Goal: Task Accomplishment & Management: Use online tool/utility

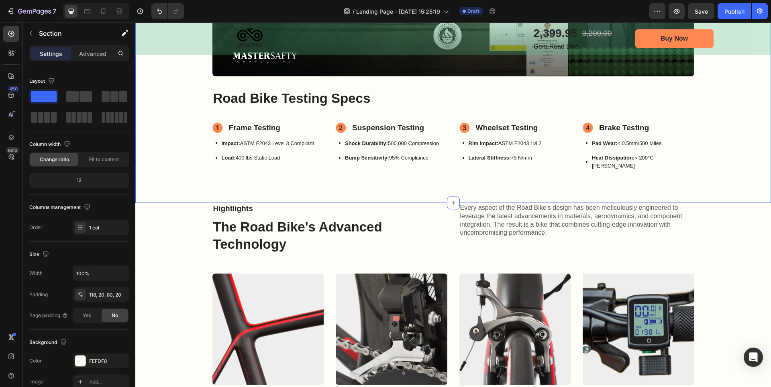
scroll to position [723, 0]
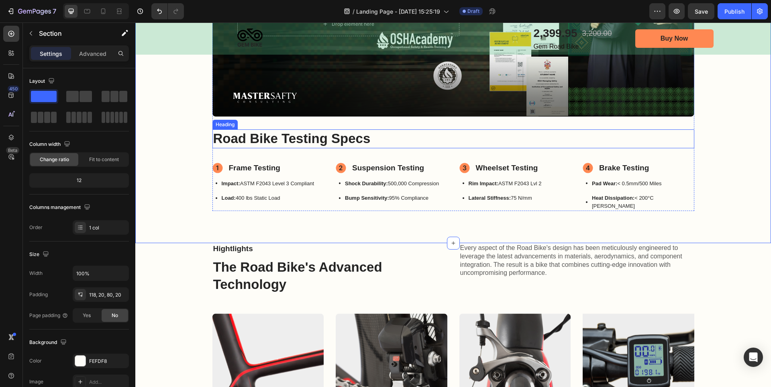
click at [319, 133] on h2 "Road Bike Testing Specs" at bounding box center [454, 138] width 482 height 19
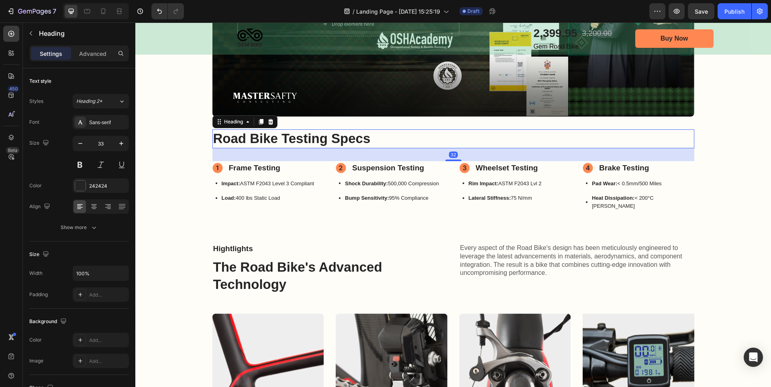
click at [313, 140] on h2 "Road Bike Testing Specs" at bounding box center [454, 138] width 482 height 19
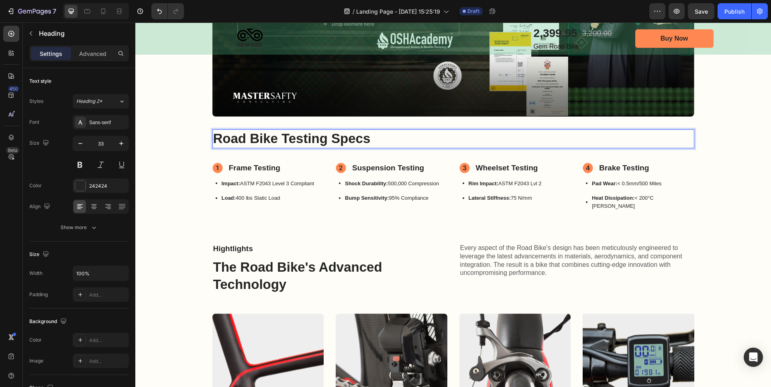
click at [313, 140] on p "Road Bike Testing Specs" at bounding box center [453, 138] width 480 height 17
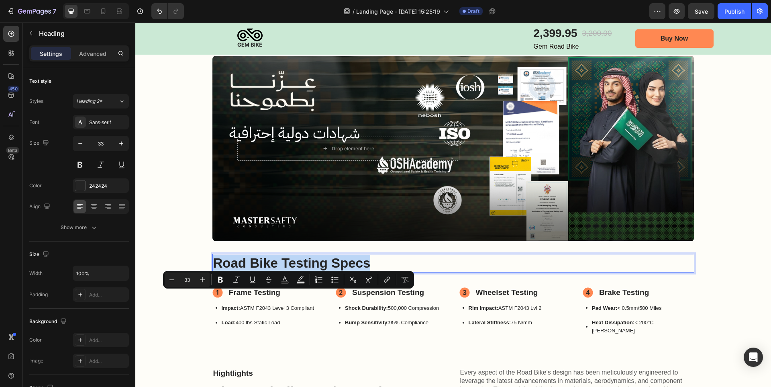
scroll to position [643, 0]
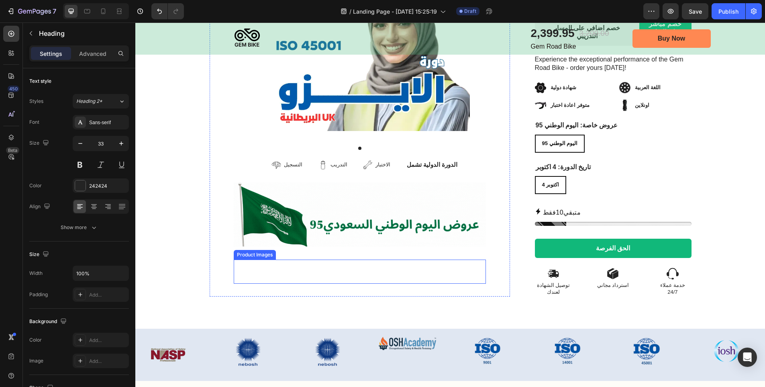
type input "16"
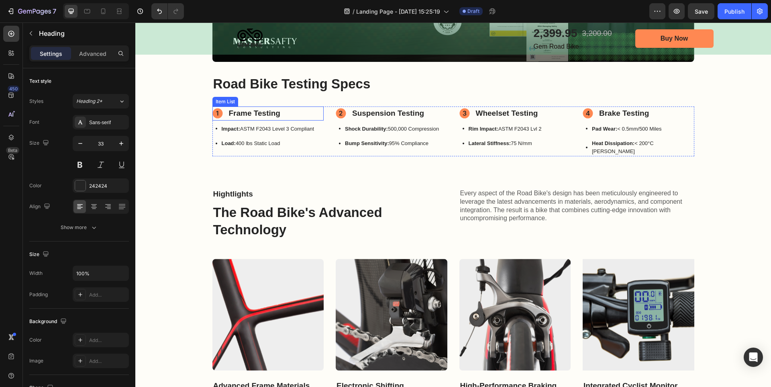
scroll to position [763, 0]
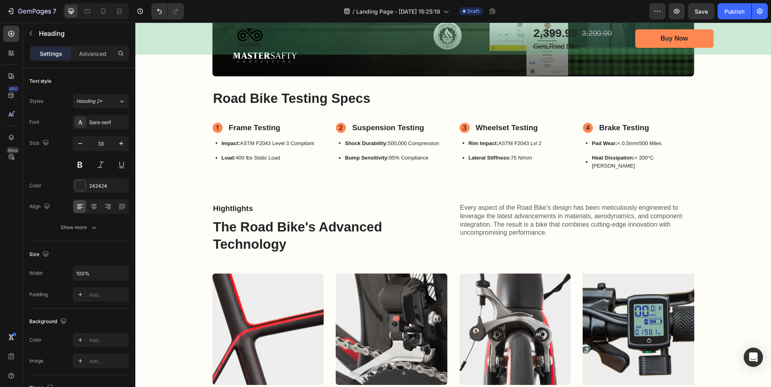
click at [247, 100] on h2 "Road Bike Testing Specs" at bounding box center [454, 98] width 482 height 19
click at [256, 95] on p "Road Bike Testing Specs" at bounding box center [453, 98] width 480 height 17
click at [276, 128] on p "Frame Testing" at bounding box center [254, 128] width 51 height 12
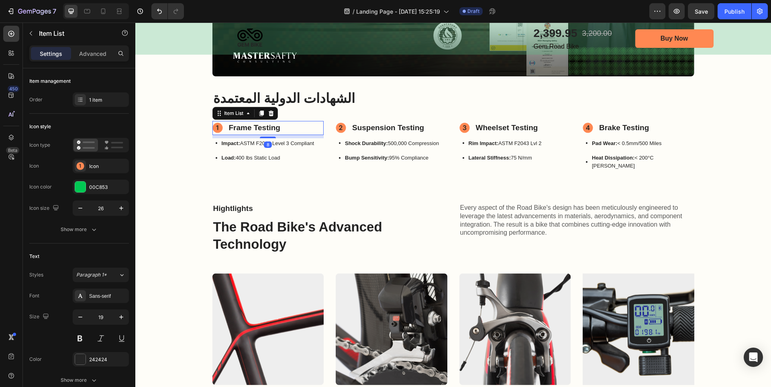
click at [275, 128] on p "Frame Testing" at bounding box center [254, 128] width 51 height 12
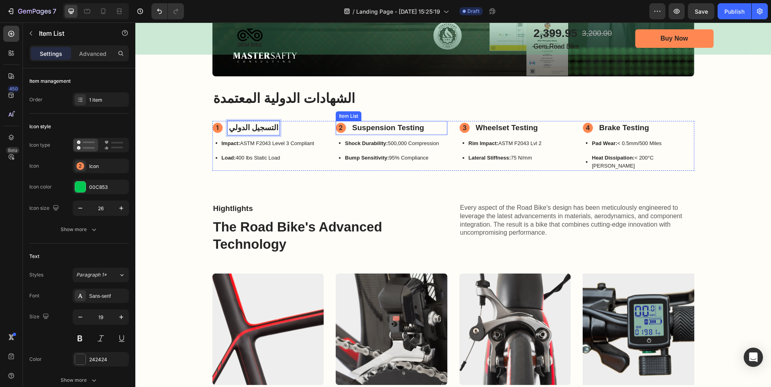
click at [370, 129] on p "Suspension Testing" at bounding box center [388, 128] width 72 height 12
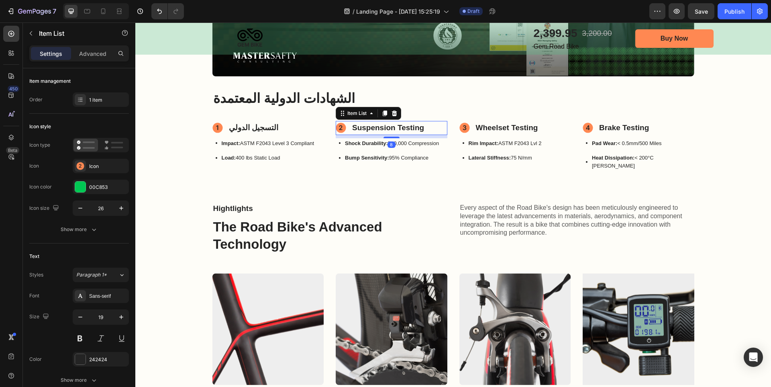
click at [370, 129] on p "Suspension Testing" at bounding box center [388, 128] width 72 height 12
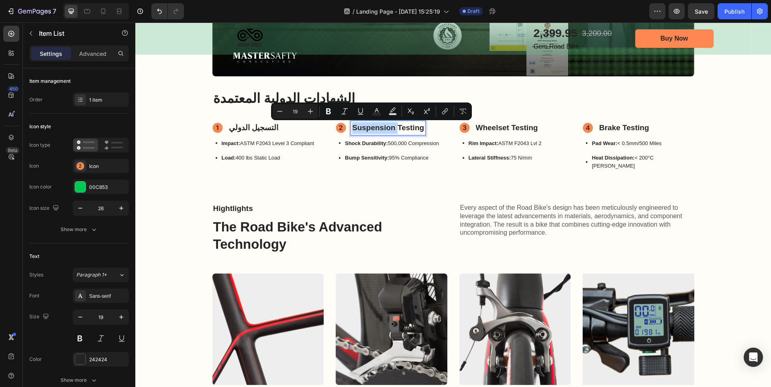
click at [370, 129] on p "Suspension Testing" at bounding box center [388, 128] width 72 height 12
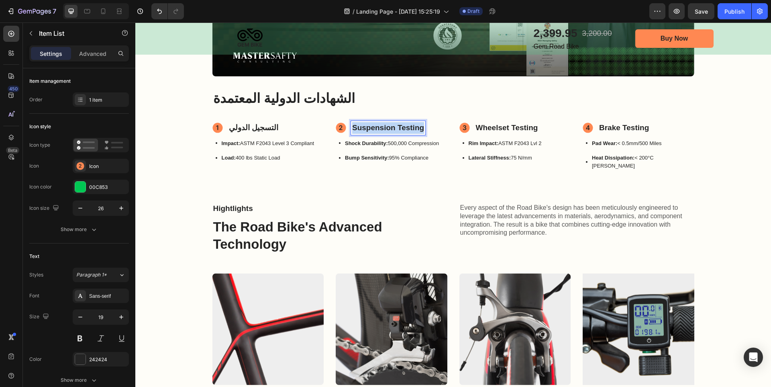
click at [370, 129] on p "Suspension Testing" at bounding box center [388, 128] width 72 height 12
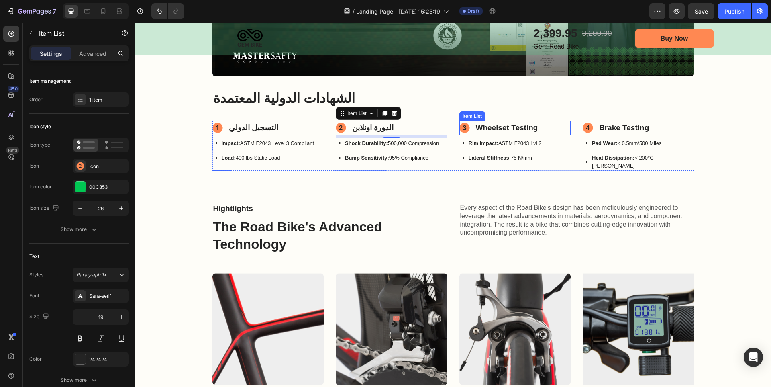
click at [496, 128] on p "Wheelset Testing" at bounding box center [507, 128] width 62 height 12
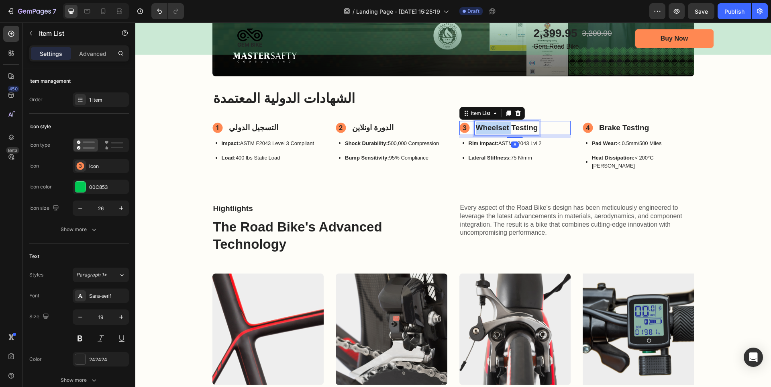
click at [496, 128] on p "Wheelset Testing" at bounding box center [507, 128] width 62 height 12
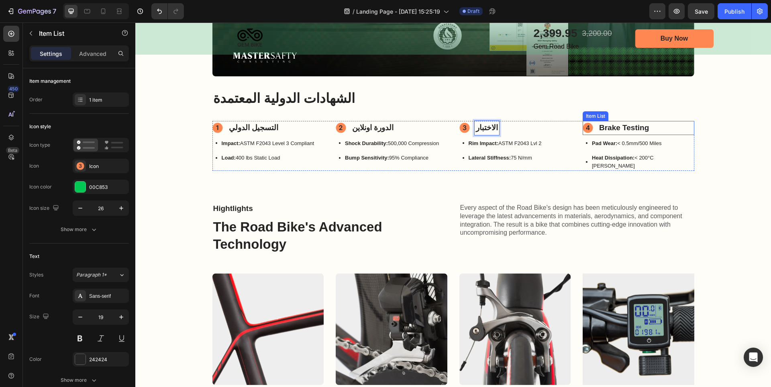
click at [621, 126] on p "Brake Testing" at bounding box center [624, 128] width 50 height 12
click at [693, 182] on div "Drop element here Image Hero Banner الشهادات الدولية المعتمدة Heading التسجيل ا…" at bounding box center [453, 23] width 636 height 359
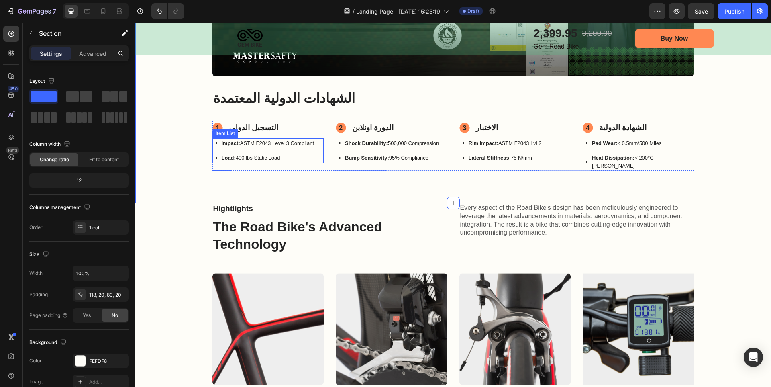
click at [269, 143] on p "Impact: ASTM F2043 Level 3 Compliant" at bounding box center [268, 143] width 93 height 8
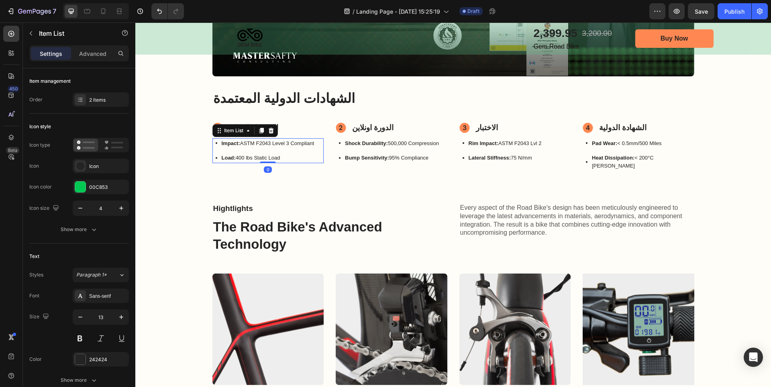
click at [269, 143] on p "Impact: ASTM F2043 Level 3 Compliant" at bounding box center [268, 143] width 93 height 8
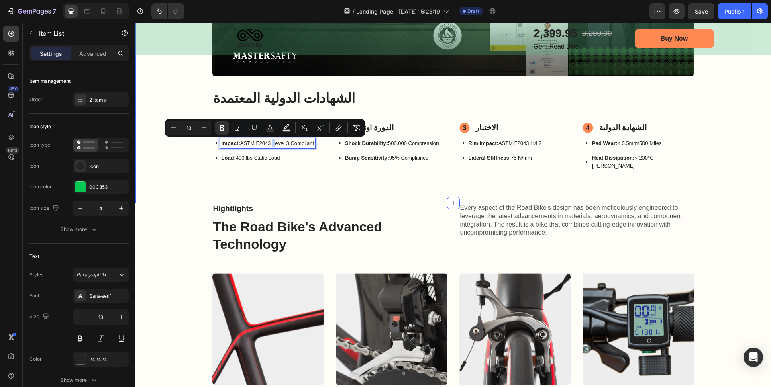
click at [229, 176] on div "Drop element here Image Hero Banner الشهادات الدولية المعتمدة Heading التسجيل ا…" at bounding box center [453, 23] width 636 height 359
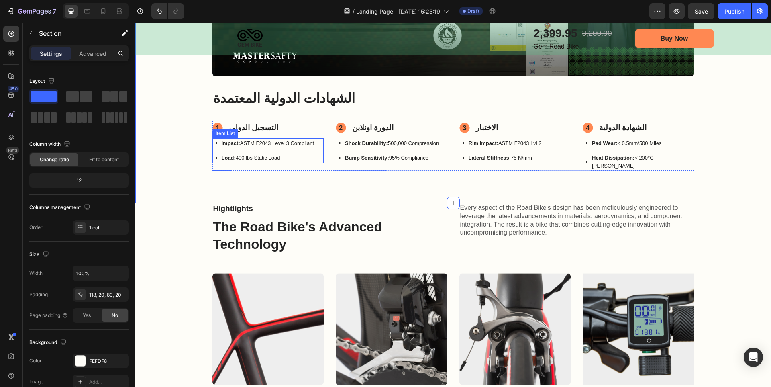
click at [252, 144] on p "Impact: ASTM F2043 Level 3 Compliant" at bounding box center [268, 143] width 93 height 8
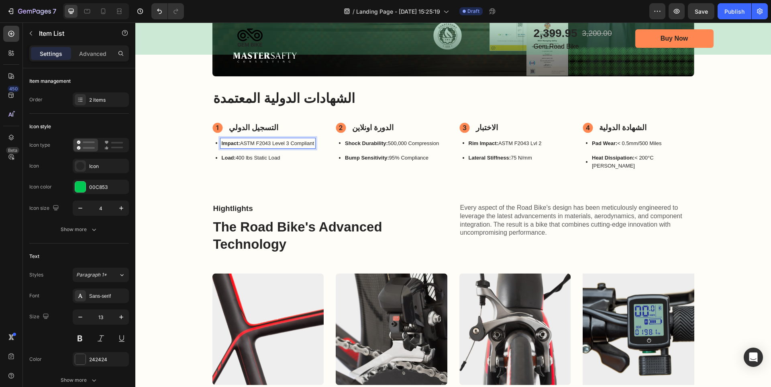
click at [257, 141] on p "Impact: ASTM F2043 Level 3 Compliant" at bounding box center [268, 143] width 93 height 8
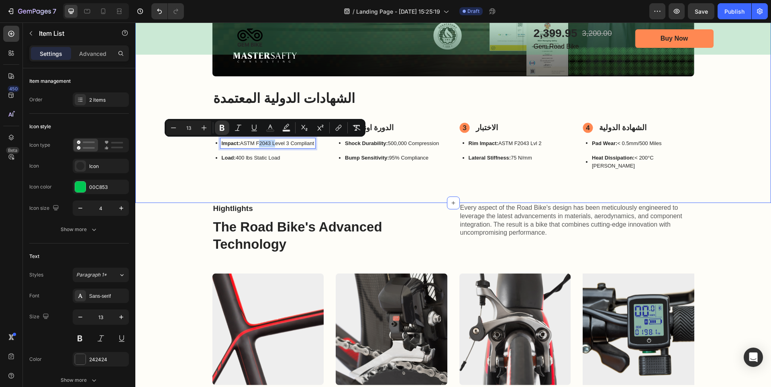
click at [264, 176] on div "Drop element here Image Hero Banner الشهادات الدولية المعتمدة Heading التسجيل ا…" at bounding box center [453, 23] width 636 height 359
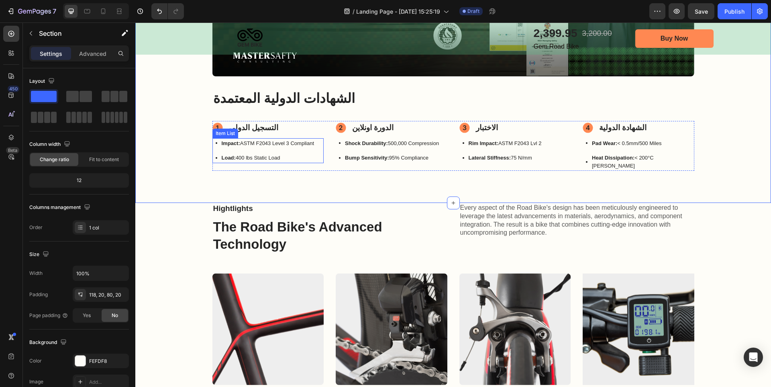
click at [272, 143] on p "Impact: ASTM F2043 Level 3 Compliant" at bounding box center [268, 143] width 93 height 8
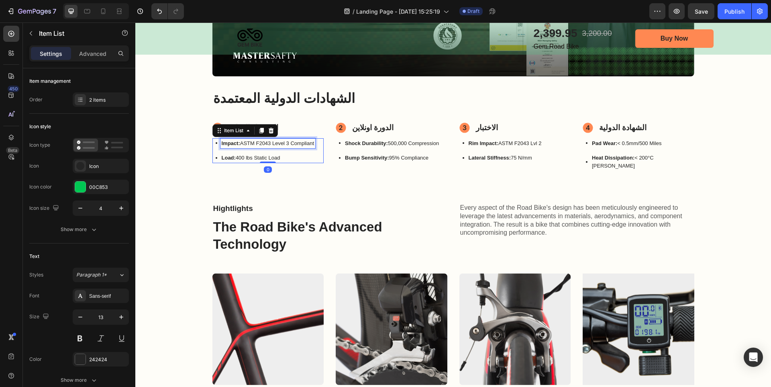
click at [272, 143] on p "Impact: ASTM F2043 Level 3 Compliant" at bounding box center [268, 143] width 93 height 8
click at [262, 154] on p "Load: 400 lbs Static Load" at bounding box center [251, 158] width 59 height 8
click at [256, 143] on div at bounding box center [256, 143] width 0 height 0
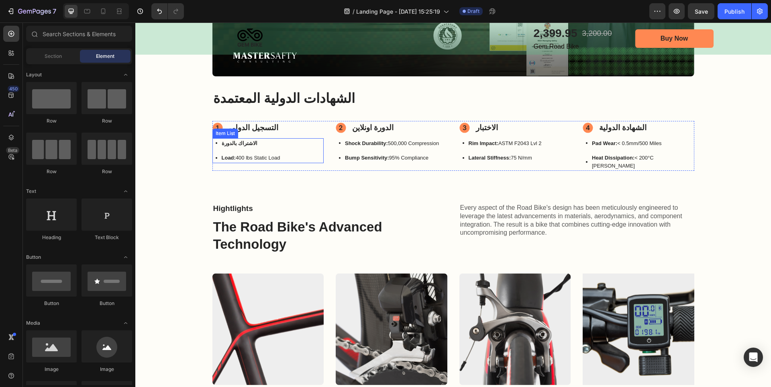
click at [262, 159] on p "Load: 400 lbs Static Load" at bounding box center [251, 158] width 59 height 8
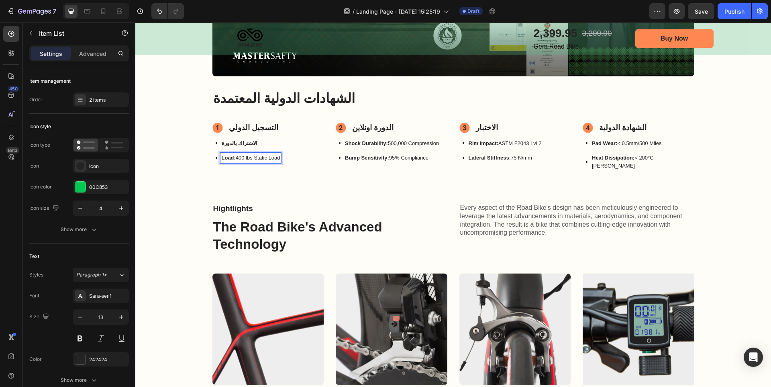
click at [262, 157] on p "Load: 400 lbs Static Load" at bounding box center [251, 158] width 59 height 8
click at [302, 191] on div "Drop element here Image Hero Banner الشهادات الدولية المعتمدة Heading التسجيل ا…" at bounding box center [453, 23] width 636 height 359
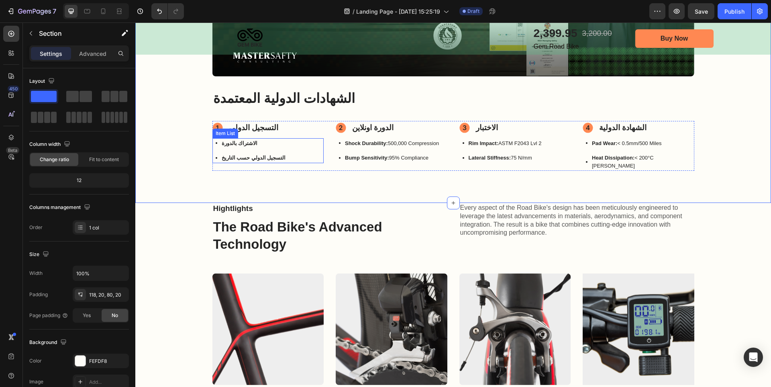
click at [237, 161] on strong "التسجيل الدولي حسب التاريخ" at bounding box center [254, 158] width 64 height 6
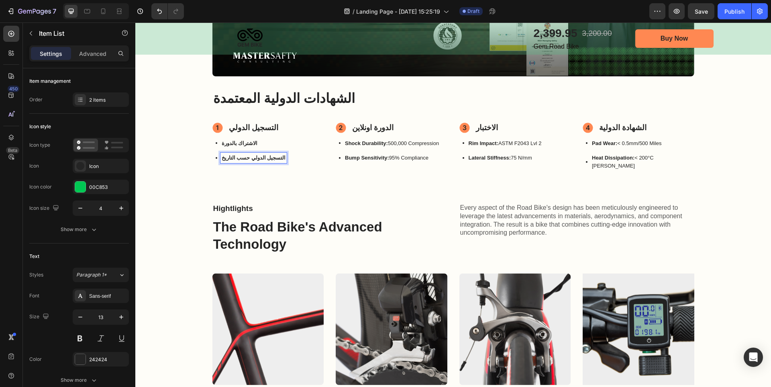
click at [238, 160] on strong "التسجيل الدولي حسب التاريخ" at bounding box center [254, 158] width 64 height 6
click at [238, 158] on strong "التسجيل الدولي حسب التاريخ" at bounding box center [254, 158] width 64 height 6
click at [310, 188] on div "Drop element here Image Hero Banner الشهادات الدولية المعتمدة Heading التسجيل ا…" at bounding box center [453, 23] width 636 height 359
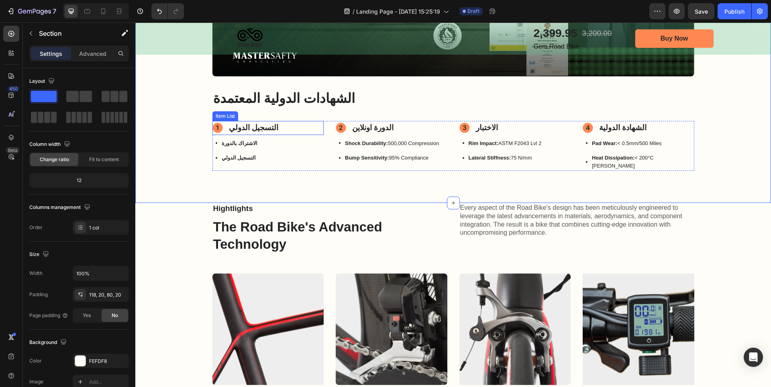
click at [263, 125] on p "التسجيل الدولي" at bounding box center [253, 128] width 49 height 12
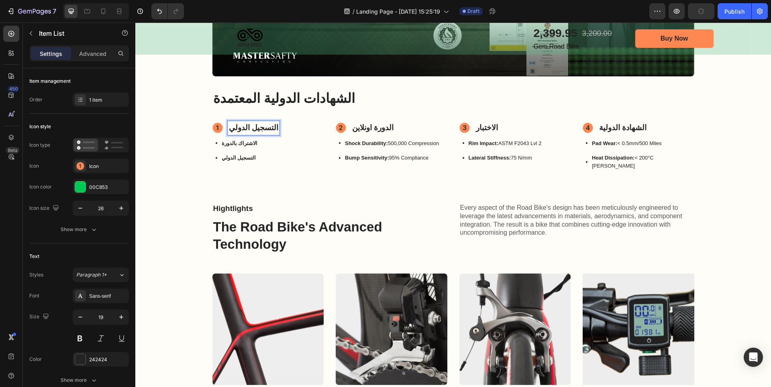
click at [263, 125] on p "التسجيل الدولي" at bounding box center [253, 128] width 49 height 12
click at [386, 218] on h2 "The Road Bike's Advanced Technology" at bounding box center [310, 236] width 194 height 36
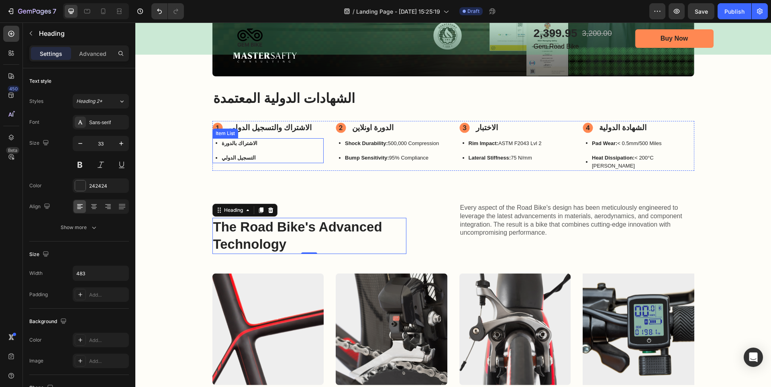
click at [309, 146] on div "الاشتراك بالدورة التسجيل الدولي" at bounding box center [269, 150] width 112 height 25
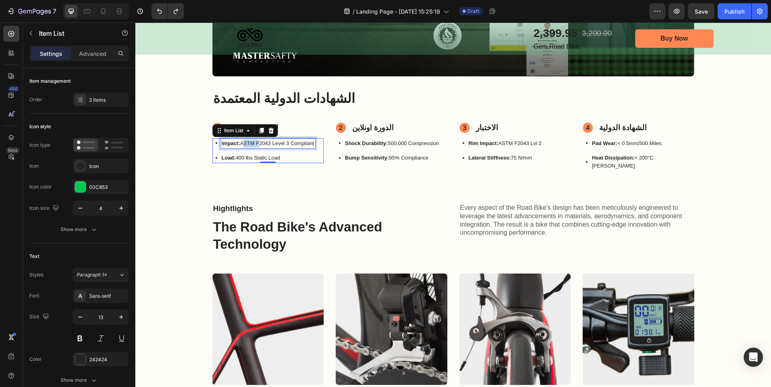
click at [247, 144] on p "Impact: ASTM F2043 Level 3 Compliant" at bounding box center [268, 143] width 93 height 8
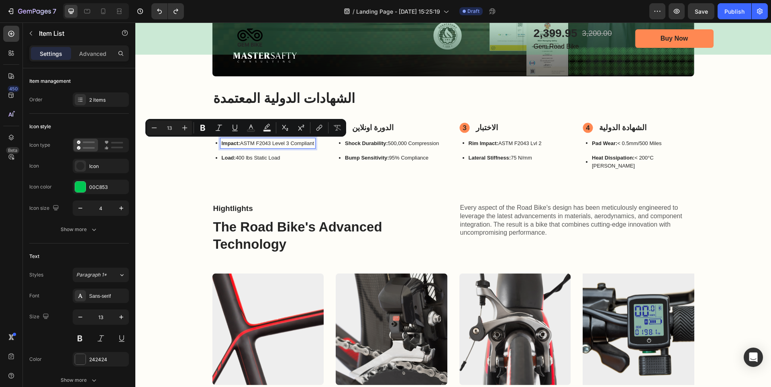
click at [234, 142] on strong "Impact:" at bounding box center [231, 143] width 18 height 6
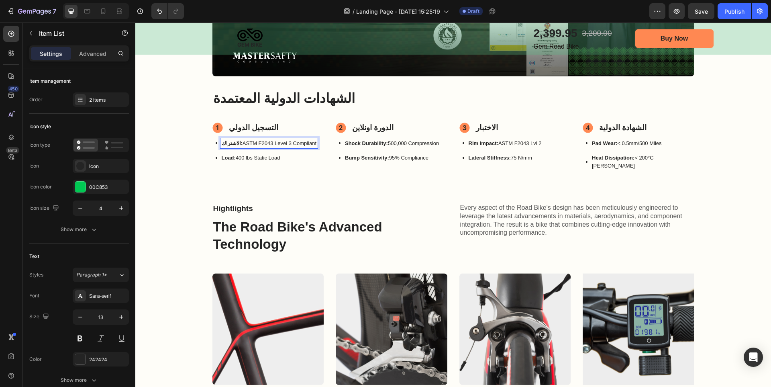
click at [239, 143] on p "الاشتراك: ASTM F2043 Level 3 Compliant" at bounding box center [269, 143] width 95 height 8
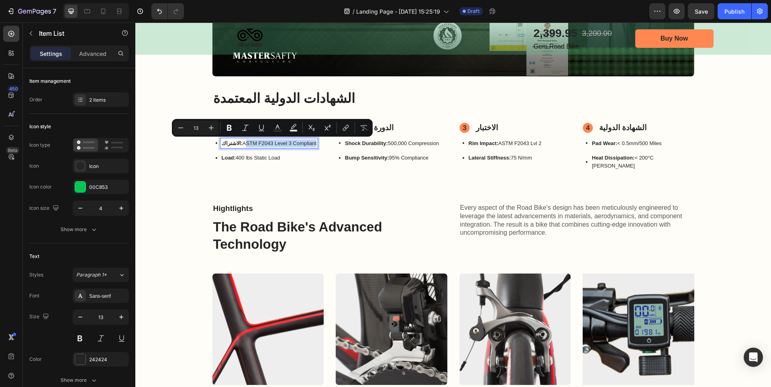
drag, startPoint x: 236, startPoint y: 143, endPoint x: 309, endPoint y: 147, distance: 73.2
click at [309, 147] on div "الاشتراك: ASTM F2043 Level 3 Compliant" at bounding box center [270, 143] width 98 height 10
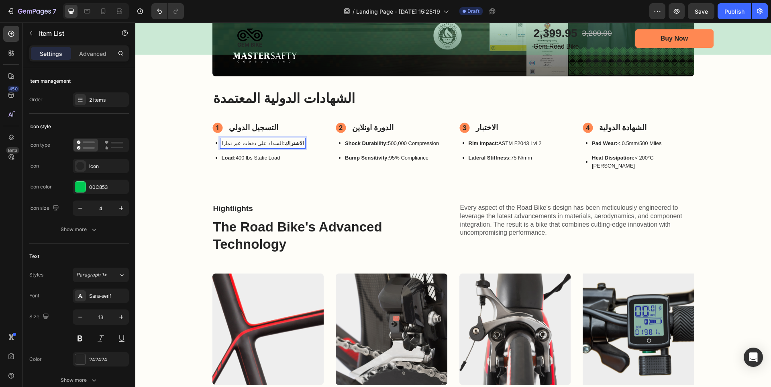
click at [249, 156] on p "Load: 400 lbs Static Load" at bounding box center [263, 158] width 83 height 8
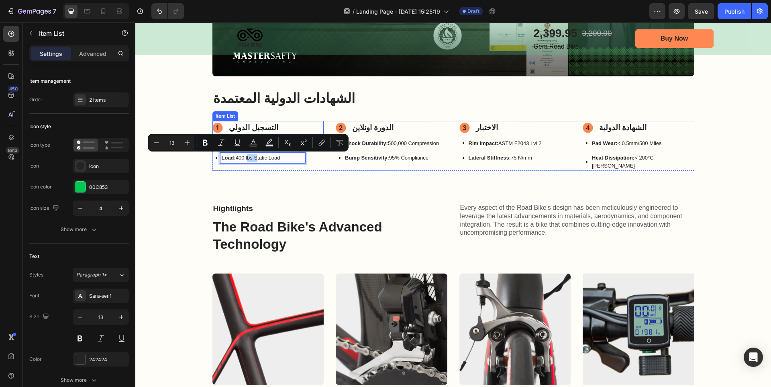
click at [284, 124] on div "التسجيل الدولي" at bounding box center [269, 128] width 112 height 14
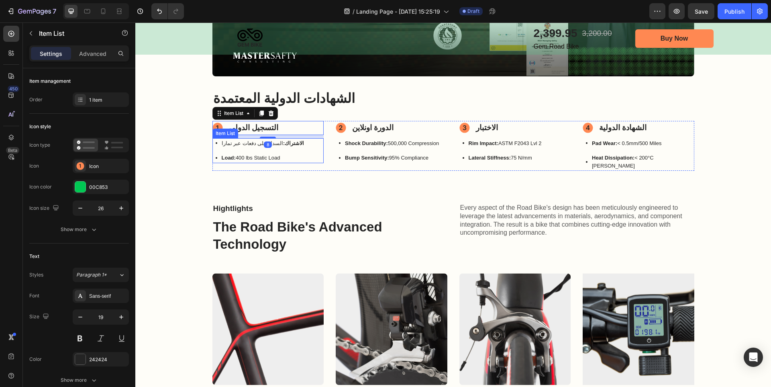
click at [260, 142] on p "الاشتراك: السداد على دفعات عبر تمارا" at bounding box center [263, 143] width 83 height 8
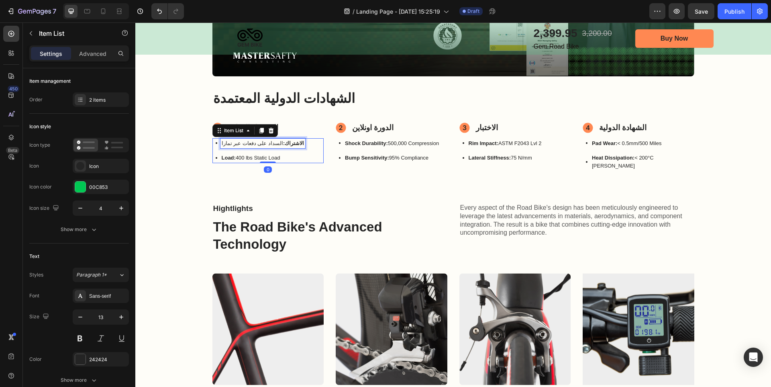
click at [260, 142] on p "الاشتراك: السداد على دفعات عبر تمارا" at bounding box center [263, 143] width 83 height 8
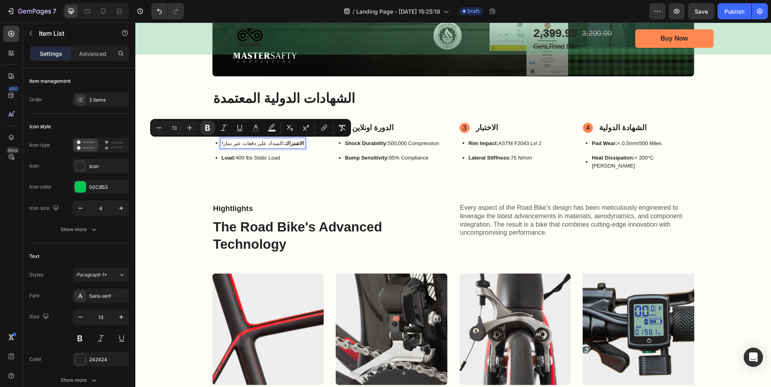
copy p "الاشتراك: السداد على دفعات عبر تمارا"
click at [257, 158] on p "Load: 400 lbs Static Load" at bounding box center [263, 158] width 83 height 8
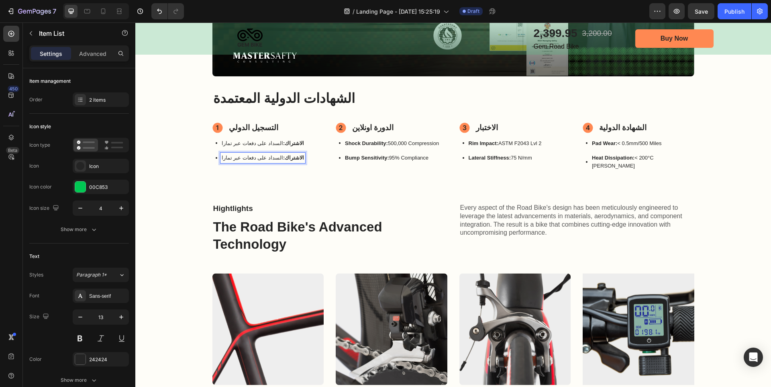
click at [283, 156] on strong "الاشتراك:" at bounding box center [293, 158] width 21 height 6
click at [266, 157] on p "التسجيل الدولي: السداد على دفعات عبر تمارا" at bounding box center [271, 158] width 98 height 8
click at [298, 185] on div "Drop element here Image Hero Banner الشهادات الدولية المعتمدة Heading التسجيل ا…" at bounding box center [453, 23] width 636 height 359
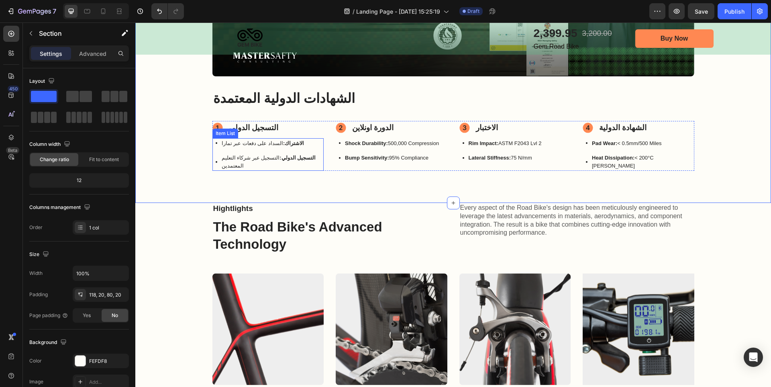
click at [283, 144] on strong "الاشتراك:" at bounding box center [293, 143] width 21 height 6
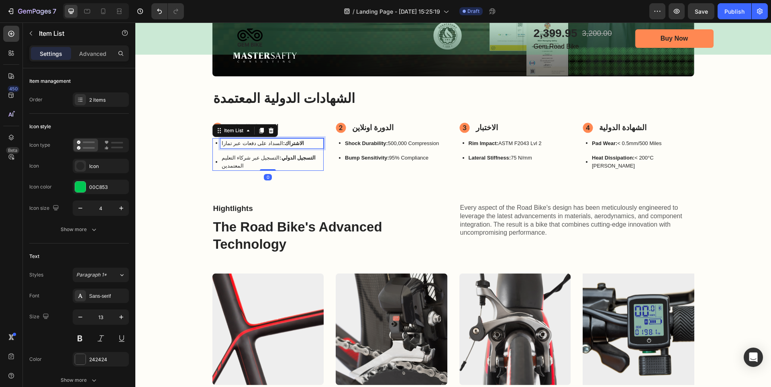
click at [283, 144] on strong "الاشتراك:" at bounding box center [293, 143] width 21 height 6
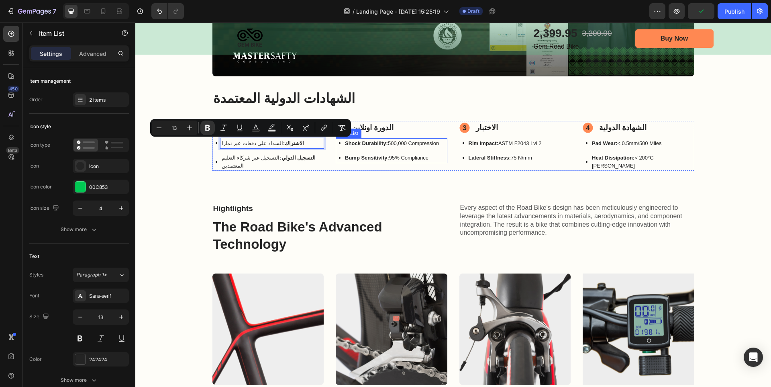
click at [380, 143] on strong "Shock Durability:" at bounding box center [366, 143] width 43 height 6
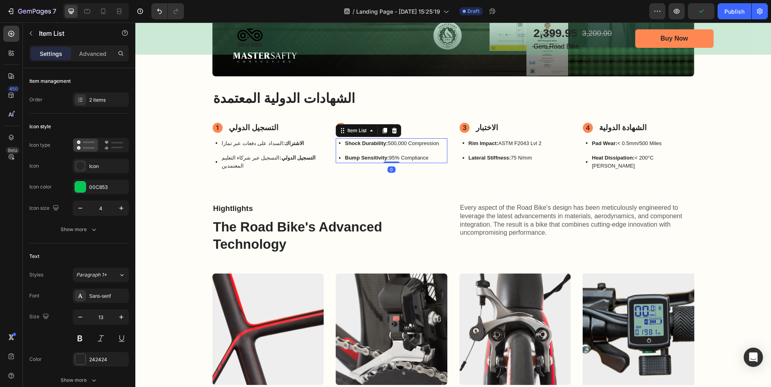
click at [380, 143] on strong "Shock Durability:" at bounding box center [366, 143] width 43 height 6
click at [407, 143] on strong "الاشتراك:" at bounding box center [417, 143] width 21 height 6
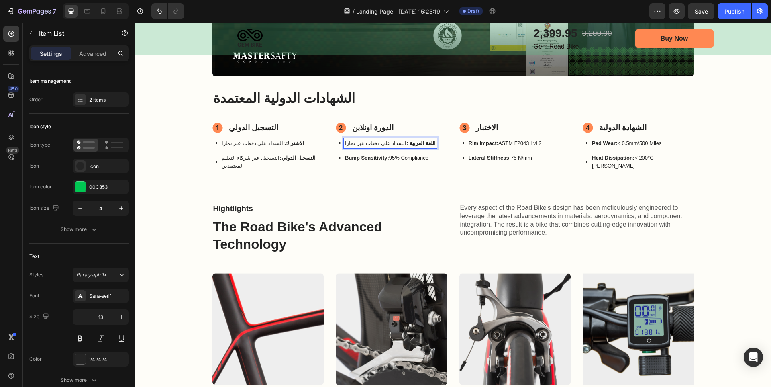
click at [389, 143] on p "اللغة العربية : السداد على دفعات عبر تمارا" at bounding box center [390, 143] width 91 height 8
click at [386, 142] on p "اللغة العربية : اغة الدورة والاختبار الدولي" at bounding box center [388, 143] width 86 height 8
click at [405, 159] on p "Bump Sensitivity: 95% Compliance" at bounding box center [387, 158] width 84 height 8
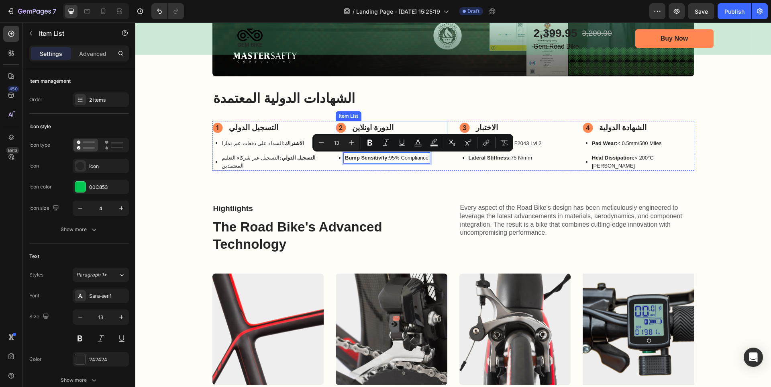
click at [386, 118] on div "Drop element here Image Hero Banner الشهادات الدولية المعتمدة Heading التسجيل ا…" at bounding box center [454, 31] width 482 height 280
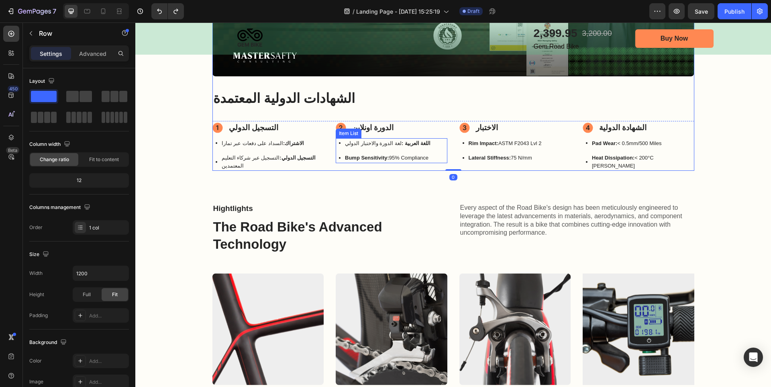
click at [386, 144] on p "اللغة العربية : لغة الدورة والاختبار الدولي" at bounding box center [388, 143] width 86 height 8
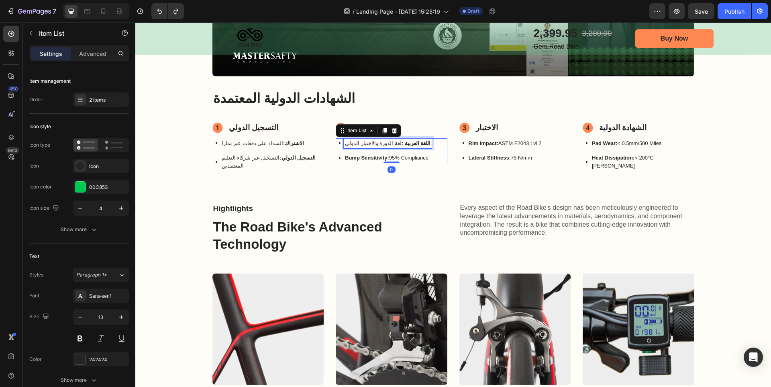
click at [386, 144] on p "اللغة العربية : لغة الدورة والاختبار الدولي" at bounding box center [388, 143] width 86 height 8
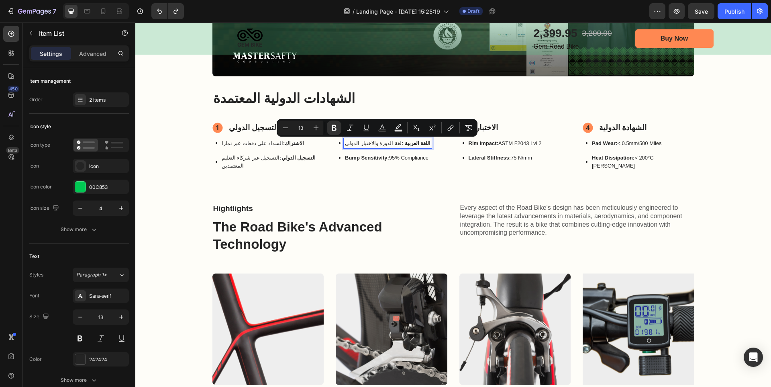
click at [396, 157] on p "Bump Sensitivity: 95% Compliance" at bounding box center [388, 158] width 86 height 8
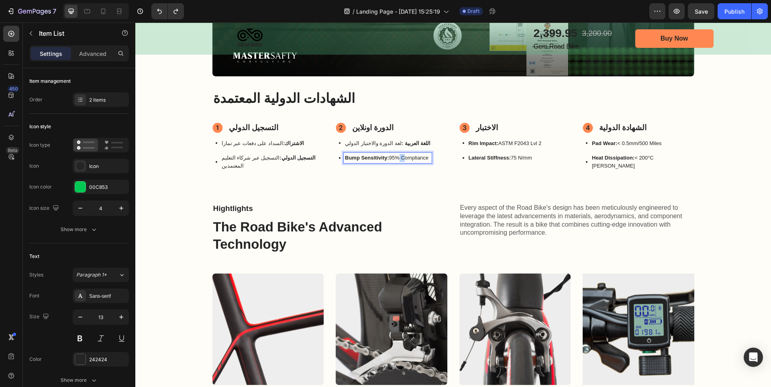
click at [396, 157] on p "Bump Sensitivity: 95% Compliance" at bounding box center [388, 158] width 86 height 8
click at [402, 158] on strong "اللغة العربية :" at bounding box center [416, 158] width 29 height 6
click at [429, 166] on div "Drop element here Image Hero Banner الشهادات الدولية المعتمدة Heading التسجيل ا…" at bounding box center [453, 23] width 636 height 359
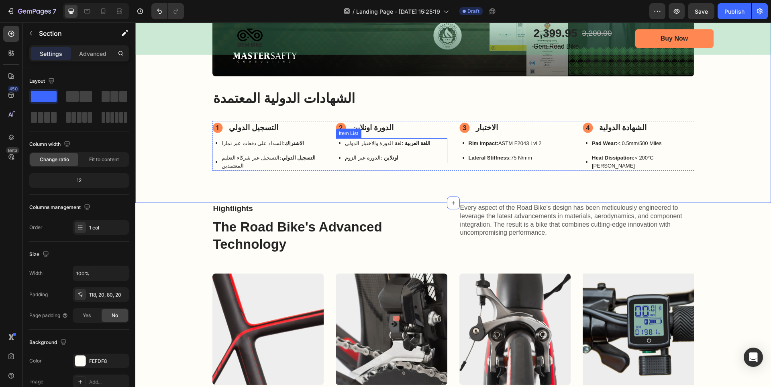
click at [387, 158] on p "اونلاين : الدورة عبر الزوم" at bounding box center [388, 158] width 86 height 8
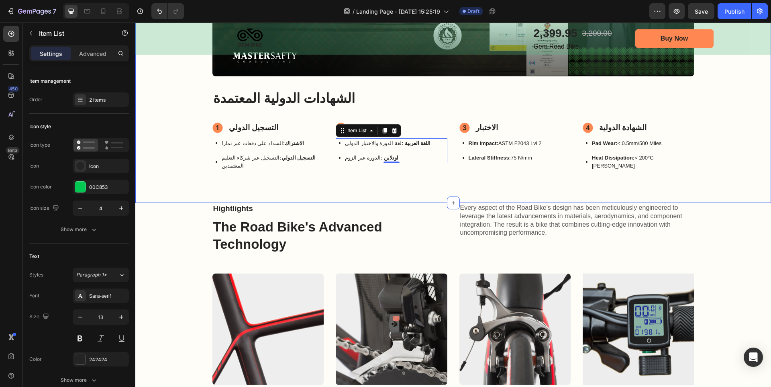
click at [424, 179] on div "Drop element here Image Hero Banner الشهادات الدولية المعتمدة Heading التسجيل ا…" at bounding box center [453, 23] width 636 height 359
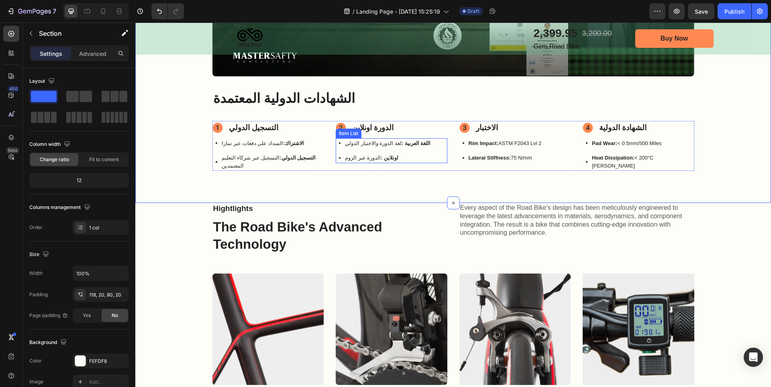
click at [402, 145] on strong "اللغة العربية :" at bounding box center [416, 143] width 29 height 6
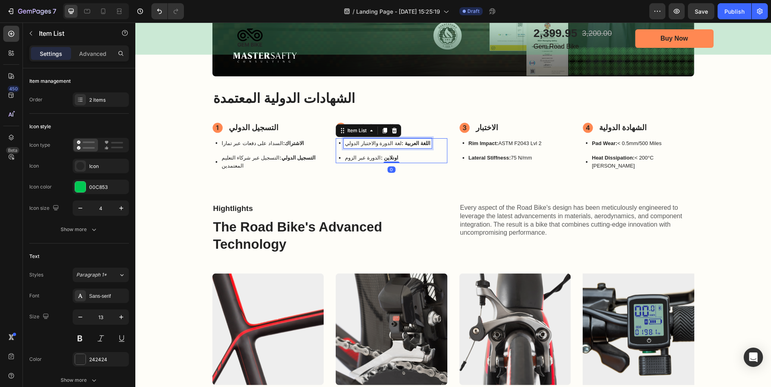
click at [402, 145] on strong "اللغة العربية :" at bounding box center [416, 143] width 29 height 6
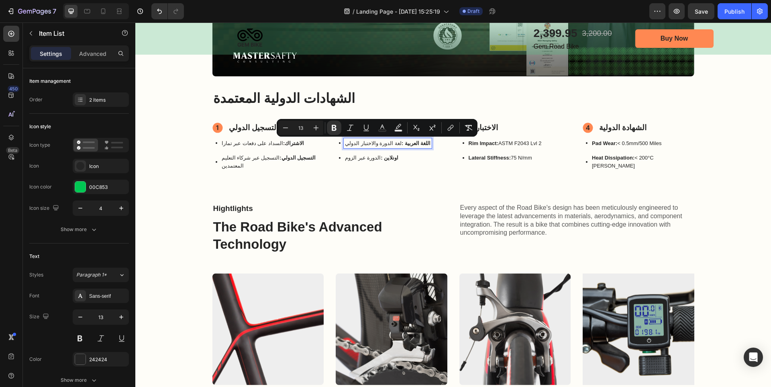
copy p "اللغة العربية : لغة الدورة والاختبار الدولي"
click at [519, 139] on div "Rim Impact: ASTM F2043 Lvl 2" at bounding box center [506, 143] width 76 height 10
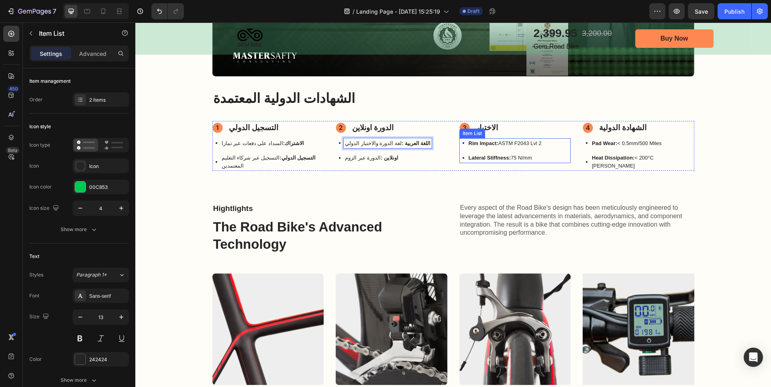
click at [519, 139] on div "Rim Impact: ASTM F2043 Lvl 2" at bounding box center [506, 143] width 76 height 10
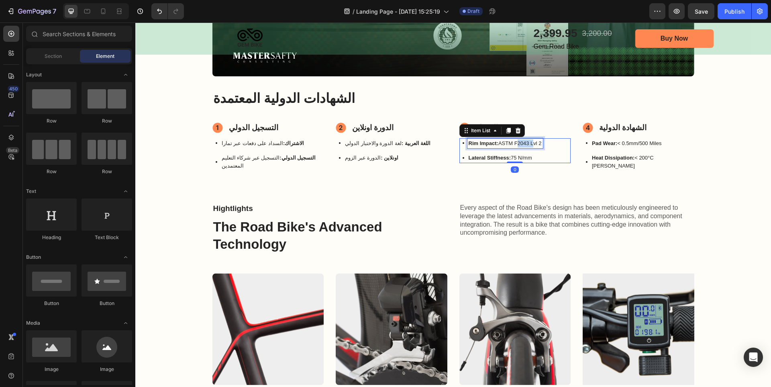
click at [514, 129] on div at bounding box center [514, 129] width 0 height 0
click at [520, 141] on p "Rim Impact: ASTM F2043 Lvl 2" at bounding box center [505, 143] width 73 height 8
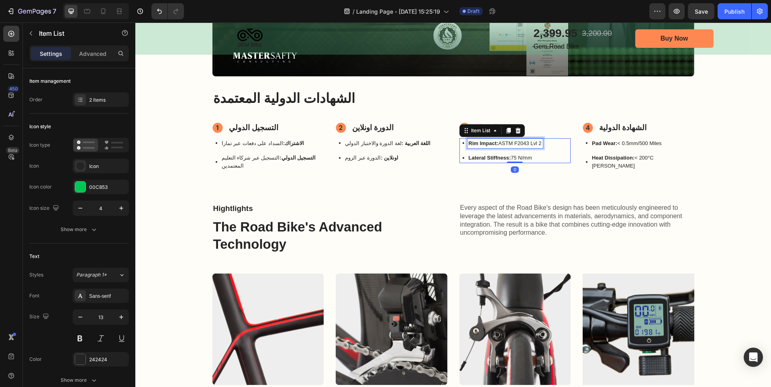
click at [520, 141] on p "Rim Impact: ASTM F2043 Lvl 2" at bounding box center [505, 143] width 73 height 8
click at [489, 156] on strong "Lateral Stiffness:" at bounding box center [490, 158] width 42 height 6
click at [637, 142] on p "Pad Wear: < 0.5mm/500 Miles" at bounding box center [642, 143] width 101 height 8
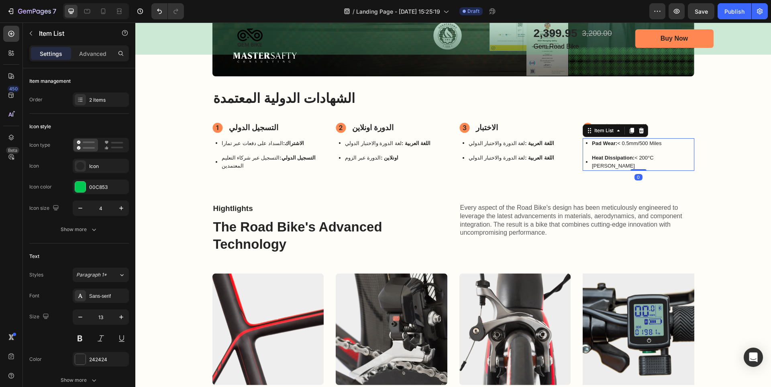
click at [637, 142] on p "Pad Wear: < 0.5mm/500 Miles" at bounding box center [642, 143] width 101 height 8
click at [712, 152] on div "Drop element here Image Hero Banner الشهادات الدولية المعتمدة Heading التسجيل ا…" at bounding box center [453, 31] width 620 height 280
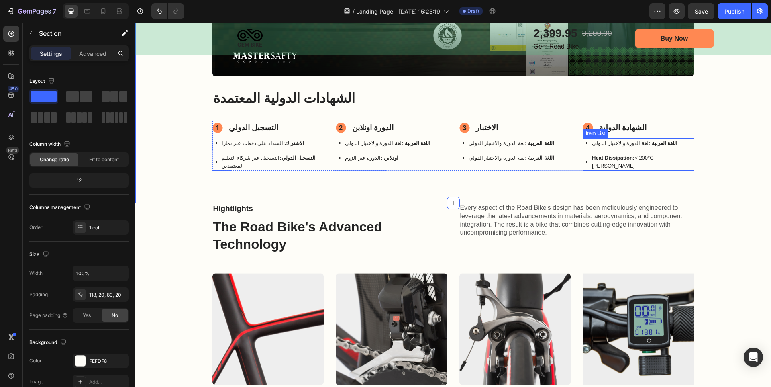
click at [651, 143] on strong "اللغة العربية :" at bounding box center [663, 143] width 29 height 6
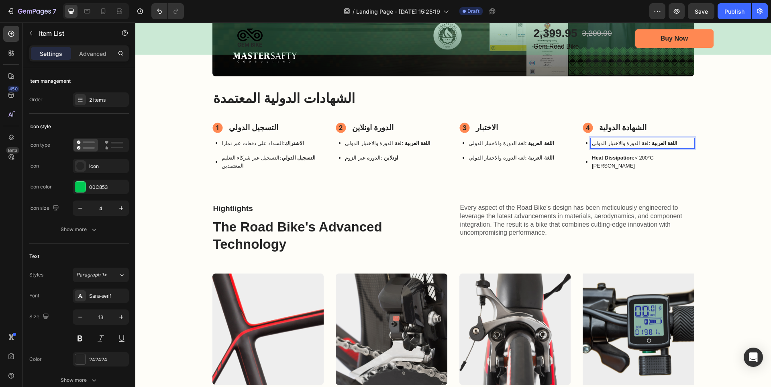
click at [651, 143] on strong "اللغة العربية :" at bounding box center [663, 143] width 29 height 6
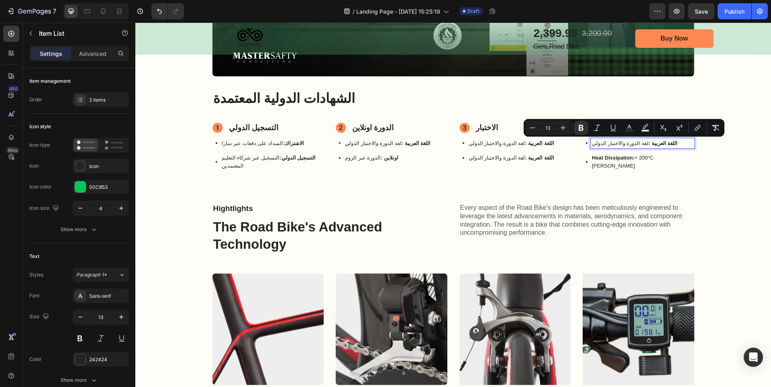
click at [651, 143] on strong "اللغة العربية :" at bounding box center [663, 143] width 29 height 6
drag, startPoint x: 639, startPoint y: 143, endPoint x: 661, endPoint y: 144, distance: 22.2
click at [661, 144] on p "اللغة العربية : لغة الدورة والاختبار الدولي" at bounding box center [642, 143] width 101 height 8
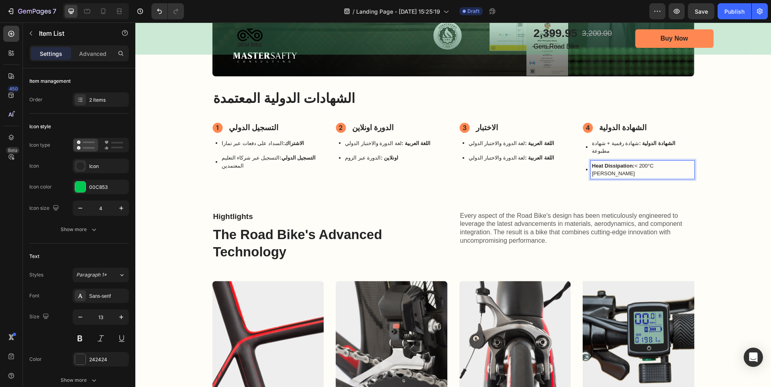
click at [644, 162] on p "Heat Dissipation: < 200°C [PERSON_NAME]" at bounding box center [642, 170] width 101 height 16
click at [649, 145] on strong "الشهادة الدولية :" at bounding box center [657, 143] width 37 height 6
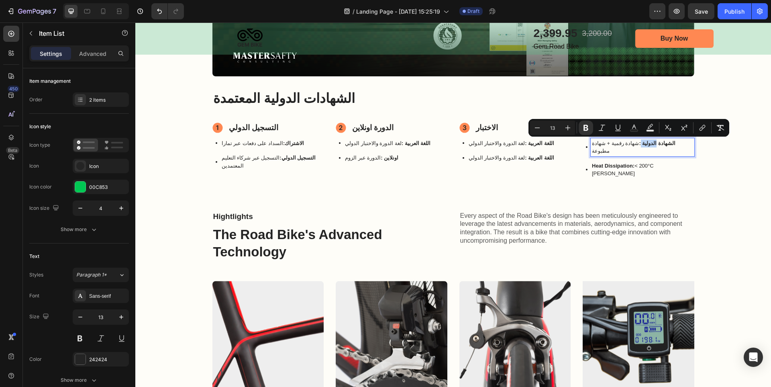
copy p "الشهادة الدولية : شهادة رقمية + شهادة مطبوعة"
click at [649, 162] on p "Heat Dissipation: < 200°C [PERSON_NAME]" at bounding box center [642, 170] width 101 height 16
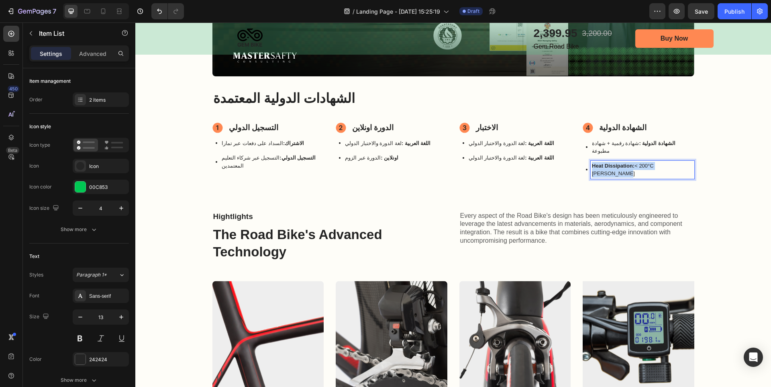
click at [649, 162] on p "Heat Dissipation: < 200°C [PERSON_NAME]" at bounding box center [642, 170] width 101 height 16
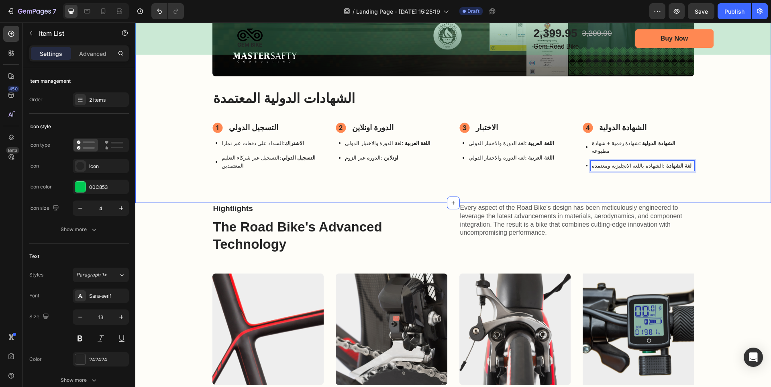
click at [734, 168] on div "Drop element here Image Hero Banner الشهادات الدولية المعتمدة Heading التسجيل ا…" at bounding box center [453, 23] width 636 height 359
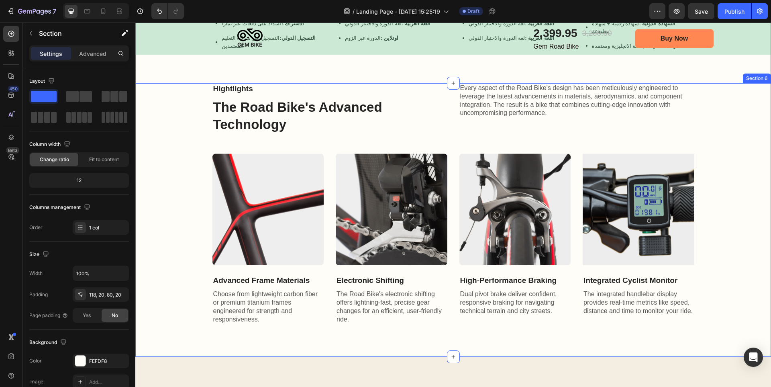
scroll to position [884, 0]
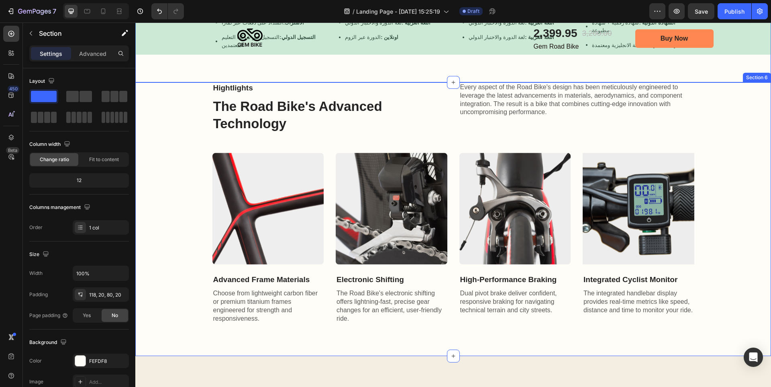
click at [724, 175] on div "Hightlights Text Block The Road Bike's Advanced Technology Heading Every aspect…" at bounding box center [453, 202] width 620 height 241
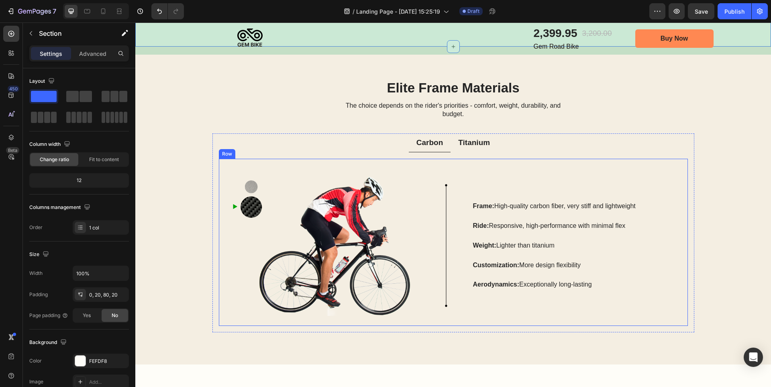
scroll to position [1205, 0]
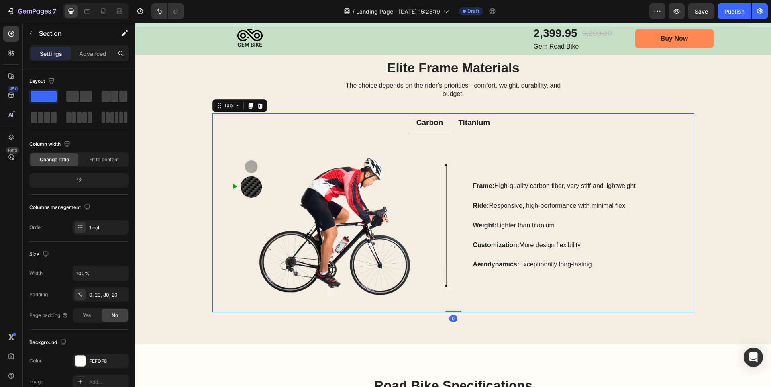
click at [472, 123] on p "Titanium" at bounding box center [474, 123] width 32 height 10
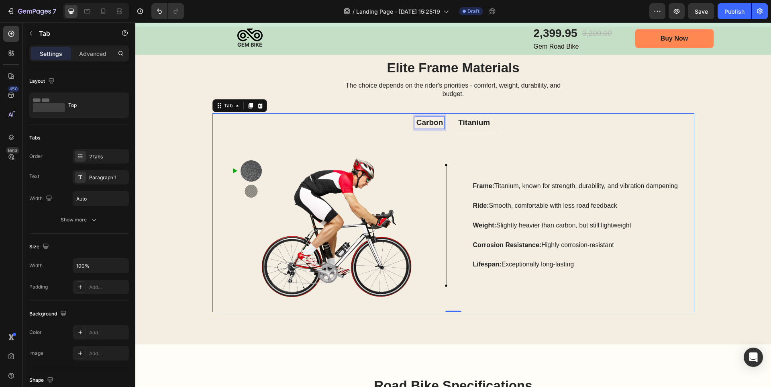
click at [422, 126] on p "Carbon" at bounding box center [430, 123] width 27 height 10
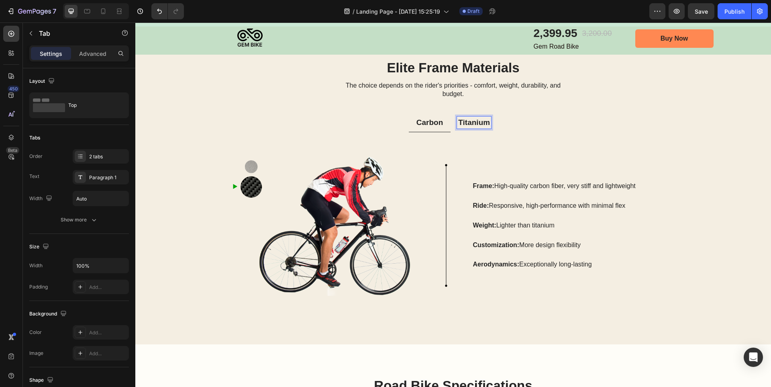
click at [465, 123] on p "Titanium" at bounding box center [474, 123] width 32 height 10
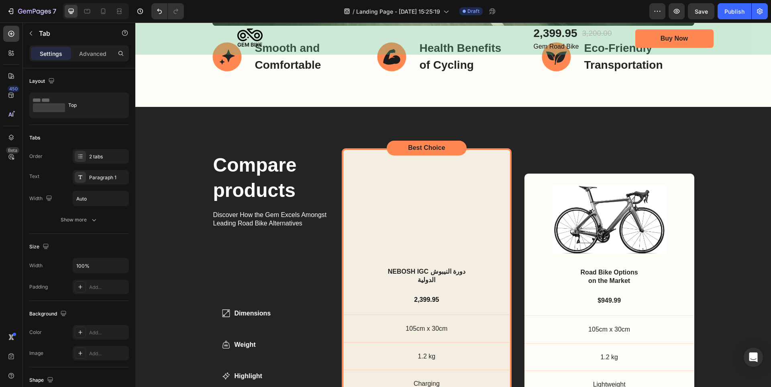
scroll to position [2571, 0]
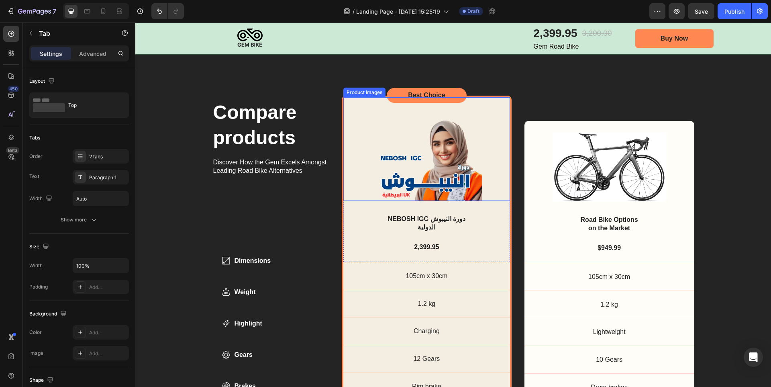
click at [441, 166] on img at bounding box center [427, 154] width 110 height 92
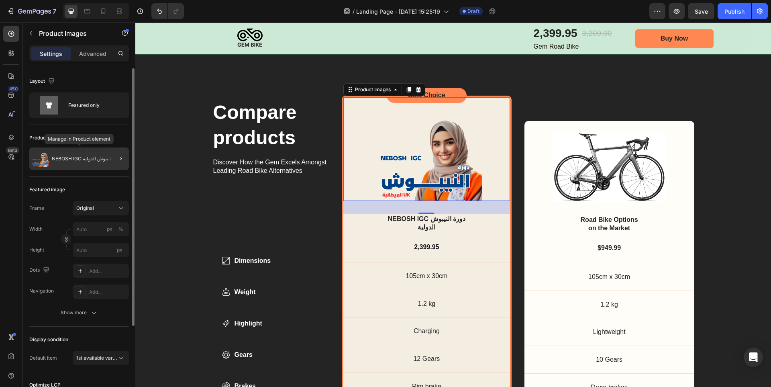
click at [94, 160] on p "NEBOSH IGC دورة النيبوش الدولية" at bounding box center [88, 159] width 72 height 6
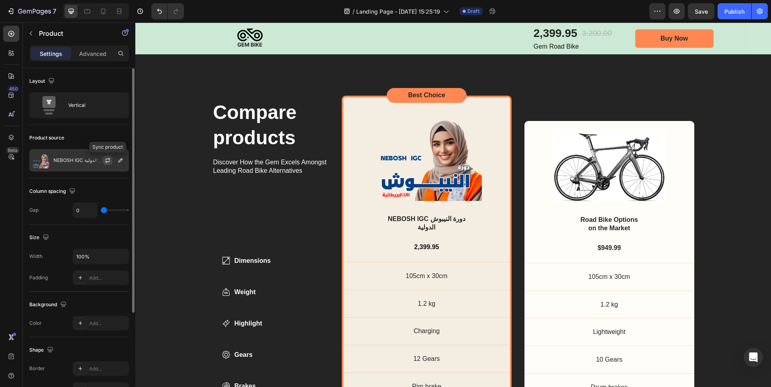
click at [105, 158] on icon "button" at bounding box center [107, 160] width 6 height 6
click at [108, 159] on icon "button" at bounding box center [107, 160] width 6 height 6
click at [110, 162] on icon "button" at bounding box center [107, 160] width 6 height 6
click at [109, 160] on icon "button" at bounding box center [107, 160] width 6 height 6
click at [108, 159] on icon "button" at bounding box center [107, 160] width 6 height 6
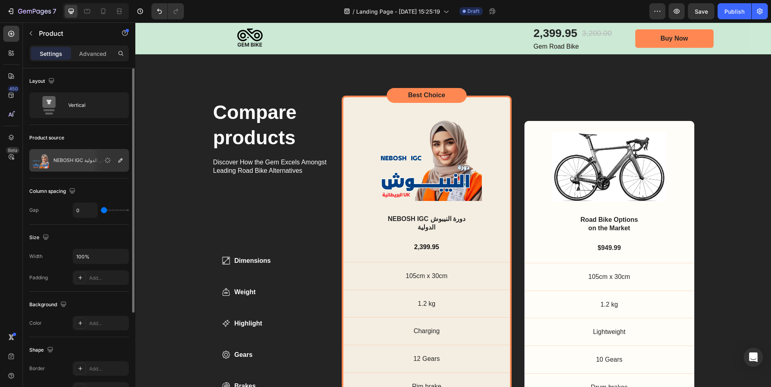
click at [78, 161] on p "NEBOSH IGC دورة النيبوش الدولية" at bounding box center [89, 160] width 72 height 6
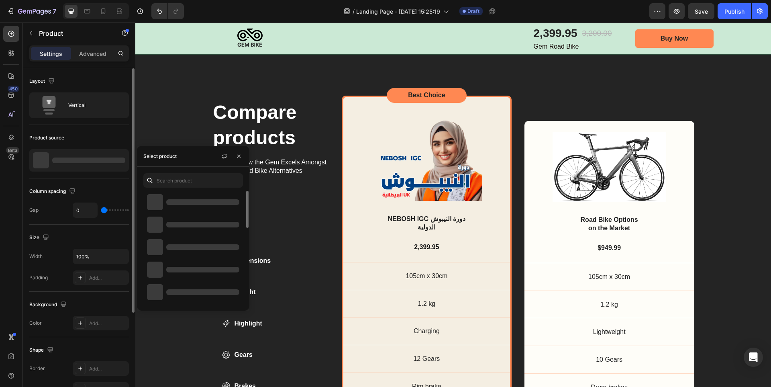
click at [197, 236] on div at bounding box center [193, 247] width 100 height 22
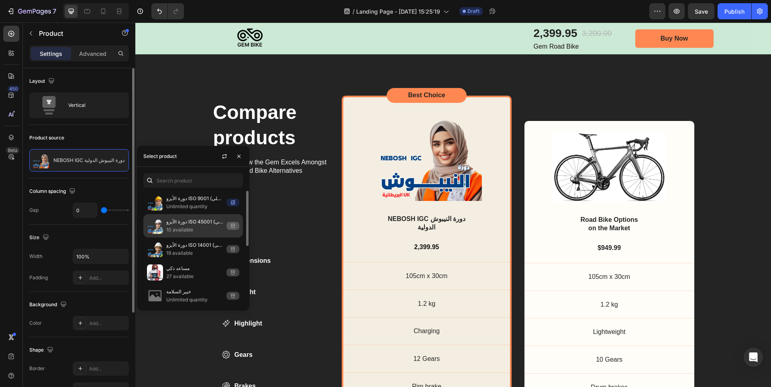
click at [198, 224] on p "دورة الأيزو ISO 45001 (مدقق داخلي)" at bounding box center [194, 222] width 57 height 8
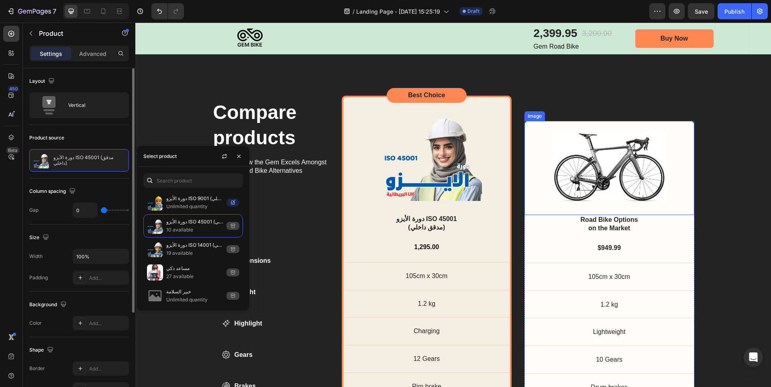
click at [623, 177] on img at bounding box center [610, 167] width 114 height 70
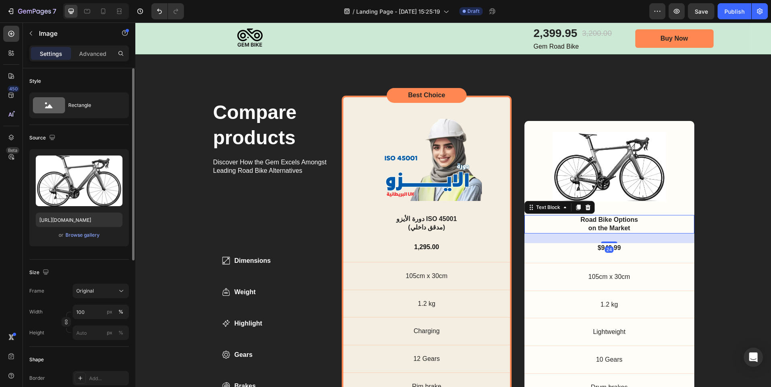
click at [647, 226] on div "Road Bike Options on the Market" at bounding box center [609, 224] width 151 height 18
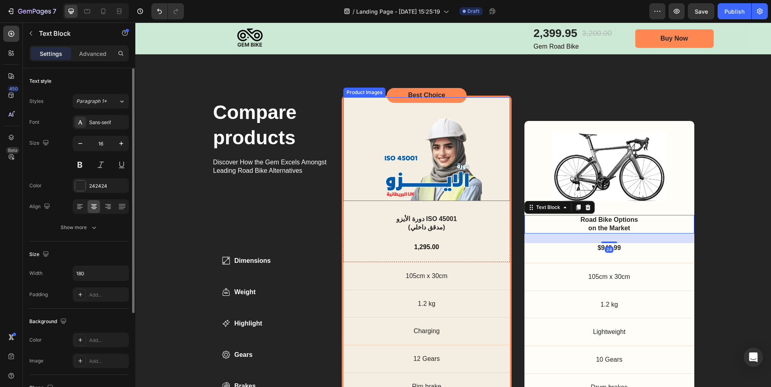
click at [453, 158] on img at bounding box center [427, 154] width 110 height 92
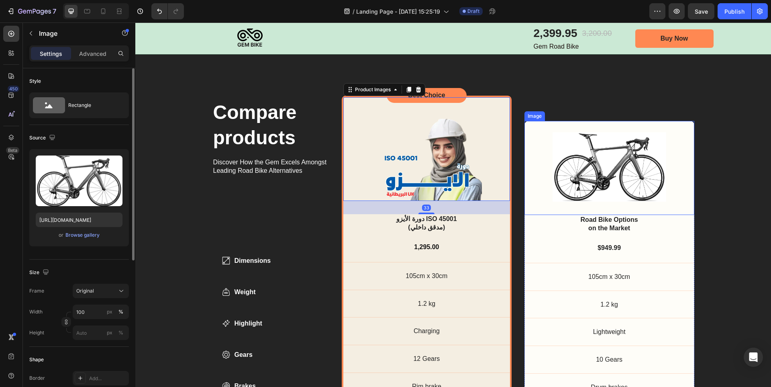
click at [634, 153] on img at bounding box center [610, 167] width 114 height 70
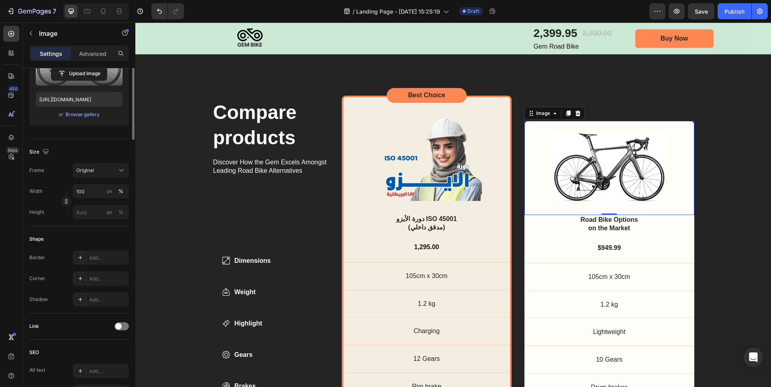
scroll to position [0, 0]
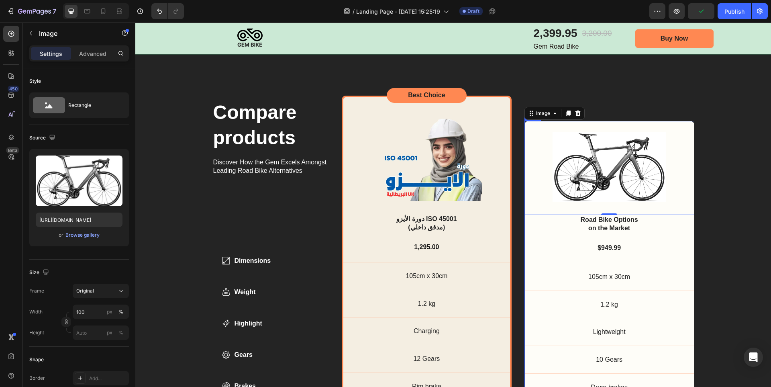
click at [645, 236] on div "Image 0 Road Bike Options on the Market Text Block $949.99 Text Block 105cm x 3…" at bounding box center [610, 261] width 170 height 281
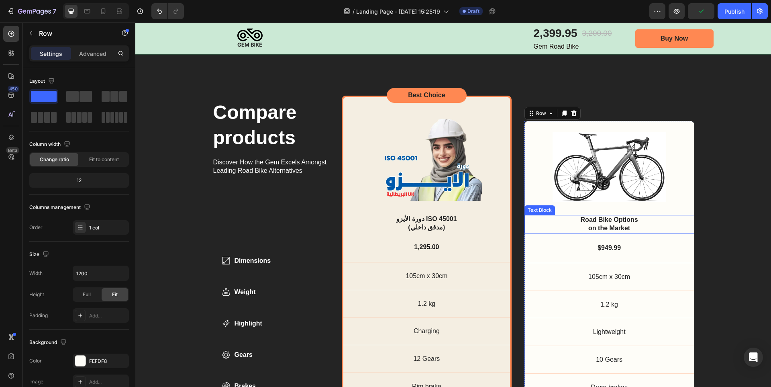
click at [648, 222] on div "Road Bike Options on the Market" at bounding box center [609, 224] width 151 height 18
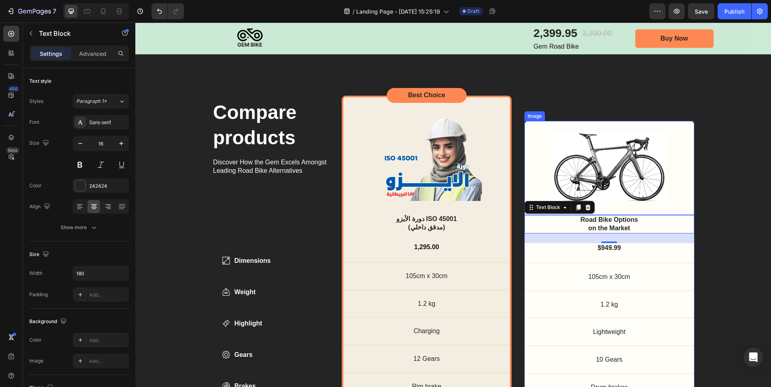
click at [665, 148] on div "Image" at bounding box center [610, 168] width 170 height 94
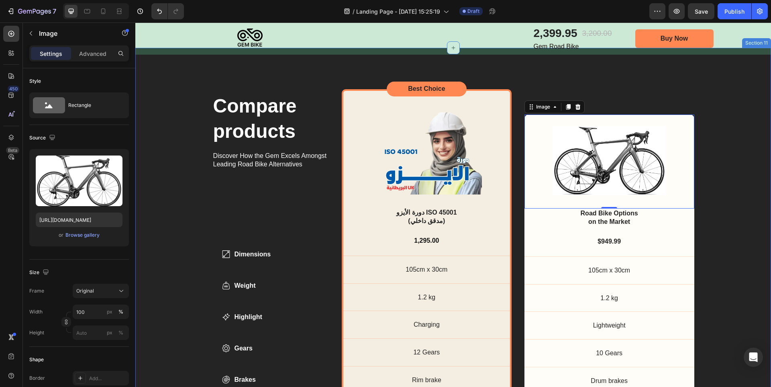
scroll to position [2531, 0]
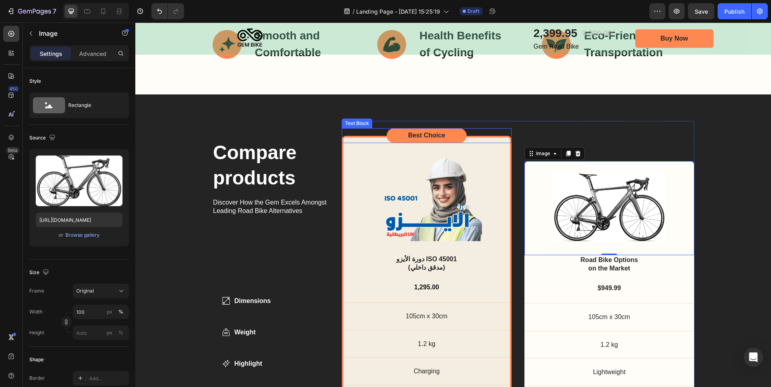
click at [421, 137] on p "Best Choice" at bounding box center [427, 135] width 38 height 8
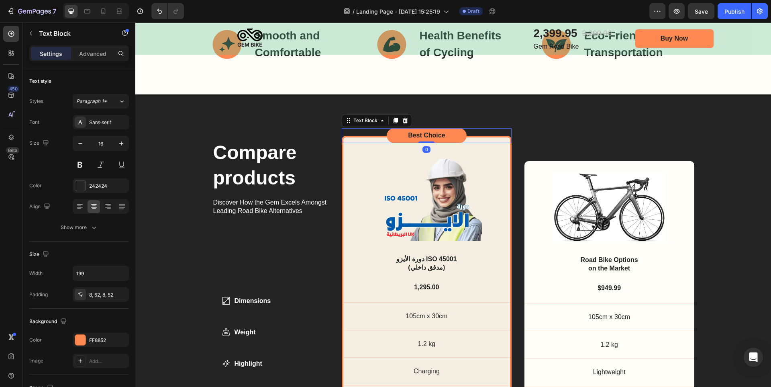
click at [425, 136] on p "Best Choice" at bounding box center [427, 135] width 38 height 8
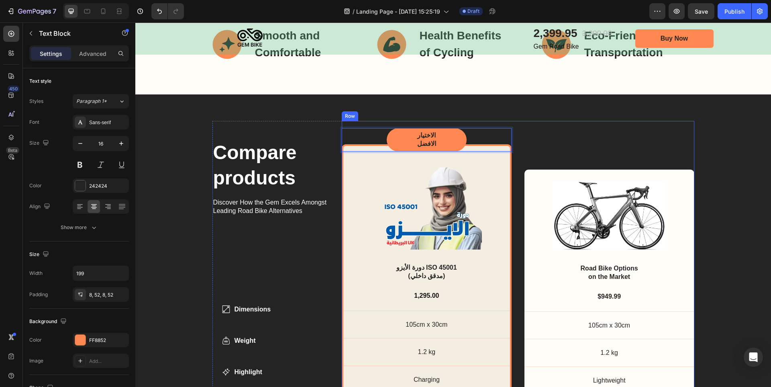
click at [580, 142] on div "Image Road Bike Options on the Market Text Block $949.99 Text Block 105cm x 30c…" at bounding box center [610, 285] width 170 height 329
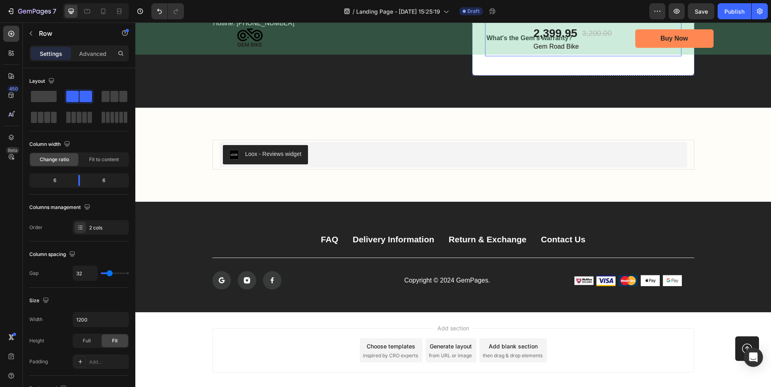
scroll to position [3565, 0]
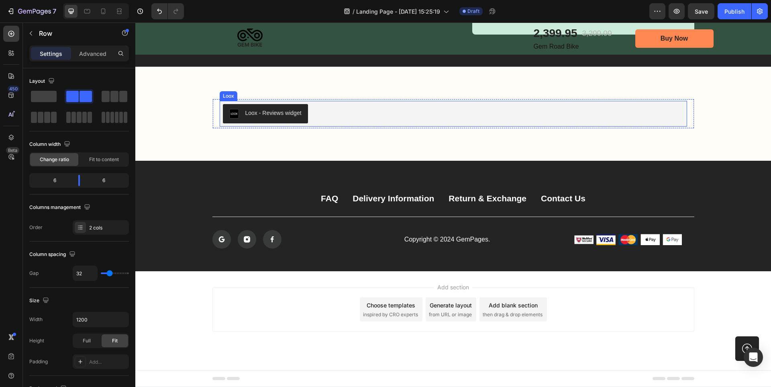
click at [553, 112] on div "Loox - Reviews widget" at bounding box center [453, 113] width 461 height 19
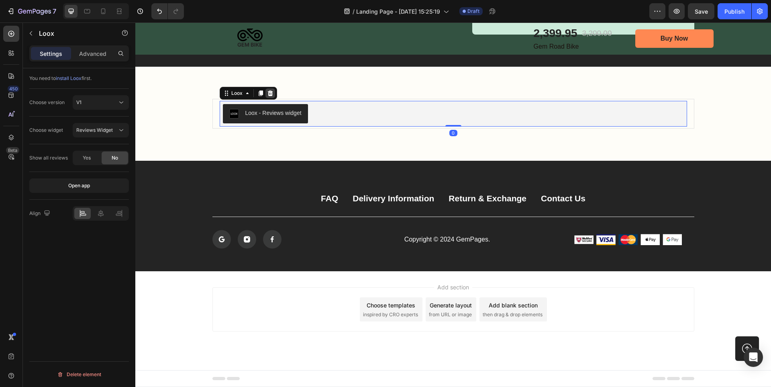
click at [268, 92] on icon at bounding box center [270, 93] width 5 height 6
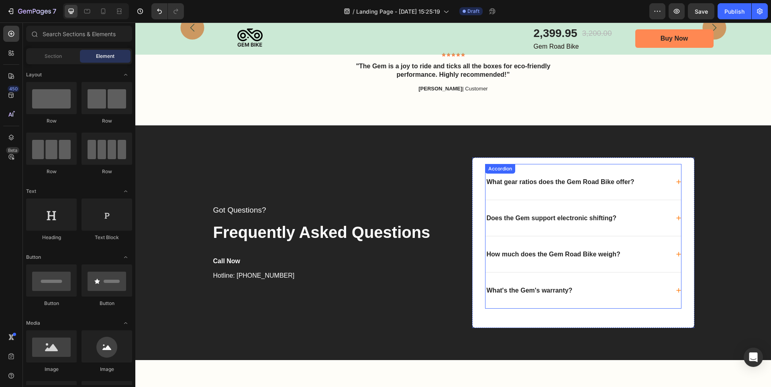
scroll to position [3056, 0]
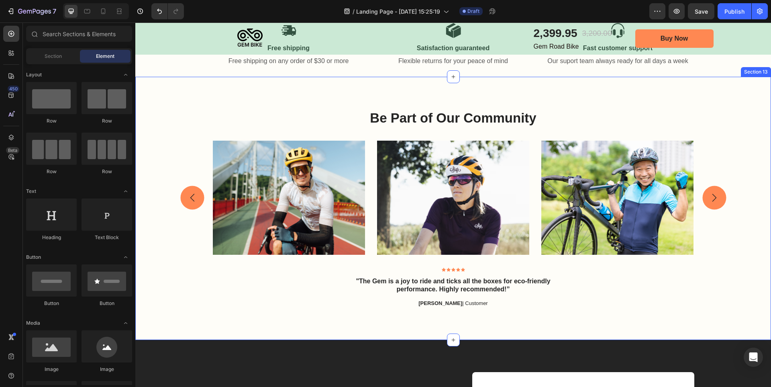
click at [757, 145] on div "Be Part of Our Community Heading Image Image Image Carousel Row Icon Icon Icon …" at bounding box center [453, 208] width 636 height 263
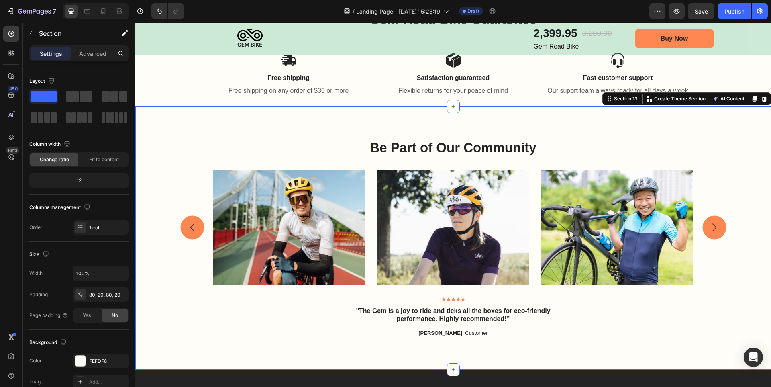
scroll to position [3016, 0]
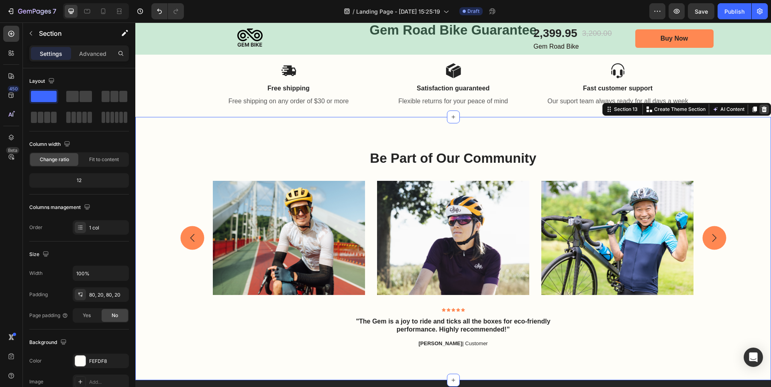
click at [762, 109] on icon at bounding box center [764, 109] width 5 height 6
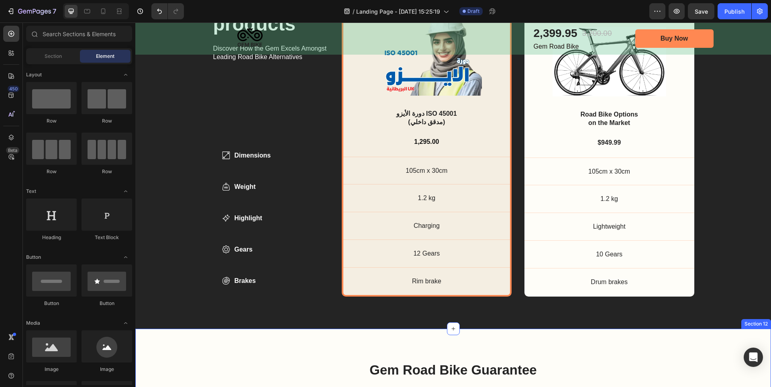
scroll to position [2655, 0]
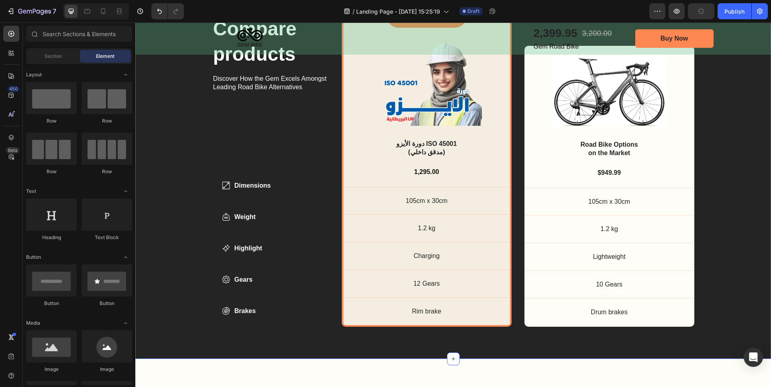
click at [736, 154] on div "Compare products Heading Discover How the Gem Excels Amongst Leading Road Bike …" at bounding box center [453, 161] width 620 height 329
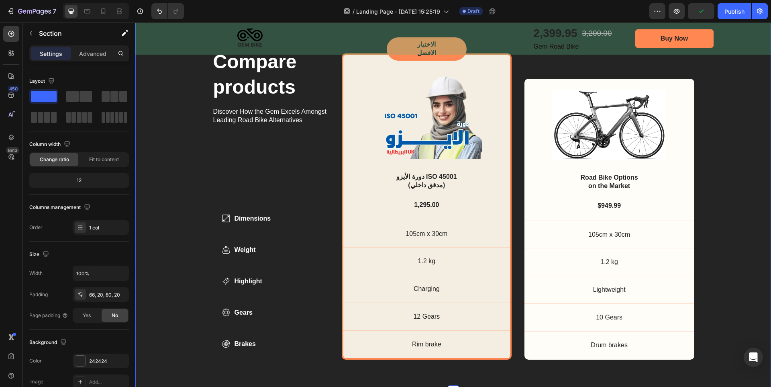
scroll to position [2574, 0]
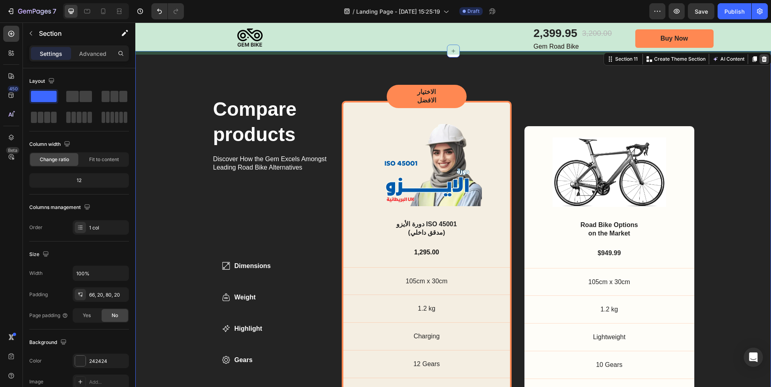
click at [762, 61] on icon at bounding box center [764, 59] width 5 height 6
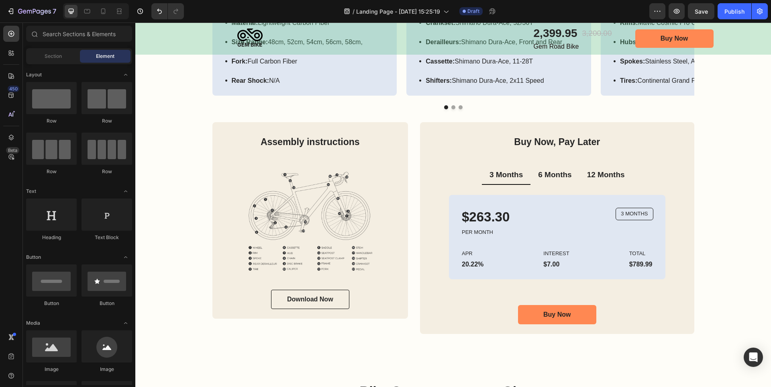
scroll to position [1610, 0]
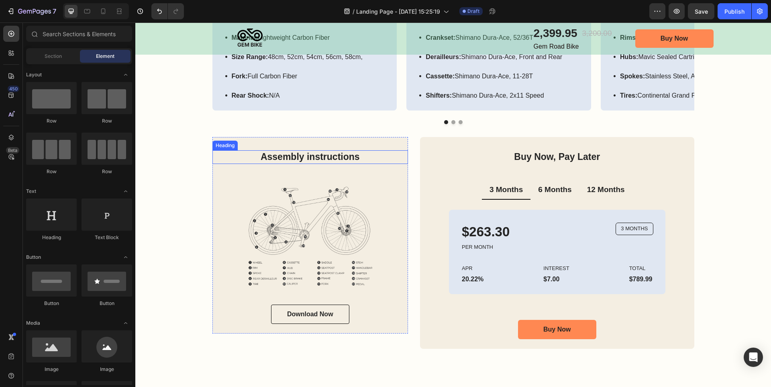
click at [308, 159] on h2 "Assembly instructions" at bounding box center [311, 157] width 196 height 14
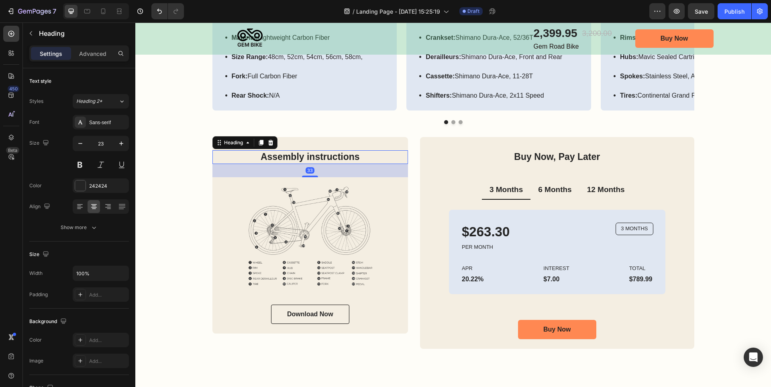
click at [308, 159] on h2 "Assembly instructions" at bounding box center [311, 157] width 196 height 14
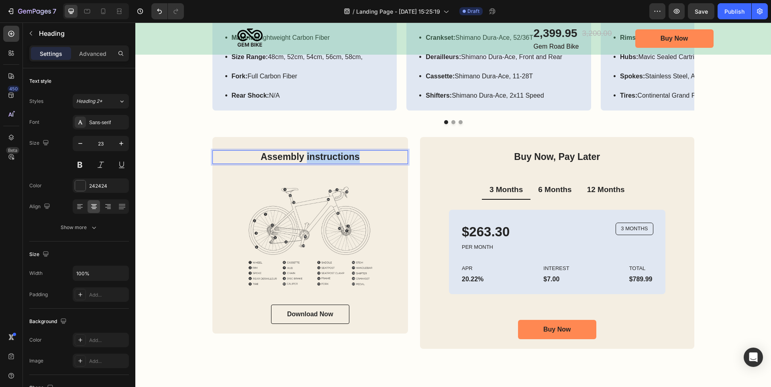
click at [308, 159] on p "Assembly instructions" at bounding box center [310, 157] width 194 height 12
click at [309, 213] on img at bounding box center [311, 236] width 196 height 118
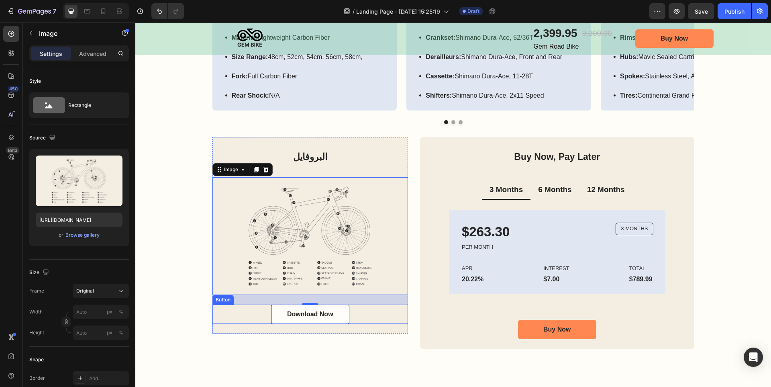
click at [337, 314] on link "Download Now" at bounding box center [310, 314] width 78 height 19
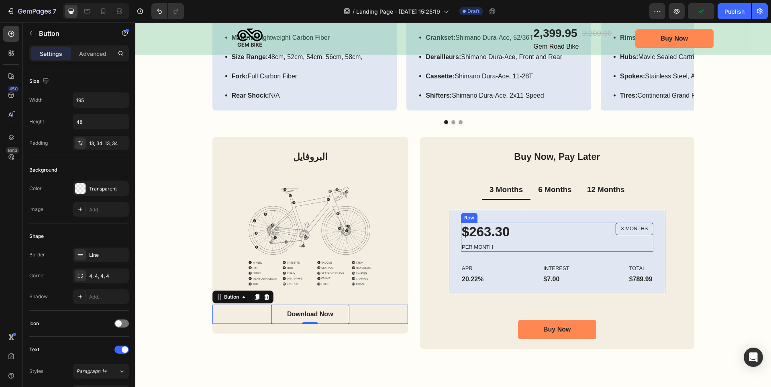
click at [602, 229] on p "$263.30" at bounding box center [537, 231] width 150 height 17
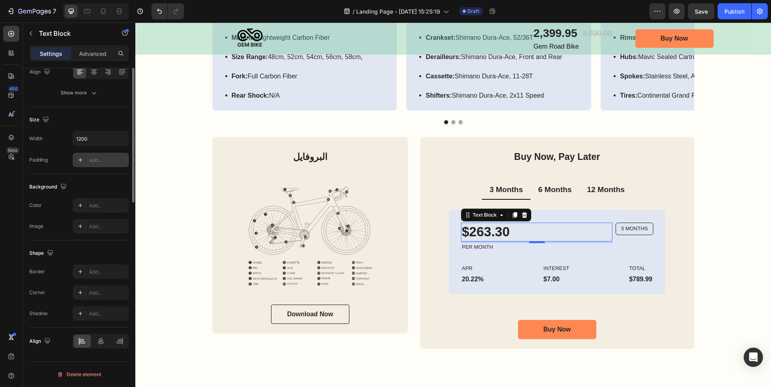
scroll to position [0, 0]
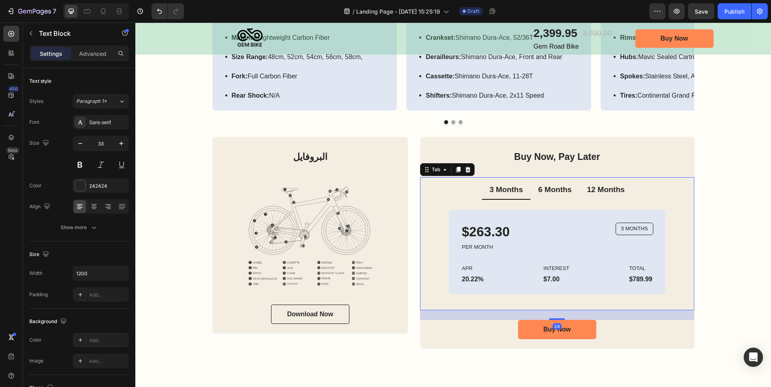
click at [684, 235] on div "3 Months 6 Months 12 Months $263.30 Text Block PER MONTH Text Block 3 MONTHS Te…" at bounding box center [557, 243] width 274 height 133
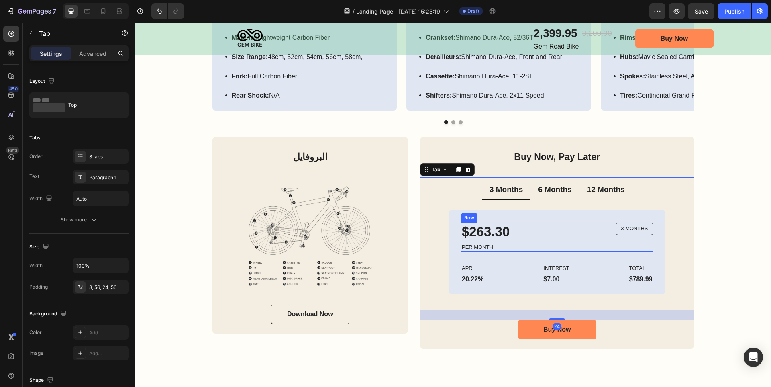
click at [634, 229] on p "3 MONTHS" at bounding box center [634, 228] width 27 height 7
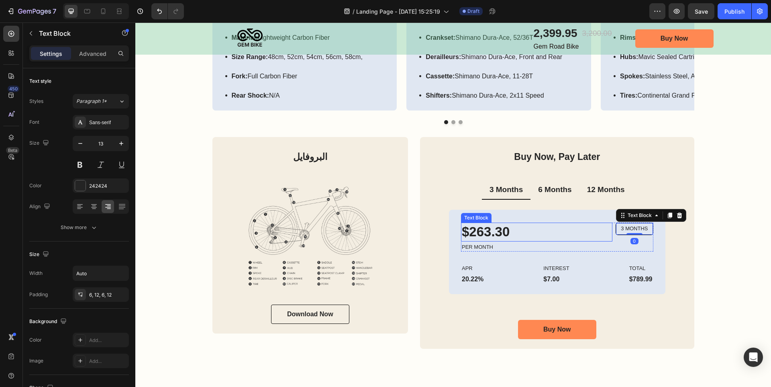
click at [548, 234] on p "$263.30" at bounding box center [537, 231] width 150 height 17
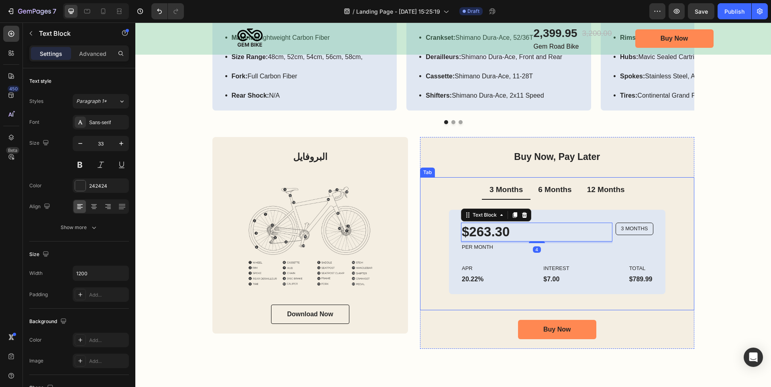
click at [554, 194] on p "6 Months" at bounding box center [554, 190] width 33 height 10
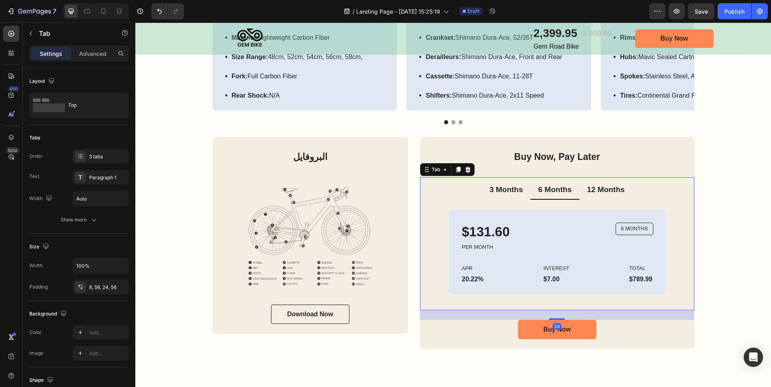
click at [592, 190] on p "12 Months" at bounding box center [606, 190] width 38 height 10
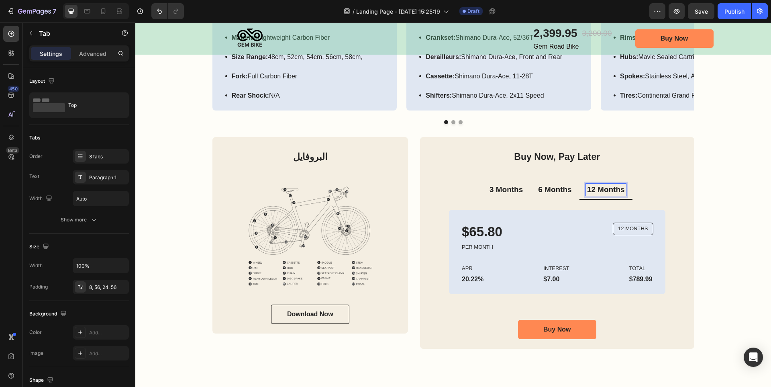
click at [502, 192] on p "3 Months" at bounding box center [506, 190] width 33 height 10
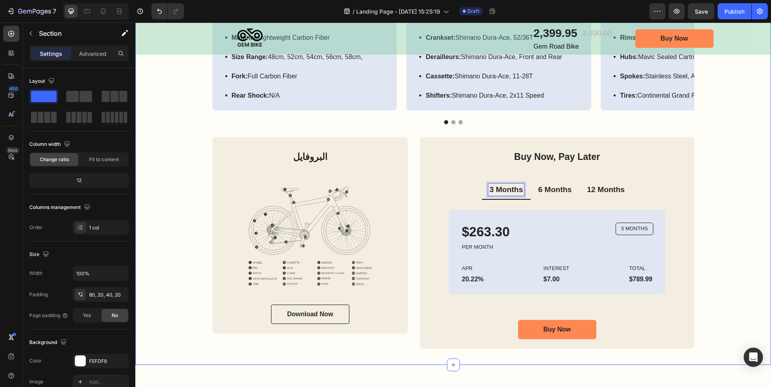
click at [728, 153] on div "Road Bike Specifications Heading Frame Text Block Image Row Material: Lightweig…" at bounding box center [453, 159] width 620 height 377
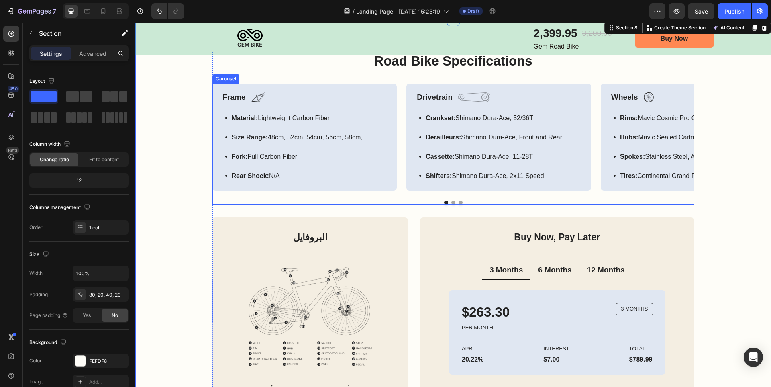
click at [452, 202] on button "Dot" at bounding box center [454, 202] width 4 height 4
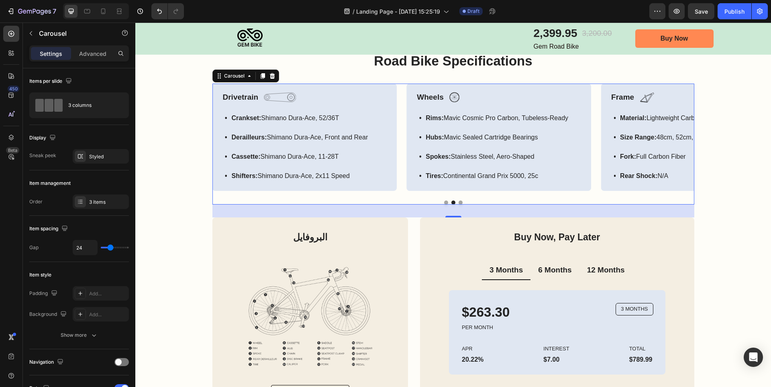
click at [459, 201] on button "Dot" at bounding box center [461, 202] width 4 height 4
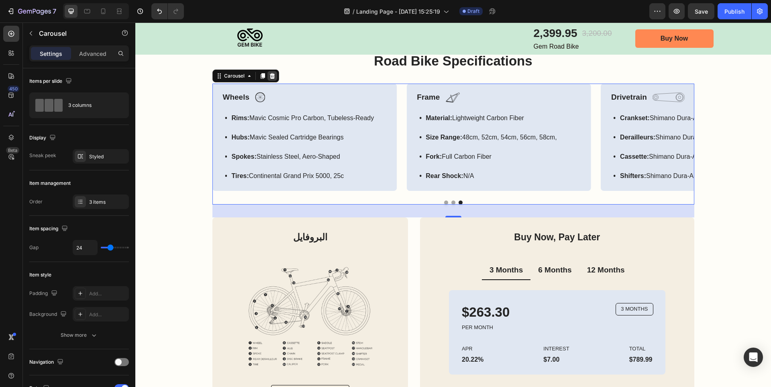
click at [272, 75] on icon at bounding box center [272, 76] width 6 height 6
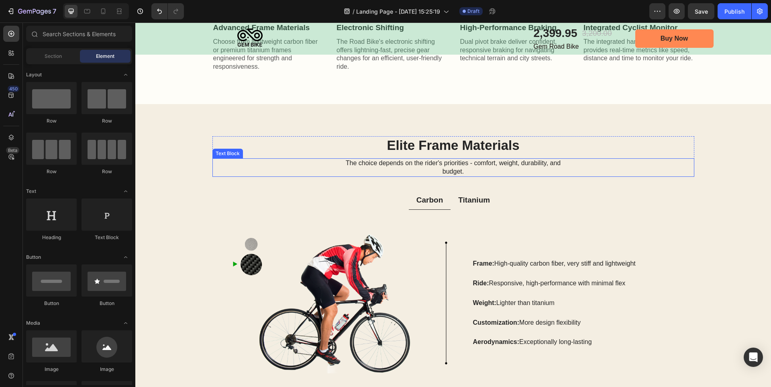
scroll to position [1128, 0]
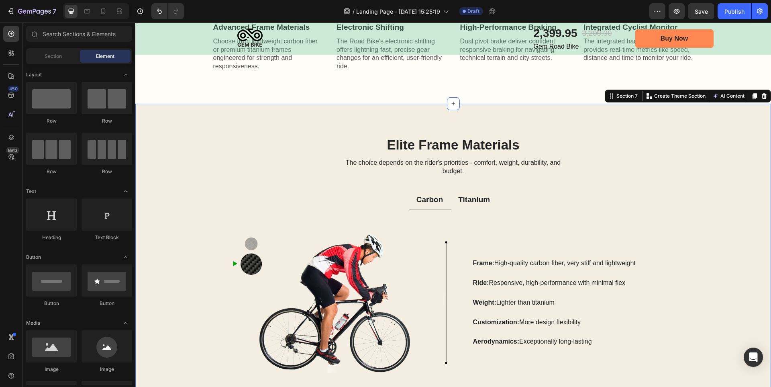
click at [651, 118] on div "Elite Frame Materials Heading The choice depends on the rider's priorities - co…" at bounding box center [453, 263] width 636 height 318
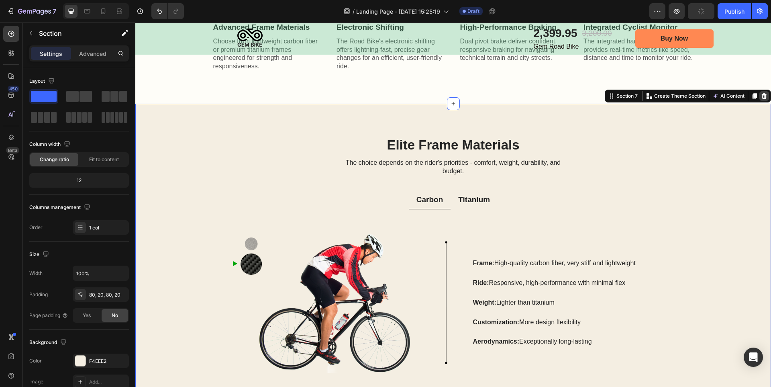
click at [762, 95] on icon at bounding box center [764, 96] width 5 height 6
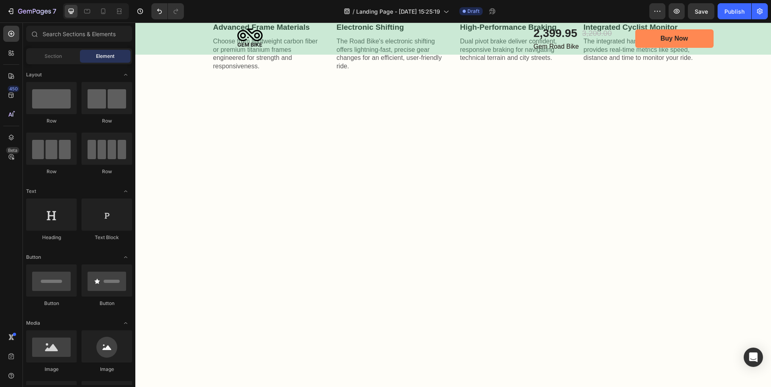
click at [648, 149] on div at bounding box center [453, 257] width 620 height 243
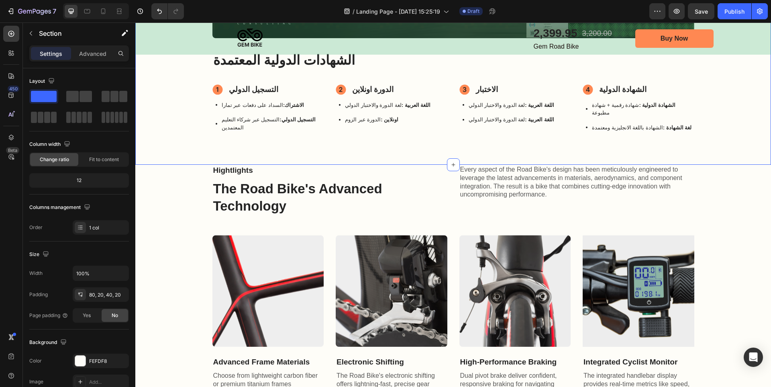
scroll to position [844, 0]
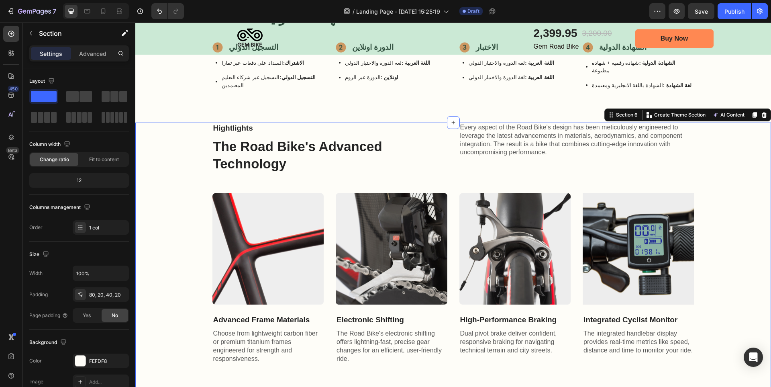
click at [719, 163] on div "Hightlights Text Block The Road Bike's Advanced Technology Heading Every aspect…" at bounding box center [453, 243] width 620 height 241
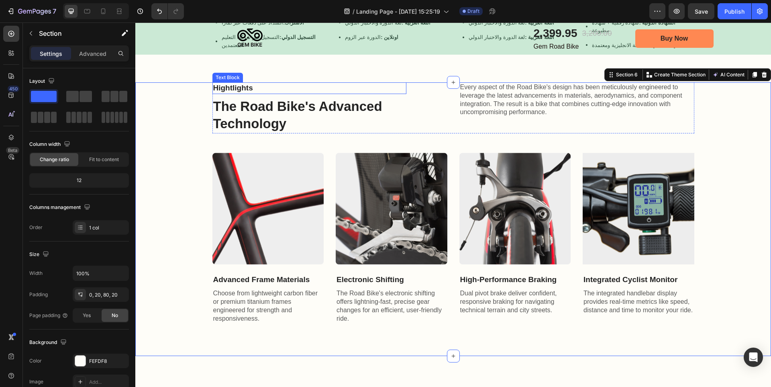
click at [231, 83] on p "Hightlights" at bounding box center [309, 88] width 192 height 10
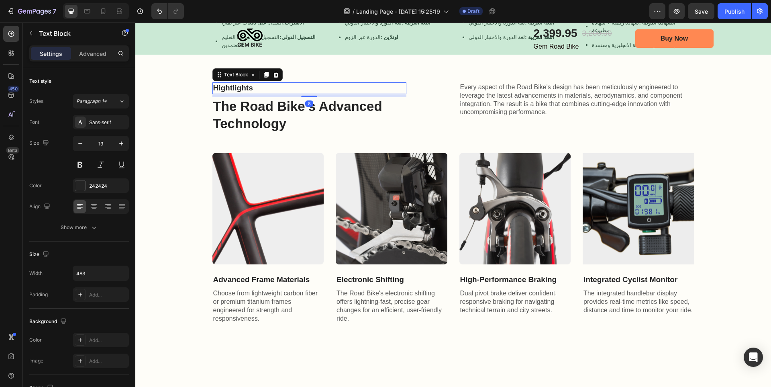
click at [231, 83] on p "Hightlights" at bounding box center [309, 88] width 192 height 10
click at [248, 99] on h2 "The Road Bike's Advanced Technology" at bounding box center [310, 115] width 194 height 36
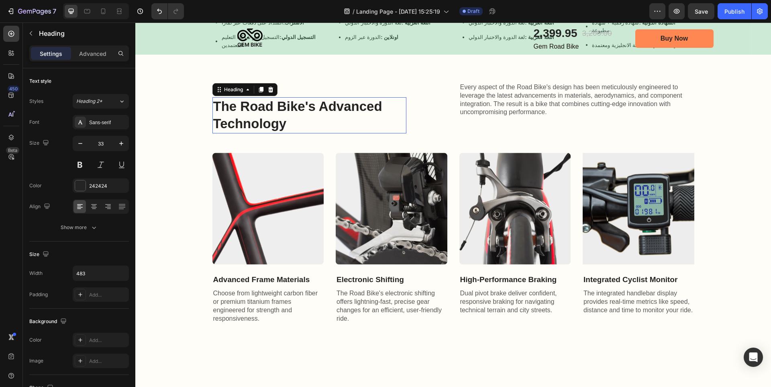
click at [248, 99] on h2 "The Road Bike's Advanced Technology" at bounding box center [310, 115] width 194 height 36
click at [248, 99] on p "The Road Bike's Advanced Technology" at bounding box center [309, 115] width 192 height 35
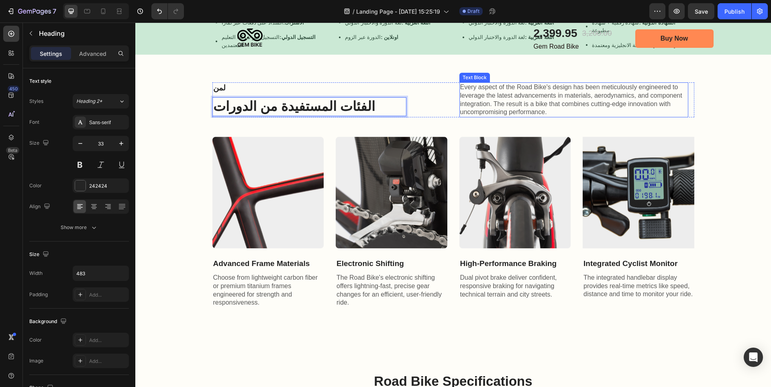
click at [593, 87] on p "Every aspect of the Road Bike's design has been meticulously engineered to leve…" at bounding box center [573, 99] width 227 height 33
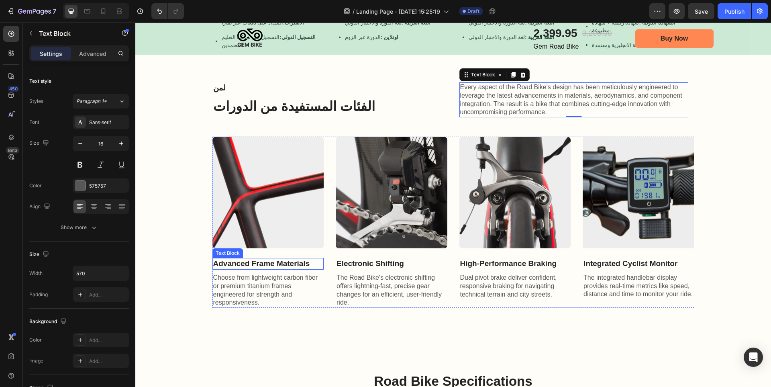
click at [282, 259] on p "Advanced Frame Materials" at bounding box center [268, 264] width 110 height 10
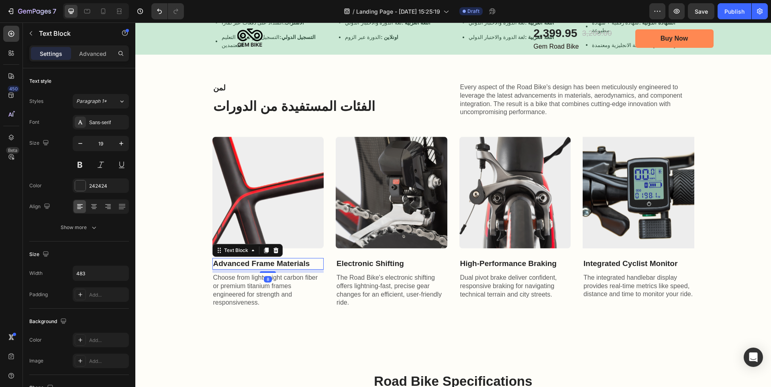
click at [282, 259] on p "Advanced Frame Materials" at bounding box center [268, 264] width 110 height 10
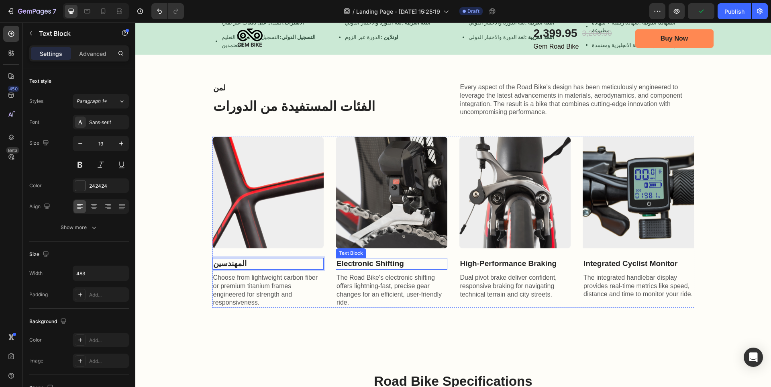
click at [348, 259] on p "Electronic Shifting" at bounding box center [392, 264] width 110 height 10
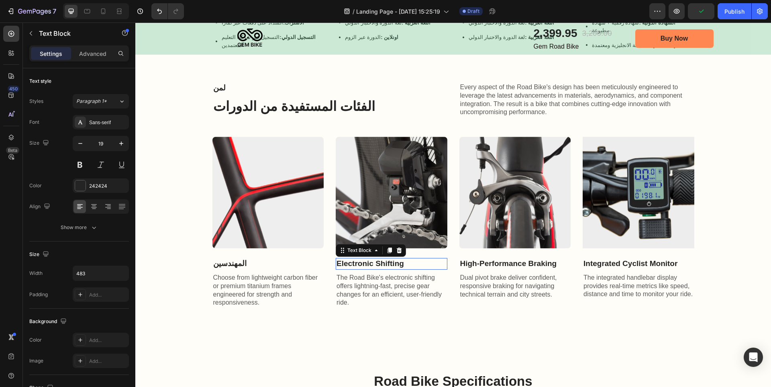
click at [348, 259] on p "Electronic Shifting" at bounding box center [392, 264] width 110 height 10
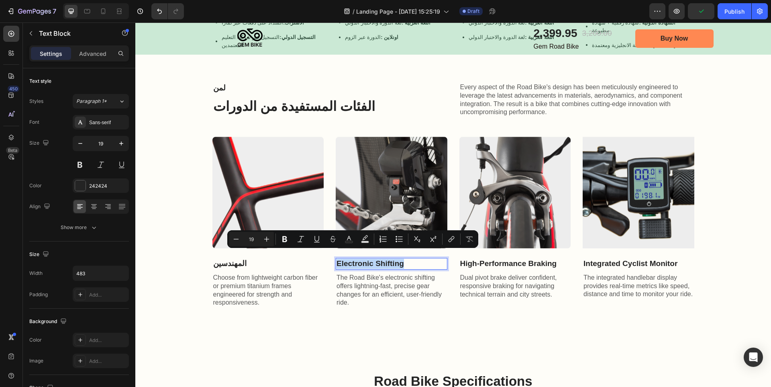
click at [348, 259] on p "Electronic Shifting" at bounding box center [392, 264] width 110 height 10
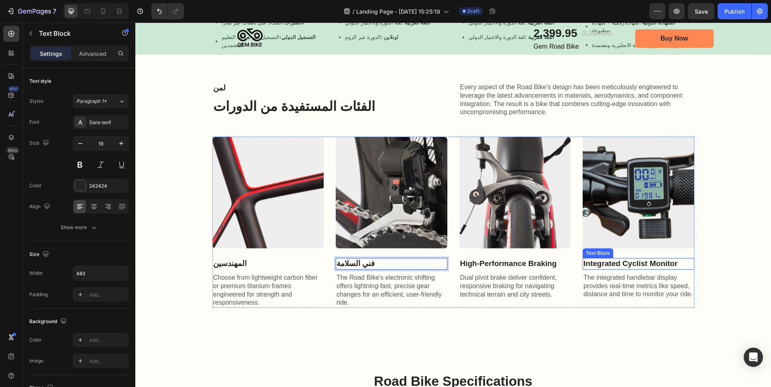
click at [598, 259] on p "Integrated Cyclist Monitor" at bounding box center [639, 264] width 110 height 10
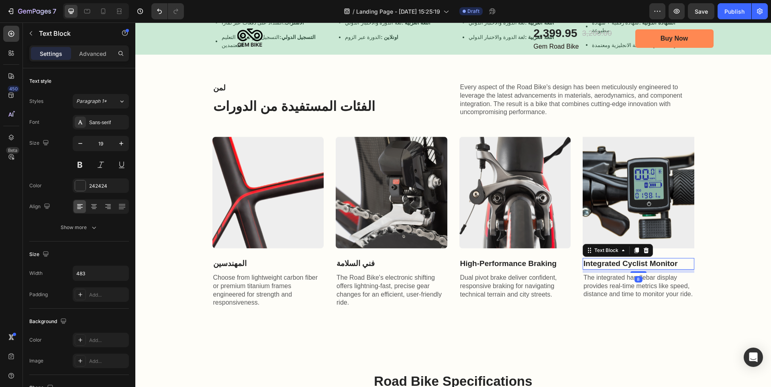
click at [598, 259] on p "Integrated Cyclist Monitor" at bounding box center [639, 264] width 110 height 10
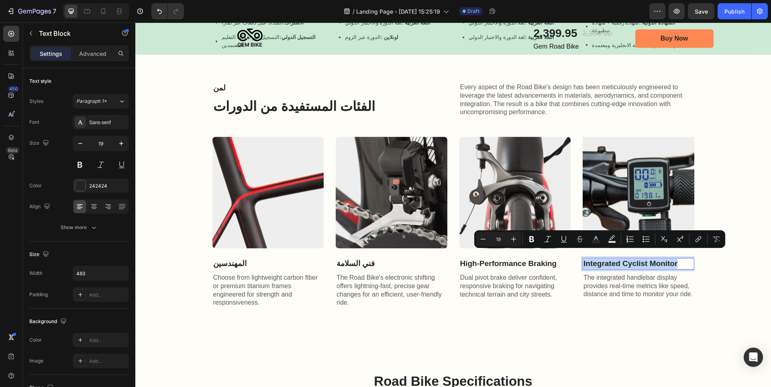
click at [598, 259] on p "Integrated Cyclist Monitor" at bounding box center [639, 264] width 110 height 10
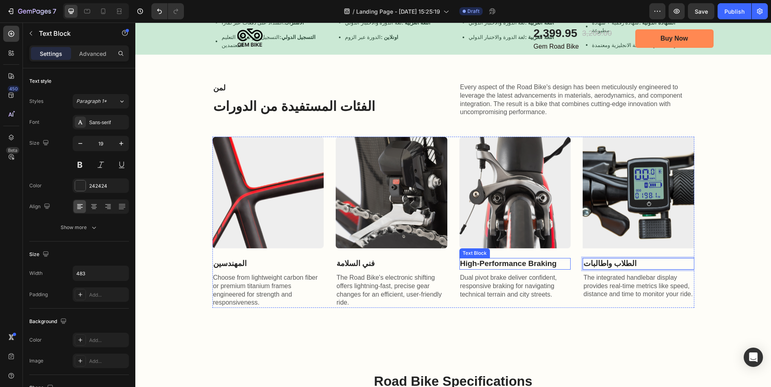
click at [532, 259] on p "High-Performance Braking" at bounding box center [515, 264] width 110 height 10
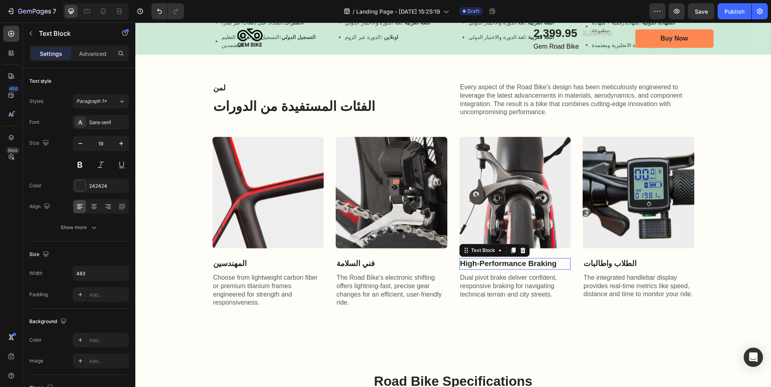
click at [532, 259] on p "High-Performance Braking" at bounding box center [515, 264] width 110 height 10
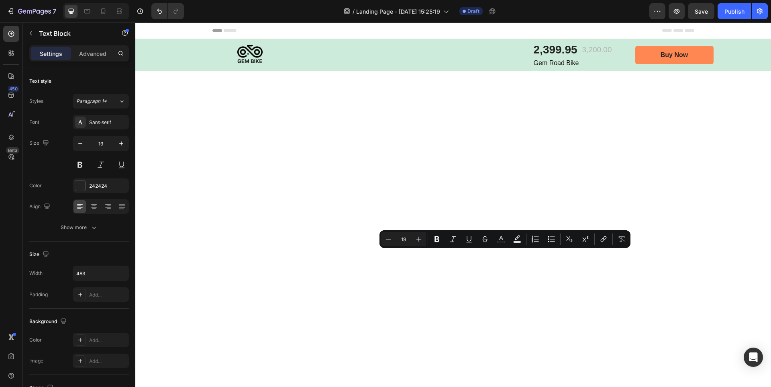
scroll to position [884, 0]
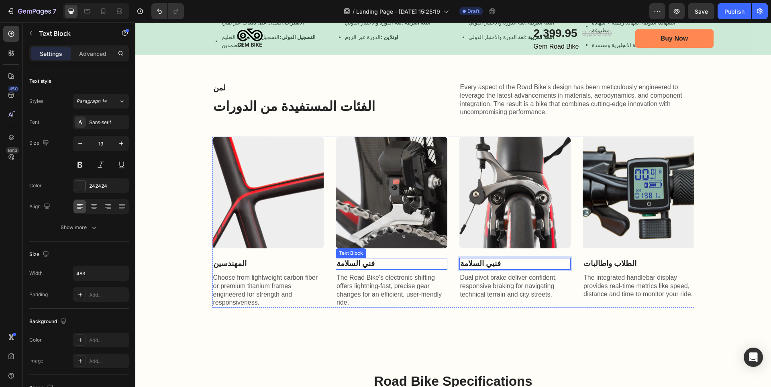
click at [367, 259] on p "فني السلامة" at bounding box center [392, 264] width 110 height 10
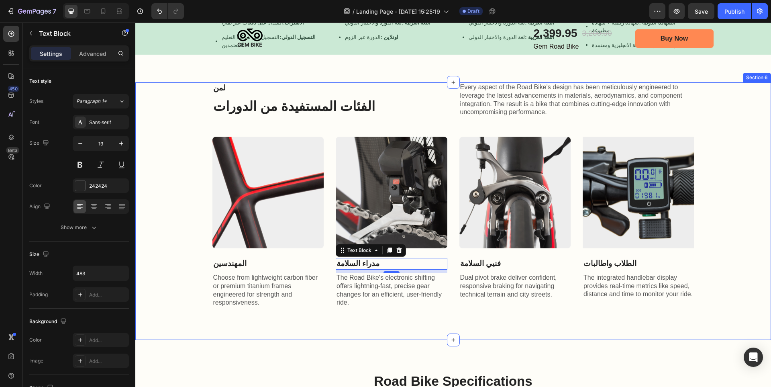
click at [635, 328] on div "لمن Text Block الفئات المستفيدة من الدورات Heading Every aspect of the Road Bik…" at bounding box center [453, 211] width 636 height 258
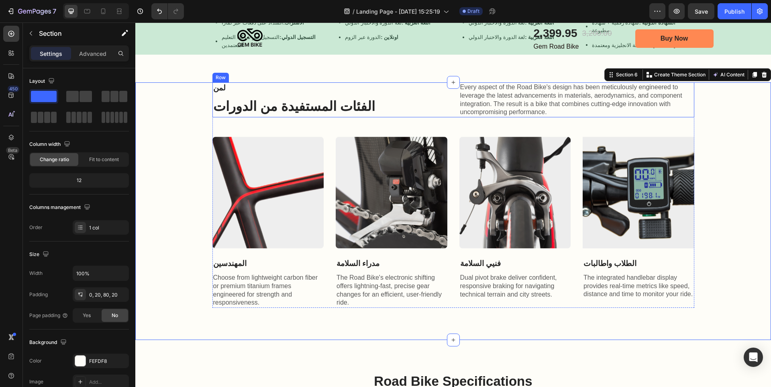
click at [434, 94] on div "لمن Text Block الفئات المستفيدة من الدورات Heading Every aspect of the Road Bik…" at bounding box center [454, 99] width 482 height 35
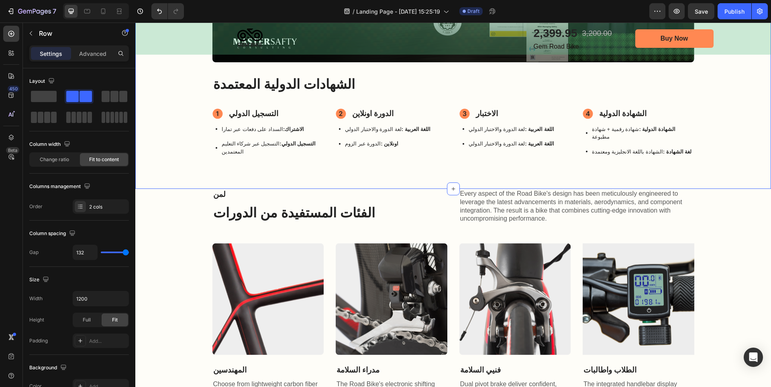
scroll to position [763, 0]
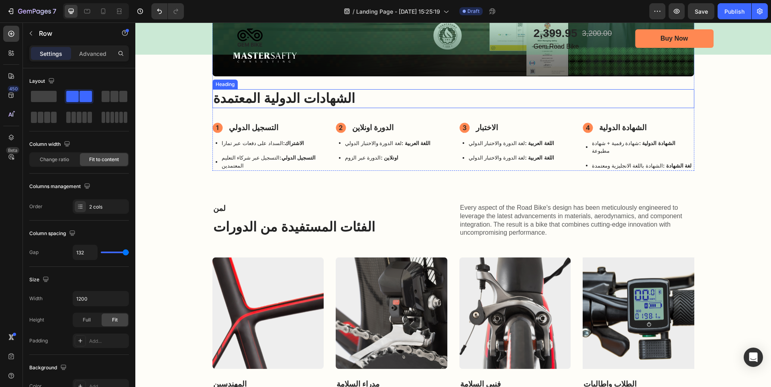
click at [388, 97] on h2 "الشهادات الدولية المعتمدة" at bounding box center [454, 98] width 482 height 19
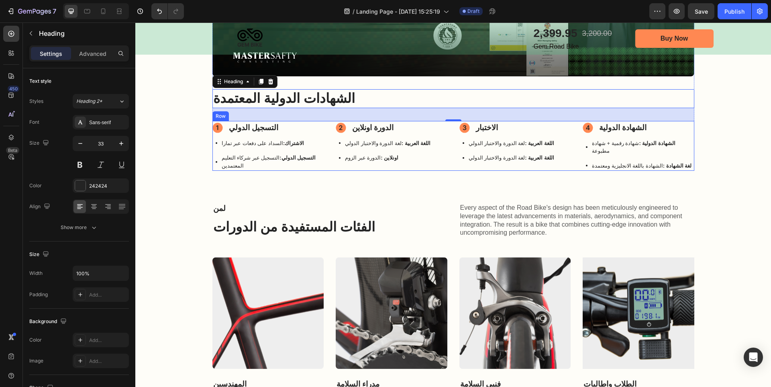
click at [243, 137] on div "التسجيل الدولي Item List الاشتراك: السداد على دفعات عبر تمارا التسجيل الدولي: ا…" at bounding box center [269, 146] width 112 height 50
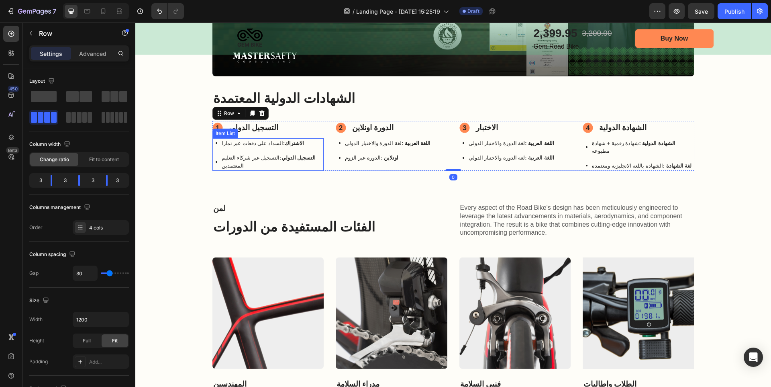
click at [243, 141] on p "الاشتراك: السداد على دفعات عبر تمارا" at bounding box center [272, 143] width 101 height 8
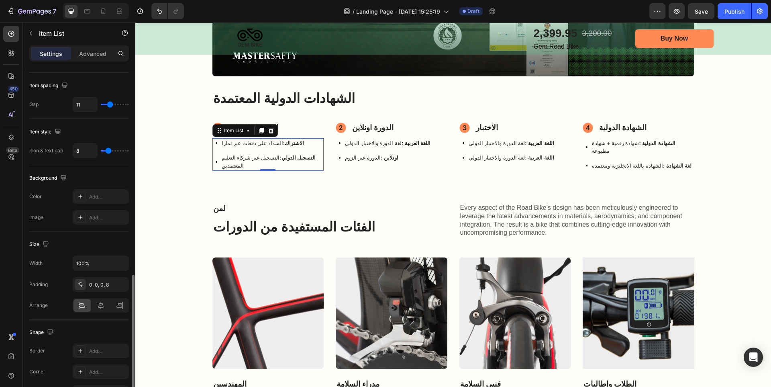
scroll to position [362, 0]
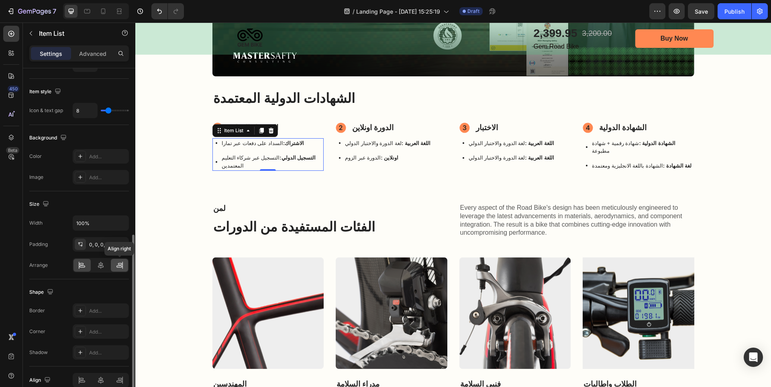
click at [119, 265] on icon at bounding box center [120, 264] width 4 height 2
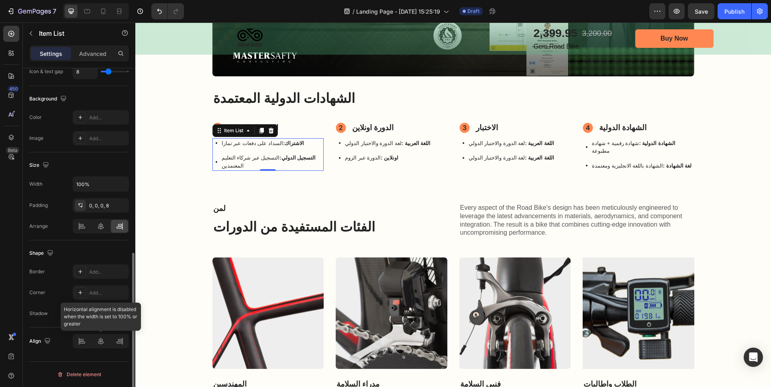
click at [117, 343] on div at bounding box center [101, 341] width 56 height 14
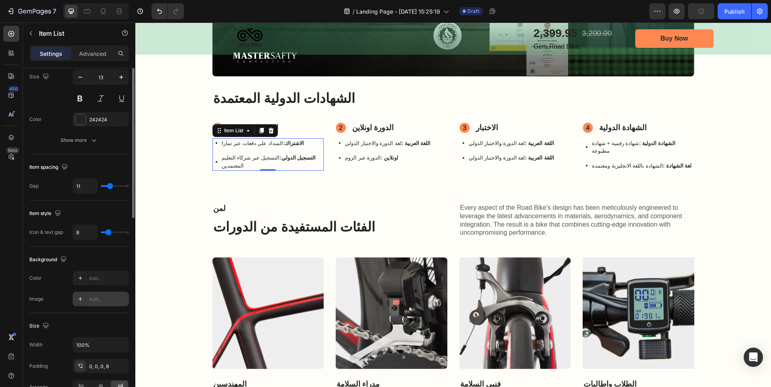
scroll to position [159, 0]
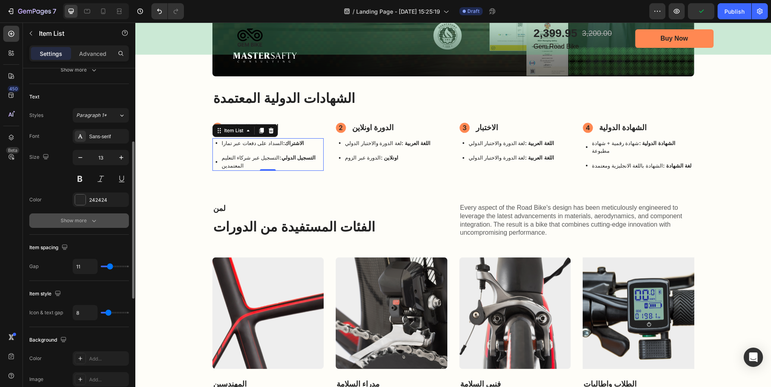
click at [92, 221] on icon "button" at bounding box center [94, 221] width 8 height 8
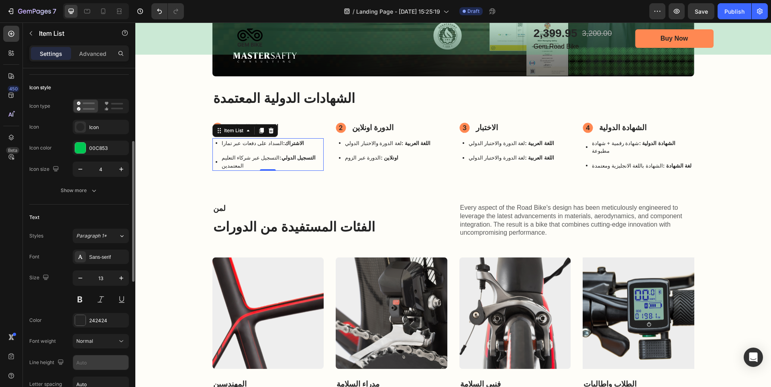
scroll to position [0, 0]
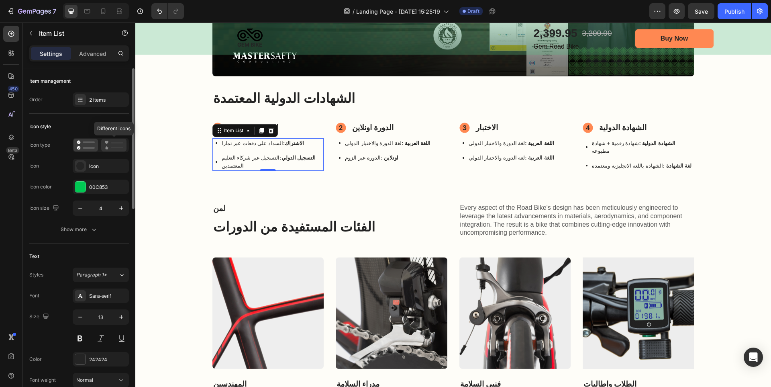
click at [108, 146] on icon at bounding box center [113, 145] width 19 height 10
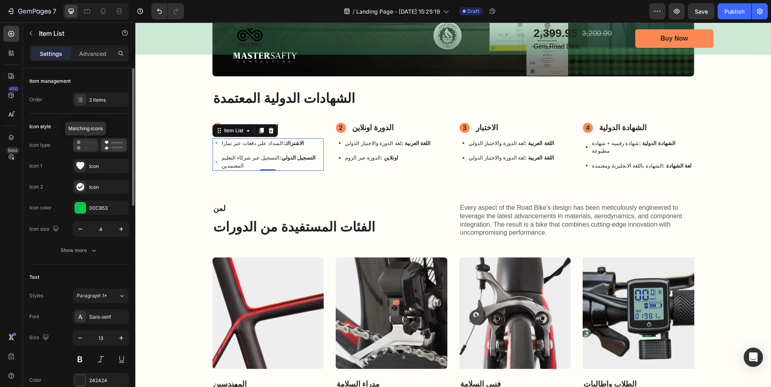
click at [84, 151] on div at bounding box center [86, 145] width 25 height 13
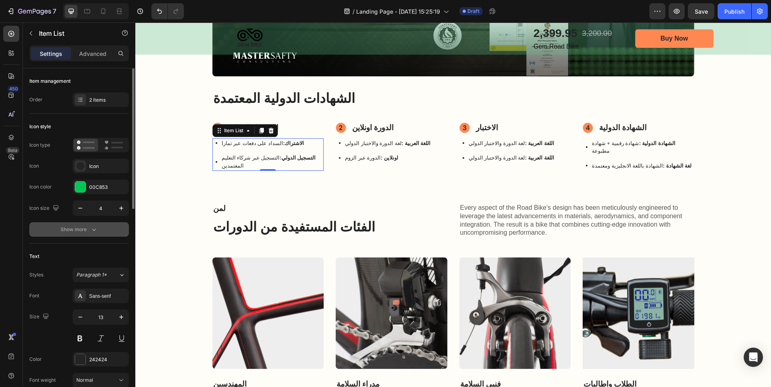
click at [85, 230] on div "Show more" at bounding box center [79, 229] width 37 height 8
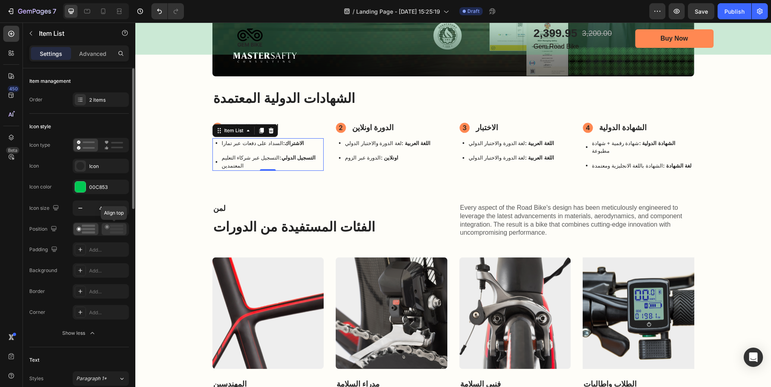
click at [110, 227] on icon at bounding box center [114, 229] width 18 height 9
click at [90, 227] on icon at bounding box center [86, 229] width 18 height 9
click at [80, 100] on icon at bounding box center [80, 99] width 6 height 6
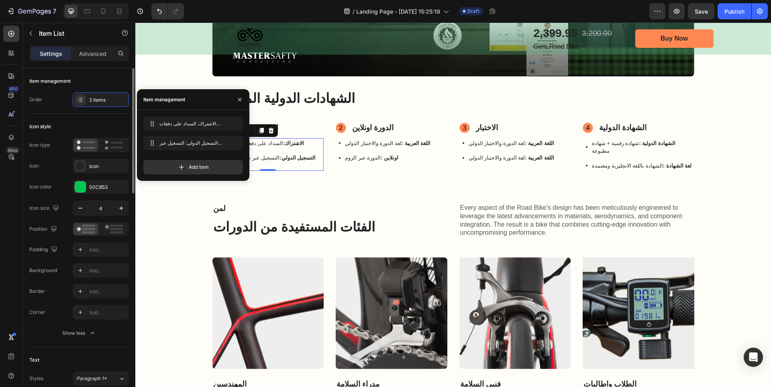
click at [103, 81] on div "Item management" at bounding box center [79, 81] width 100 height 13
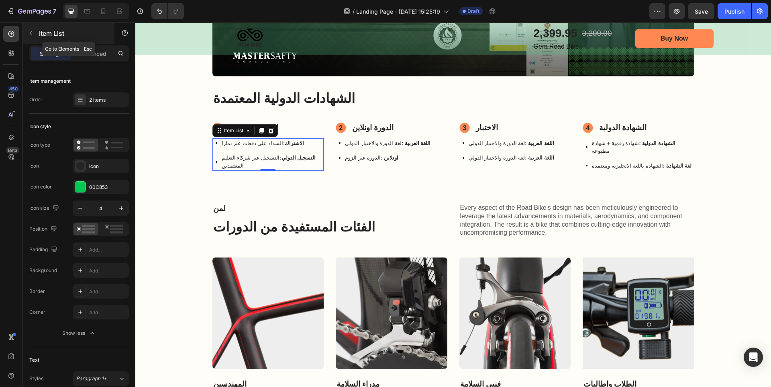
click at [91, 43] on div "Item List" at bounding box center [69, 33] width 92 height 21
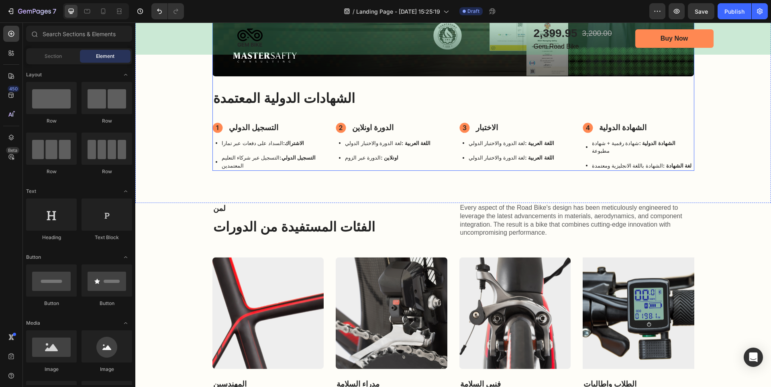
click at [257, 130] on p "التسجيل الدولي" at bounding box center [253, 128] width 49 height 12
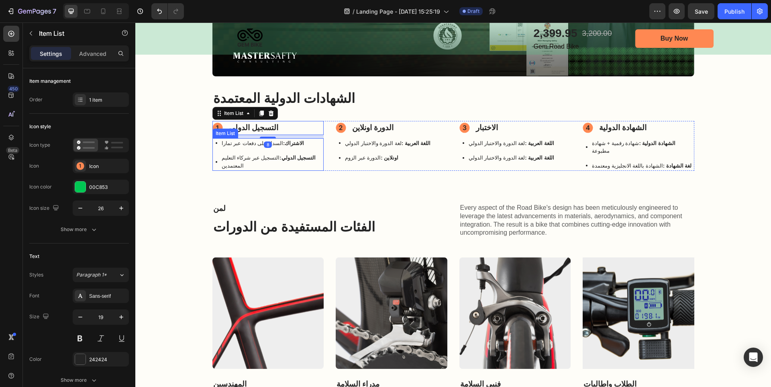
click at [294, 145] on strong "الاشتراك:" at bounding box center [293, 143] width 21 height 6
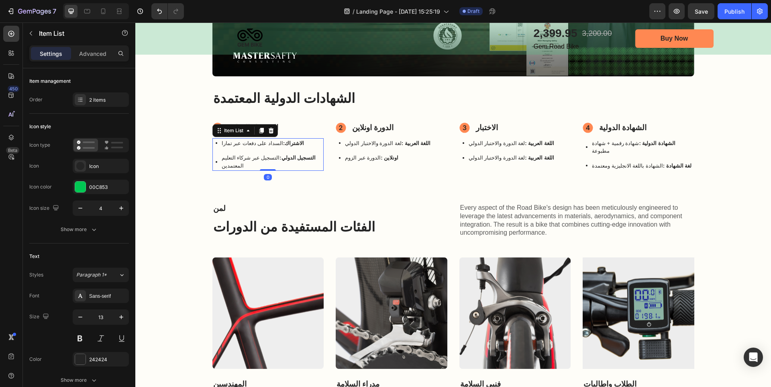
click at [98, 61] on div "Settings Advanced" at bounding box center [79, 53] width 100 height 16
click at [100, 57] on p "Advanced" at bounding box center [92, 53] width 27 height 8
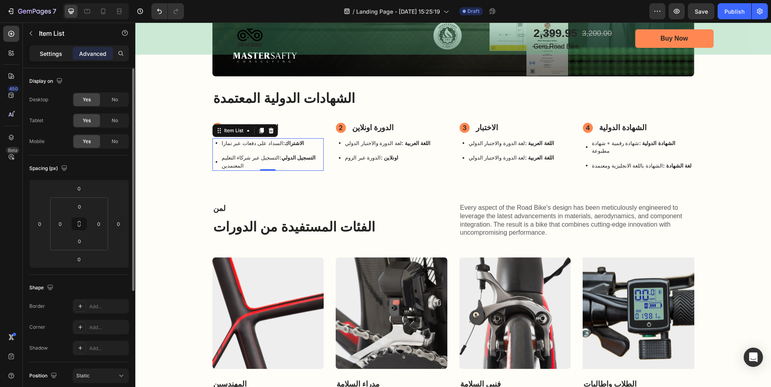
click at [58, 55] on p "Settings" at bounding box center [51, 53] width 22 height 8
type input "8"
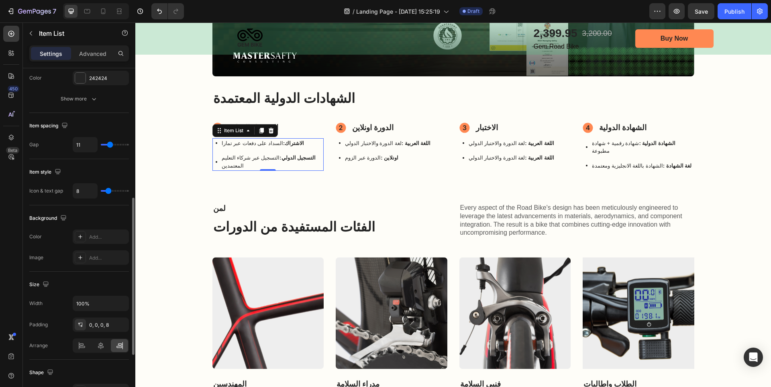
scroll to position [321, 0]
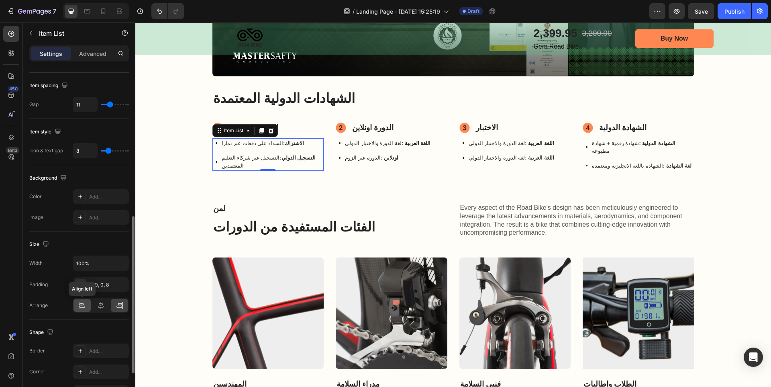
click at [85, 305] on icon at bounding box center [82, 305] width 8 height 8
click at [547, 208] on p "Every aspect of the Road Bike's design has been meticulously engineered to leve…" at bounding box center [573, 220] width 227 height 33
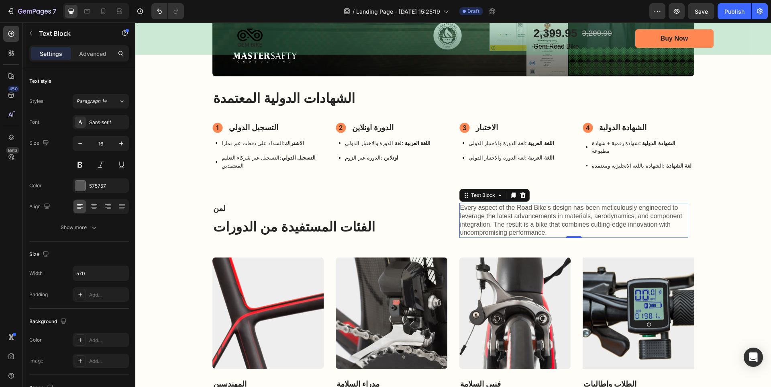
scroll to position [803, 0]
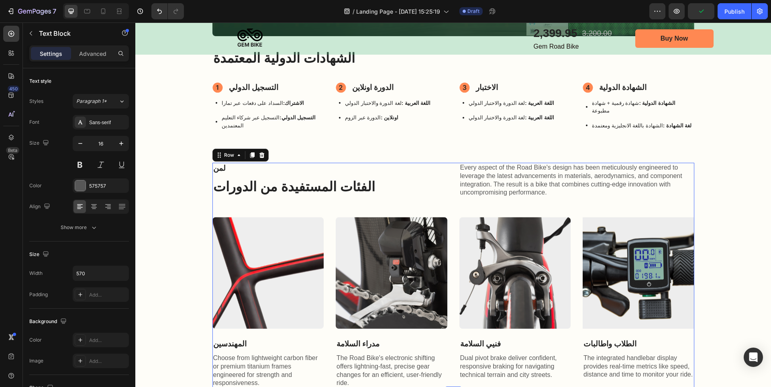
click at [461, 197] on div "لمن Text Block الفئات المستفيدة من الدورات Heading Every aspect of the Road Bik…" at bounding box center [454, 275] width 482 height 225
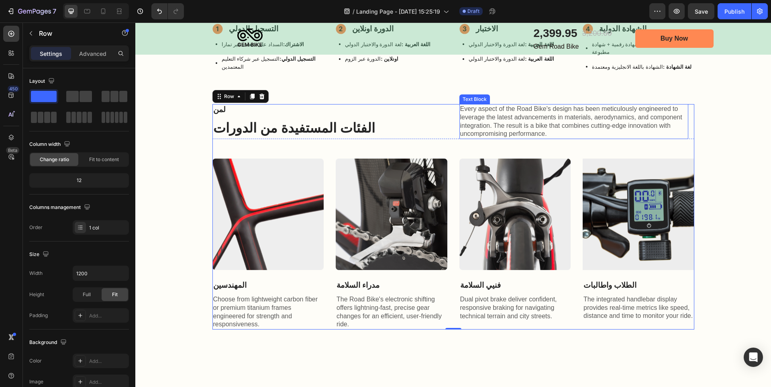
scroll to position [844, 0]
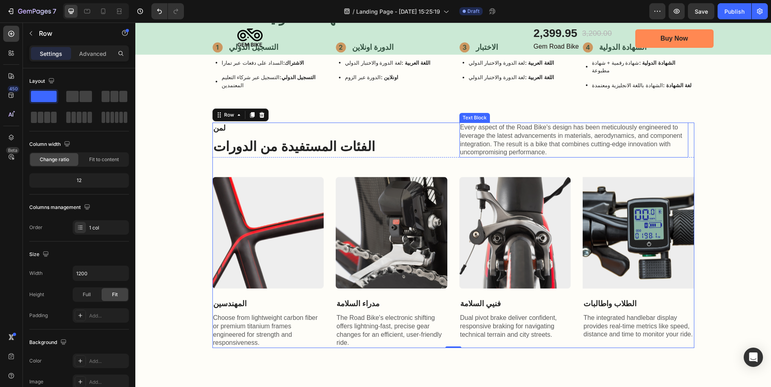
click at [493, 131] on p "Every aspect of the Road Bike's design has been meticulously engineered to leve…" at bounding box center [573, 139] width 227 height 33
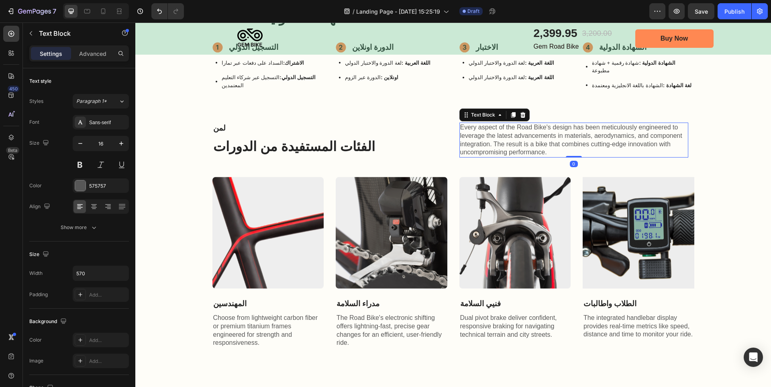
click at [493, 132] on p "Every aspect of the Road Bike's design has been meticulously engineered to leve…" at bounding box center [573, 139] width 227 height 33
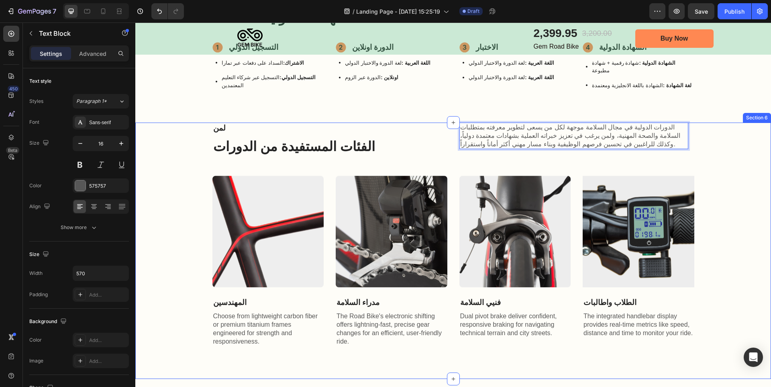
click at [728, 154] on div "لمن Text Block الفئات المستفيدة من الدورات Heading الدورات الدولية في مجال السل…" at bounding box center [453, 235] width 620 height 224
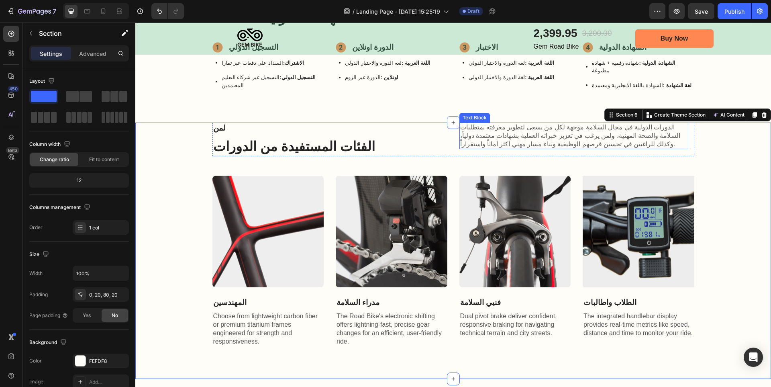
click at [639, 124] on p "الدورات الدولية في مجال السلامة موجهة لكل من يسعى لتطوير معرفته بمتطلبات السلام…" at bounding box center [573, 135] width 227 height 25
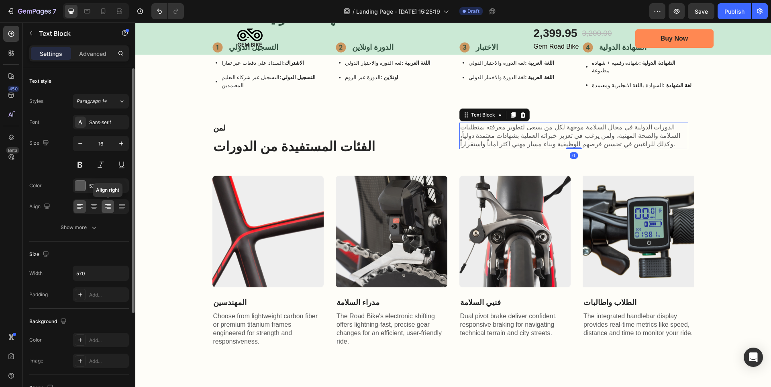
click at [112, 206] on div at bounding box center [108, 206] width 12 height 13
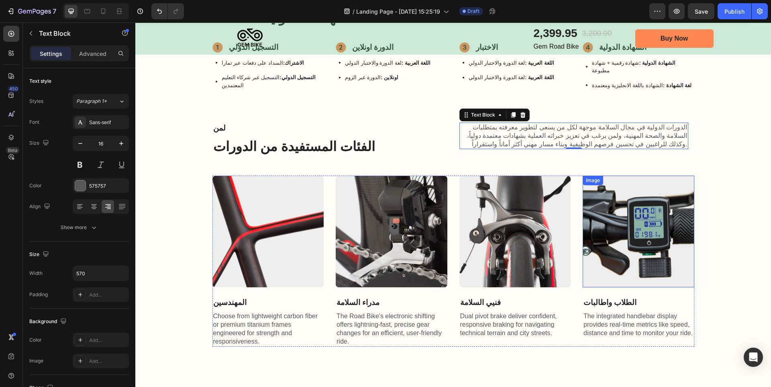
click at [704, 167] on div "لمن Text Block الفئات المستفيدة من الدورات Heading الدورات الدولية في مجال السل…" at bounding box center [453, 235] width 620 height 224
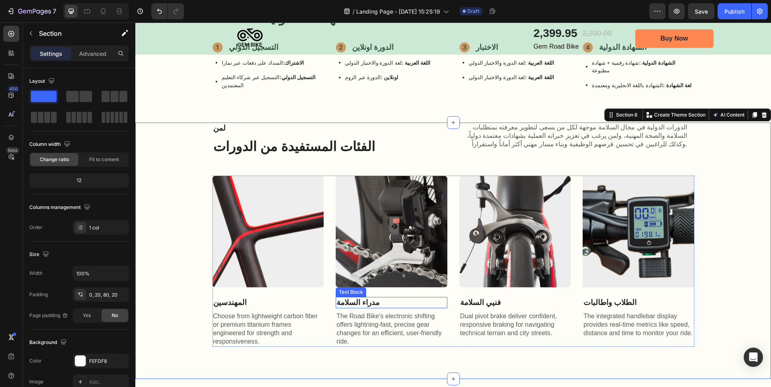
click at [360, 298] on p "مدراء السلامة" at bounding box center [392, 303] width 110 height 10
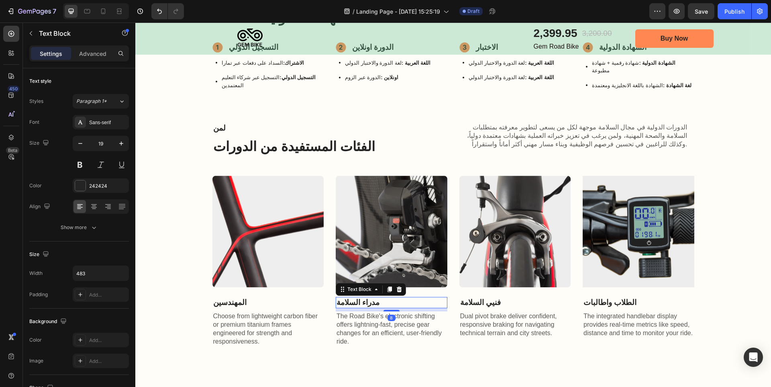
click at [360, 298] on p "مدراء السلامة" at bounding box center [392, 303] width 110 height 10
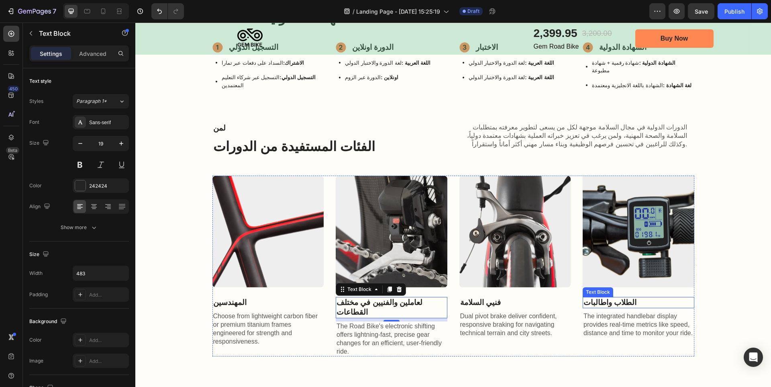
click at [604, 298] on p "الطلاب واطالبات" at bounding box center [639, 303] width 110 height 10
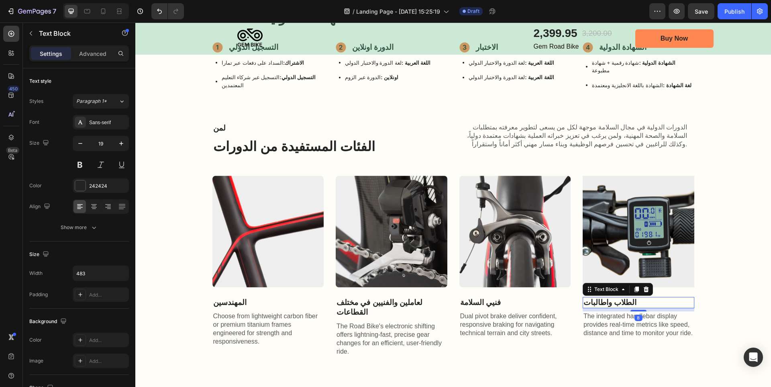
click at [604, 298] on p "الطلاب واطالبات" at bounding box center [639, 303] width 110 height 10
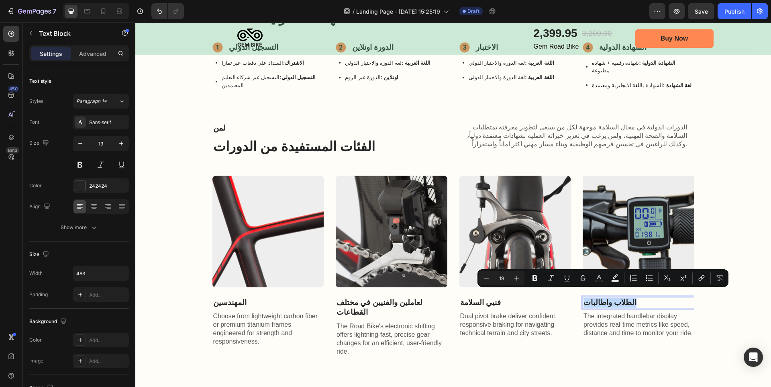
click at [604, 298] on p "الطلاب واطالبات" at bounding box center [639, 303] width 110 height 10
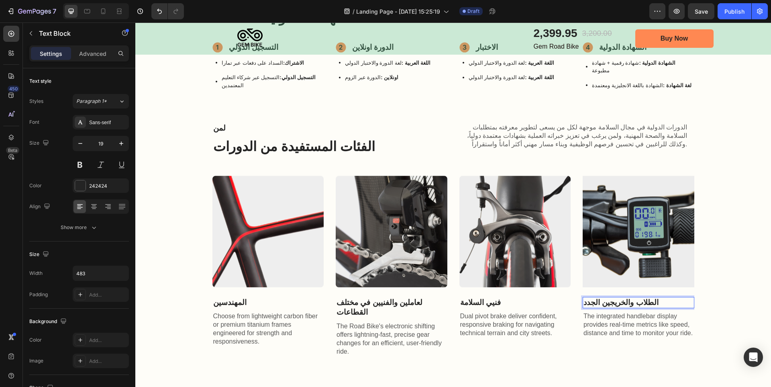
click at [622, 298] on p "الطلاب والخريجين الجدد" at bounding box center [639, 303] width 110 height 10
click at [705, 298] on div "لمن Text Block الفئات المستفيدة من الدورات Heading الدورات الدولية في مجال السل…" at bounding box center [453, 240] width 620 height 234
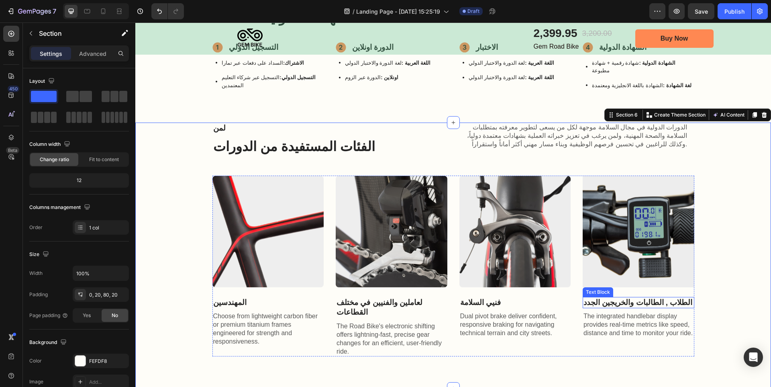
click at [587, 298] on p "الطلاب , الطالبات والخريجين الجدد" at bounding box center [639, 303] width 110 height 10
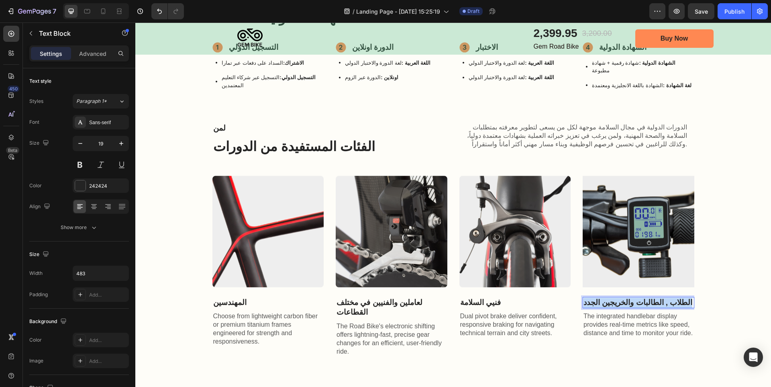
click at [587, 298] on p "الطلاب , الطالبات والخريجين الجدد" at bounding box center [639, 303] width 110 height 10
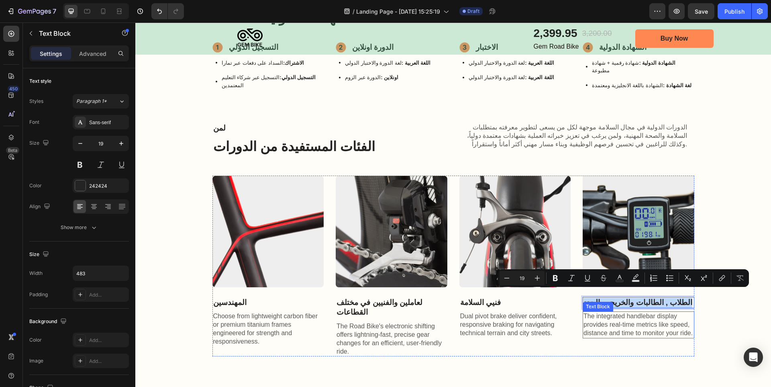
click at [618, 327] on p "The integrated handlebar display provides real-time metrics like speed, distanc…" at bounding box center [639, 324] width 110 height 25
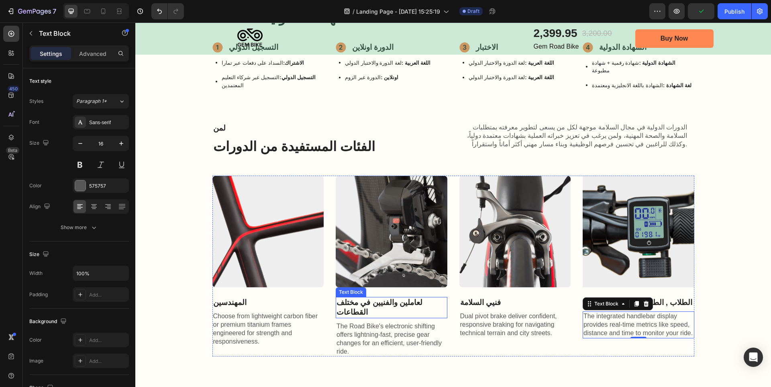
click at [400, 298] on p "لعاملين والفنيين في مختلف القطاعات" at bounding box center [392, 308] width 110 height 20
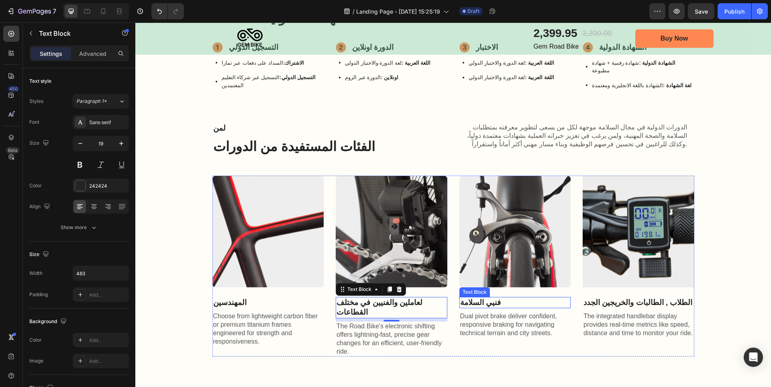
click at [489, 298] on p "فنيي السلامة" at bounding box center [515, 303] width 110 height 10
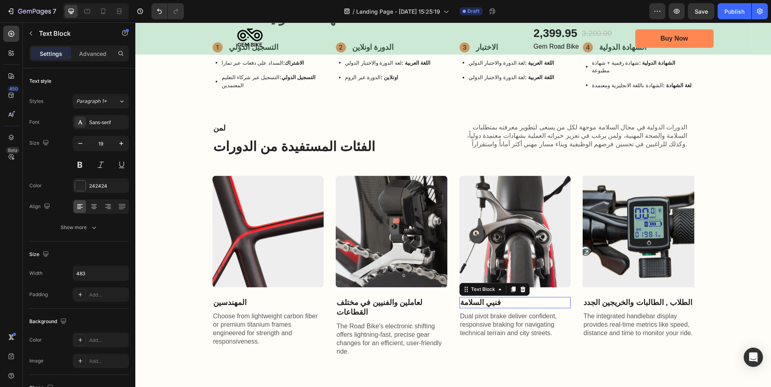
click at [489, 298] on p "فنيي السلامة" at bounding box center [515, 303] width 110 height 10
click at [224, 298] on p "المهندسين" at bounding box center [268, 303] width 110 height 10
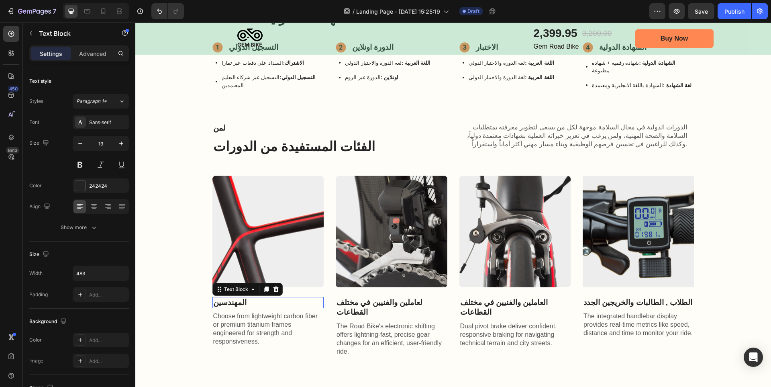
click at [224, 298] on p "المهندسين" at bounding box center [268, 303] width 110 height 10
click at [614, 298] on p "الطلاب , الطالبات والخريجين الجدد" at bounding box center [639, 303] width 110 height 10
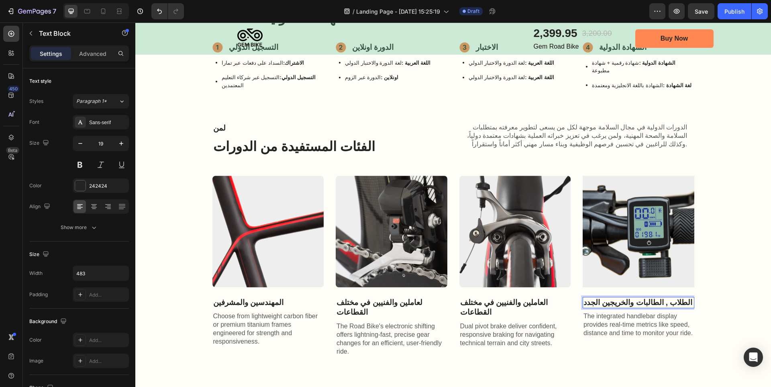
click at [614, 298] on p "الطلاب , الطالبات والخريجين الجدد" at bounding box center [639, 303] width 110 height 10
click at [489, 298] on p "العاملين والفنيين في مختلف القطاعات" at bounding box center [515, 308] width 110 height 20
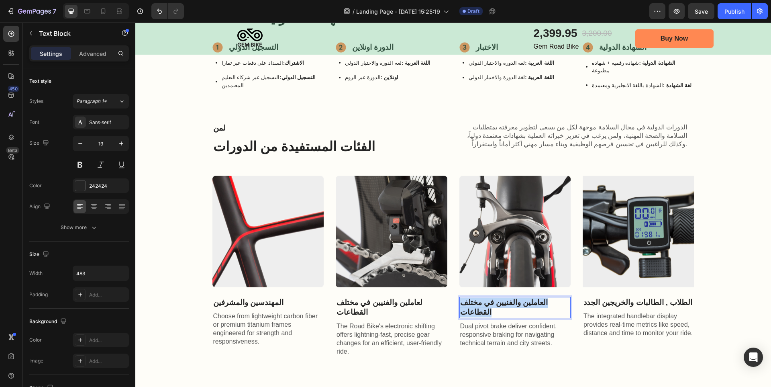
click at [489, 298] on p "العاملين والفنيين في مختلف القطاعات" at bounding box center [515, 308] width 110 height 20
click at [262, 300] on div "المهندسين والمشرفين" at bounding box center [269, 303] width 112 height 12
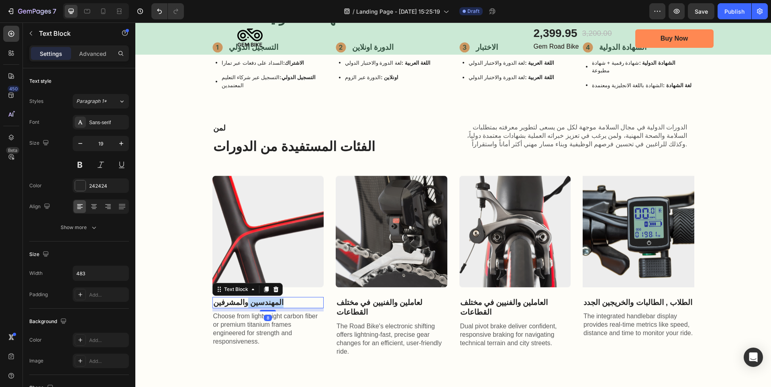
click at [262, 298] on p "المهندسين والمشرفين" at bounding box center [268, 303] width 110 height 10
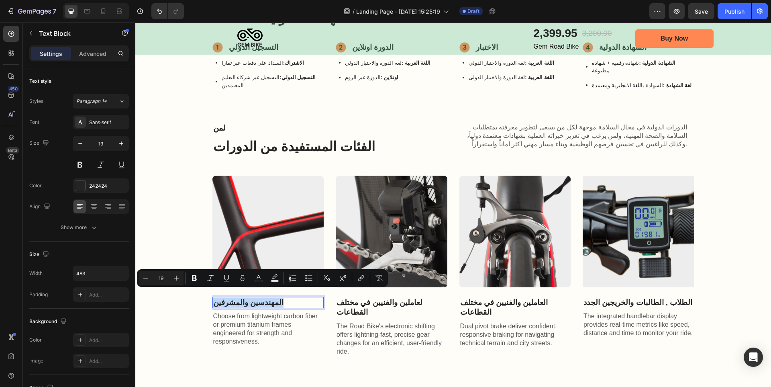
copy p "المهندسين والمشرفين"
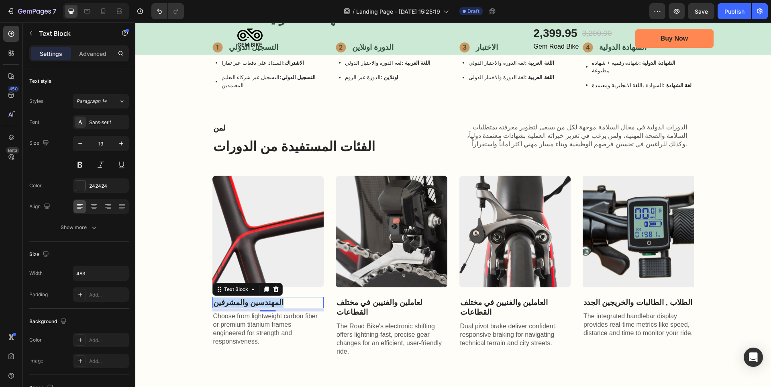
click at [270, 298] on p "المهندسين والمشرفين" at bounding box center [268, 303] width 110 height 10
click at [275, 298] on p "المهندسين والمشرفين" at bounding box center [268, 303] width 110 height 10
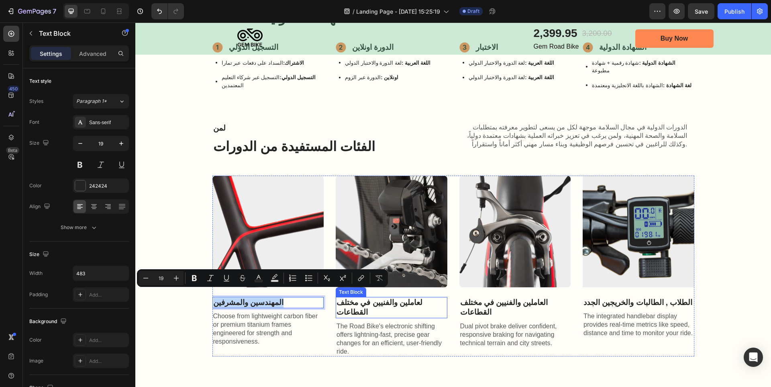
click at [376, 298] on p "لعاملين والفنيين في مختلف القطاعات" at bounding box center [392, 308] width 110 height 20
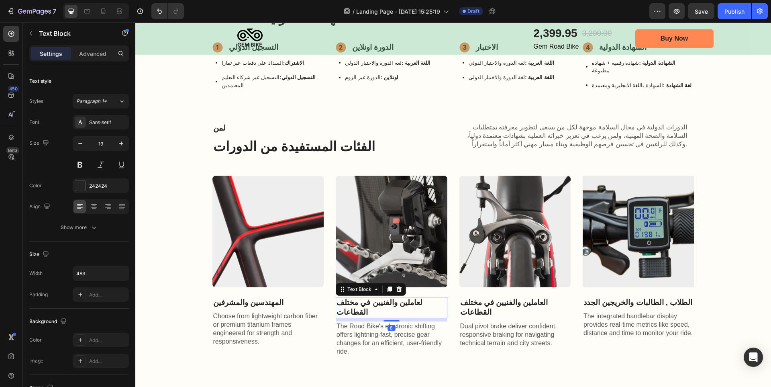
click at [376, 298] on p "لعاملين والفنيين في مختلف القطاعات" at bounding box center [392, 308] width 110 height 20
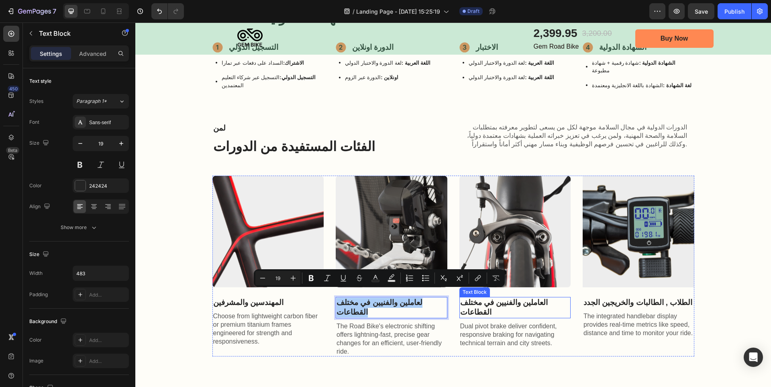
click at [514, 298] on p "العاملين والفنيين في مختلف القطاعات" at bounding box center [515, 308] width 110 height 20
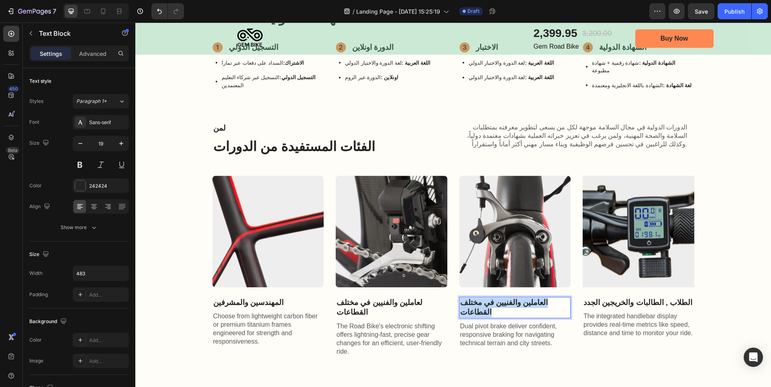
click at [514, 298] on p "العاملين والفنيين في مختلف القطاعات" at bounding box center [515, 308] width 110 height 20
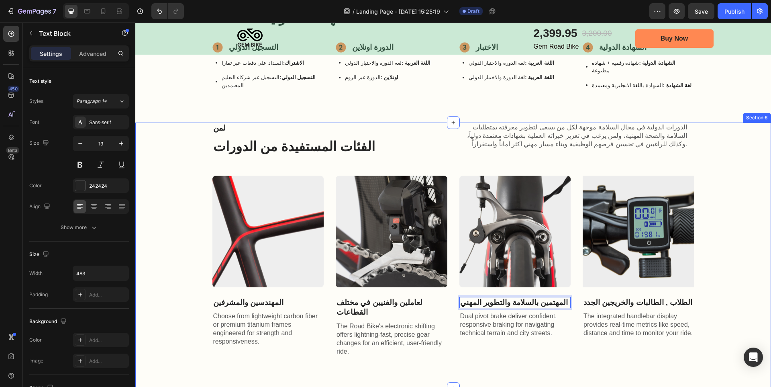
click at [540, 343] on div "لمن Text Block الفئات المستفيدة من الدورات Heading الدورات الدولية في مجال السل…" at bounding box center [453, 256] width 636 height 266
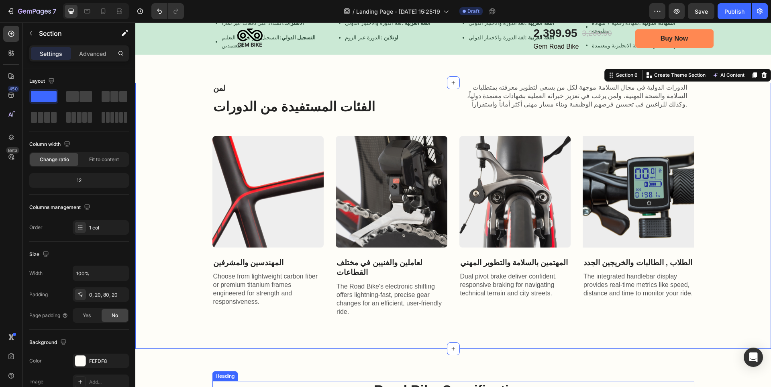
scroll to position [884, 0]
click at [625, 274] on p "The integrated handlebar display provides real-time metrics like speed, distanc…" at bounding box center [639, 284] width 110 height 25
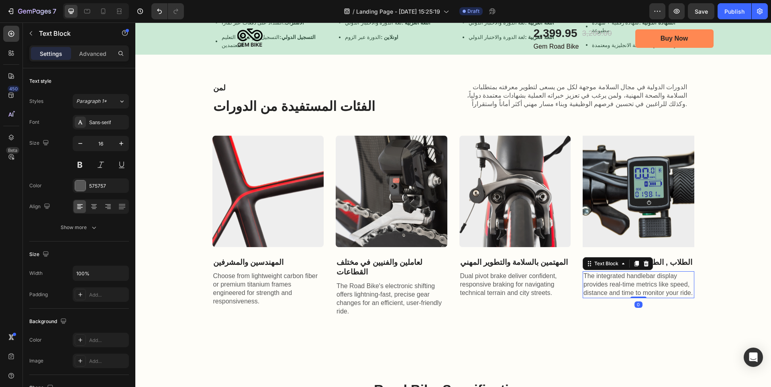
click at [625, 274] on p "The integrated handlebar display provides real-time metrics like speed, distanc…" at bounding box center [639, 284] width 110 height 25
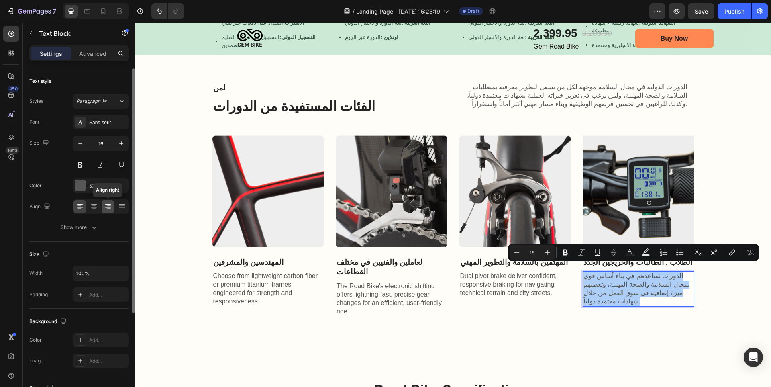
click at [104, 205] on icon at bounding box center [108, 206] width 8 height 8
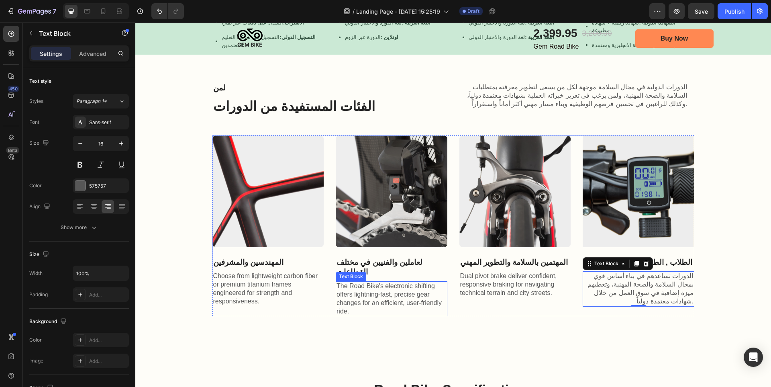
click at [400, 282] on p "The Road Bike's electronic shifting offers lightning-fast, precise gear changes…" at bounding box center [392, 298] width 110 height 33
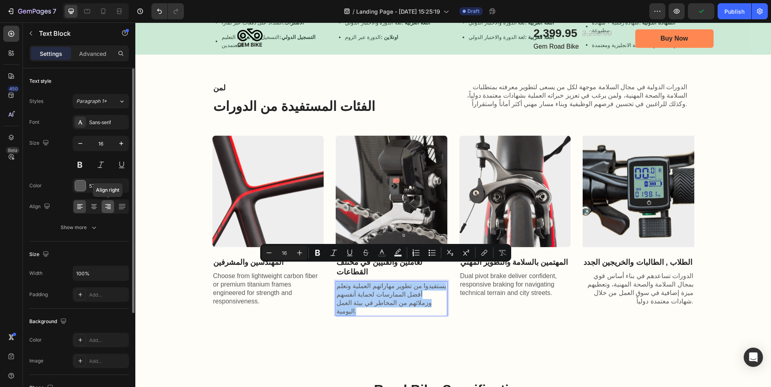
click at [110, 203] on icon at bounding box center [108, 206] width 8 height 8
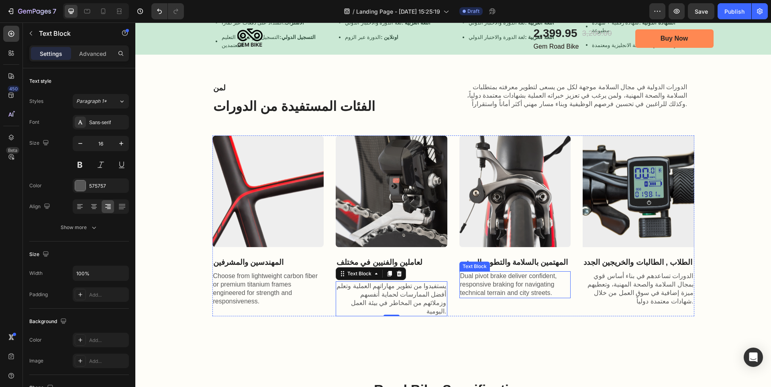
click at [508, 274] on p "Dual pivot brake deliver confident, responsive braking for navigating technical…" at bounding box center [515, 284] width 110 height 25
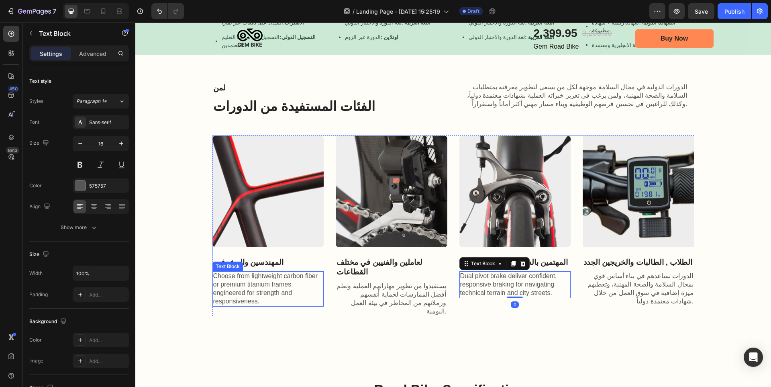
click at [264, 279] on p "Choose from lightweight carbon fiber or premium titanium frames engineered for …" at bounding box center [268, 288] width 110 height 33
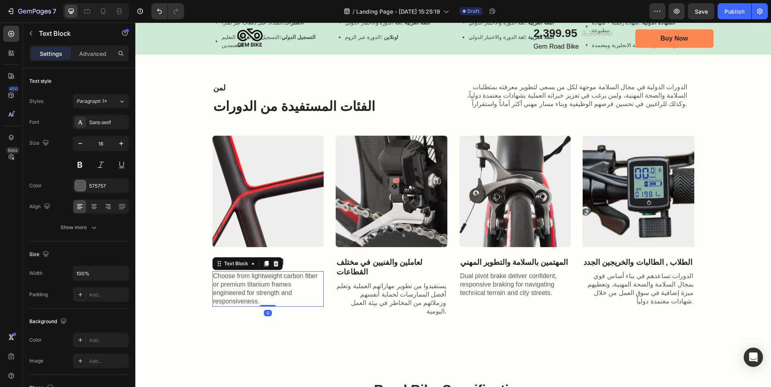
click at [264, 279] on p "Choose from lightweight carbon fiber or premium titanium frames engineered for …" at bounding box center [268, 288] width 110 height 33
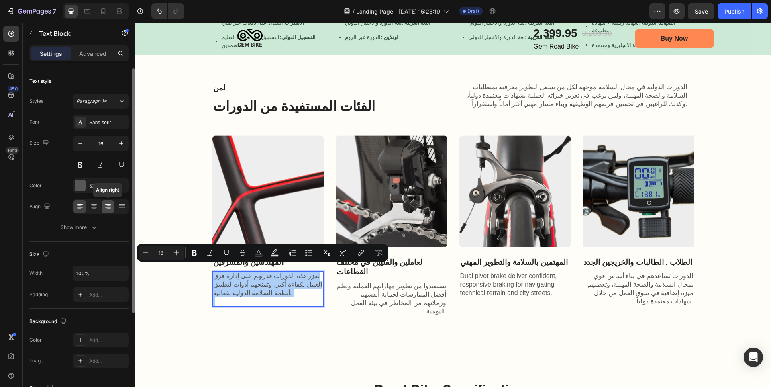
click at [109, 207] on icon at bounding box center [108, 207] width 6 height 1
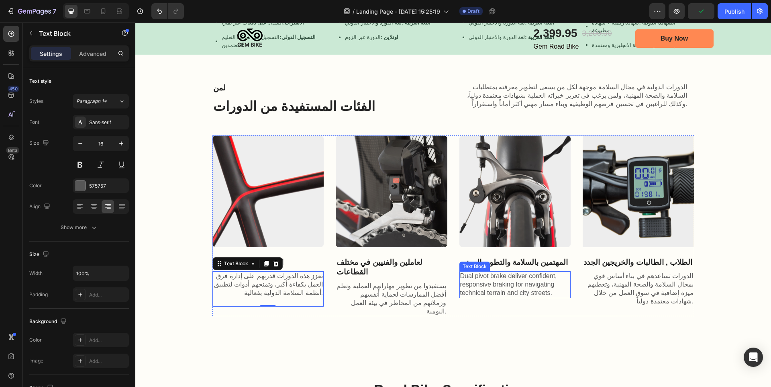
click at [503, 278] on p "Dual pivot brake deliver confident, responsive braking for navigating technical…" at bounding box center [515, 284] width 110 height 25
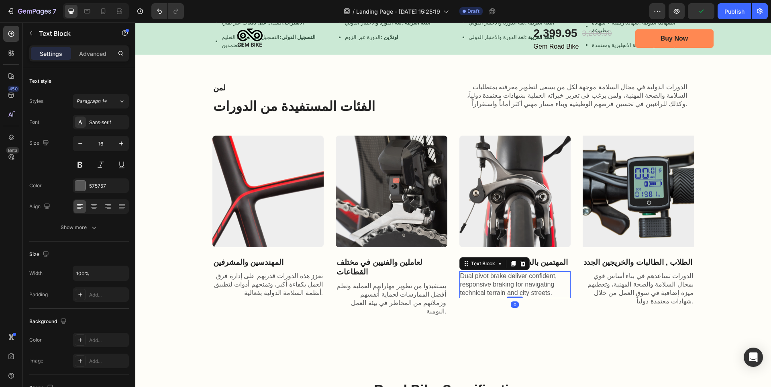
click at [503, 278] on p "Dual pivot brake deliver confident, responsive braking for navigating technical…" at bounding box center [515, 284] width 110 height 25
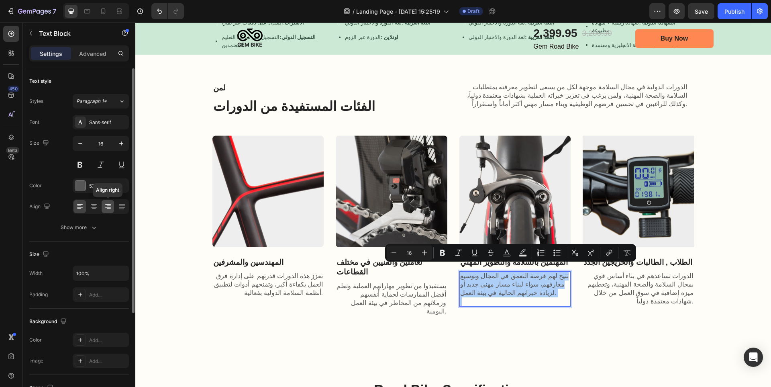
click at [109, 205] on icon at bounding box center [108, 206] width 8 height 8
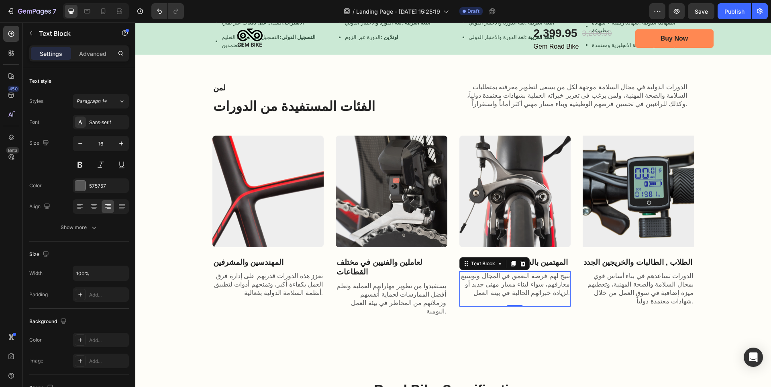
click at [500, 284] on p "تتيح لهم فرصة التعمق في المجال وتوسيع معارفهم، سواء لبناء مسار مهني جديد أو لزي…" at bounding box center [515, 284] width 110 height 25
click at [500, 298] on div "Image المهتمين بالسلامة والتطوير المهني Text Block تتيح لهم فرصة التعمق في المج…" at bounding box center [516, 225] width 112 height 181
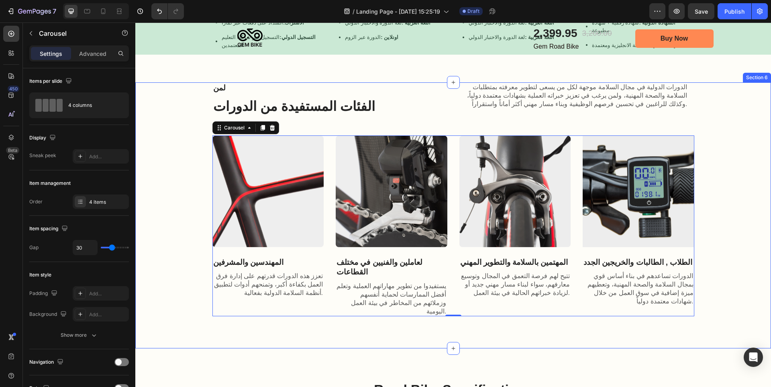
click at [709, 235] on div "لمن Text Block الفئات المستفيدة من الدورات Heading الدورات الدولية في مجال السل…" at bounding box center [453, 199] width 620 height 234
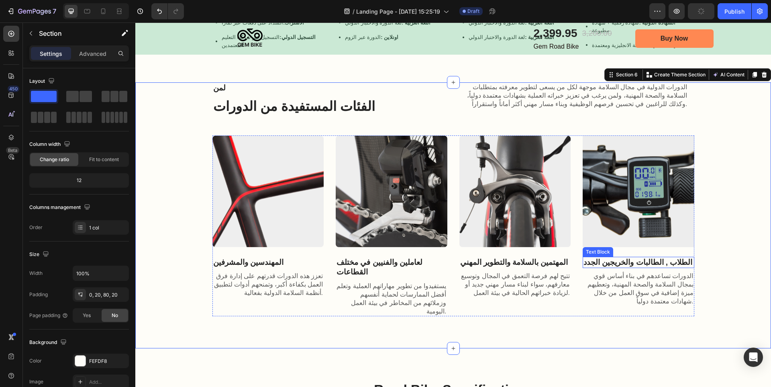
click at [643, 258] on p "الطلاب , الطالبات والخريجين الجدد" at bounding box center [639, 263] width 110 height 10
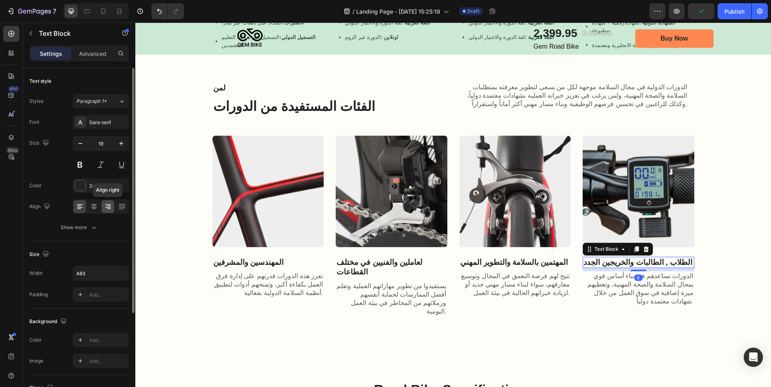
click at [111, 204] on icon at bounding box center [108, 206] width 8 height 8
click at [506, 258] on p "المهتمين بالسلامة والتطوير المهني" at bounding box center [515, 263] width 110 height 10
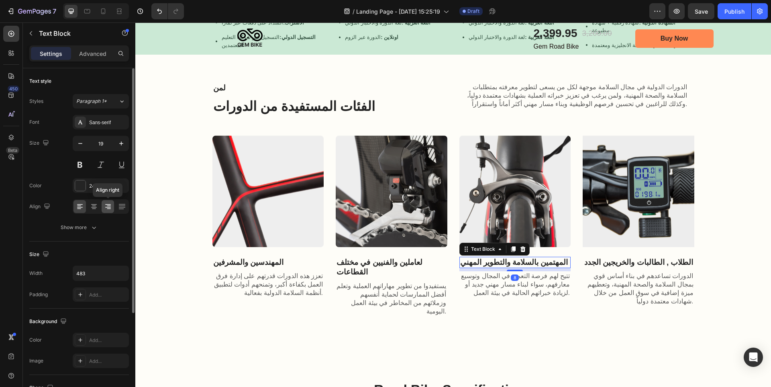
click at [106, 204] on icon at bounding box center [108, 204] width 6 height 1
click at [354, 258] on p "لعاملين والفنيين في مختلف القطاعات" at bounding box center [392, 268] width 110 height 20
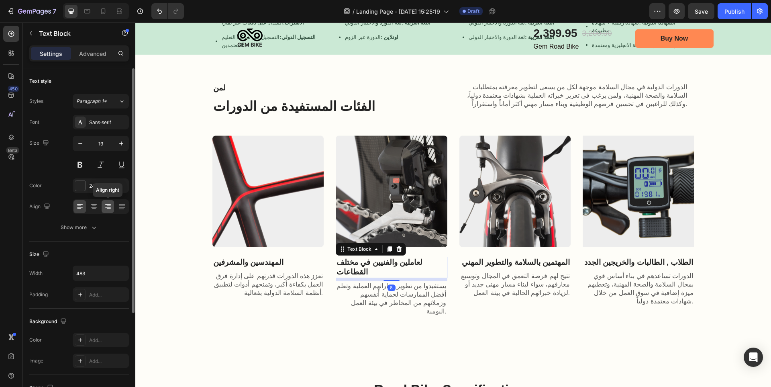
click at [112, 209] on div at bounding box center [108, 206] width 12 height 13
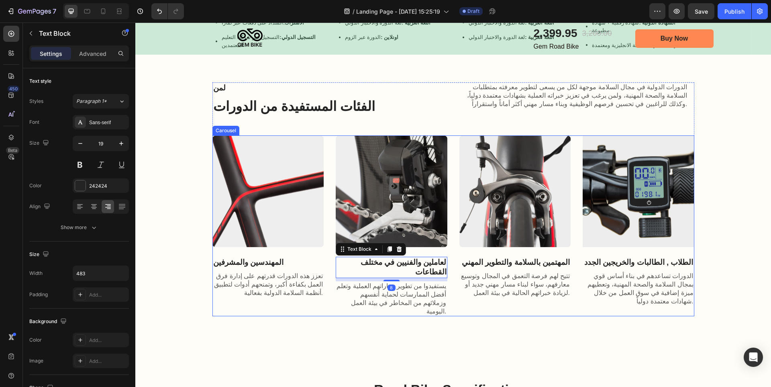
click at [234, 246] on div "Image المهندسين والمشرفين Text Block تعزز هذه الدورات قدرتهم على إدارة فرق العم…" at bounding box center [269, 225] width 112 height 181
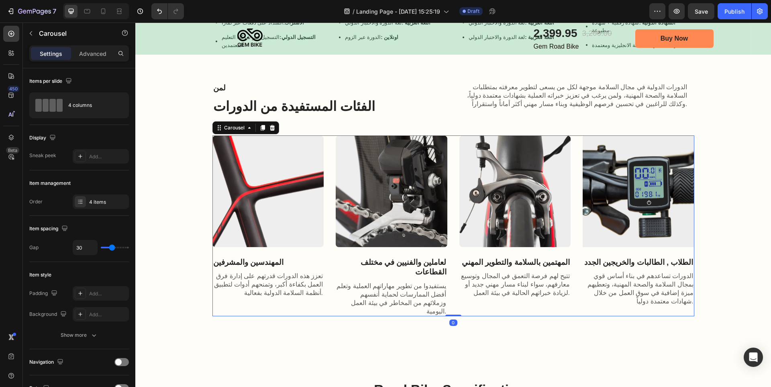
click at [233, 247] on div "Image المهندسين والمشرفين Text Block تعزز هذه الدورات قدرتهم على إدارة فرق العم…" at bounding box center [269, 225] width 112 height 181
click at [234, 258] on p "المهندسين والمشرفين" at bounding box center [268, 263] width 110 height 10
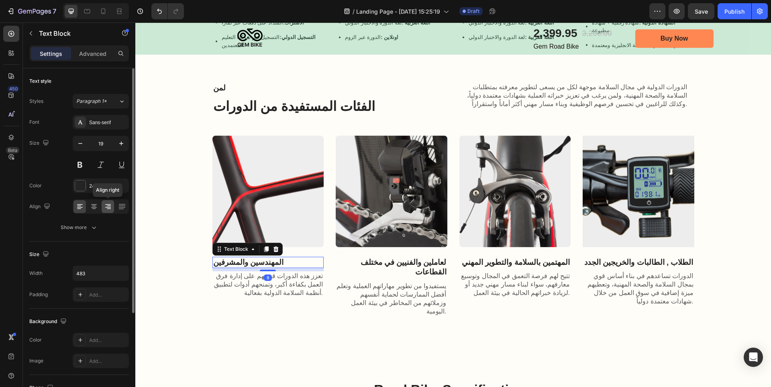
click at [111, 206] on icon at bounding box center [108, 206] width 8 height 8
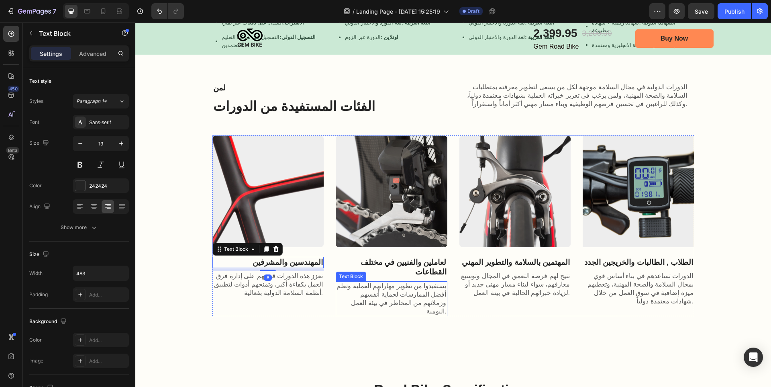
click at [382, 287] on p "يستفيدوا من تطوير مهاراتهم العملية وتعلم أفضل الممارسات لحماية أنفسهم وزملائهم …" at bounding box center [392, 298] width 110 height 33
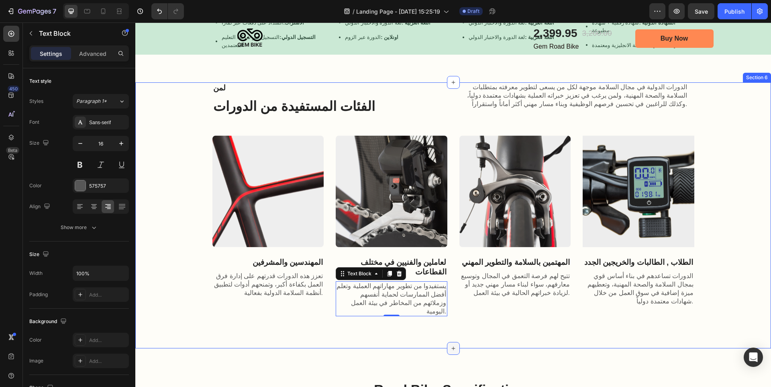
click at [450, 342] on div at bounding box center [453, 348] width 13 height 13
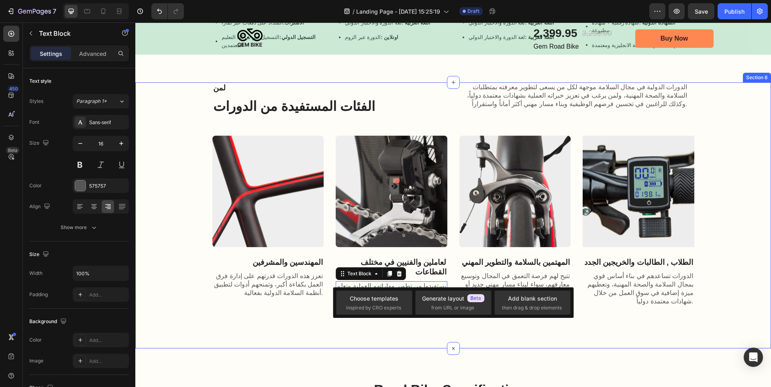
click at [652, 317] on div "لمن Text Block الفئات المستفيدة من الدورات Heading الدورات الدولية في مجال السل…" at bounding box center [453, 215] width 636 height 266
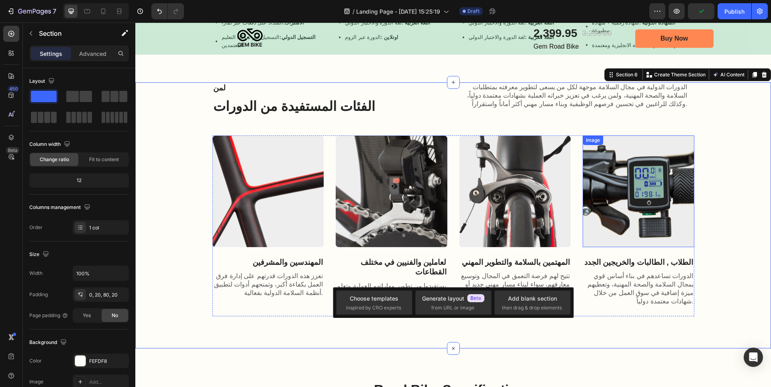
click at [622, 192] on img at bounding box center [639, 191] width 112 height 112
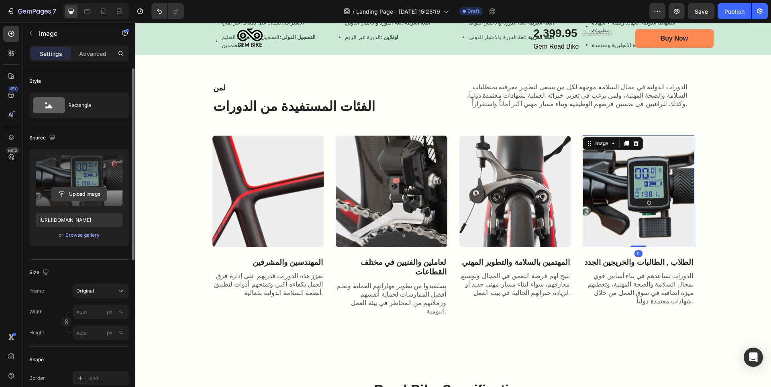
click at [84, 195] on input "file" at bounding box center [78, 194] width 55 height 14
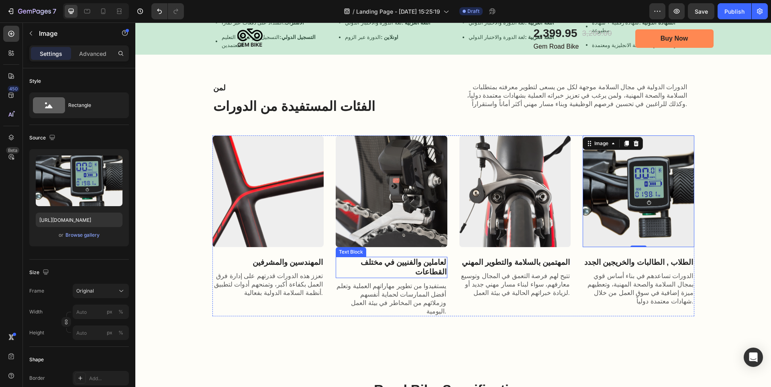
click at [440, 258] on p "لعاملين والفنيين في مختلف القطاعات" at bounding box center [392, 268] width 110 height 20
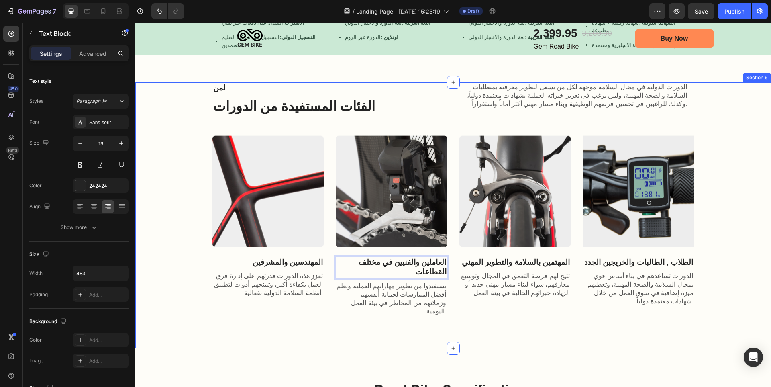
click at [453, 303] on div "لمن Text Block الفئات المستفيدة من الدورات Heading الدورات الدولية في مجال السل…" at bounding box center [453, 215] width 636 height 266
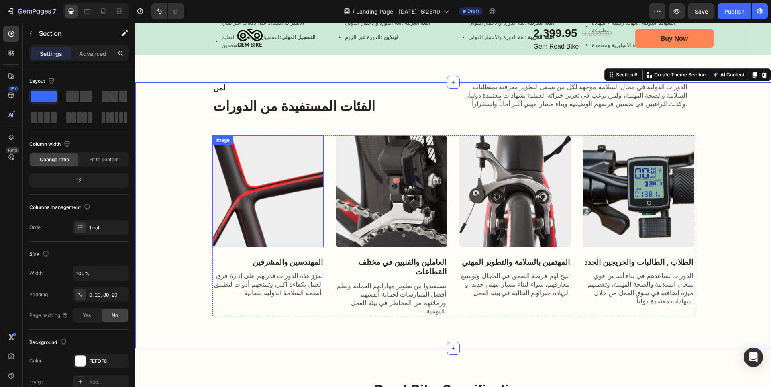
click at [249, 187] on img at bounding box center [269, 191] width 112 height 112
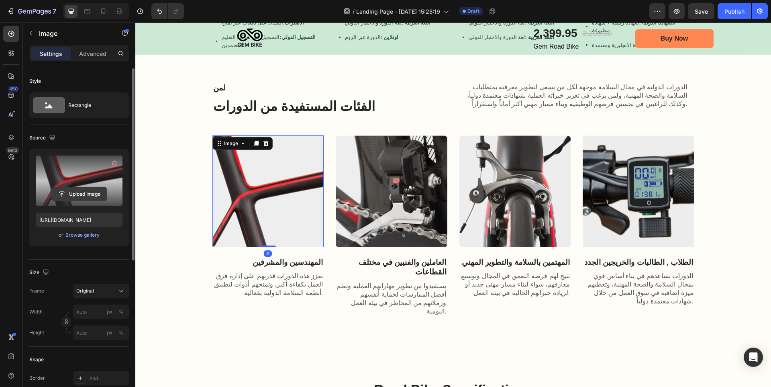
click at [82, 191] on input "file" at bounding box center [78, 194] width 55 height 14
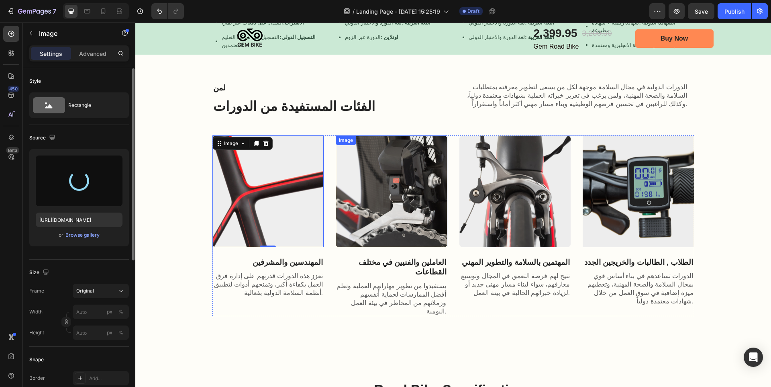
click at [425, 207] on img at bounding box center [392, 191] width 112 height 112
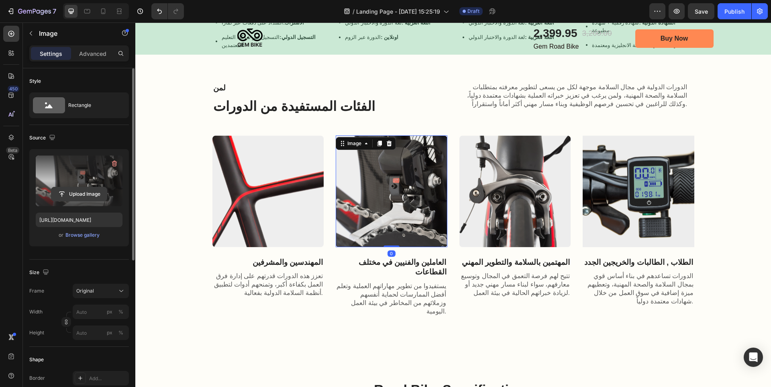
click at [92, 191] on input "file" at bounding box center [78, 194] width 55 height 14
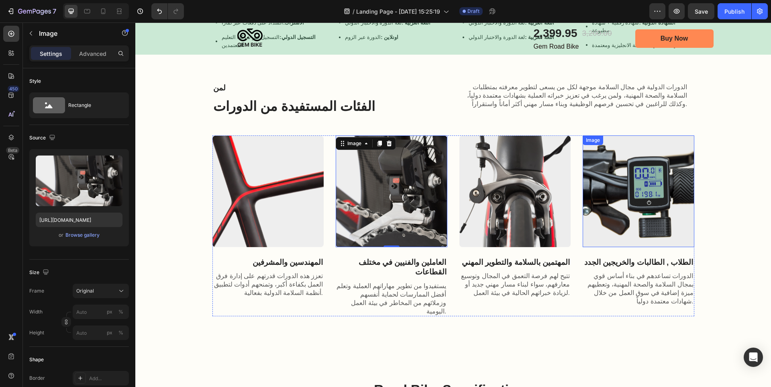
click at [662, 191] on img at bounding box center [639, 191] width 112 height 112
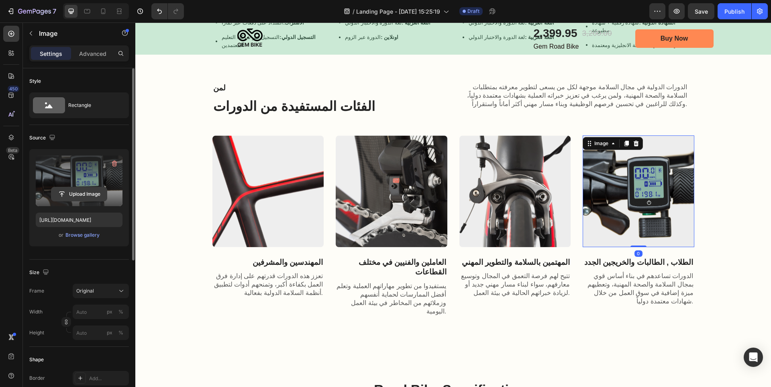
click at [86, 192] on input "file" at bounding box center [78, 194] width 55 height 14
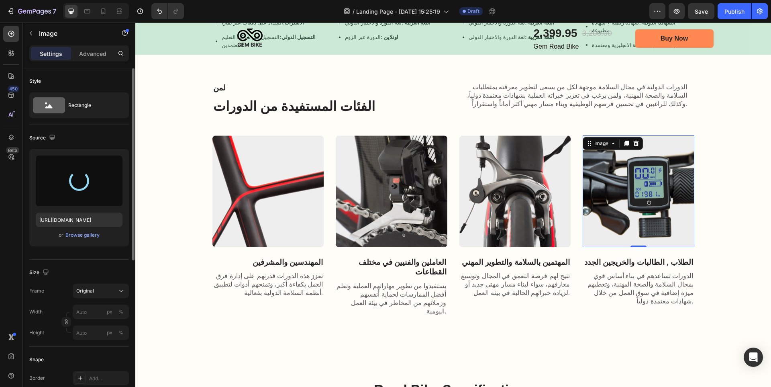
type input "https://cdn.shopify.com/s/files/1/0714/7847/7019/files/gempages_559844796739355…"
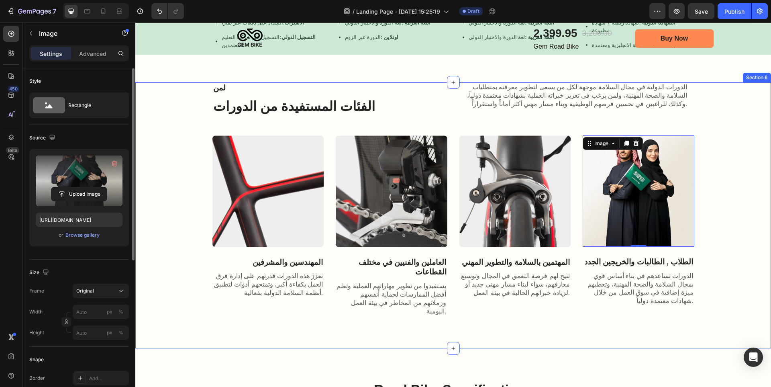
click at [711, 206] on div "لمن Text Block الفئات المستفيدة من الدورات Heading الدورات الدولية في مجال السل…" at bounding box center [453, 199] width 620 height 234
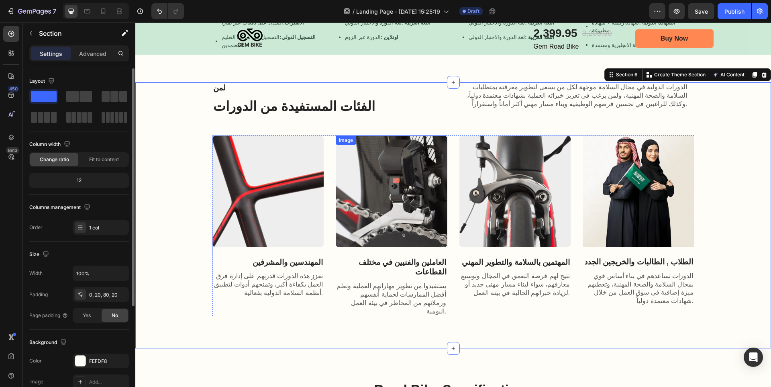
click at [408, 193] on img at bounding box center [392, 191] width 112 height 112
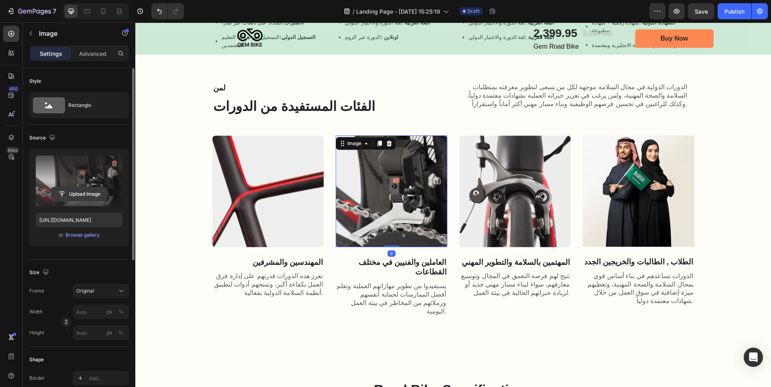
click at [84, 195] on input "file" at bounding box center [78, 194] width 55 height 14
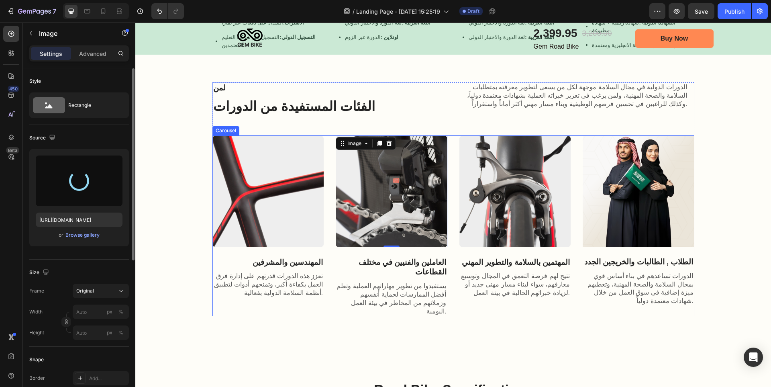
type input "https://cdn.shopify.com/s/files/1/0714/7847/7019/files/gempages_559844796739355…"
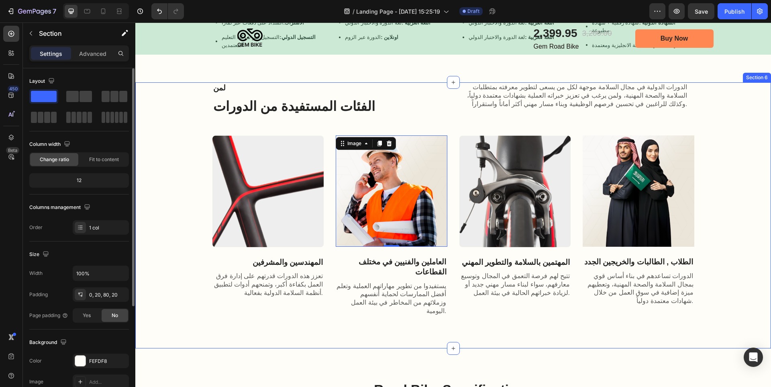
click at [713, 195] on div "لمن Text Block الفئات المستفيدة من الدورات Heading الدورات الدولية في مجال السل…" at bounding box center [453, 199] width 620 height 234
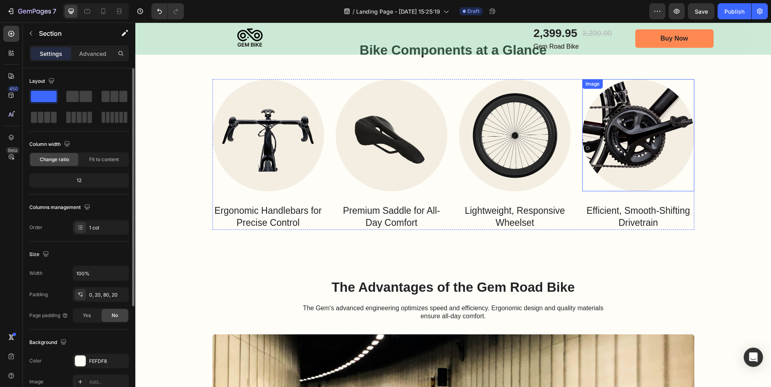
scroll to position [1446, 0]
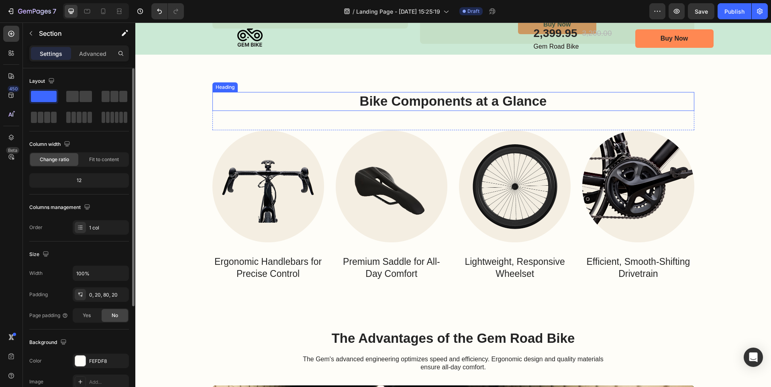
click at [469, 108] on h2 "Bike Components at a Glance" at bounding box center [454, 101] width 482 height 19
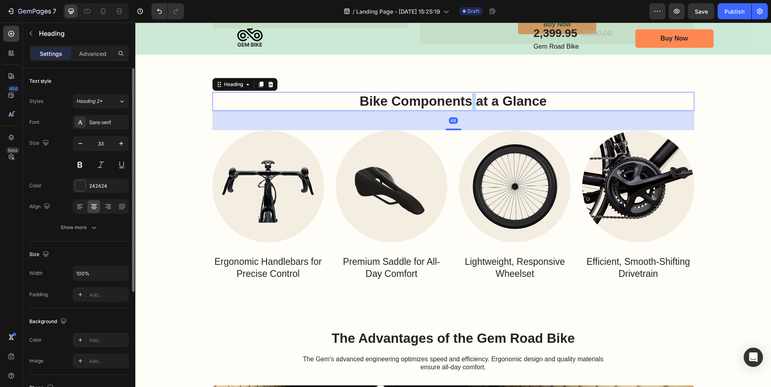
click at [469, 108] on p "Bike Components at a Glance" at bounding box center [453, 101] width 480 height 17
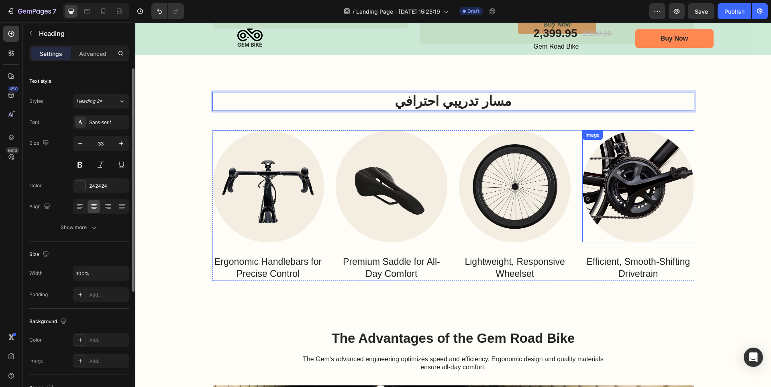
click at [634, 176] on img at bounding box center [639, 186] width 112 height 112
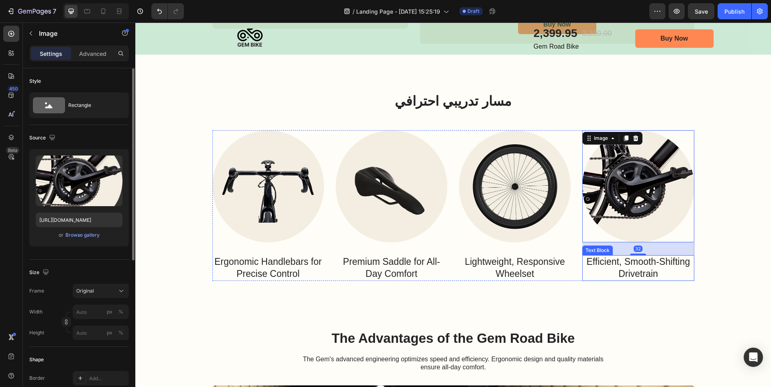
click at [629, 261] on p "Efficient, Smooth-Shifting Drivetrain" at bounding box center [638, 268] width 110 height 24
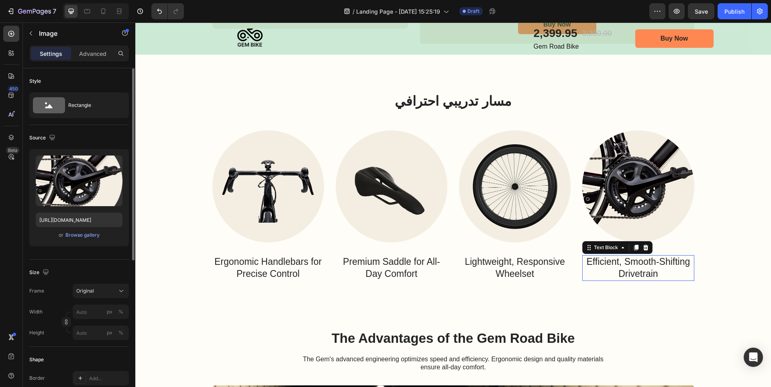
click at [629, 261] on p "Efficient, Smooth-Shifting Drivetrain" at bounding box center [638, 268] width 110 height 24
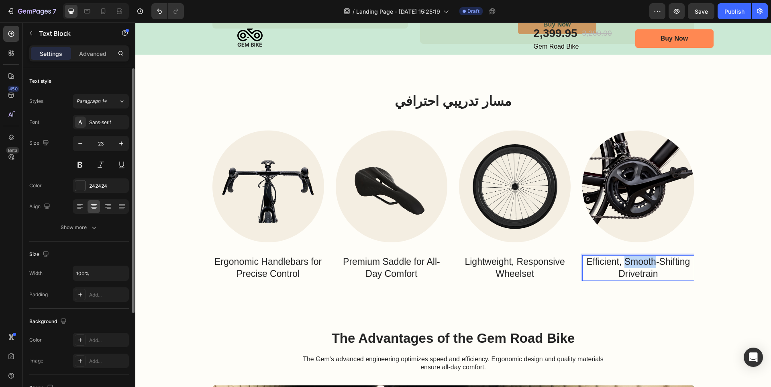
click at [629, 261] on p "Efficient, Smooth-Shifting Drivetrain" at bounding box center [638, 268] width 110 height 24
click at [523, 268] on p "Lightweight, Responsive Wheelset" at bounding box center [515, 268] width 110 height 24
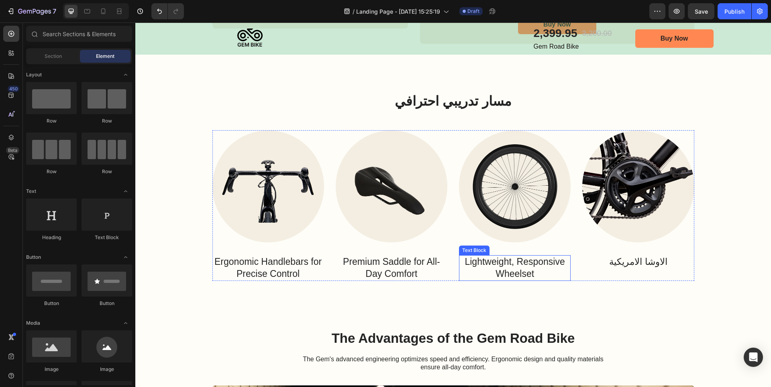
click at [505, 266] on p "Lightweight, Responsive Wheelset" at bounding box center [515, 268] width 110 height 24
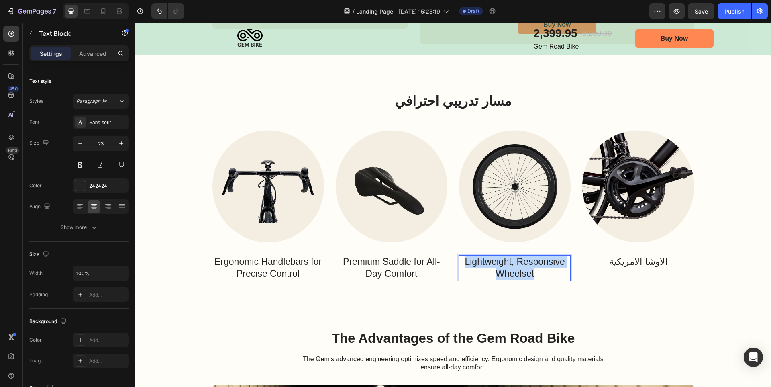
click at [505, 266] on p "Lightweight, Responsive Wheelset" at bounding box center [515, 268] width 110 height 24
click at [403, 266] on p "Premium Saddle for All-Day Comfort" at bounding box center [392, 268] width 110 height 24
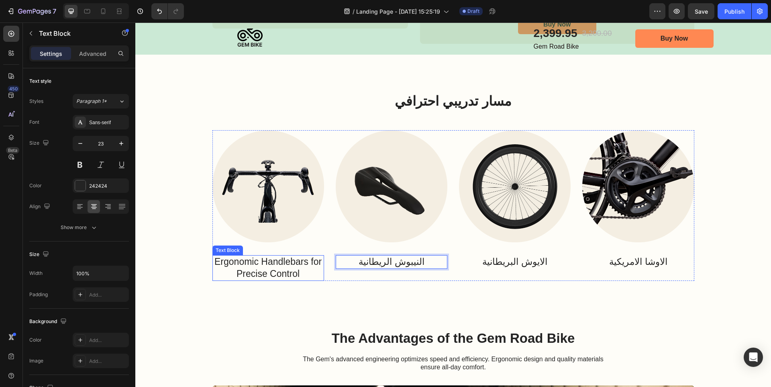
click at [266, 268] on p "Ergonomic Handlebars for Precise Control" at bounding box center [268, 268] width 110 height 24
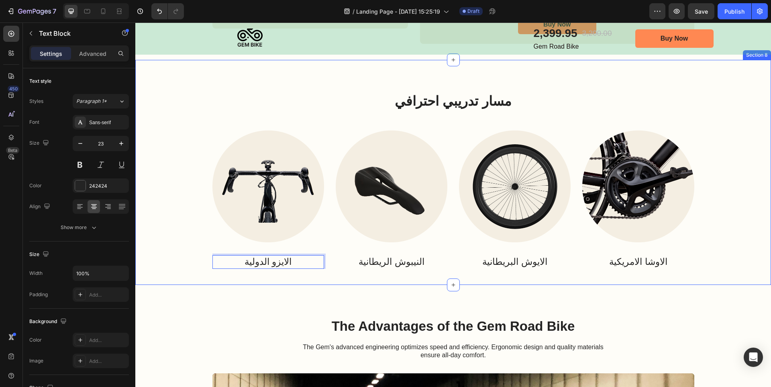
click at [391, 274] on div "مسار تدريبي احترافي Heading Row Image الايزو الدولية Text Block 0 Image النيبوش…" at bounding box center [453, 172] width 636 height 225
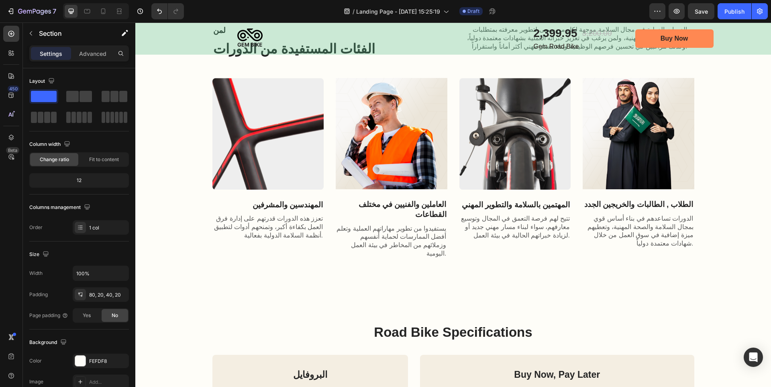
scroll to position [803, 0]
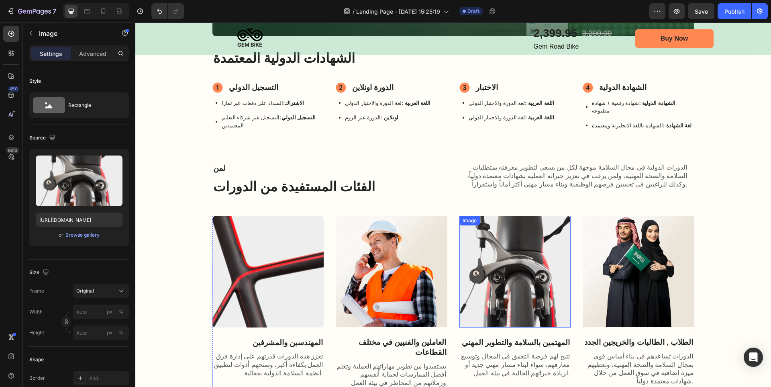
click at [508, 234] on img at bounding box center [516, 272] width 112 height 112
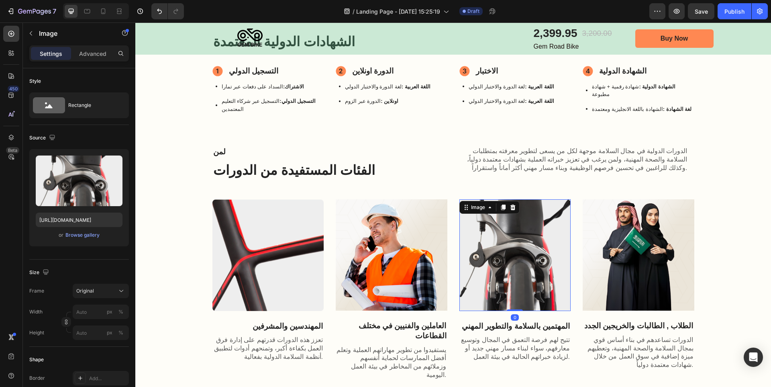
scroll to position [884, 0]
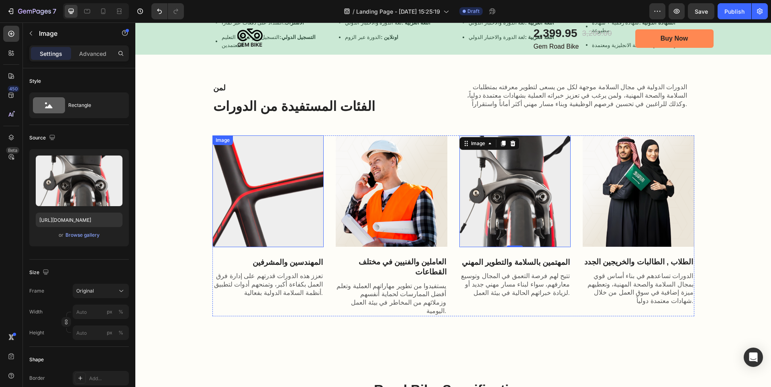
click at [259, 197] on img at bounding box center [269, 191] width 112 height 112
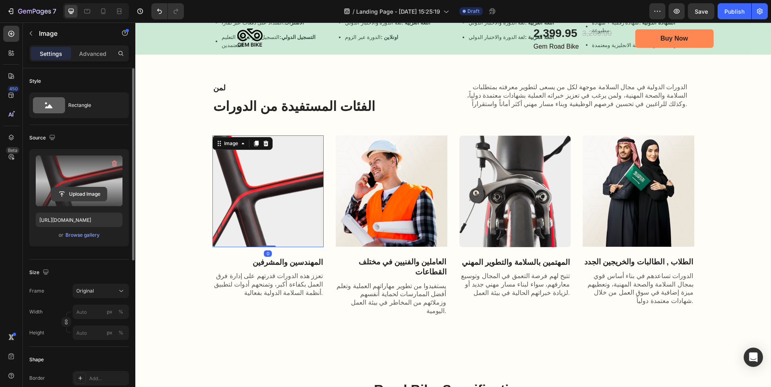
click at [82, 197] on input "file" at bounding box center [78, 194] width 55 height 14
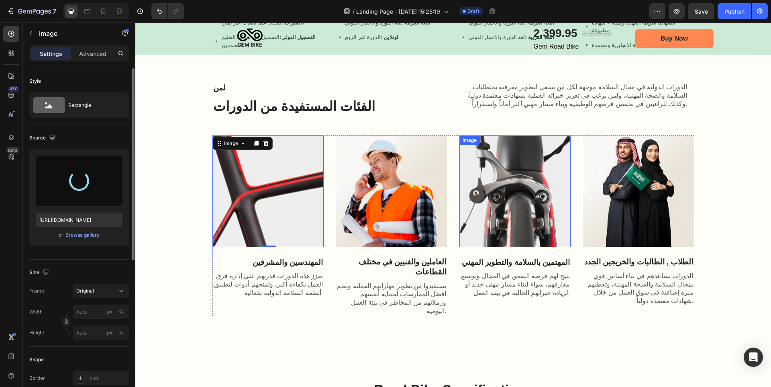
type input "https://cdn.shopify.com/s/files/1/0714/7847/7019/files/gempages_559844796739355…"
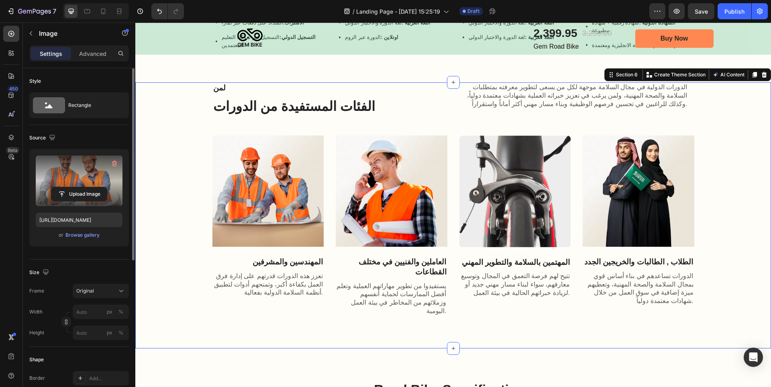
click at [182, 182] on div "لمن Text Block الفئات المستفيدة من الدورات Heading الدورات الدولية في مجال السل…" at bounding box center [453, 199] width 620 height 234
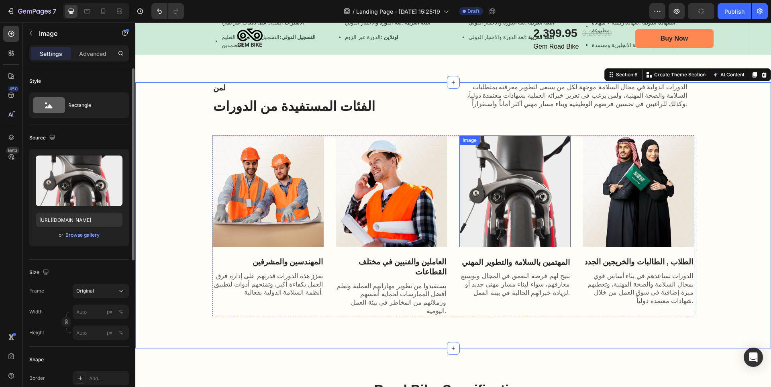
click at [530, 191] on img at bounding box center [516, 191] width 112 height 112
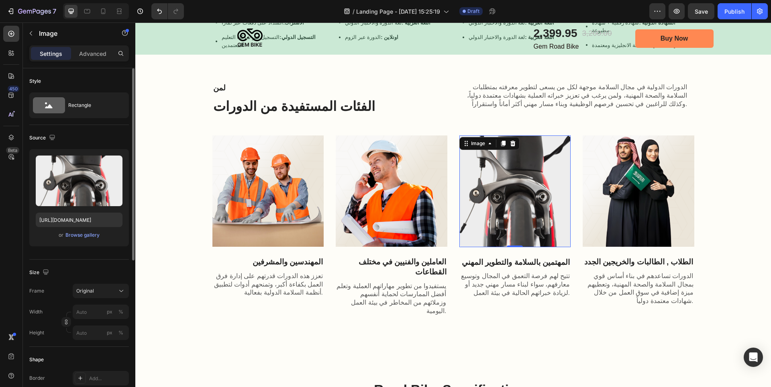
click at [551, 194] on img at bounding box center [516, 191] width 112 height 112
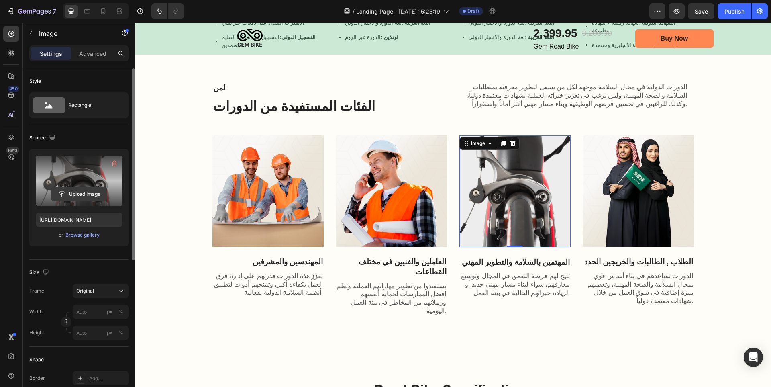
click at [93, 195] on input "file" at bounding box center [78, 194] width 55 height 14
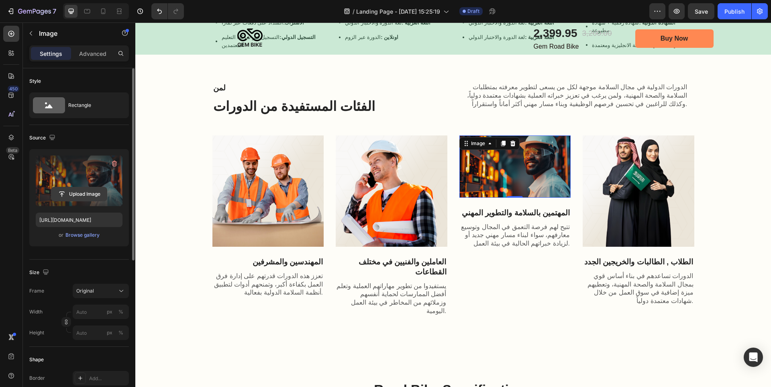
click at [88, 194] on input "file" at bounding box center [78, 194] width 55 height 14
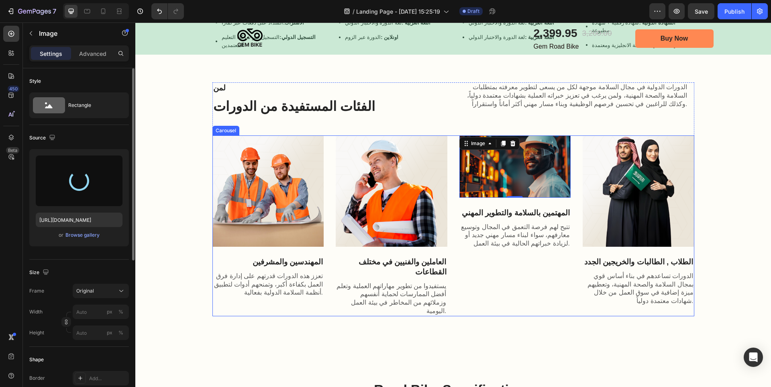
type input "https://cdn.shopify.com/s/files/1/0714/7847/7019/files/gempages_559844796739355…"
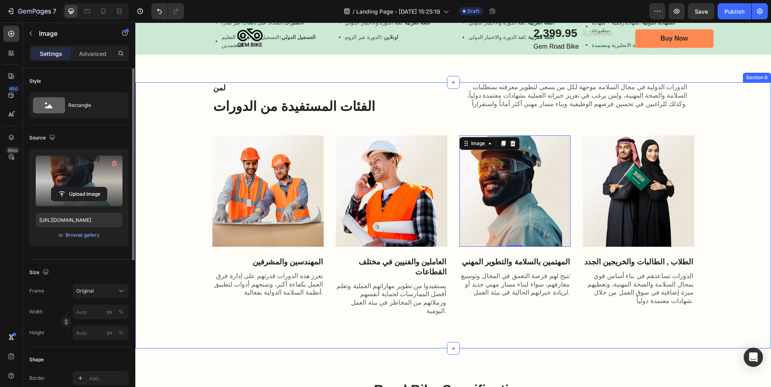
click at [587, 330] on div "لمن Text Block الفئات المستفيدة من الدورات Heading الدورات الدولية في مجال السل…" at bounding box center [453, 215] width 636 height 266
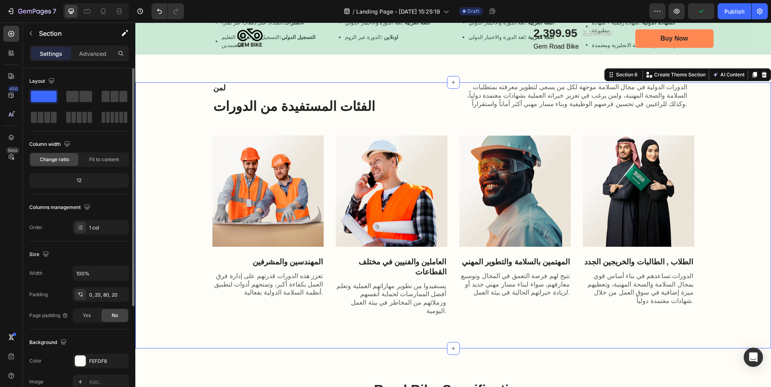
click at [717, 239] on div "لمن Text Block الفئات المستفيدة من الدورات Heading الدورات الدولية في مجال السل…" at bounding box center [453, 199] width 620 height 234
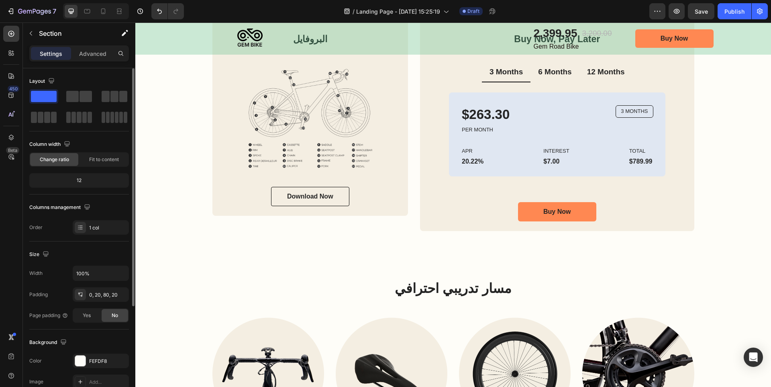
scroll to position [1165, 0]
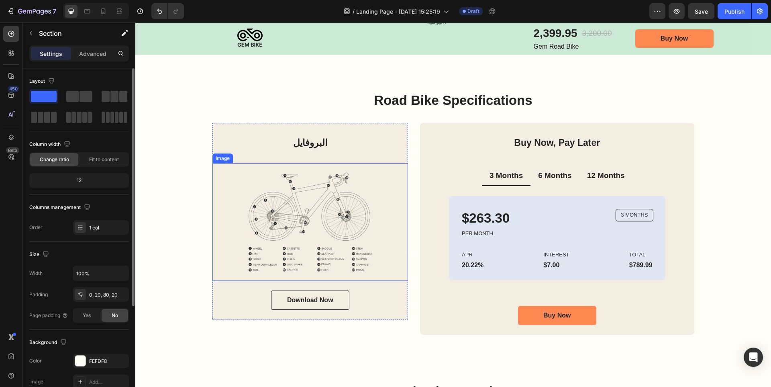
click at [370, 241] on img at bounding box center [311, 222] width 196 height 118
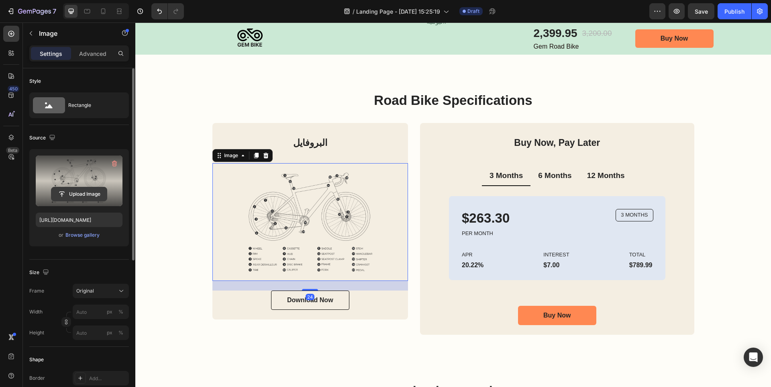
click at [90, 197] on input "file" at bounding box center [78, 194] width 55 height 14
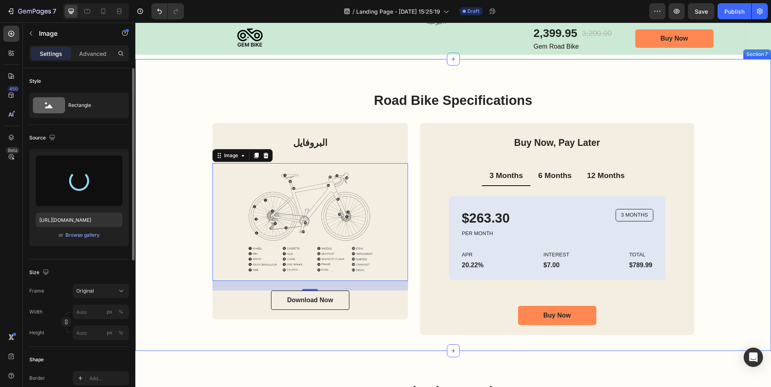
type input "https://cdn.shopify.com/s/files/1/0714/7847/7019/files/gempages_559844796739355…"
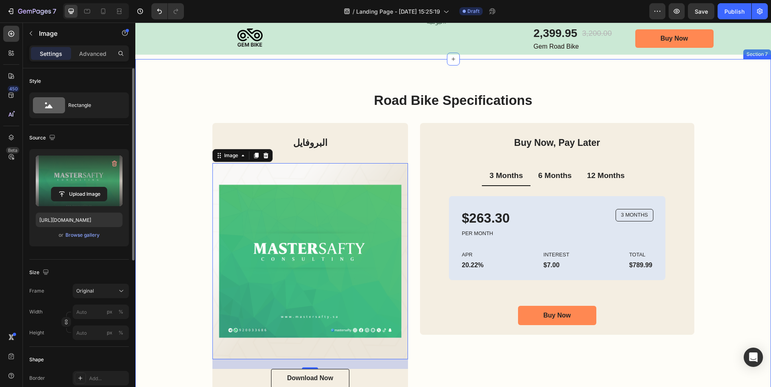
click at [719, 180] on div "Road Bike Specifications Heading البروفايل Heading Image 24 Download Now Button…" at bounding box center [453, 244] width 620 height 306
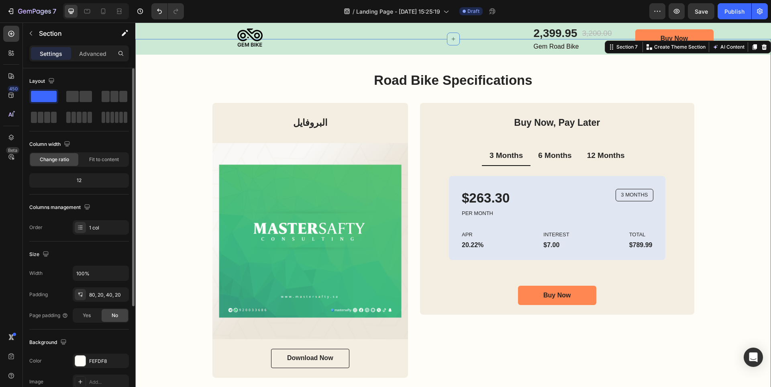
scroll to position [1205, 0]
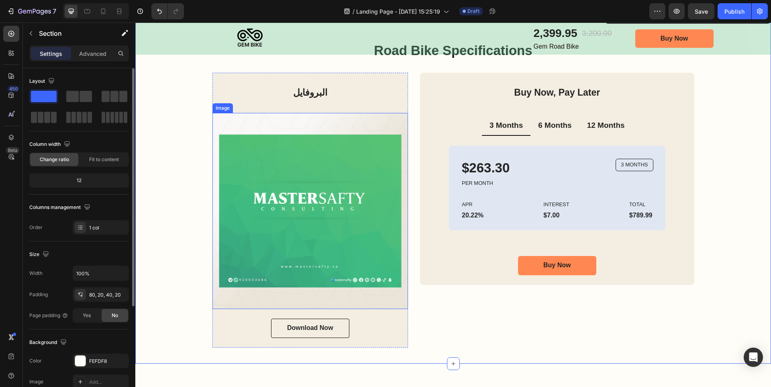
click at [355, 119] on img at bounding box center [311, 211] width 196 height 196
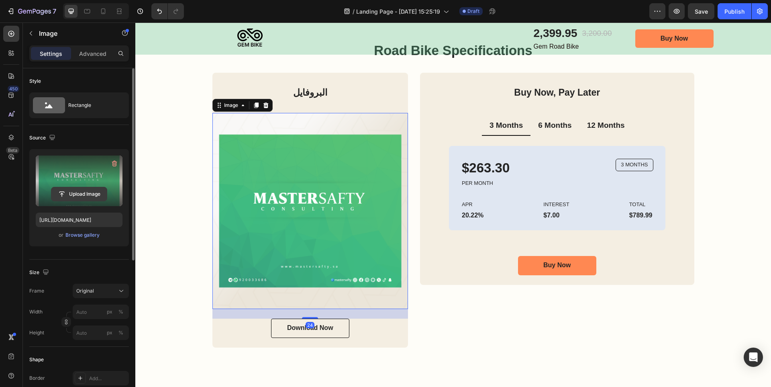
click at [92, 194] on input "file" at bounding box center [78, 194] width 55 height 14
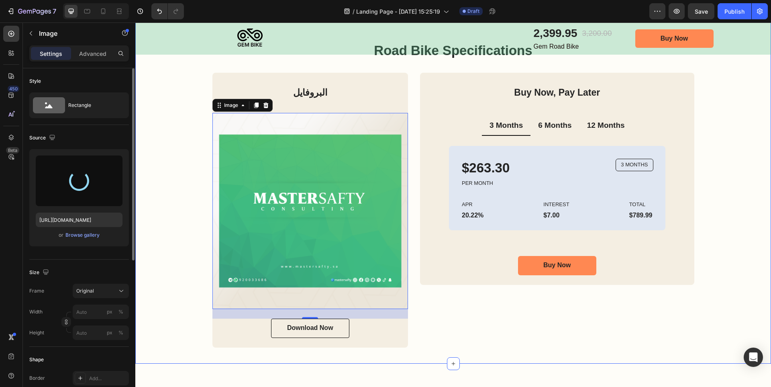
type input "https://cdn.shopify.com/s/files/1/0714/7847/7019/files/gempages_559844796739355…"
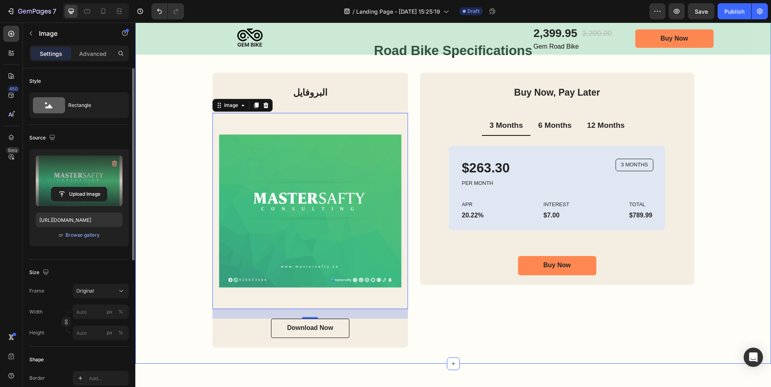
click at [707, 127] on div "Road Bike Specifications Heading البروفايل Heading Image 24 Download Now Button…" at bounding box center [453, 194] width 620 height 306
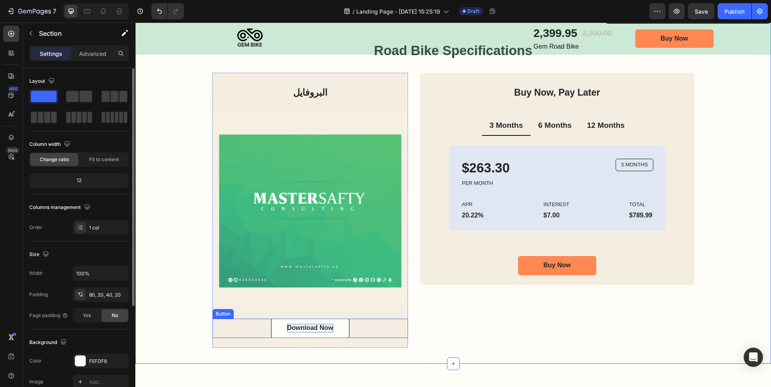
click at [311, 330] on div "Download Now" at bounding box center [310, 328] width 46 height 8
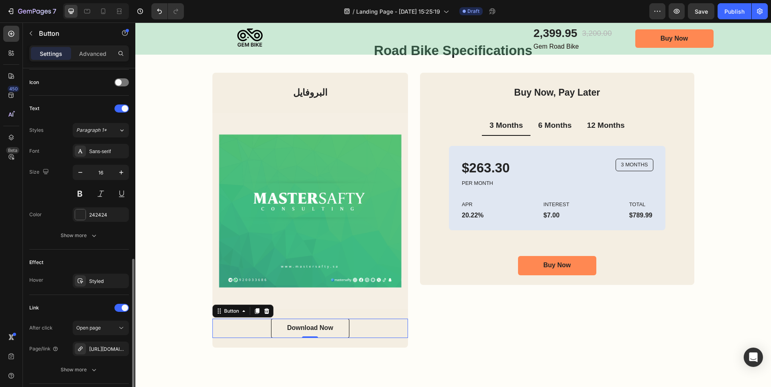
scroll to position [297, 0]
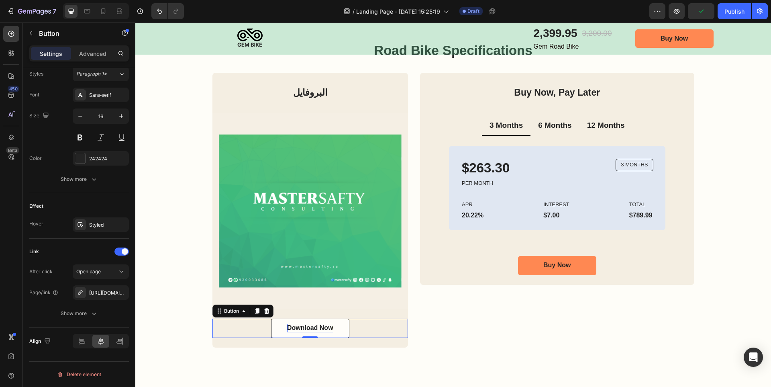
click at [304, 328] on div "Download Now" at bounding box center [310, 328] width 46 height 8
click at [304, 328] on p "Download Now" at bounding box center [310, 328] width 46 height 8
click at [431, 325] on div "Buy Now, Pay Later Heading 3 Months 6 Months 12 Months $263.30 Text Block PER M…" at bounding box center [557, 210] width 274 height 274
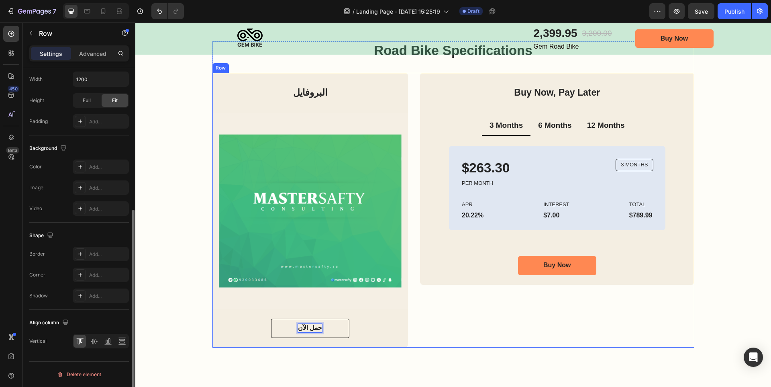
scroll to position [0, 0]
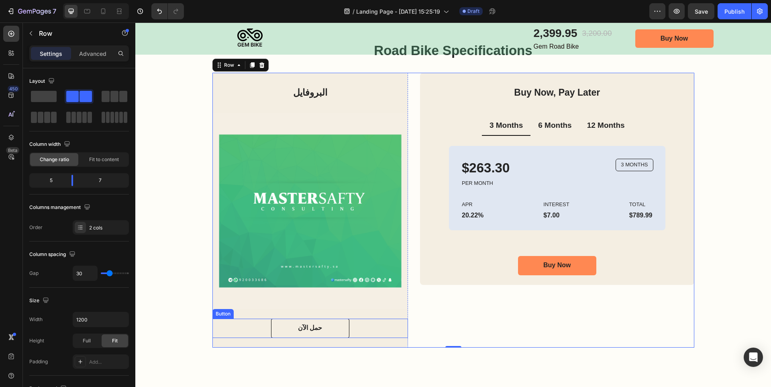
click at [360, 326] on div "حمل الآن Button" at bounding box center [311, 328] width 196 height 19
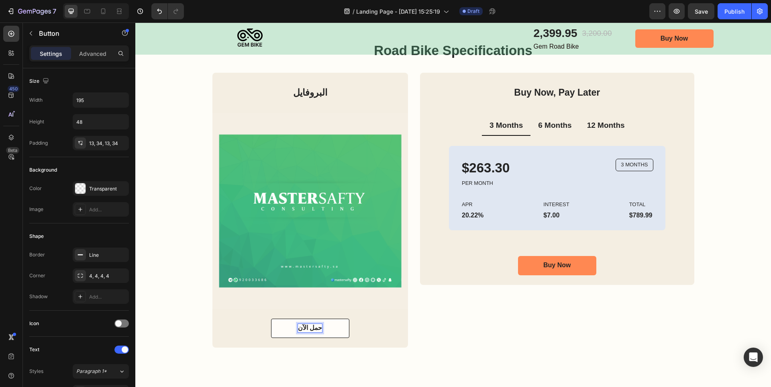
click at [330, 328] on link "حمل الآن" at bounding box center [310, 328] width 78 height 19
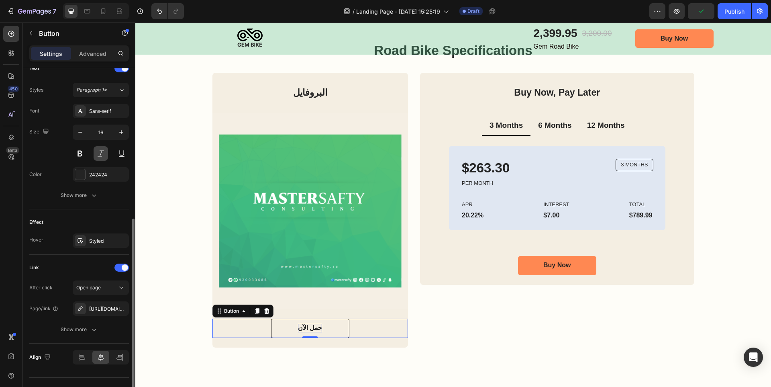
scroll to position [297, 0]
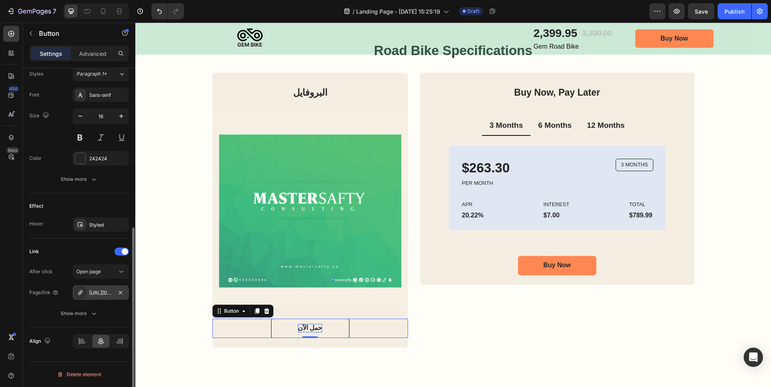
click at [102, 294] on div "[URL][DOMAIN_NAME]" at bounding box center [100, 292] width 23 height 7
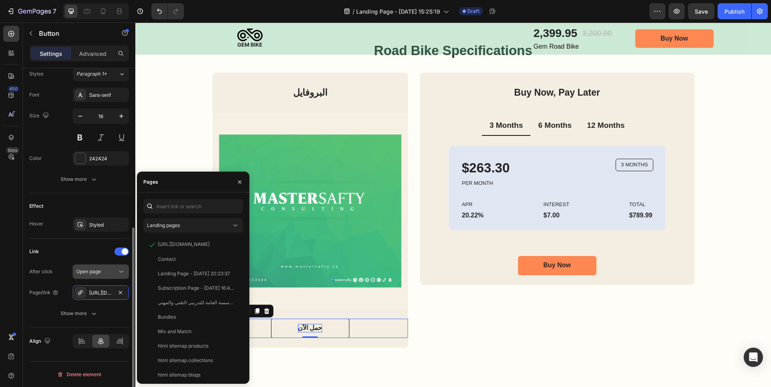
click at [111, 274] on div "Open page" at bounding box center [96, 271] width 41 height 7
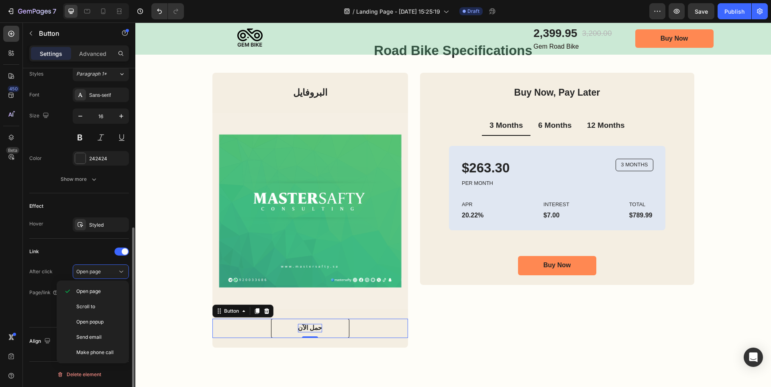
click at [98, 249] on div "Link" at bounding box center [79, 251] width 100 height 13
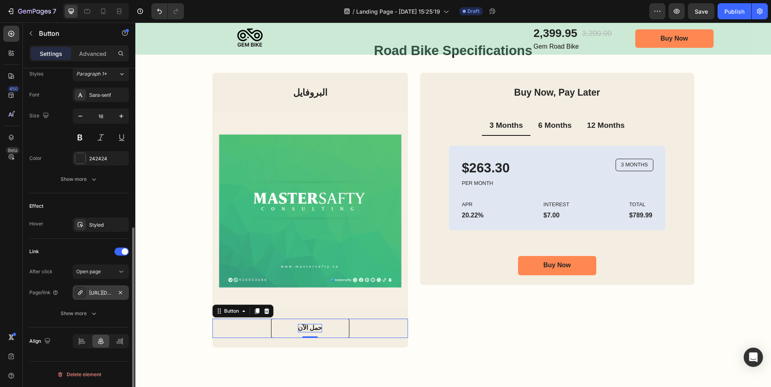
click at [97, 295] on div "[URL][DOMAIN_NAME]" at bounding box center [100, 292] width 23 height 7
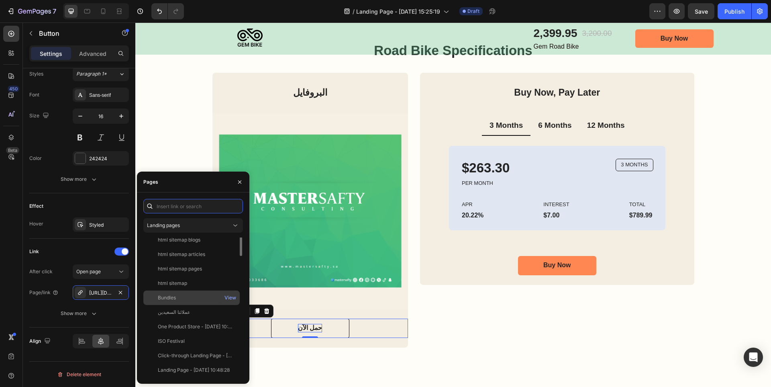
scroll to position [0, 0]
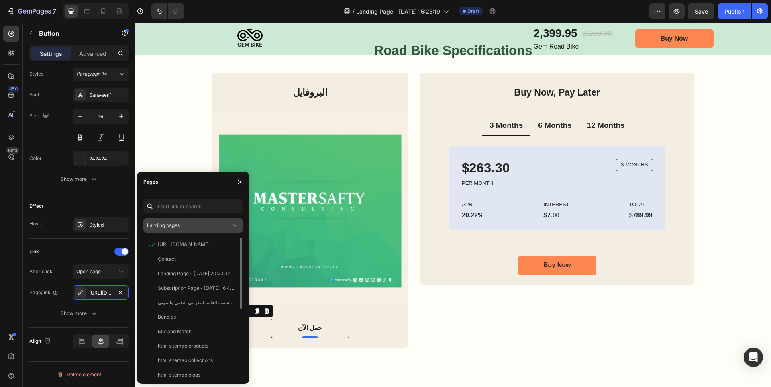
click at [236, 222] on icon at bounding box center [235, 225] width 8 height 8
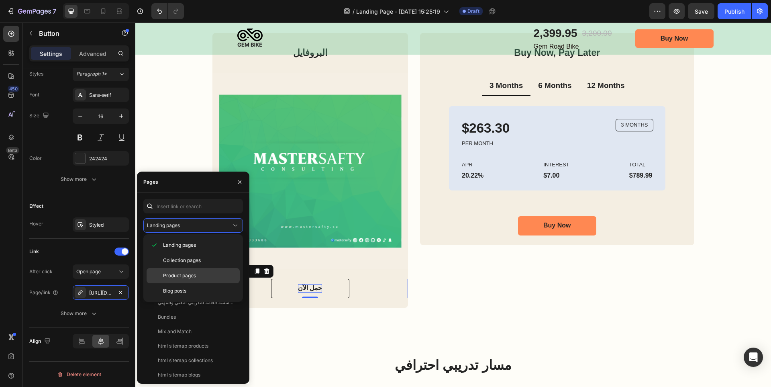
scroll to position [1245, 0]
click at [240, 179] on icon "button" at bounding box center [240, 182] width 6 height 6
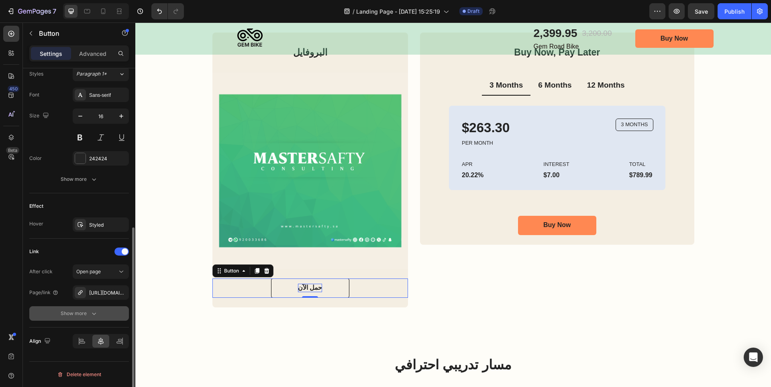
click at [84, 309] on button "Show more" at bounding box center [79, 313] width 100 height 14
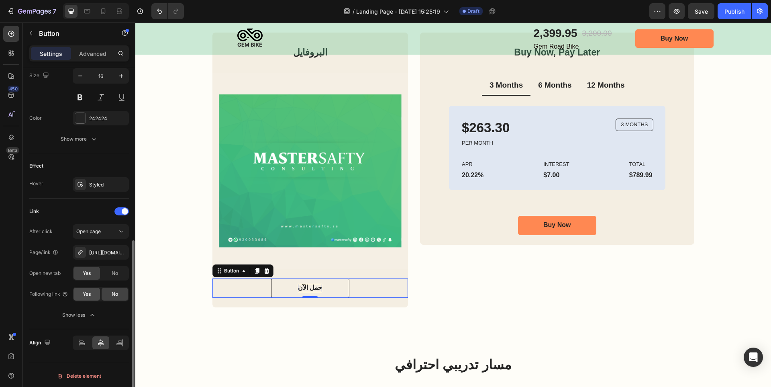
scroll to position [339, 0]
click at [119, 250] on icon "button" at bounding box center [120, 250] width 6 height 6
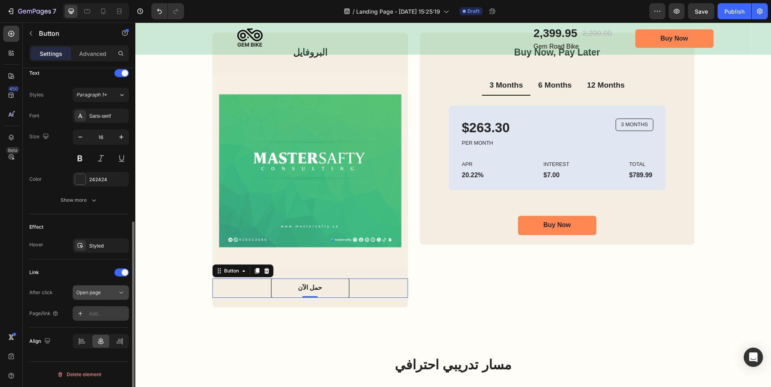
click at [98, 292] on span "Open page" at bounding box center [88, 292] width 25 height 6
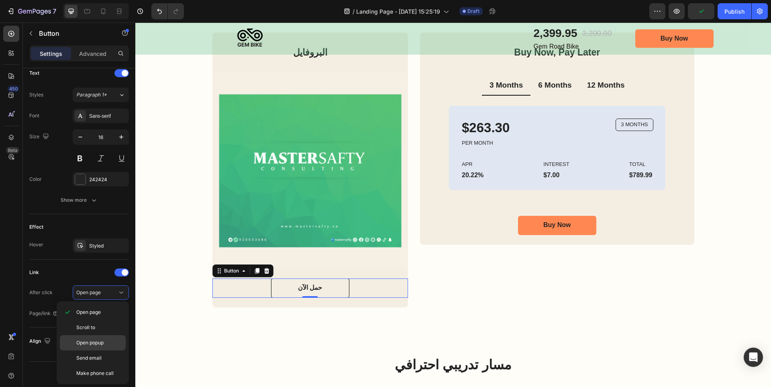
click at [109, 341] on p "Open popup" at bounding box center [99, 342] width 46 height 7
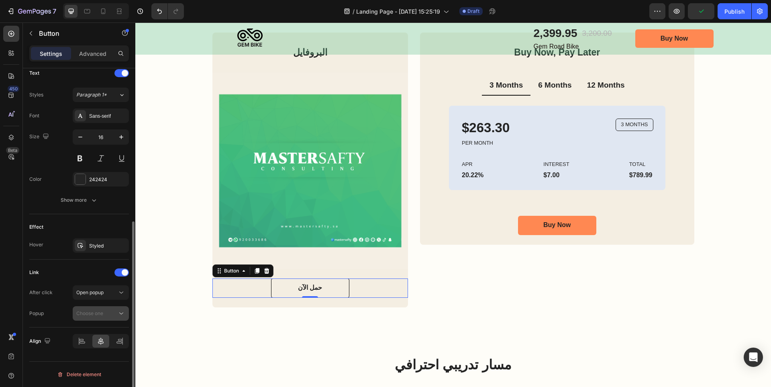
click at [114, 315] on div "Choose one" at bounding box center [96, 313] width 41 height 7
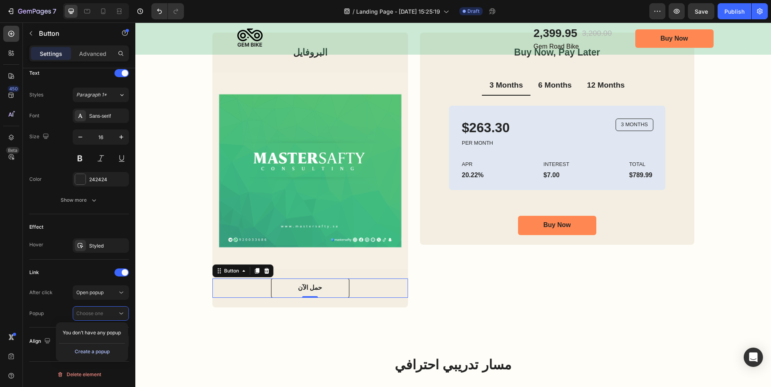
click at [96, 352] on div "Create a popup" at bounding box center [92, 351] width 35 height 7
click at [98, 334] on p "Popup 1" at bounding box center [99, 332] width 46 height 7
click at [759, 200] on span "Popup 1" at bounding box center [763, 204] width 8 height 21
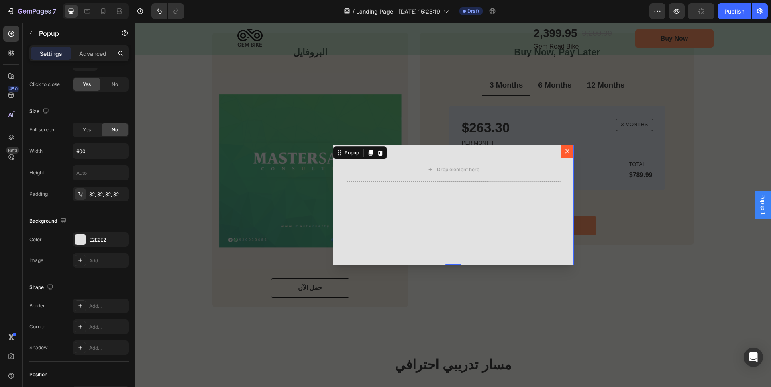
scroll to position [0, 0]
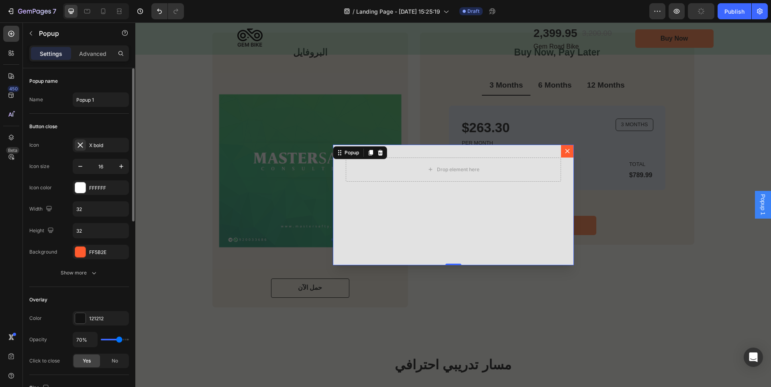
click at [462, 171] on div "Drop element here" at bounding box center [458, 169] width 43 height 6
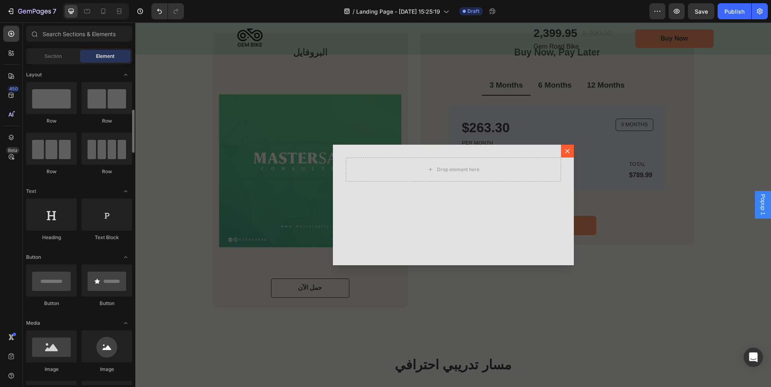
scroll to position [40, 0]
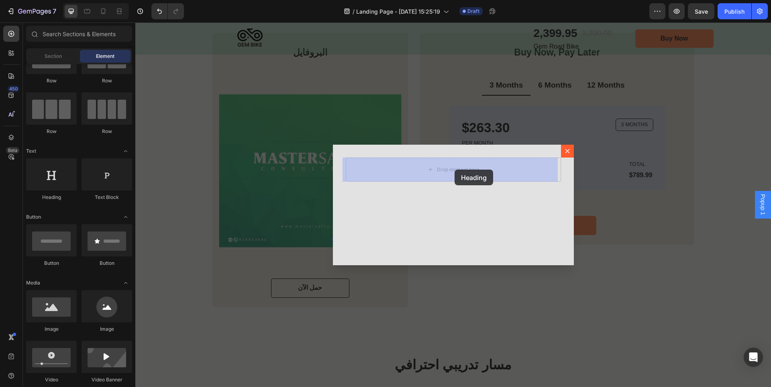
drag, startPoint x: 194, startPoint y: 203, endPoint x: 455, endPoint y: 170, distance: 263.3
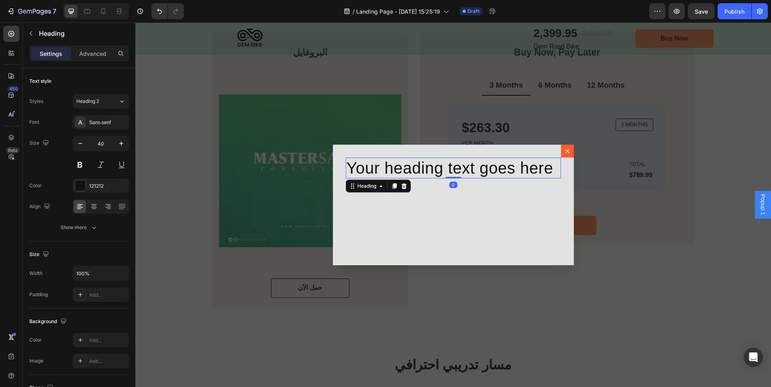
click at [455, 170] on h2 "Your heading text goes here" at bounding box center [453, 167] width 215 height 21
click at [455, 170] on p "Your heading text goes here" at bounding box center [454, 167] width 214 height 19
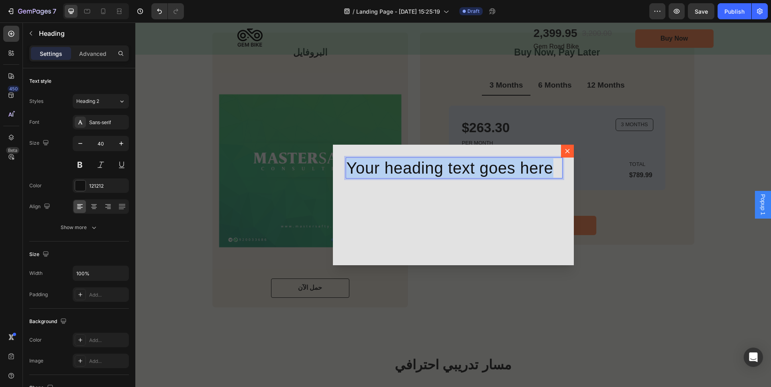
click at [455, 170] on p "Your heading text goes here" at bounding box center [454, 167] width 214 height 19
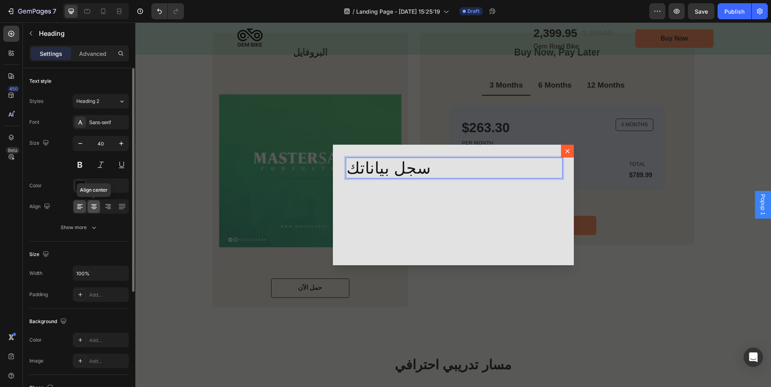
click at [92, 206] on icon at bounding box center [94, 206] width 8 height 8
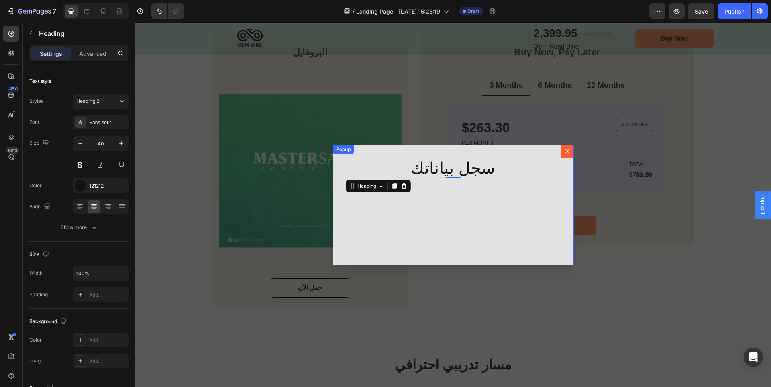
click at [518, 198] on div "سجل بياناتك Heading 0" at bounding box center [453, 205] width 241 height 121
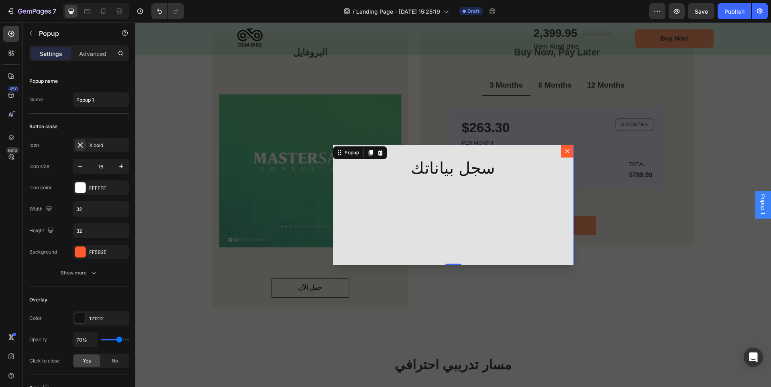
click at [431, 186] on div "سجل بياناتك Heading" at bounding box center [453, 205] width 241 height 121
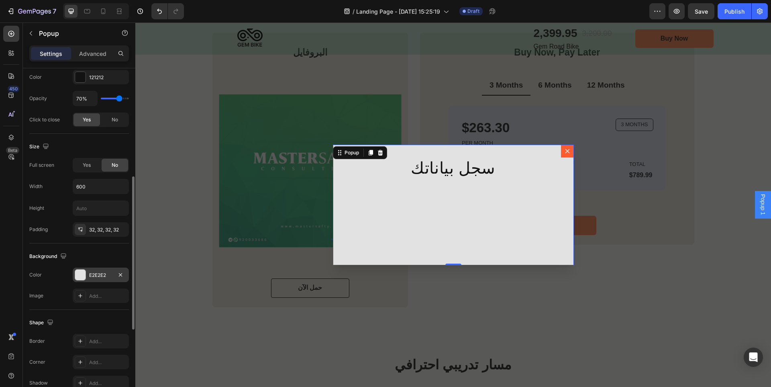
scroll to position [321, 0]
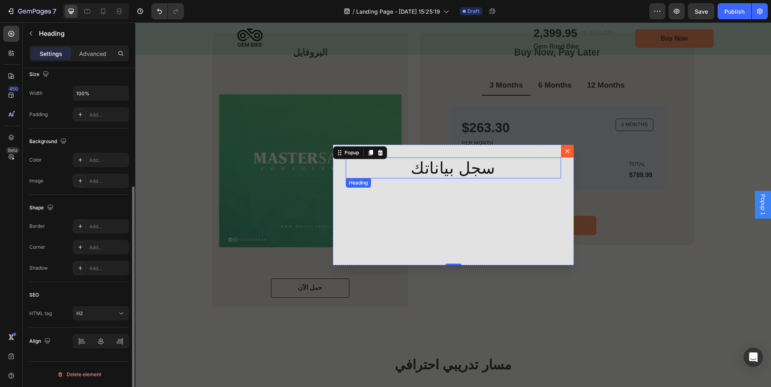
click at [509, 167] on p "سجل بياناتك" at bounding box center [454, 167] width 214 height 19
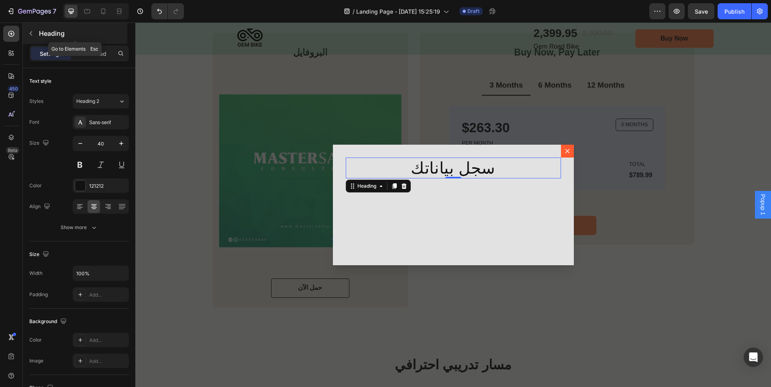
click at [29, 31] on icon "button" at bounding box center [31, 33] width 6 height 6
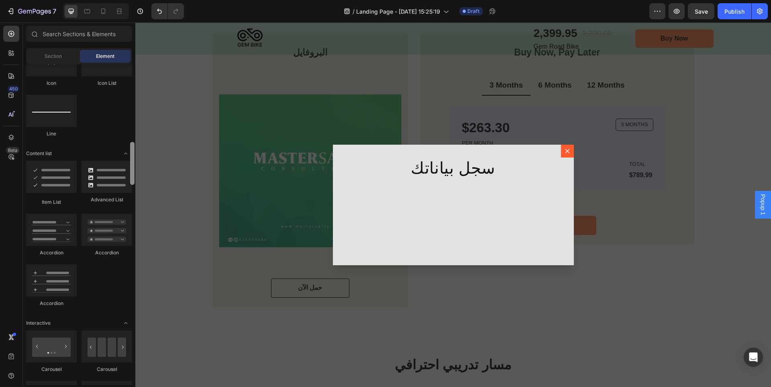
scroll to position [557, 0]
drag, startPoint x: 266, startPoint y: 348, endPoint x: 135, endPoint y: 202, distance: 195.7
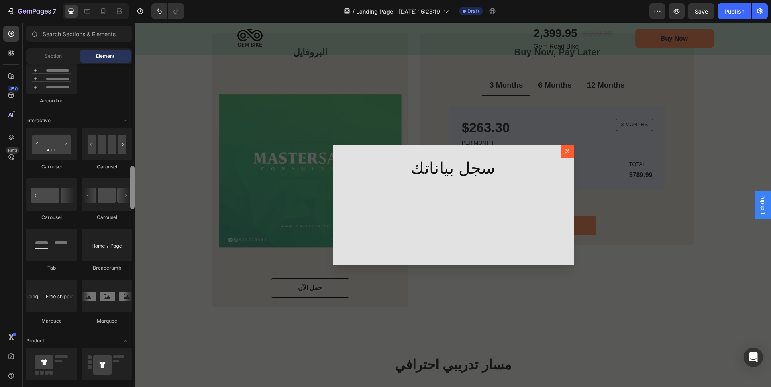
scroll to position [763, 0]
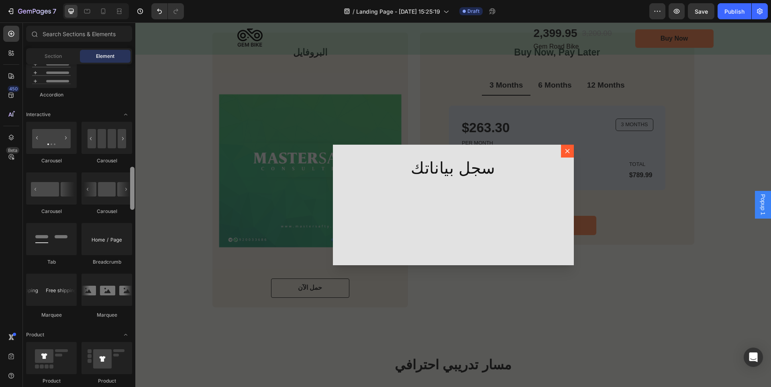
drag, startPoint x: 268, startPoint y: 186, endPoint x: 139, endPoint y: 210, distance: 131.2
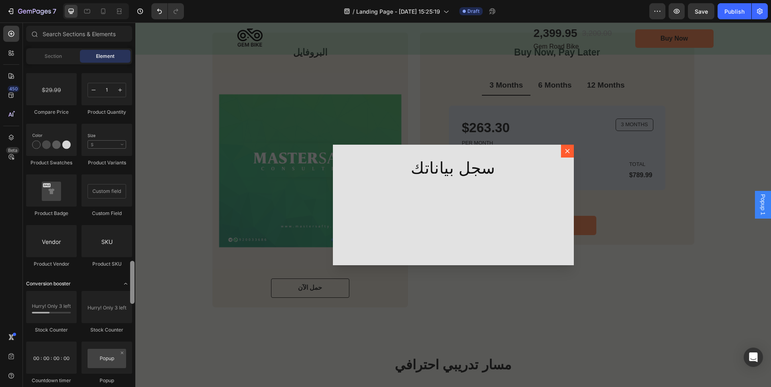
scroll to position [1395, 0]
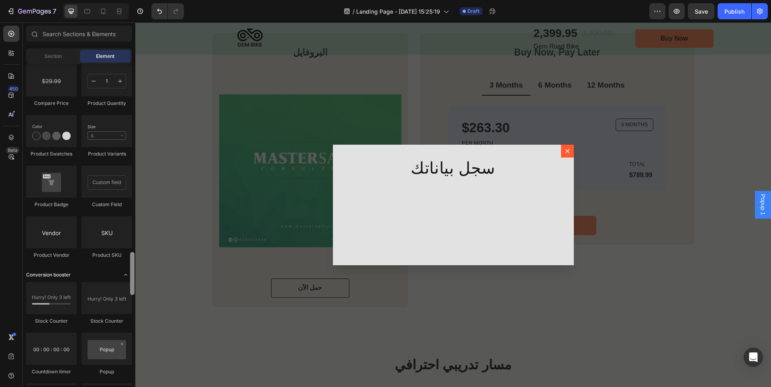
click at [124, 275] on icon "Toggle open" at bounding box center [126, 275] width 6 height 6
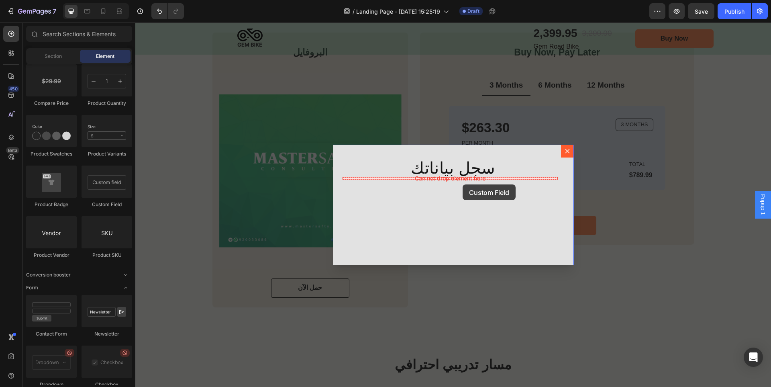
drag, startPoint x: 245, startPoint y: 211, endPoint x: 462, endPoint y: 183, distance: 219.2
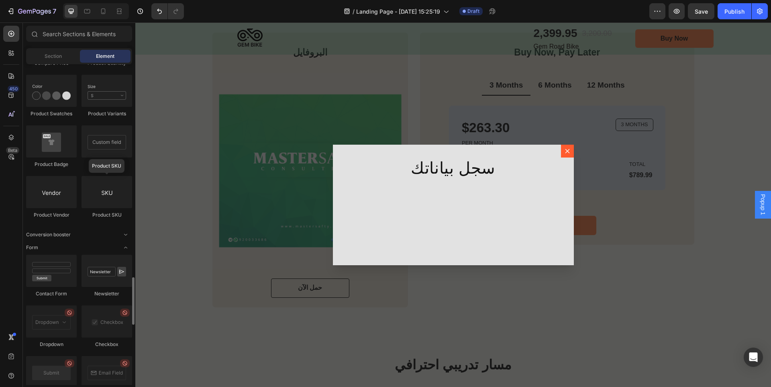
scroll to position [1475, 0]
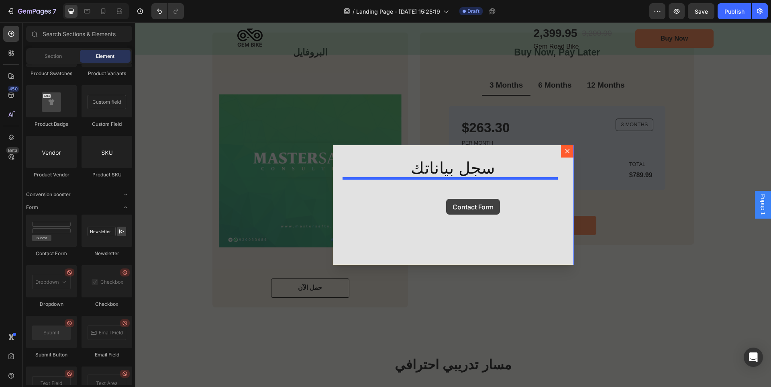
drag, startPoint x: 184, startPoint y: 260, endPoint x: 447, endPoint y: 199, distance: 270.1
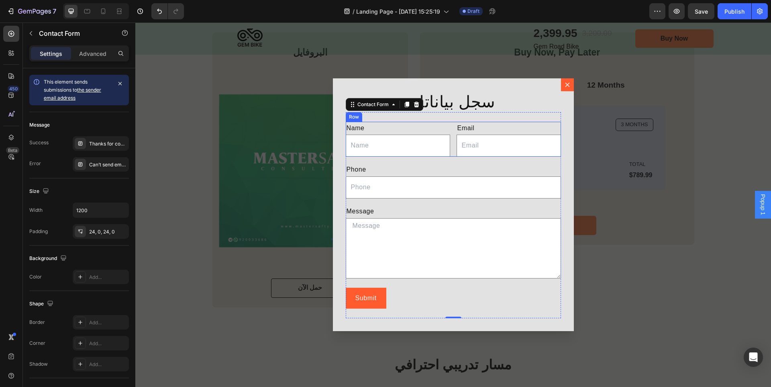
click at [452, 141] on div "Name Text Block Text Field Email Text Block Email Field Row" at bounding box center [453, 139] width 215 height 35
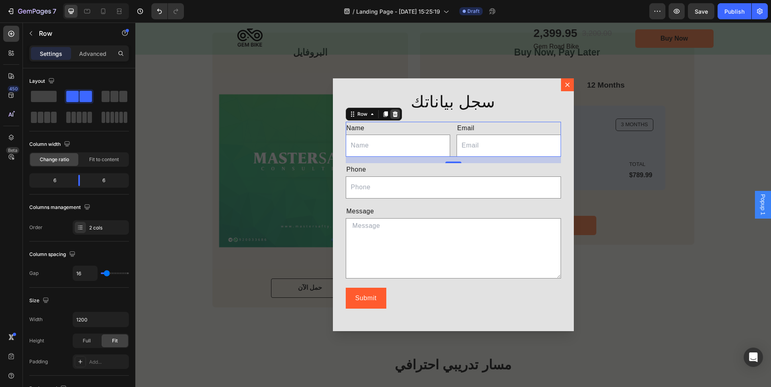
click at [394, 114] on icon "Dialog body" at bounding box center [395, 114] width 5 height 6
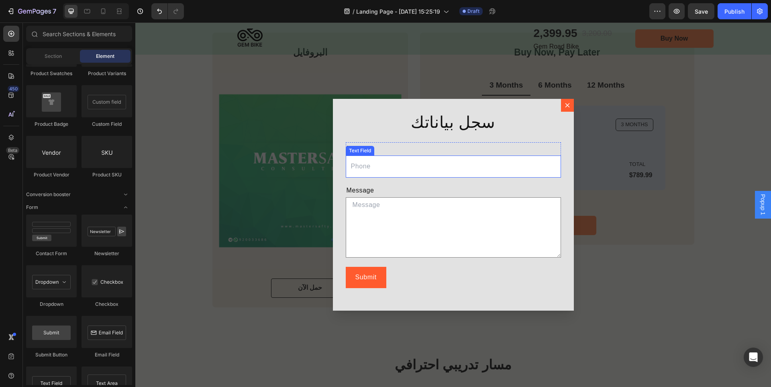
click at [402, 164] on input "Dialog body" at bounding box center [453, 166] width 215 height 22
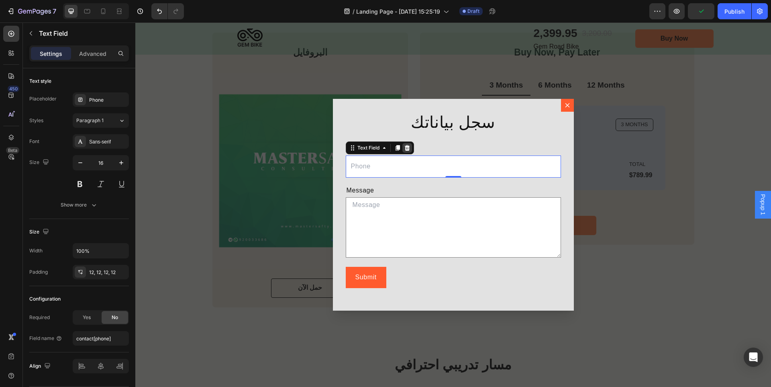
click at [403, 147] on div "Dialog body" at bounding box center [408, 148] width 10 height 10
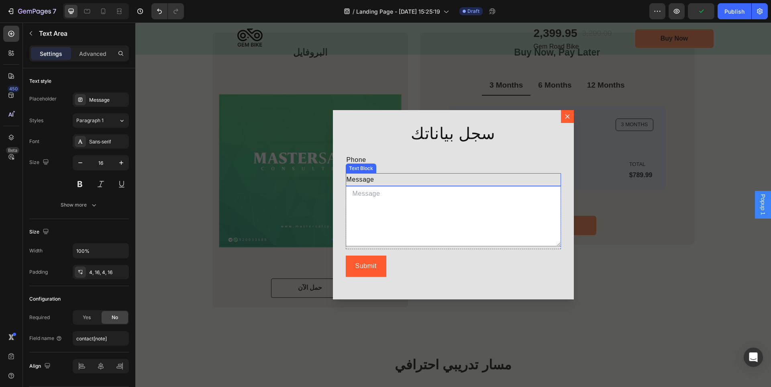
click at [419, 187] on textarea "Dialog body" at bounding box center [453, 216] width 215 height 60
click at [435, 151] on div "Phone Text Block Row Message Text Block Text Area 0 Row Submit Submit Button Co…" at bounding box center [453, 215] width 215 height 143
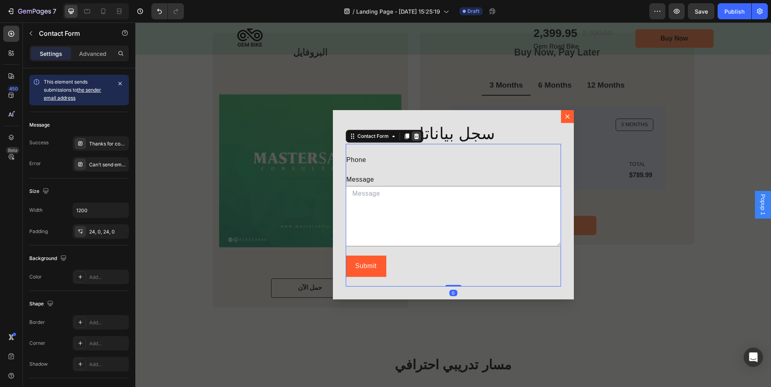
click at [413, 137] on icon "Dialog body" at bounding box center [416, 136] width 6 height 6
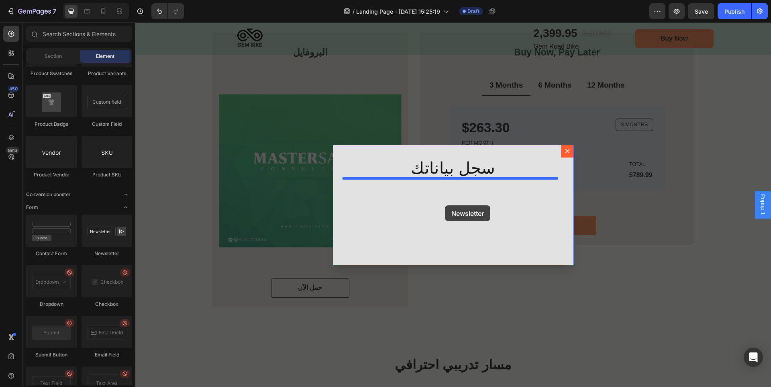
drag, startPoint x: 231, startPoint y: 256, endPoint x: 445, endPoint y: 205, distance: 220.1
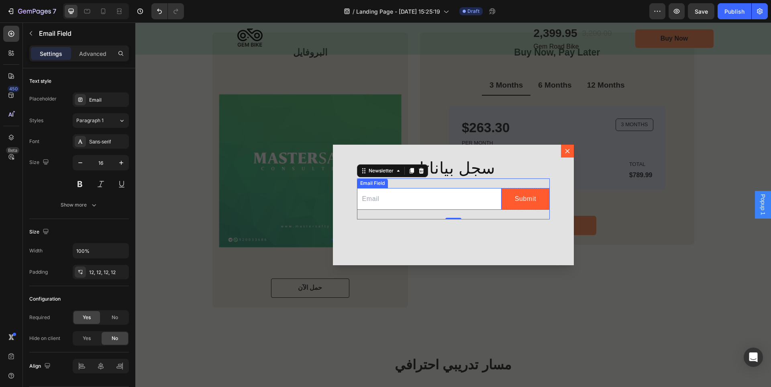
click at [477, 201] on input "Dialog body" at bounding box center [429, 199] width 145 height 22
click at [481, 186] on div "Email Field Submit Submit Button Row Newsletter 0" at bounding box center [453, 198] width 193 height 41
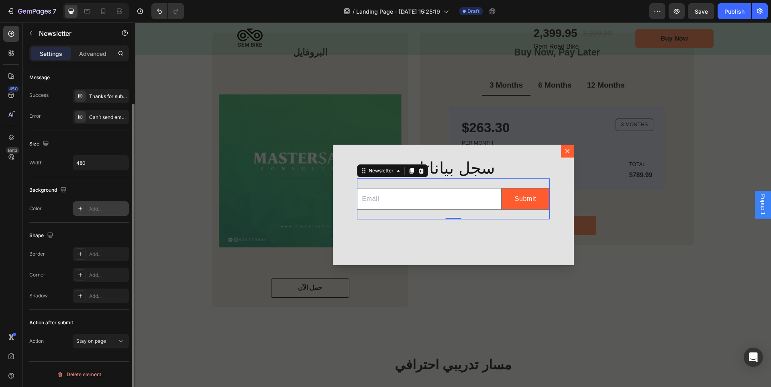
scroll to position [0, 0]
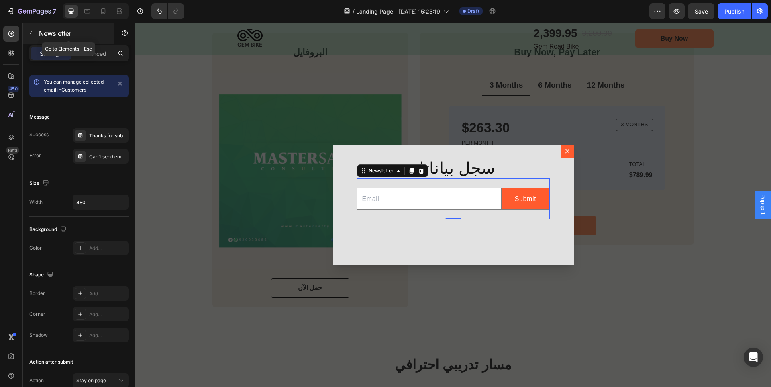
click at [30, 34] on icon "button" at bounding box center [31, 33] width 6 height 6
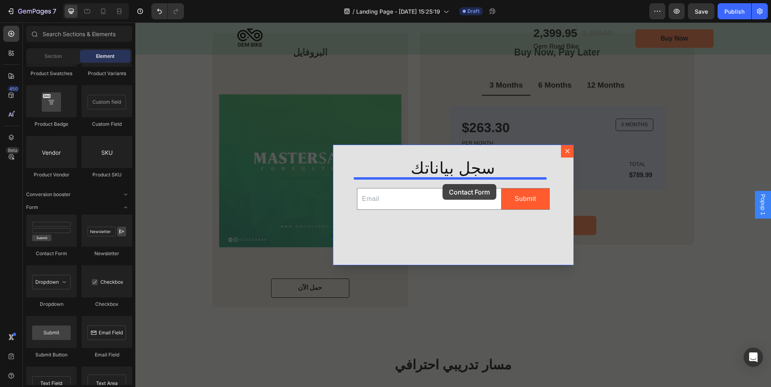
drag, startPoint x: 202, startPoint y: 264, endPoint x: 443, endPoint y: 184, distance: 253.2
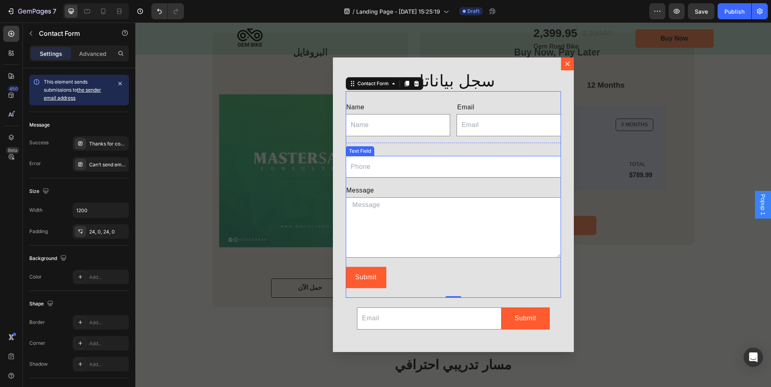
click at [489, 166] on input "Dialog body" at bounding box center [453, 167] width 215 height 22
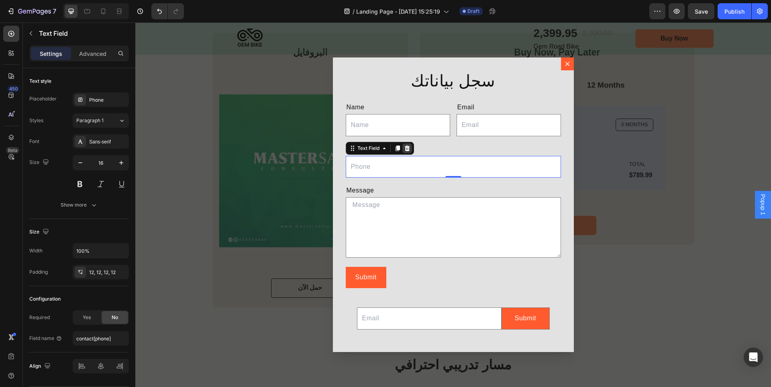
click at [405, 149] on icon "Dialog body" at bounding box center [407, 148] width 5 height 6
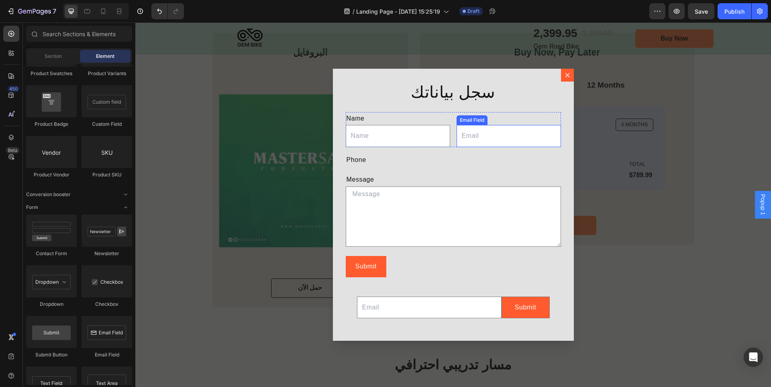
click at [495, 135] on input "Dialog body" at bounding box center [509, 136] width 104 height 22
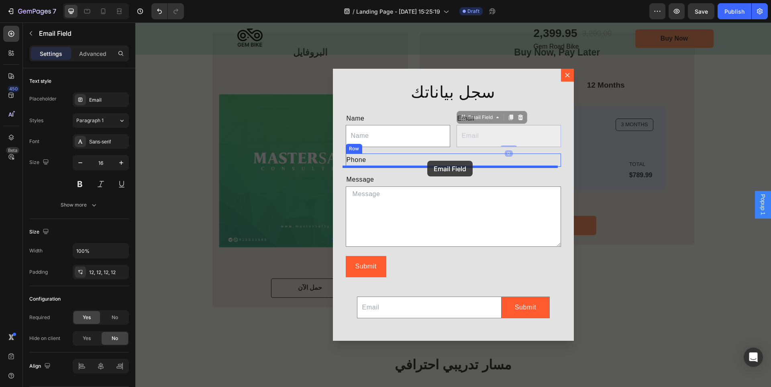
drag, startPoint x: 462, startPoint y: 118, endPoint x: 427, endPoint y: 161, distance: 54.8
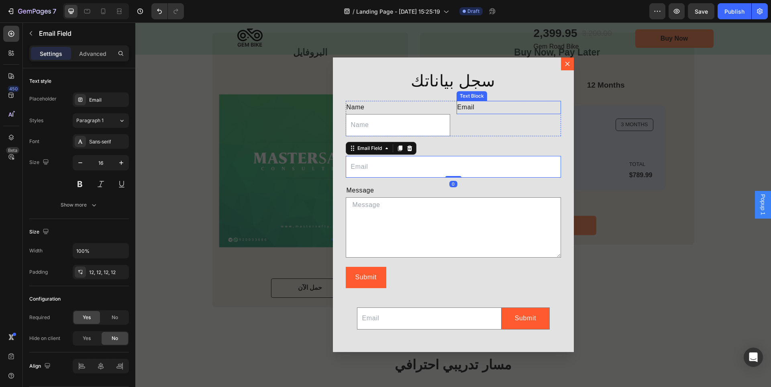
click at [469, 108] on div "Email" at bounding box center [509, 107] width 104 height 13
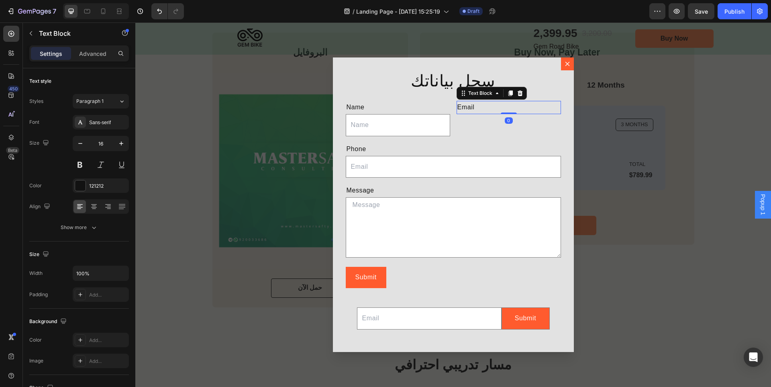
click at [469, 108] on div "Email" at bounding box center [509, 107] width 104 height 13
click at [469, 108] on p "Email" at bounding box center [509, 108] width 103 height 12
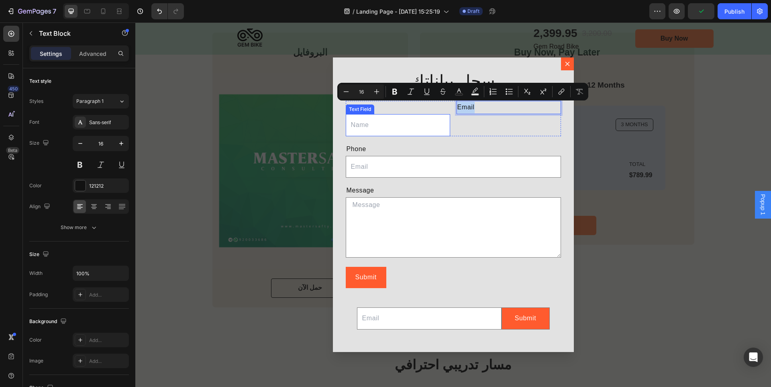
click at [397, 121] on input "Dialog body" at bounding box center [398, 125] width 104 height 22
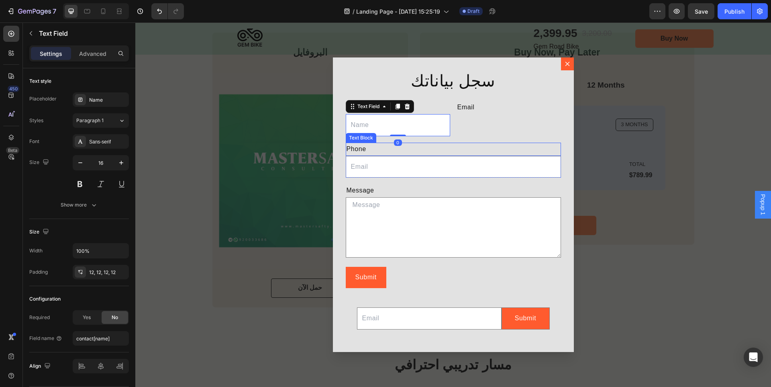
click at [361, 148] on div "Phone" at bounding box center [453, 149] width 215 height 13
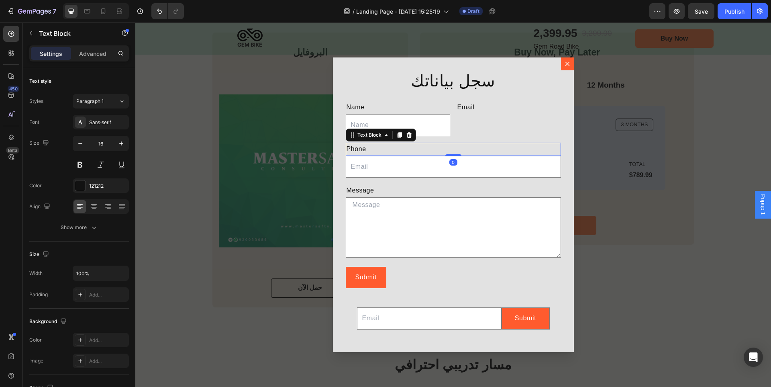
click at [361, 148] on div "Phone" at bounding box center [453, 149] width 215 height 13
click at [361, 148] on p "Phone" at bounding box center [454, 149] width 214 height 12
click at [477, 105] on p "Email" at bounding box center [509, 108] width 103 height 12
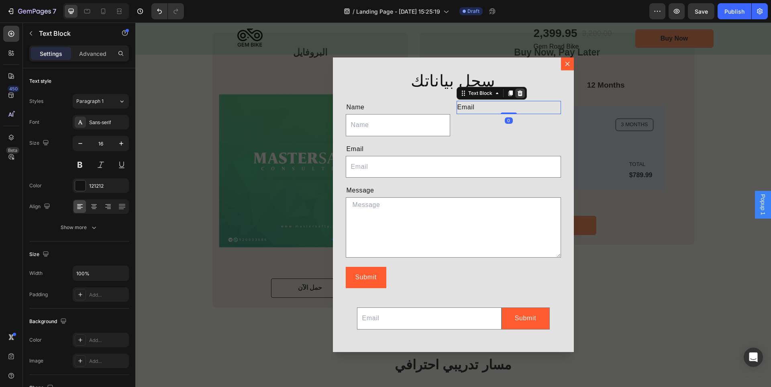
click at [518, 93] on icon "Dialog body" at bounding box center [519, 93] width 5 height 6
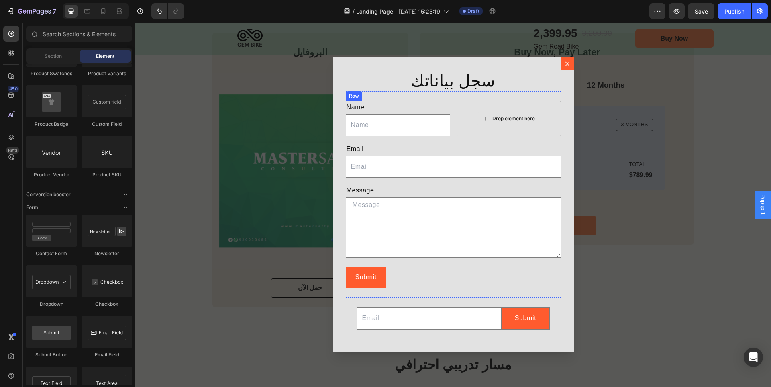
click at [509, 123] on div "Drop element here" at bounding box center [508, 118] width 65 height 13
click at [422, 108] on div "Name" at bounding box center [398, 107] width 104 height 13
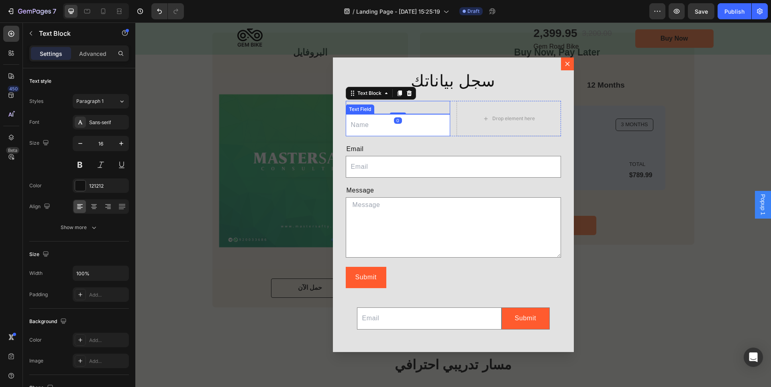
click at [419, 125] on input "Dialog body" at bounding box center [398, 125] width 104 height 22
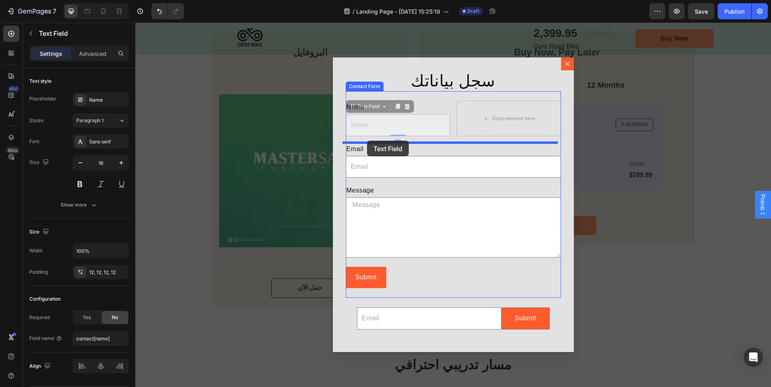
drag, startPoint x: 348, startPoint y: 108, endPoint x: 367, endPoint y: 141, distance: 37.8
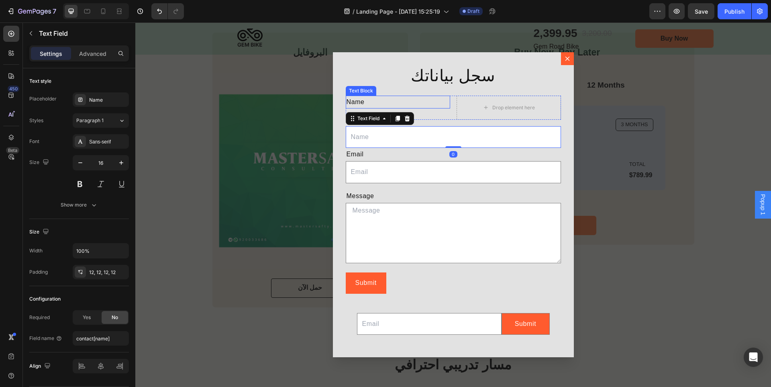
click at [367, 104] on div "Name" at bounding box center [398, 102] width 104 height 13
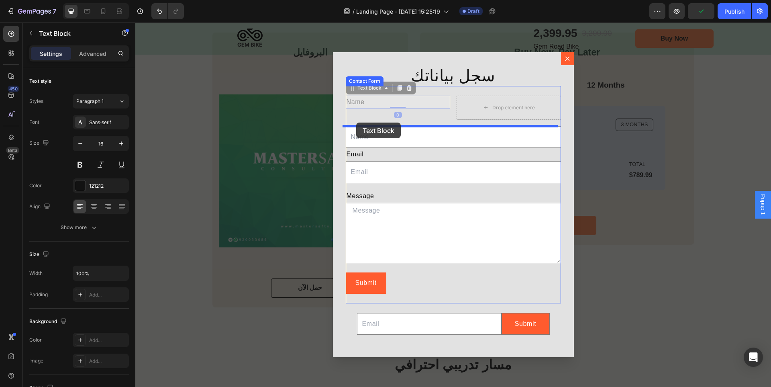
drag, startPoint x: 350, startPoint y: 88, endPoint x: 356, endPoint y: 123, distance: 35.5
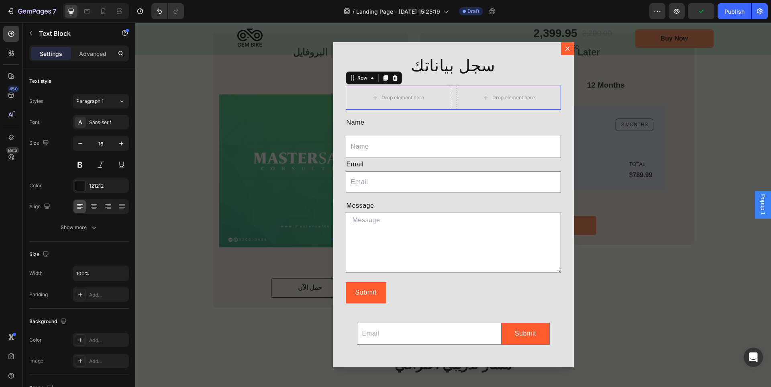
click at [452, 101] on div "Drop element here Drop element here Row 0" at bounding box center [453, 98] width 215 height 24
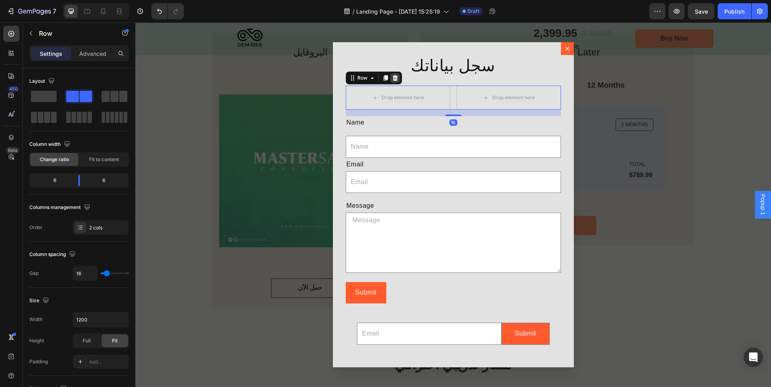
click at [393, 77] on icon "Dialog body" at bounding box center [395, 78] width 5 height 6
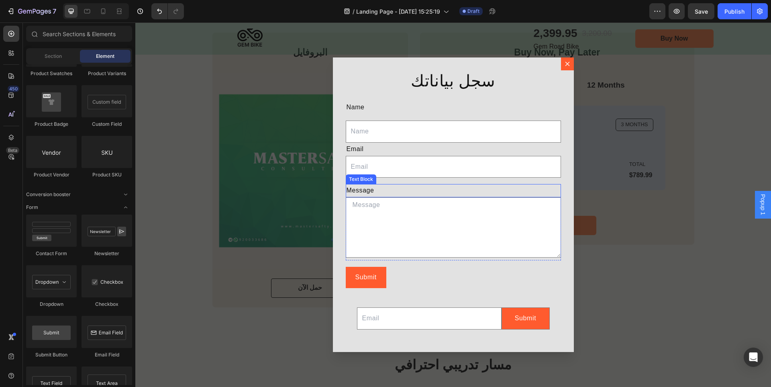
click at [429, 193] on div "Message" at bounding box center [453, 190] width 215 height 13
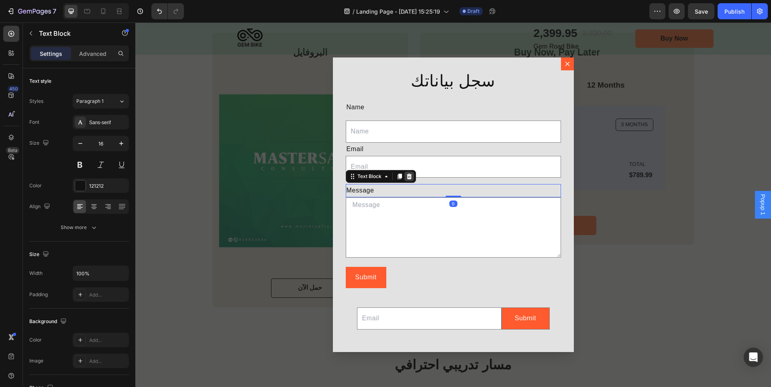
click at [406, 177] on icon "Dialog body" at bounding box center [409, 176] width 6 height 6
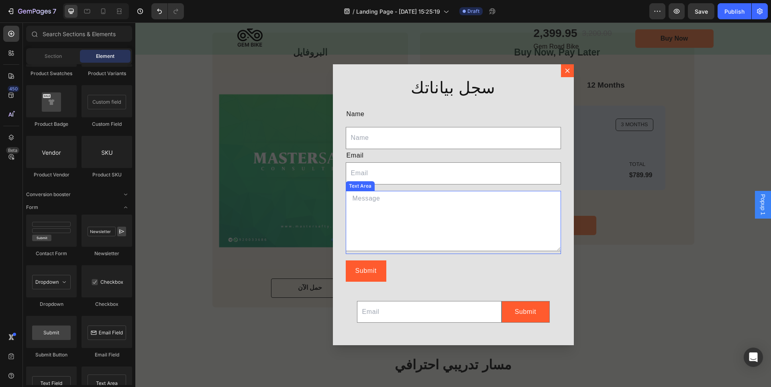
click at [429, 204] on textarea "Dialog body" at bounding box center [453, 221] width 215 height 60
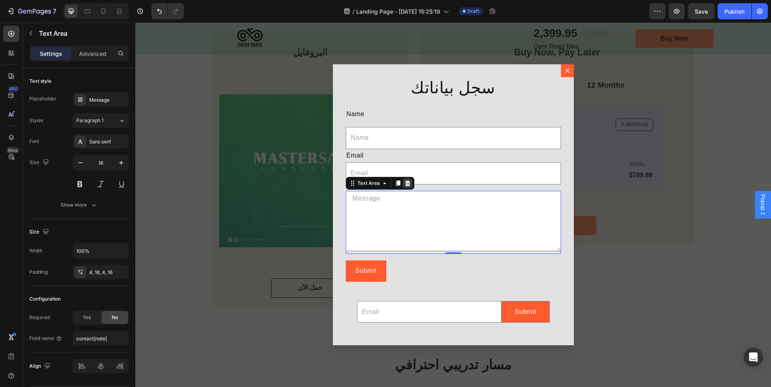
click at [405, 182] on icon "Dialog body" at bounding box center [407, 183] width 5 height 6
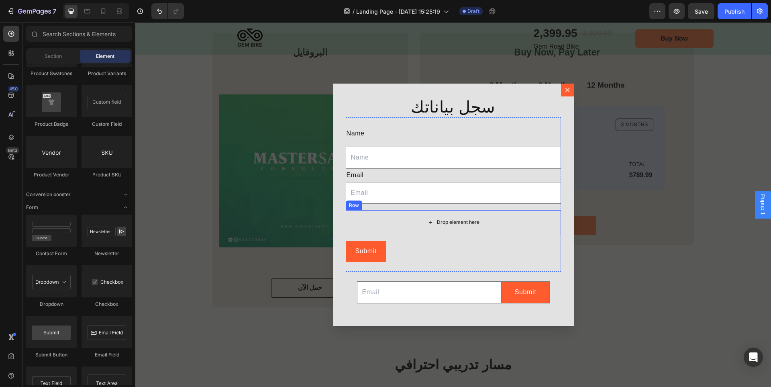
click at [414, 228] on div "Drop element here" at bounding box center [453, 222] width 215 height 24
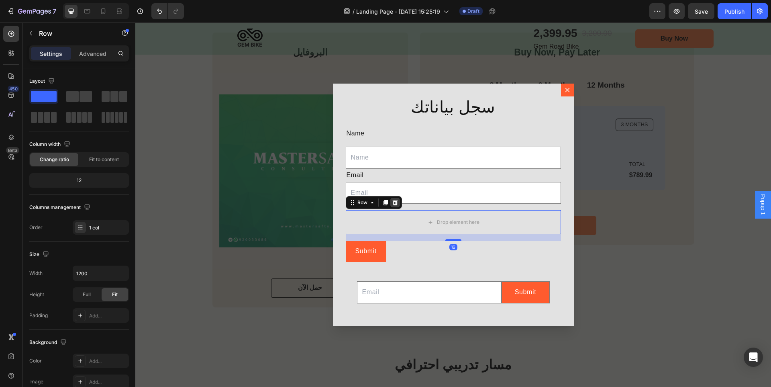
click at [392, 200] on icon "Dialog body" at bounding box center [395, 202] width 6 height 6
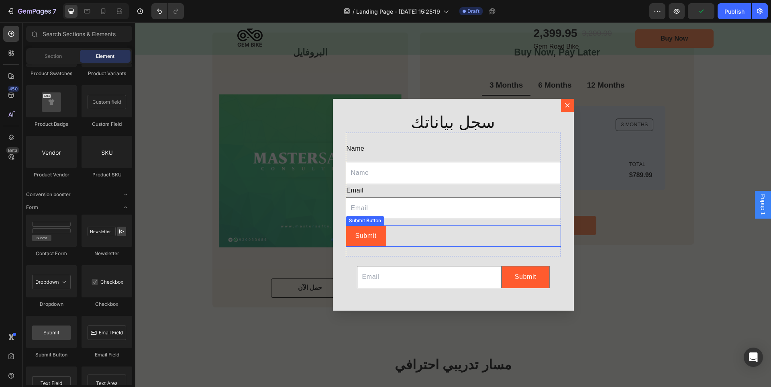
click at [411, 235] on div "Submit Submit Button" at bounding box center [453, 235] width 215 height 21
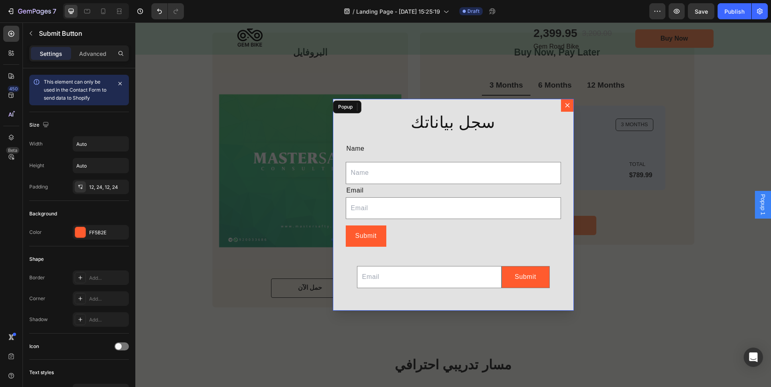
click at [564, 276] on div "سجل بياناتك Heading Name Text Block Text Field Email Text Block Email Field Row…" at bounding box center [453, 205] width 241 height 212
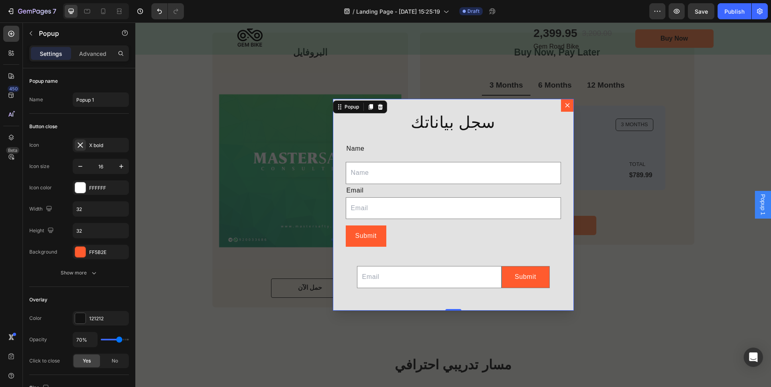
click at [548, 273] on div "سجل بياناتك Heading Name Text Block Text Field Email Text Block Email Field Row…" at bounding box center [453, 205] width 241 height 212
click at [481, 272] on input "Dialog body" at bounding box center [429, 277] width 145 height 22
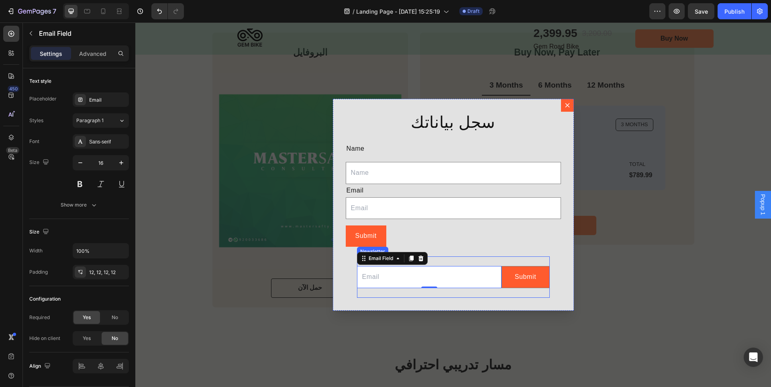
click at [474, 263] on div "Email Field 0 Submit Submit Button Row Newsletter" at bounding box center [453, 276] width 193 height 41
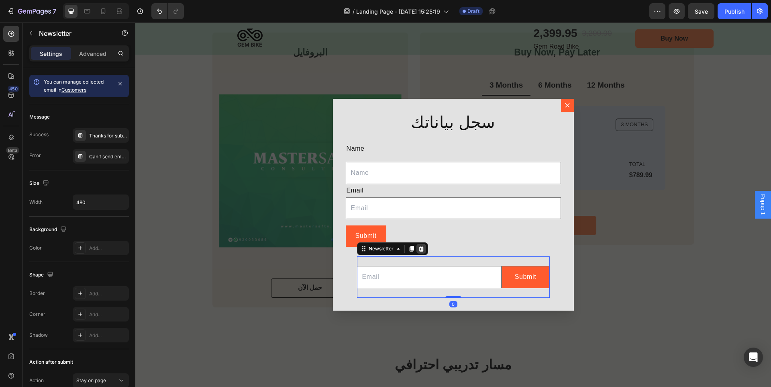
click at [419, 247] on icon "Dialog body" at bounding box center [421, 249] width 5 height 6
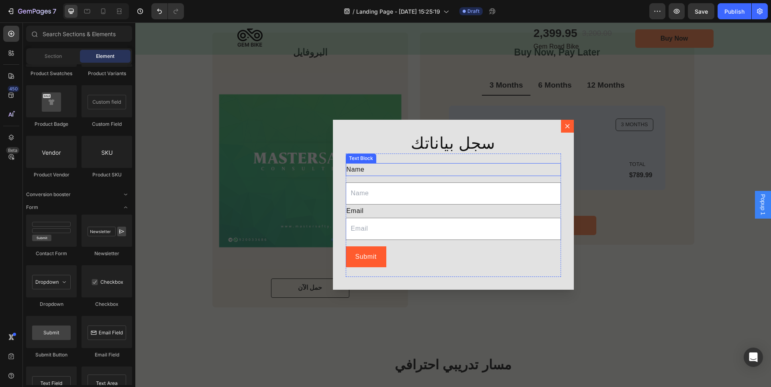
click at [361, 169] on div "Name" at bounding box center [453, 169] width 215 height 13
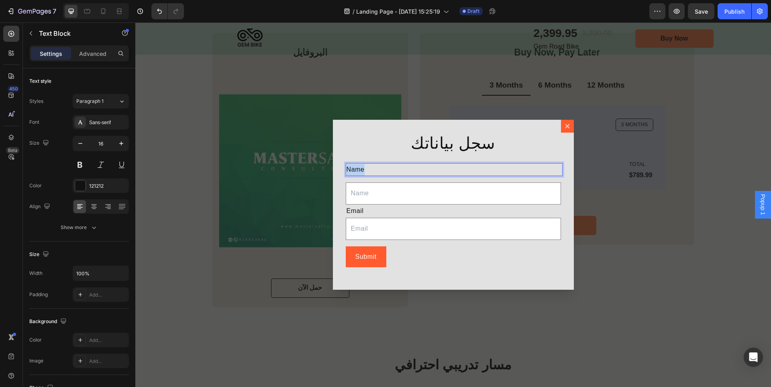
click at [361, 169] on p "Name" at bounding box center [454, 170] width 214 height 12
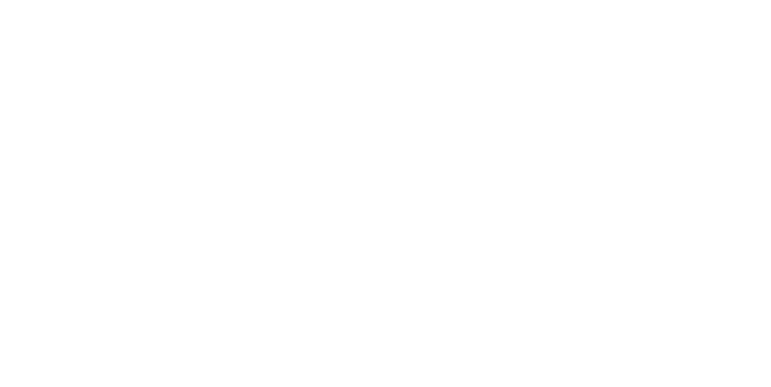
type input "الاسم"
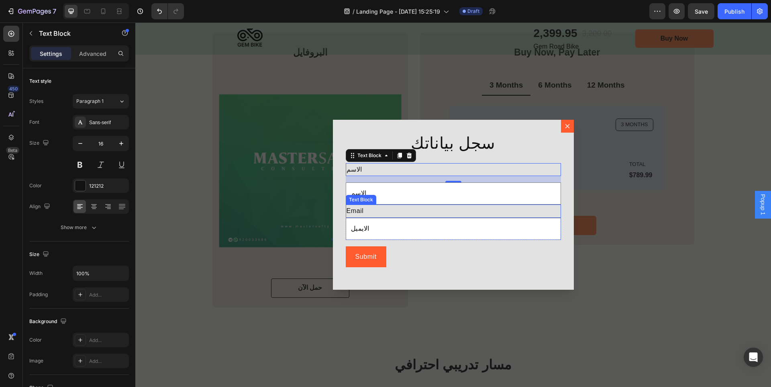
click at [352, 214] on p "Email" at bounding box center [454, 211] width 214 height 12
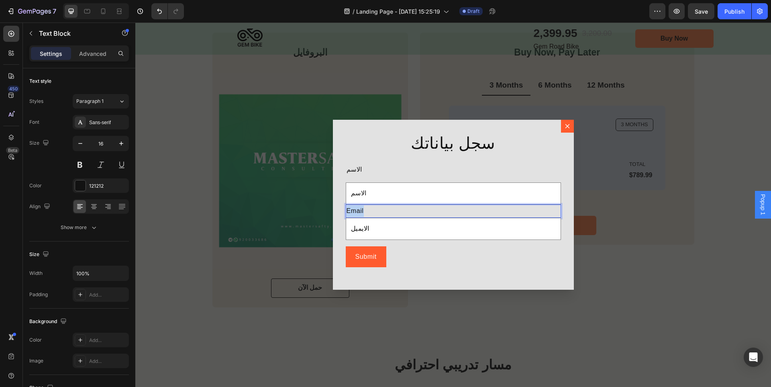
click at [356, 212] on p "Email" at bounding box center [454, 211] width 214 height 12
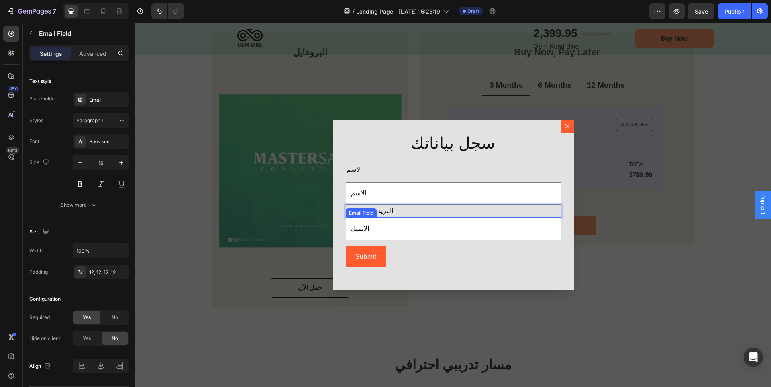
click at [360, 226] on input "الايميل" at bounding box center [453, 229] width 215 height 22
click at [436, 217] on p "البريد الإلكتروني" at bounding box center [454, 211] width 214 height 12
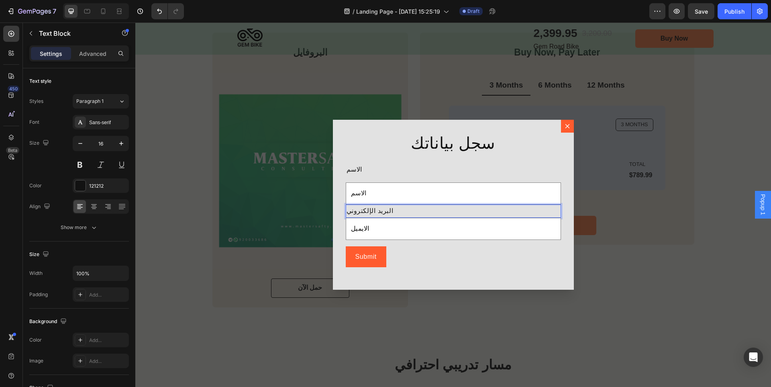
click at [363, 210] on p "البريد الإلكتروني" at bounding box center [454, 211] width 214 height 12
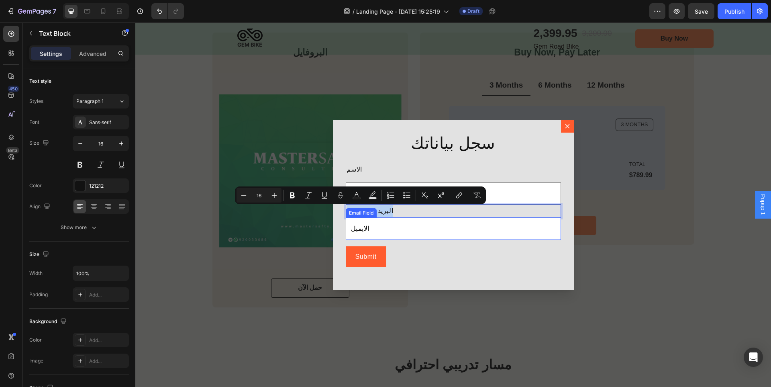
click at [363, 231] on input "الايميل" at bounding box center [453, 229] width 215 height 22
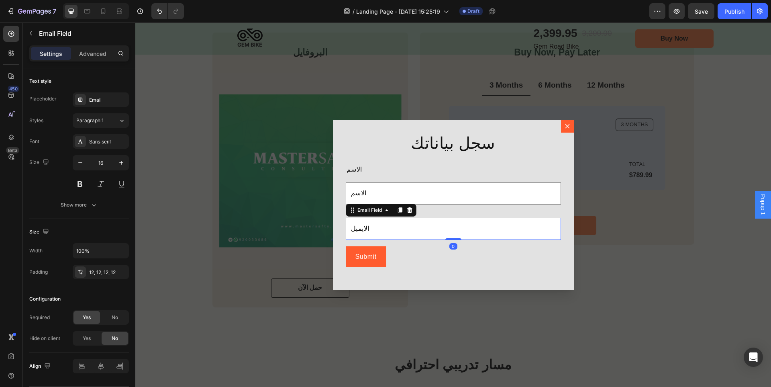
click at [363, 231] on input "الايميل" at bounding box center [453, 229] width 215 height 22
paste input "ريد الإلكتروني"
type input "البريد الإلكتروني"
click at [446, 255] on div "Submit Submit Button" at bounding box center [453, 256] width 215 height 21
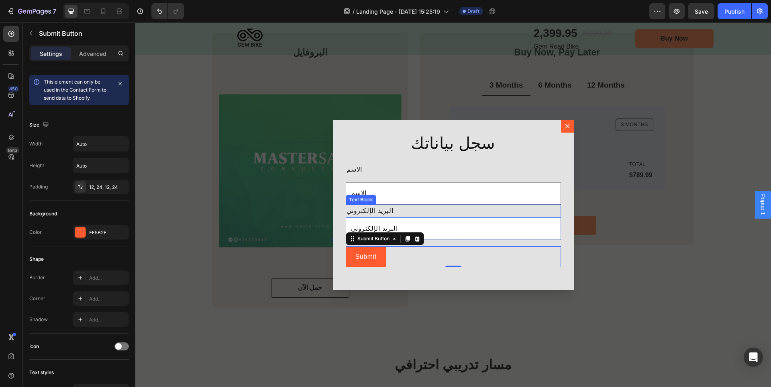
click at [496, 212] on p "البريد الإلكتروني" at bounding box center [454, 211] width 214 height 12
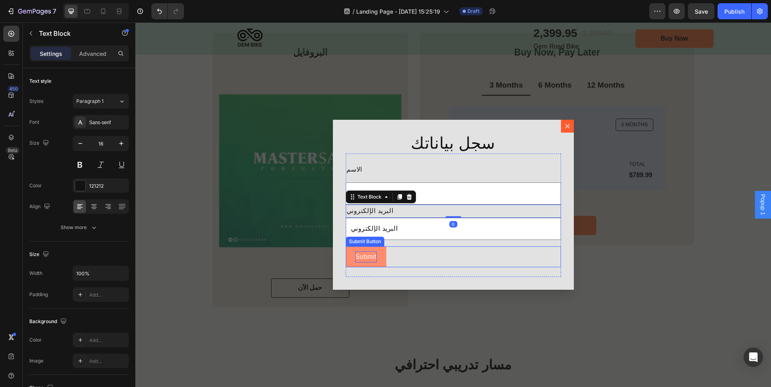
click at [363, 259] on div "Submit" at bounding box center [366, 257] width 21 height 12
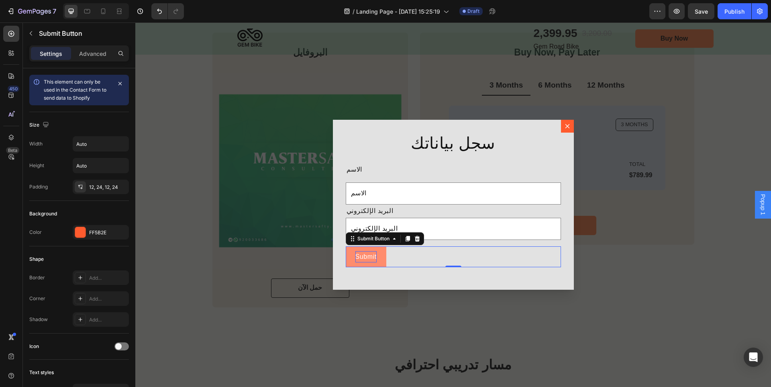
click at [363, 259] on div "Submit" at bounding box center [366, 257] width 21 height 12
click at [346, 246] on button "احصل" at bounding box center [364, 256] width 36 height 21
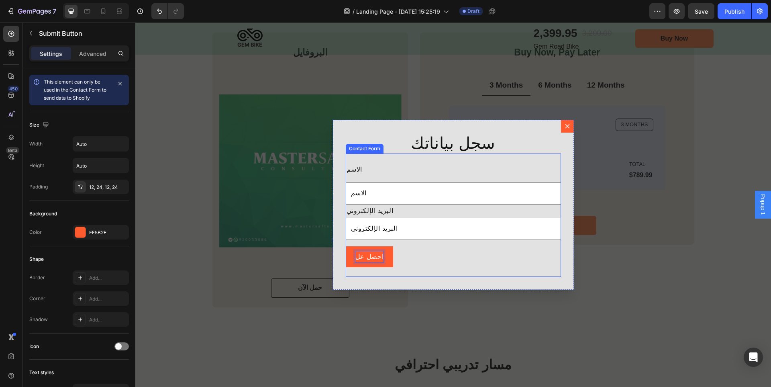
click at [346, 246] on button "احصل عل" at bounding box center [370, 256] width 48 height 21
click at [437, 264] on div "احصل على الكتيب Submit Button 0" at bounding box center [453, 256] width 215 height 21
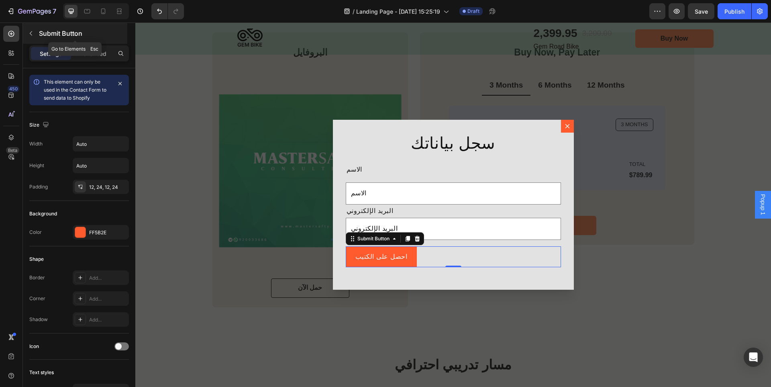
click at [31, 31] on icon "button" at bounding box center [31, 33] width 6 height 6
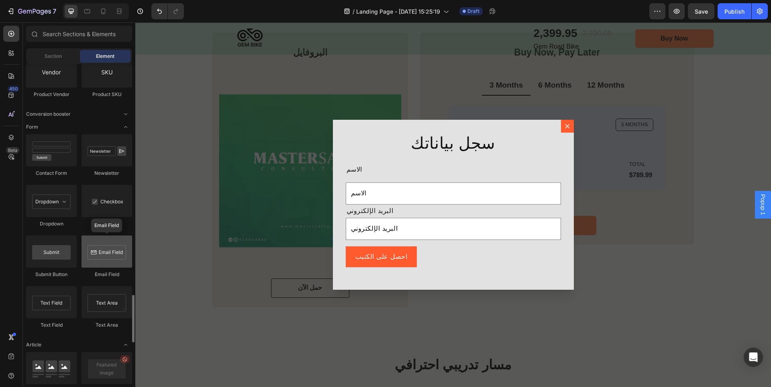
scroll to position [1596, 0]
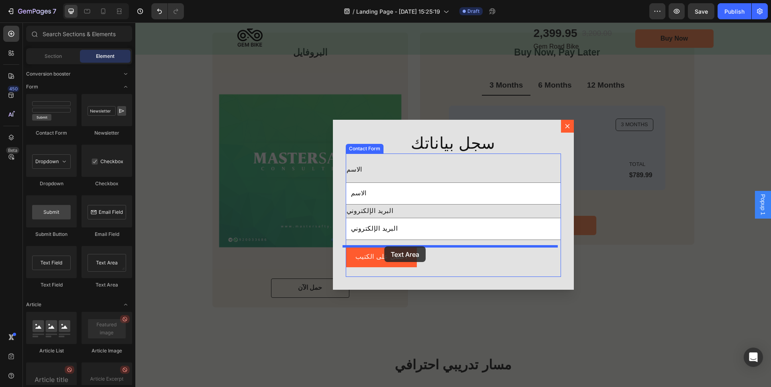
drag, startPoint x: 240, startPoint y: 290, endPoint x: 384, endPoint y: 246, distance: 150.7
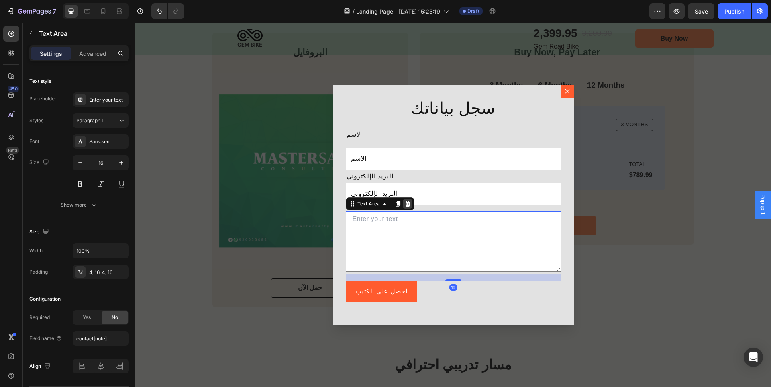
click at [405, 202] on icon "Dialog body" at bounding box center [408, 203] width 6 height 6
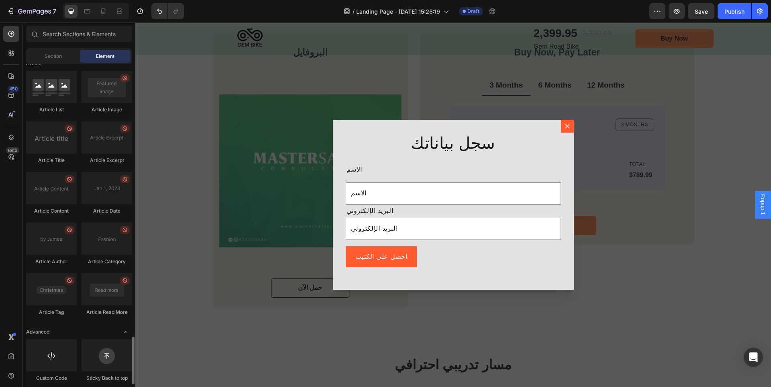
scroll to position [1716, 0]
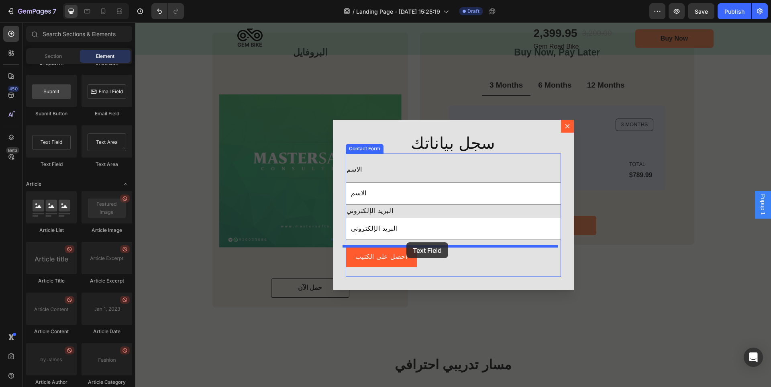
drag, startPoint x: 196, startPoint y: 176, endPoint x: 407, endPoint y: 242, distance: 220.3
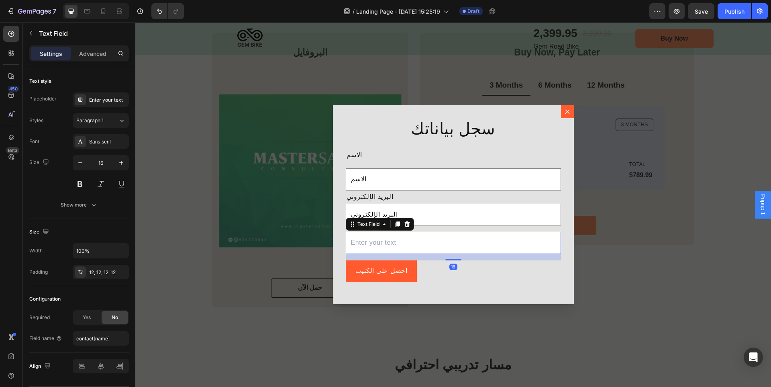
click at [464, 240] on input "Dialog body" at bounding box center [453, 243] width 215 height 22
click at [405, 223] on icon "Dialog body" at bounding box center [407, 224] width 5 height 6
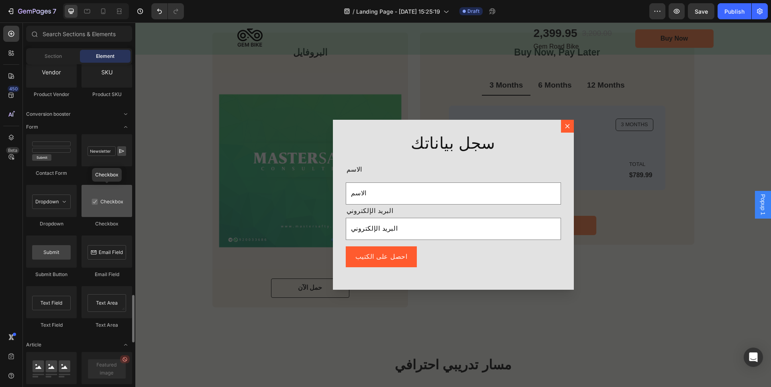
scroll to position [1515, 0]
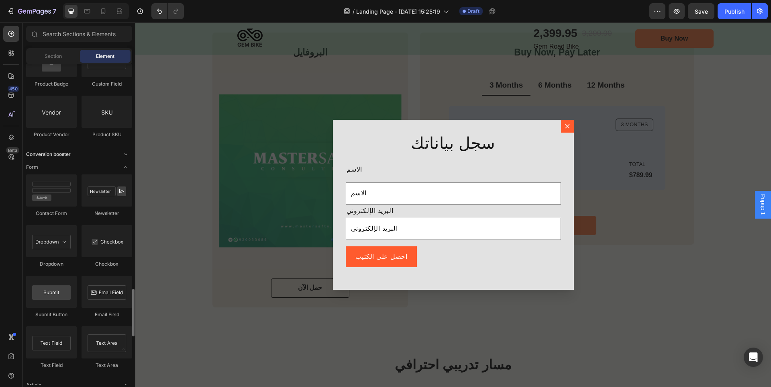
click at [123, 153] on icon "Toggle open" at bounding box center [126, 154] width 6 height 6
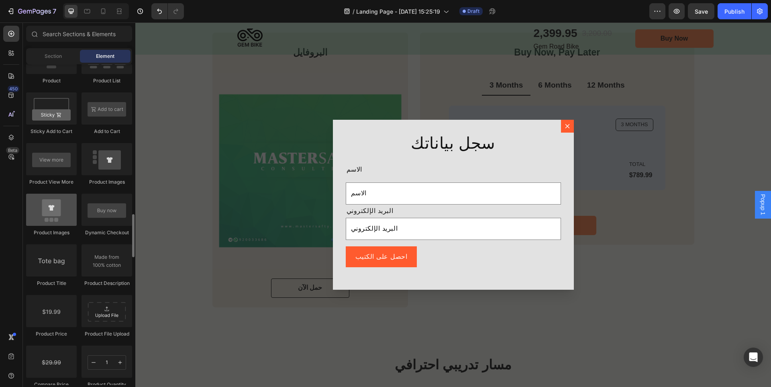
scroll to position [1154, 0]
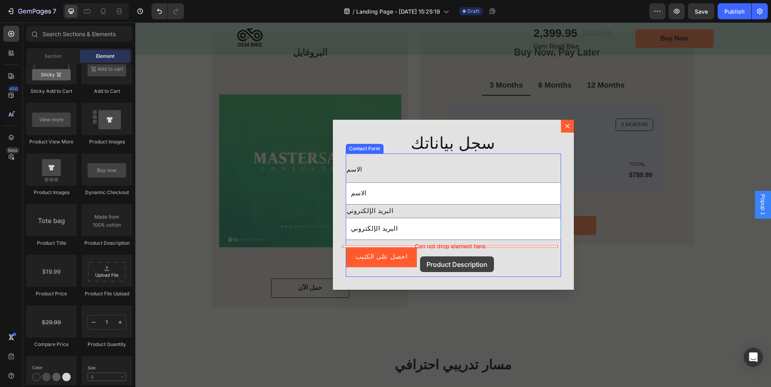
drag, startPoint x: 246, startPoint y: 243, endPoint x: 420, endPoint y: 256, distance: 174.5
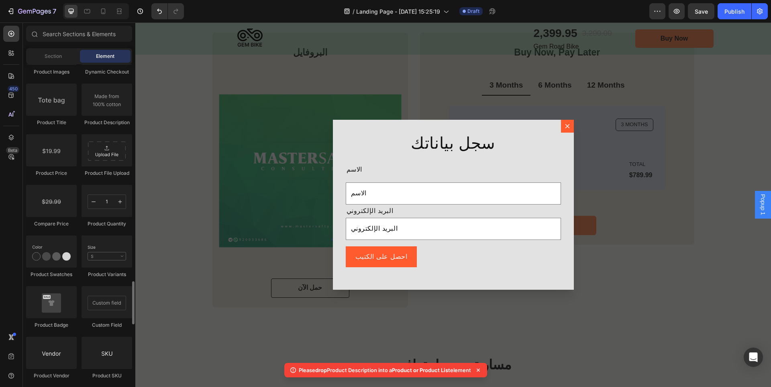
scroll to position [1315, 0]
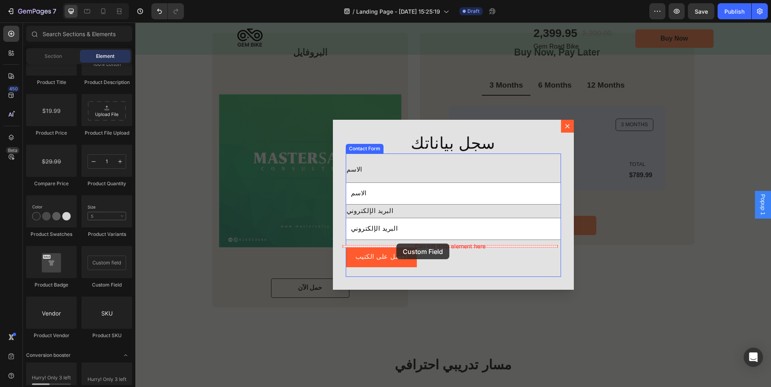
drag, startPoint x: 229, startPoint y: 288, endPoint x: 397, endPoint y: 243, distance: 173.7
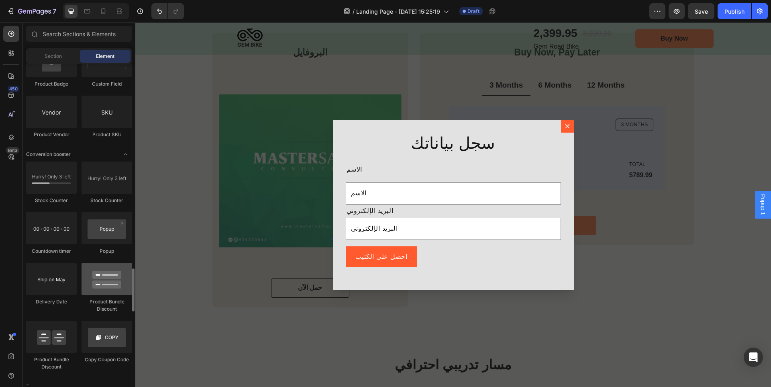
scroll to position [1556, 0]
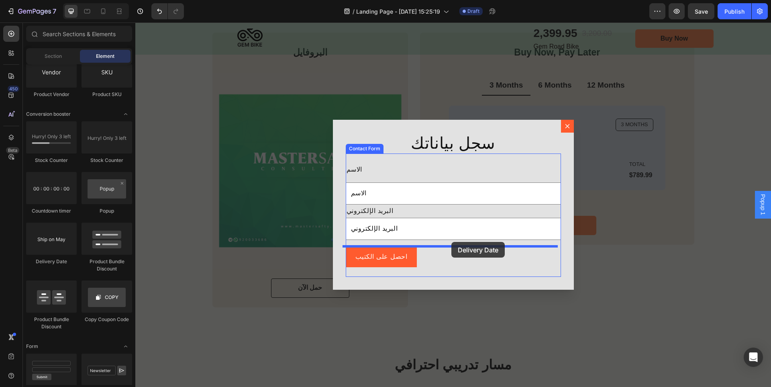
drag, startPoint x: 192, startPoint y: 275, endPoint x: 452, endPoint y: 242, distance: 261.3
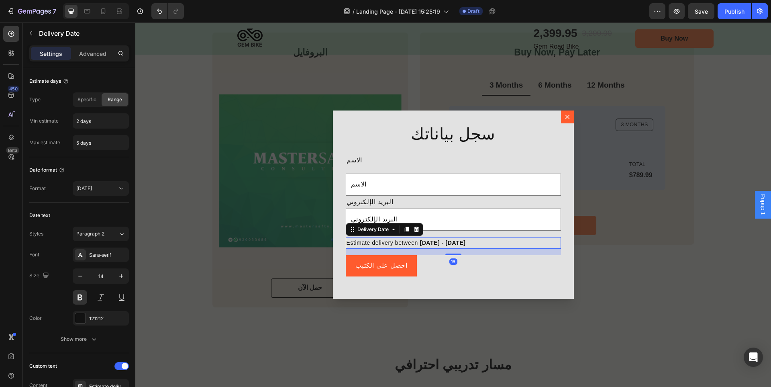
click at [463, 240] on span "Aug 28 - Aug 31" at bounding box center [443, 242] width 46 height 6
click at [420, 243] on span "Aug 28 - Aug 31" at bounding box center [443, 242] width 46 height 6
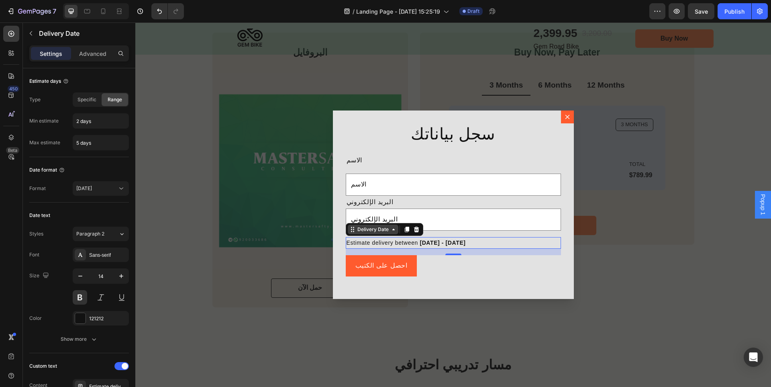
click at [374, 229] on div "Delivery Date" at bounding box center [373, 229] width 35 height 7
click at [390, 241] on span "Estimate delivery between" at bounding box center [383, 242] width 72 height 6
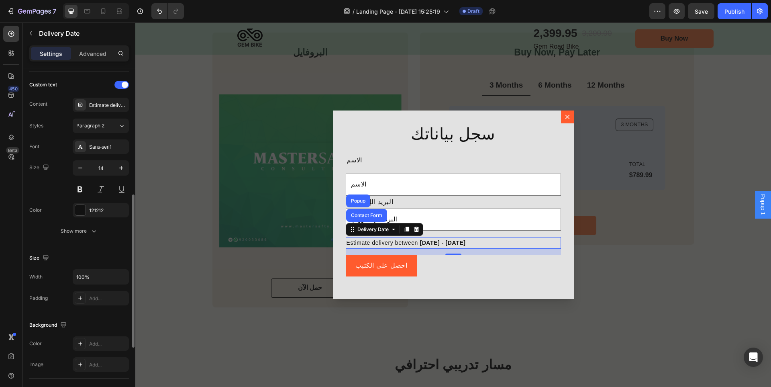
scroll to position [419, 0]
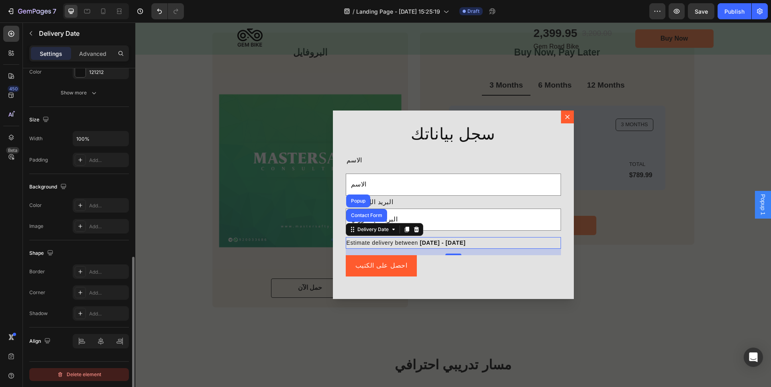
click at [86, 375] on div "Delete element" at bounding box center [79, 375] width 44 height 10
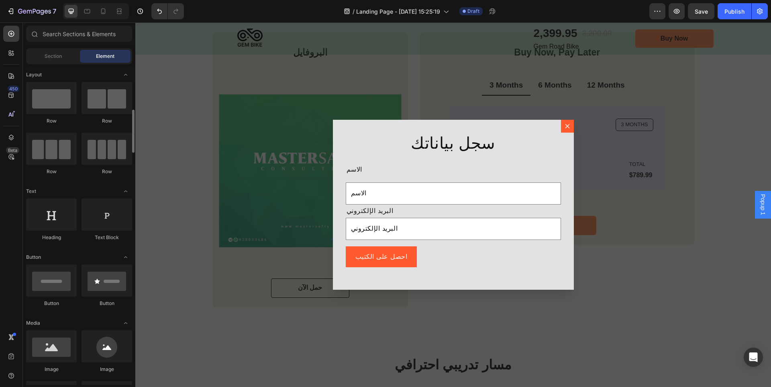
scroll to position [40, 0]
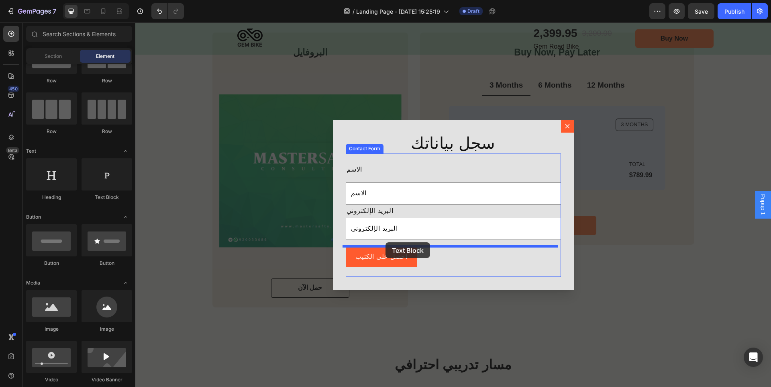
drag, startPoint x: 233, startPoint y: 204, endPoint x: 386, endPoint y: 242, distance: 157.4
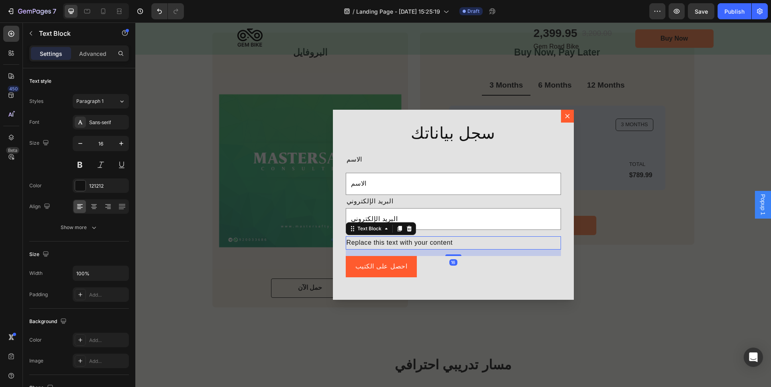
click at [396, 241] on div "Replace this text with your content" at bounding box center [453, 242] width 215 height 13
click at [396, 241] on p "Replace this text with your content" at bounding box center [454, 243] width 214 height 12
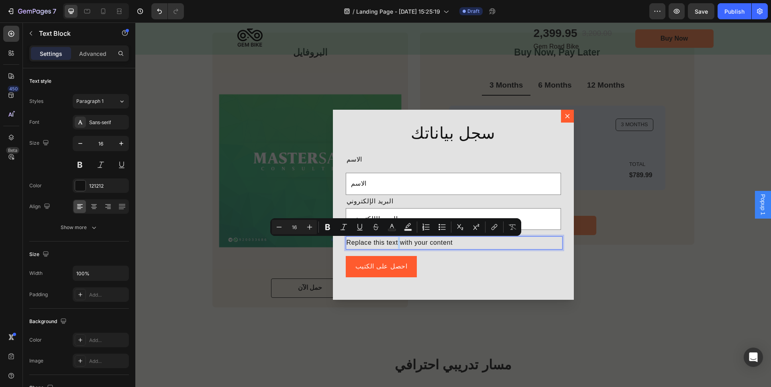
click at [396, 241] on p "Replace this text with your content" at bounding box center [454, 243] width 214 height 12
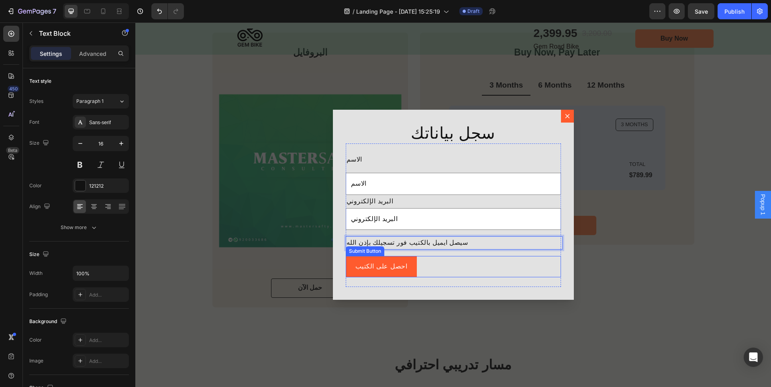
click at [454, 265] on div "احصل على الكتيب Submit Button" at bounding box center [453, 266] width 215 height 21
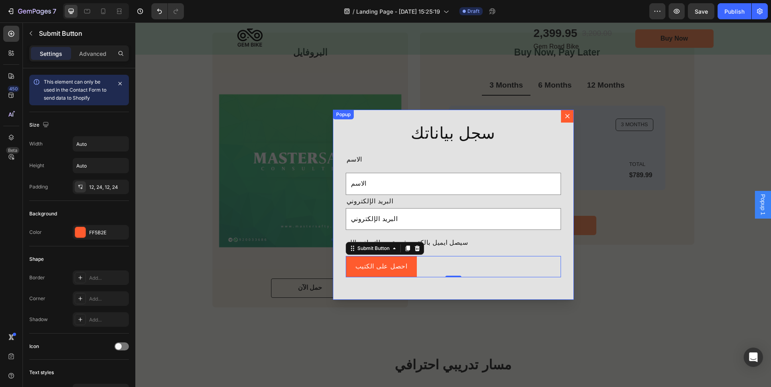
click at [558, 288] on div "سجل بياناتك Heading الاسم Text Block الاسم Text Field البريد الإلكتروني Text Bl…" at bounding box center [453, 205] width 241 height 190
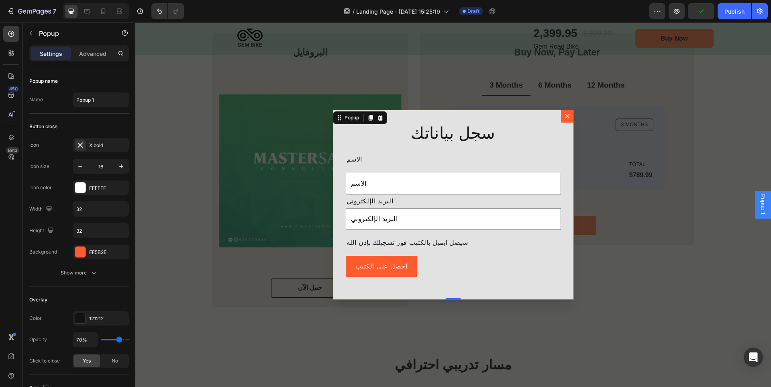
click at [592, 270] on div "Backdrop" at bounding box center [453, 204] width 636 height 364
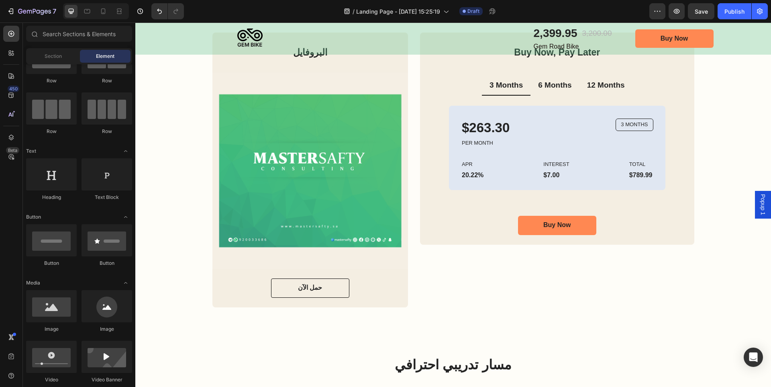
click at [759, 206] on span "Popup 1" at bounding box center [763, 204] width 8 height 21
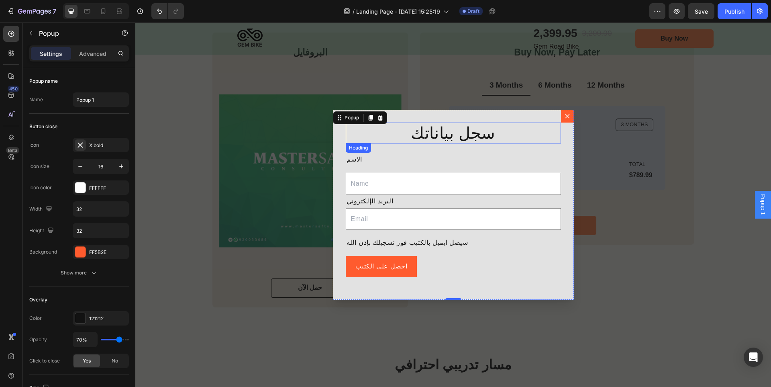
click at [539, 128] on h2 "سجل بياناتك" at bounding box center [453, 133] width 215 height 21
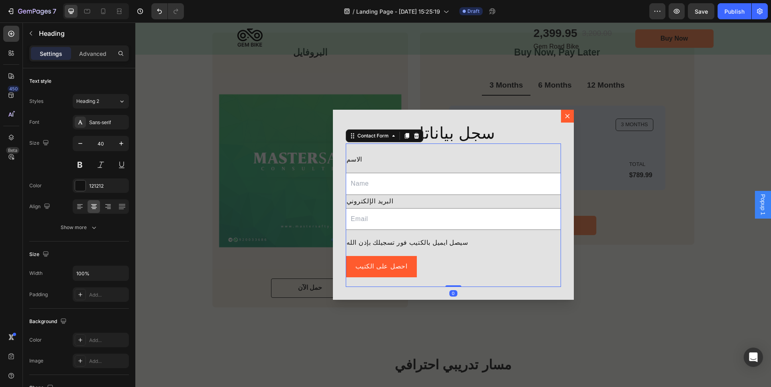
click at [550, 147] on div "الاسم Text Block Text Field البريد الإلكتروني Text Block Email Field Row سيصل ا…" at bounding box center [453, 214] width 215 height 143
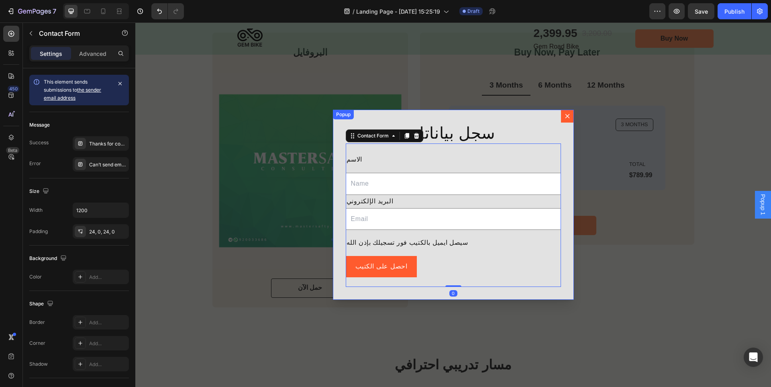
click at [564, 145] on div "سجل بياناتك Heading الاسم Text Block Text Field البريد الإلكتروني Text Block Em…" at bounding box center [453, 205] width 241 height 190
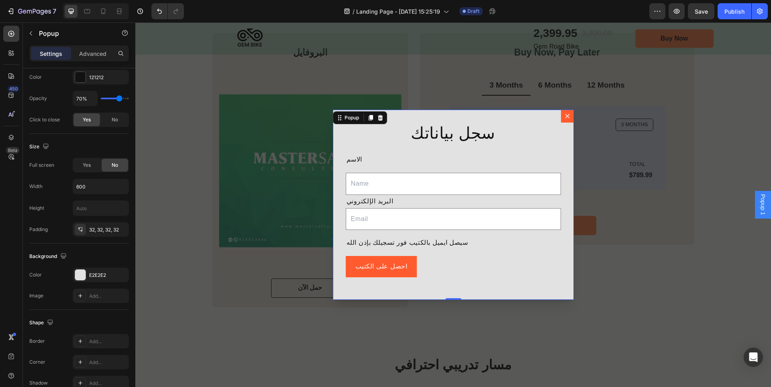
scroll to position [402, 0]
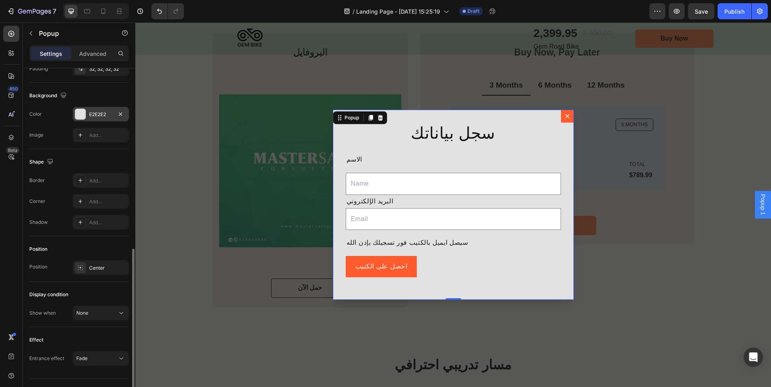
click at [80, 114] on div at bounding box center [80, 114] width 10 height 10
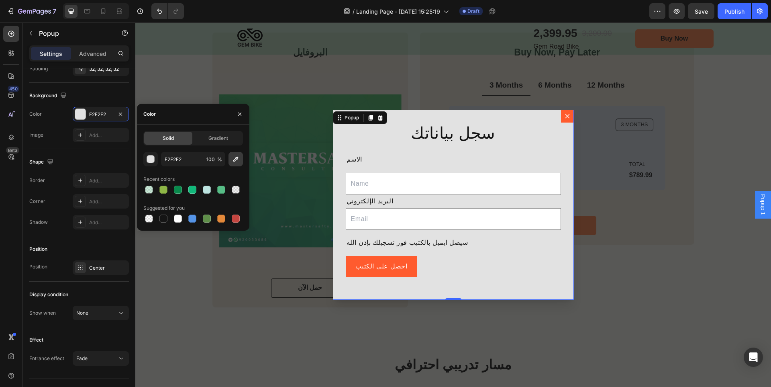
click at [235, 162] on icon "button" at bounding box center [235, 159] width 5 height 5
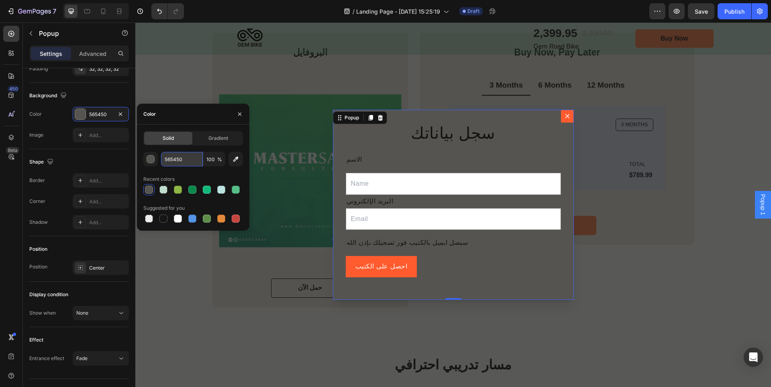
click at [193, 157] on input "565450" at bounding box center [182, 159] width 42 height 14
paste input "#f5efe4"
type input "#f5efe4"
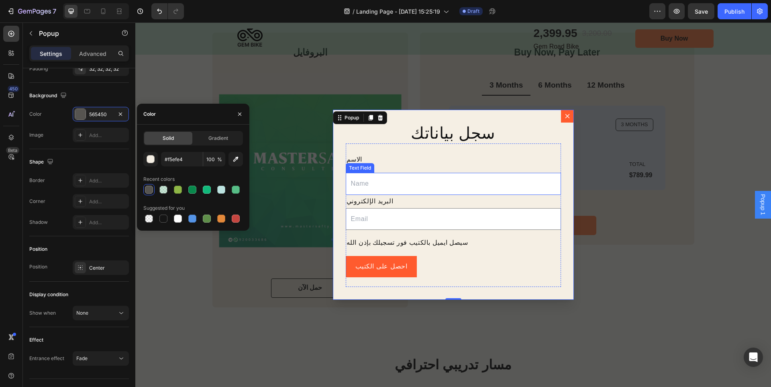
click at [448, 182] on input "Dialog body" at bounding box center [453, 184] width 215 height 22
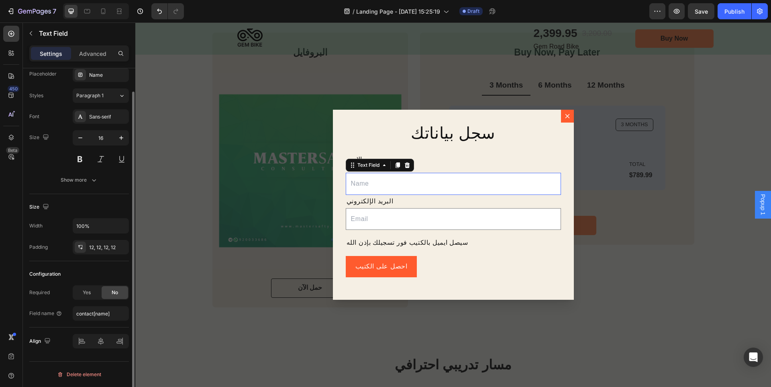
scroll to position [0, 0]
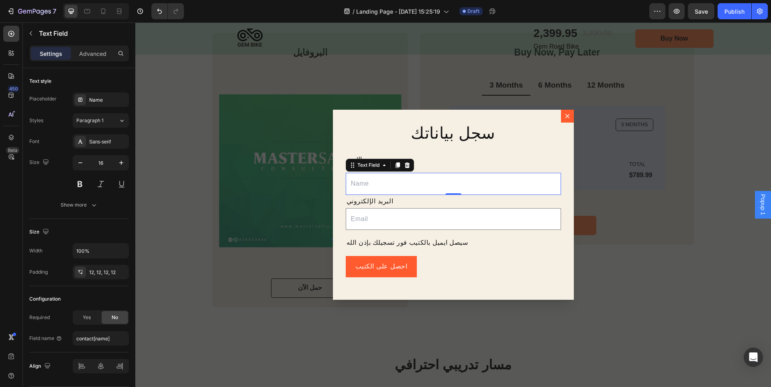
click at [450, 202] on div "0" at bounding box center [454, 201] width 8 height 6
click at [32, 36] on icon "button" at bounding box center [31, 33] width 6 height 6
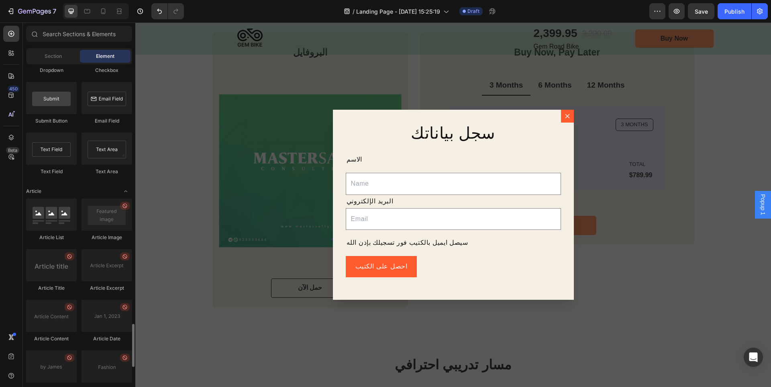
scroll to position [2060, 0]
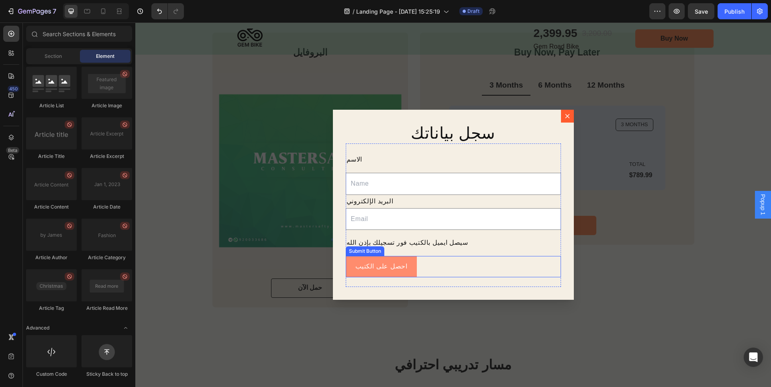
click at [397, 264] on button "احصل على الكتيب" at bounding box center [382, 266] width 72 height 21
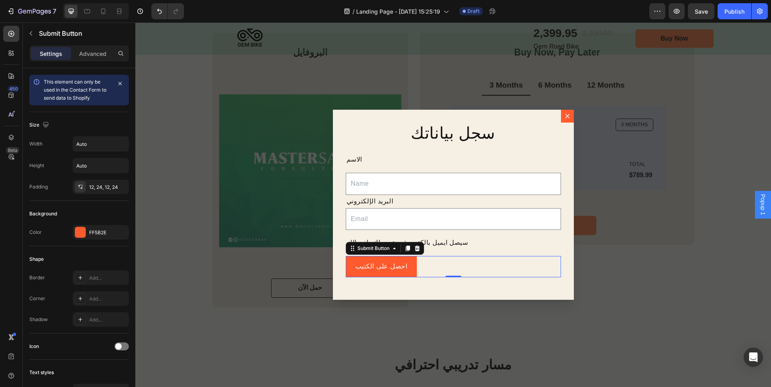
click at [434, 322] on div "Backdrop" at bounding box center [453, 204] width 636 height 364
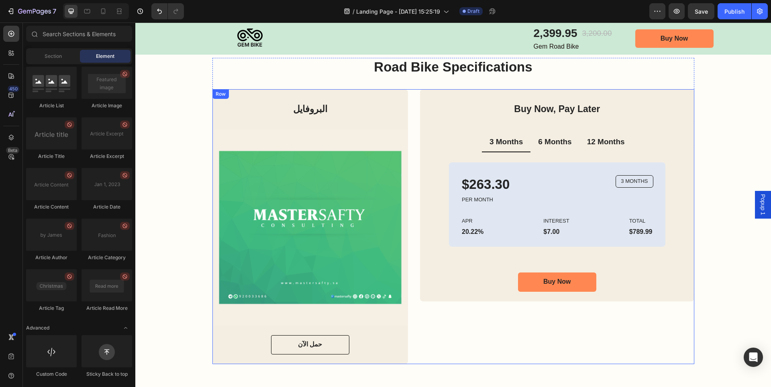
scroll to position [1165, 0]
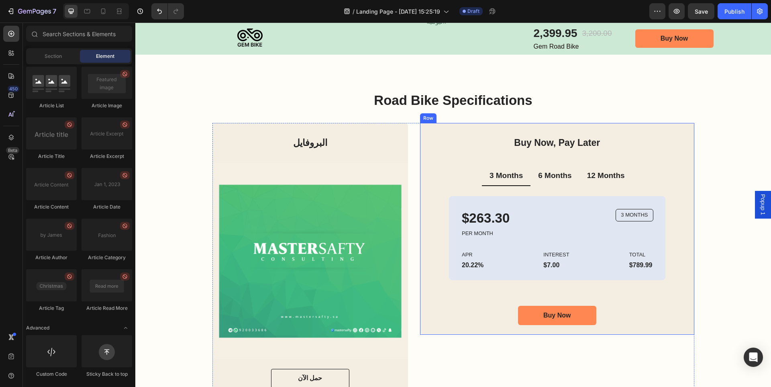
click at [457, 317] on div "Buy Now, Pay Later Heading 3 Months 6 Months 12 Months $263.30 Text Block PER M…" at bounding box center [557, 229] width 274 height 212
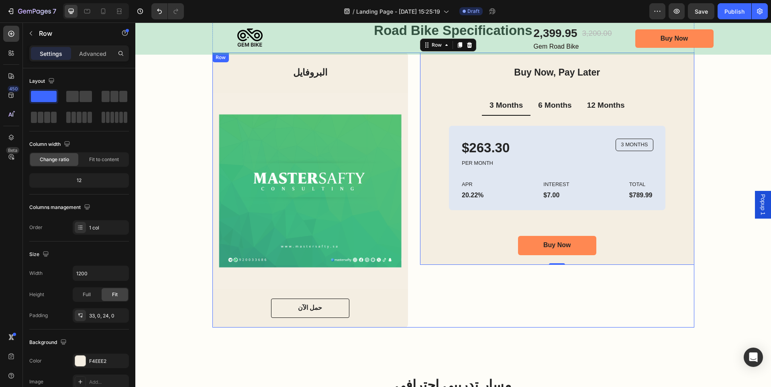
scroll to position [1205, 0]
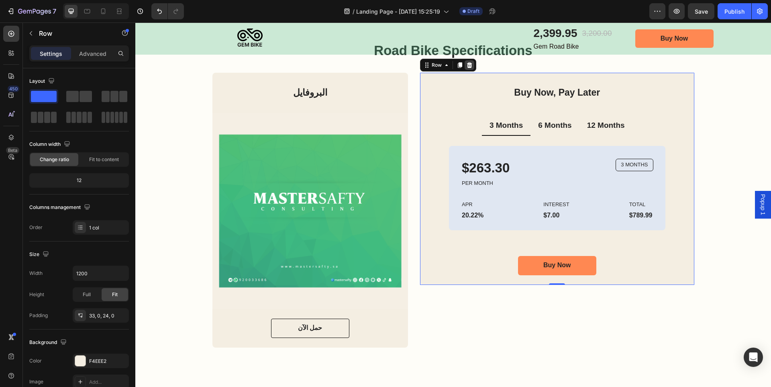
click at [466, 66] on icon at bounding box center [469, 65] width 6 height 6
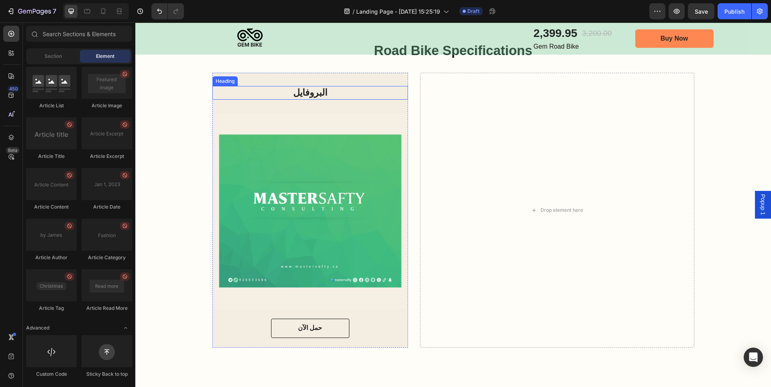
click at [395, 90] on h2 "البروفايل" at bounding box center [311, 93] width 196 height 14
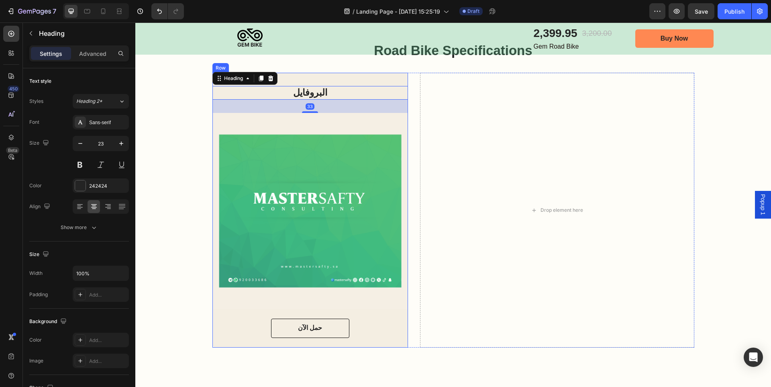
click at [398, 76] on div "البروفايل Heading 33 Image حمل الآن Button Row" at bounding box center [311, 210] width 196 height 274
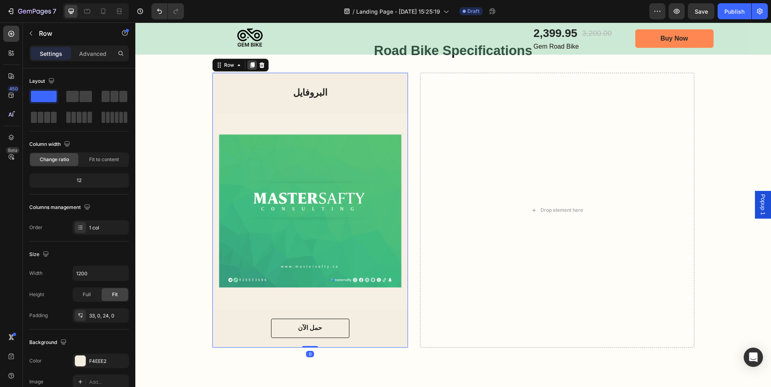
click at [250, 66] on icon at bounding box center [252, 66] width 4 height 6
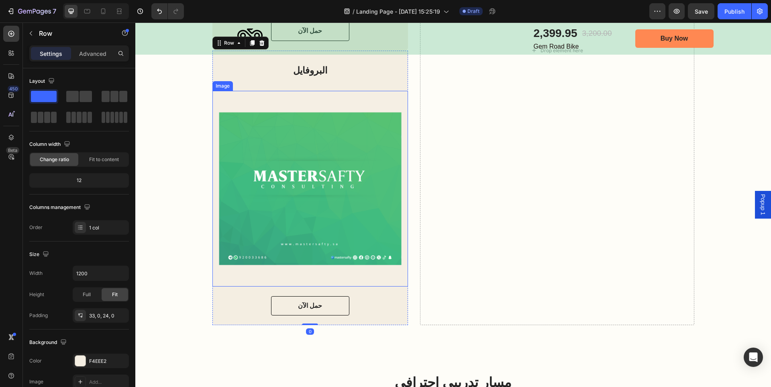
scroll to position [1382, 0]
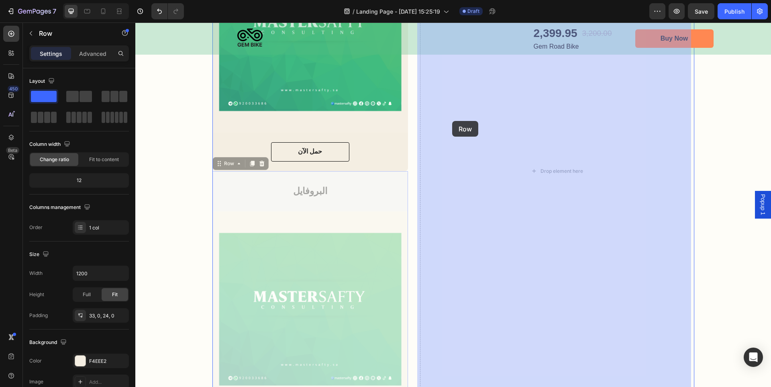
drag, startPoint x: 216, startPoint y: 163, endPoint x: 452, endPoint y: 121, distance: 240.4
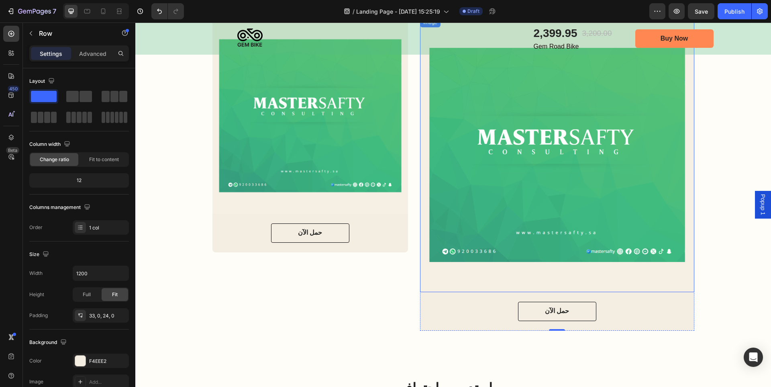
scroll to position [1301, 0]
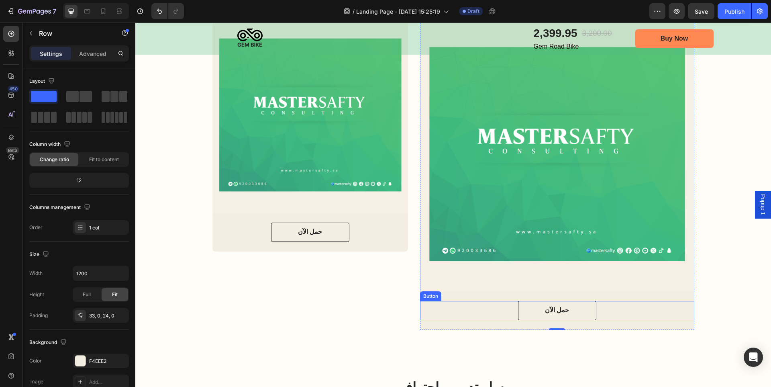
click at [617, 307] on div "حمل الآن Button" at bounding box center [557, 310] width 274 height 19
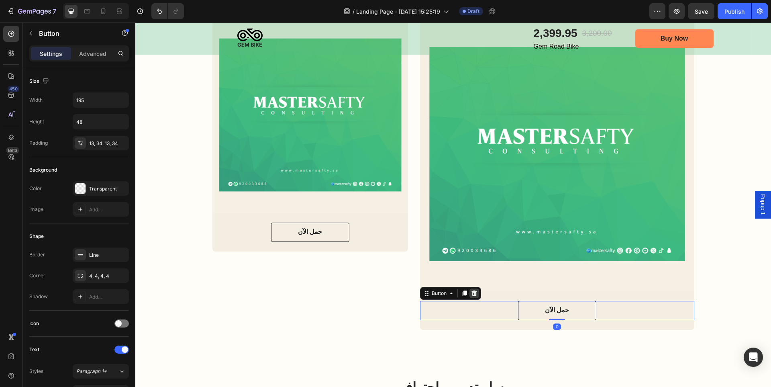
click at [471, 296] on icon at bounding box center [474, 293] width 6 height 6
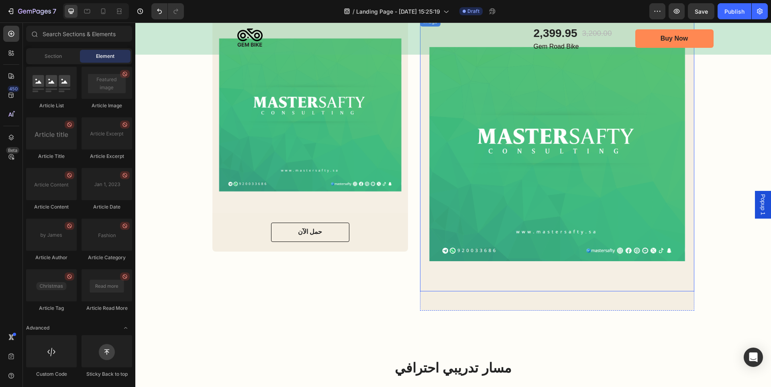
click at [543, 269] on img at bounding box center [557, 154] width 274 height 274
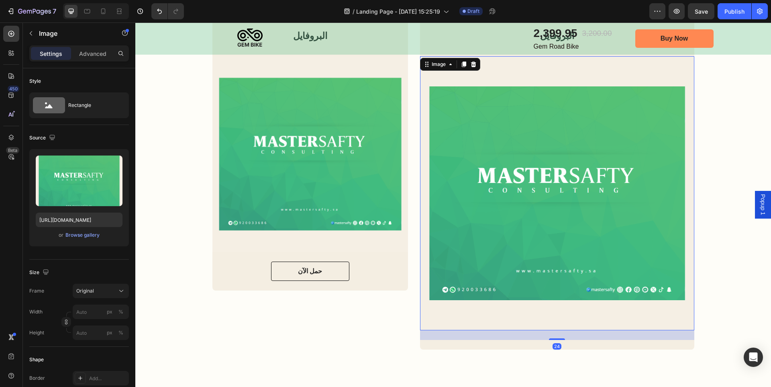
scroll to position [1181, 0]
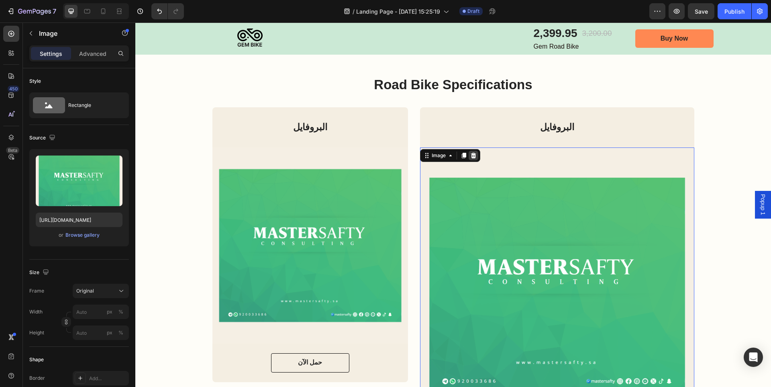
click at [471, 152] on icon at bounding box center [473, 155] width 6 height 6
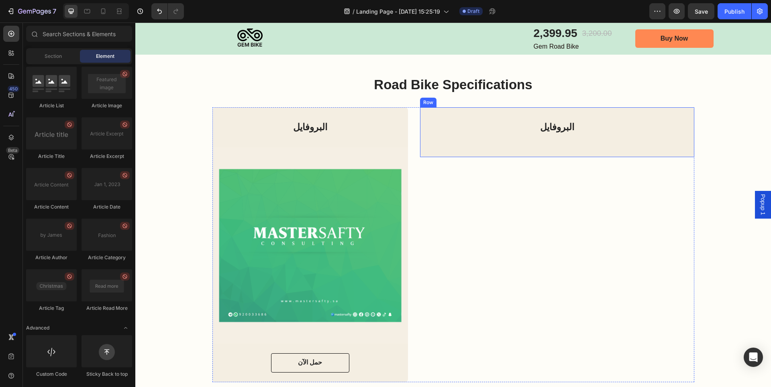
click at [511, 137] on div "البروفايل Heading" at bounding box center [557, 134] width 274 height 27
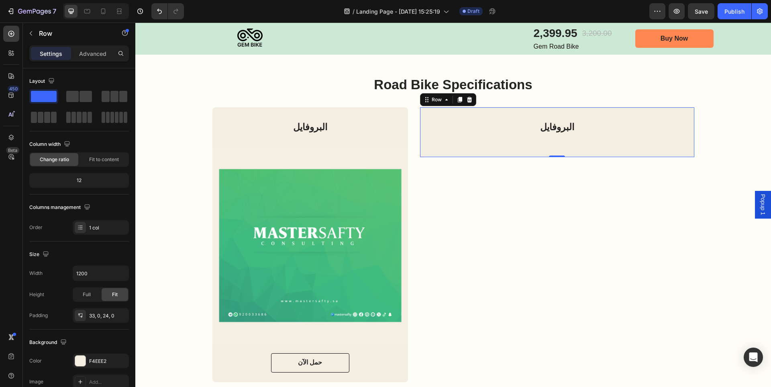
click at [537, 133] on div "البروفايل Heading" at bounding box center [557, 134] width 274 height 27
click at [439, 121] on h2 "البروفايل" at bounding box center [557, 128] width 274 height 14
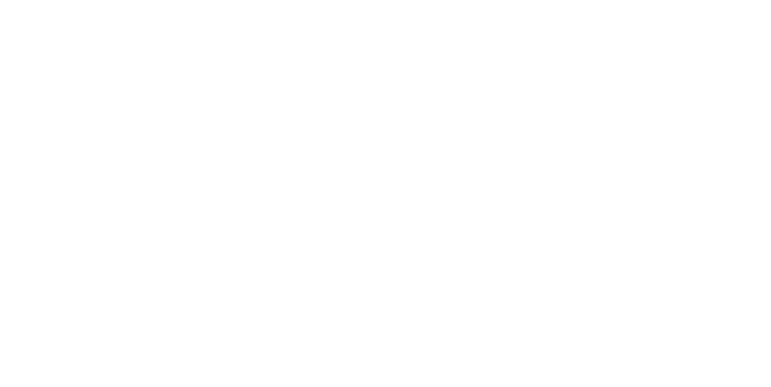
click at [502, 107] on div "البروفايل Heading 33 Row" at bounding box center [557, 132] width 274 height 50
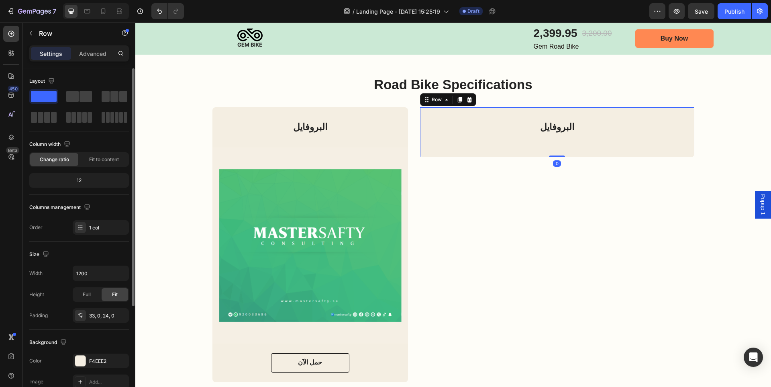
scroll to position [149, 0]
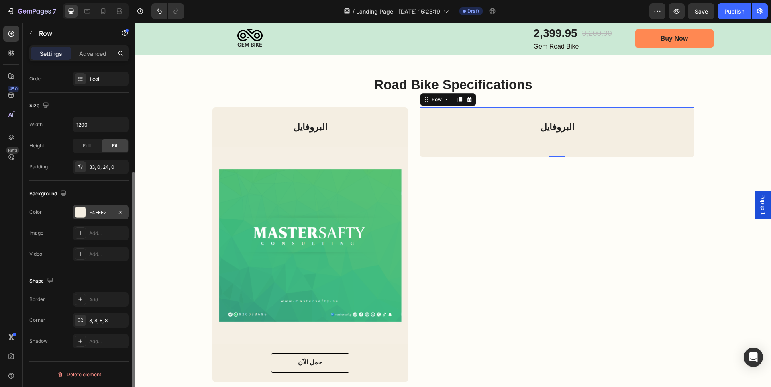
click at [85, 215] on div at bounding box center [80, 212] width 10 height 10
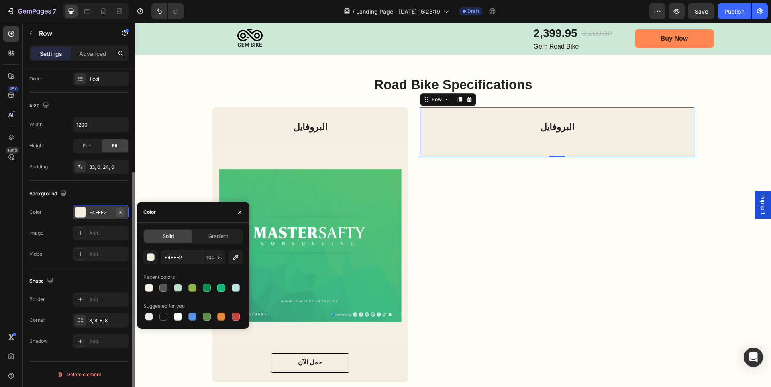
click at [120, 213] on icon "button" at bounding box center [120, 211] width 3 height 3
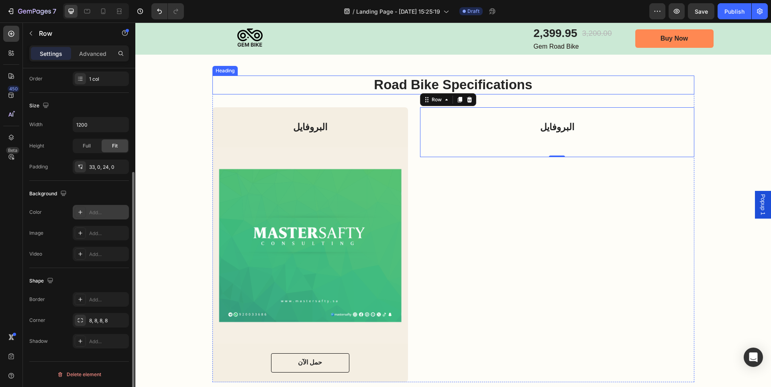
click at [478, 76] on h2 "Road Bike Specifications" at bounding box center [454, 85] width 482 height 19
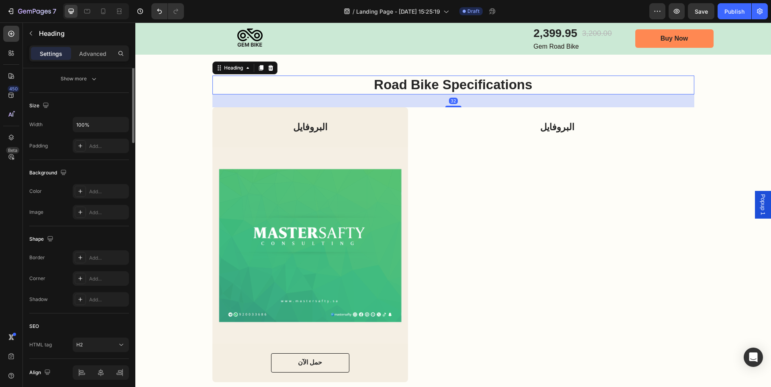
scroll to position [0, 0]
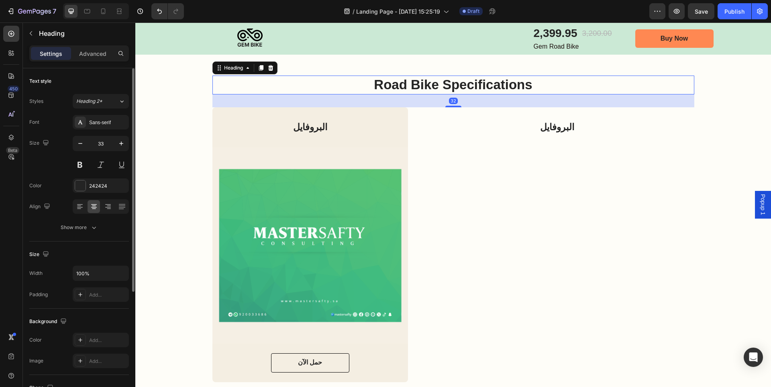
click at [478, 76] on h2 "Road Bike Specifications" at bounding box center [454, 85] width 482 height 19
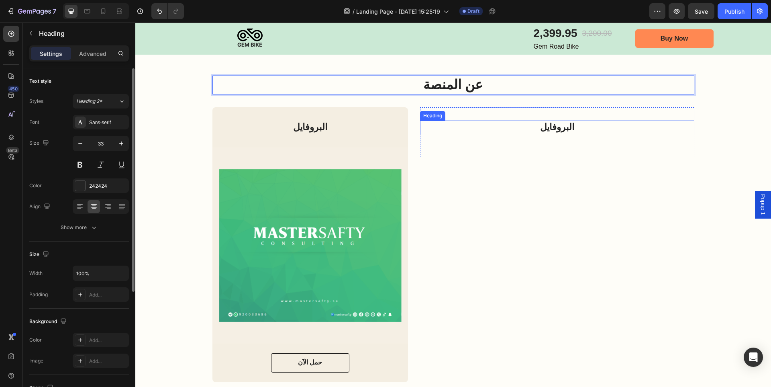
click at [567, 121] on h2 "البروفايل" at bounding box center [557, 128] width 274 height 14
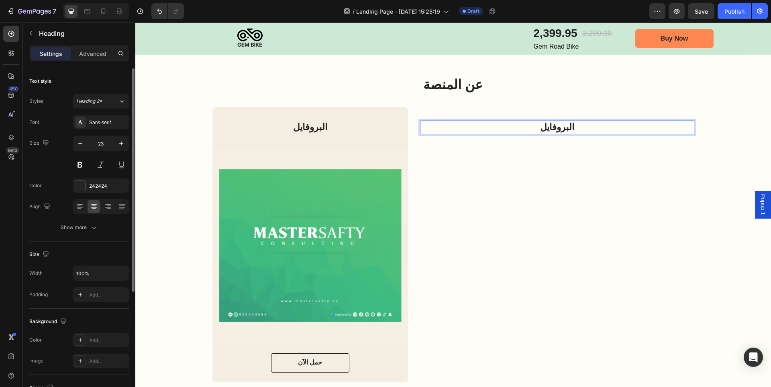
click at [567, 121] on h2 "البروفايل" at bounding box center [557, 128] width 274 height 14
click at [567, 121] on p "البروفايل" at bounding box center [557, 127] width 273 height 12
click at [574, 133] on div "عننا Heading 33" at bounding box center [557, 134] width 274 height 27
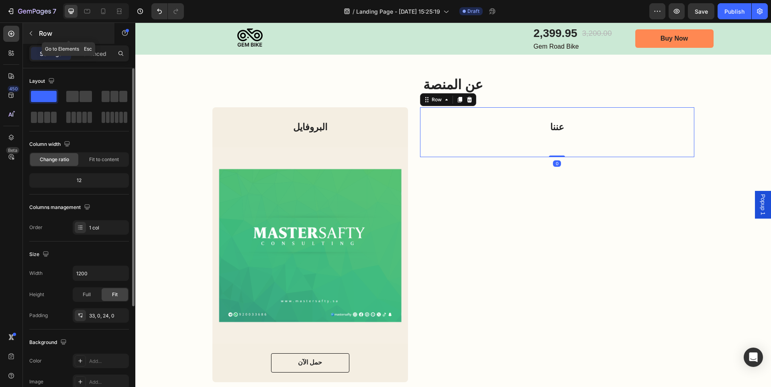
click at [32, 32] on icon "button" at bounding box center [31, 33] width 2 height 4
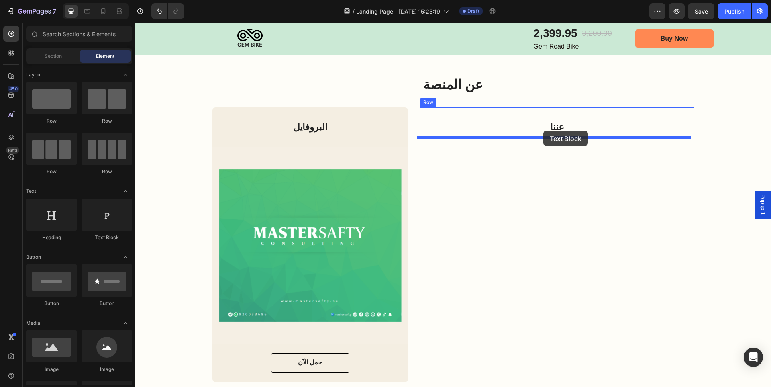
drag, startPoint x: 225, startPoint y: 245, endPoint x: 544, endPoint y: 131, distance: 338.0
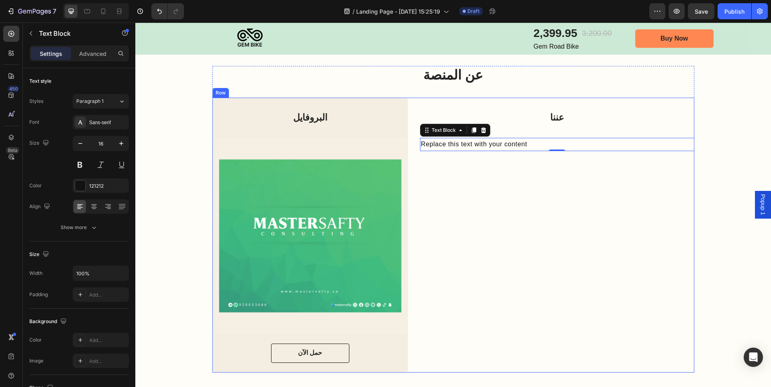
scroll to position [1181, 0]
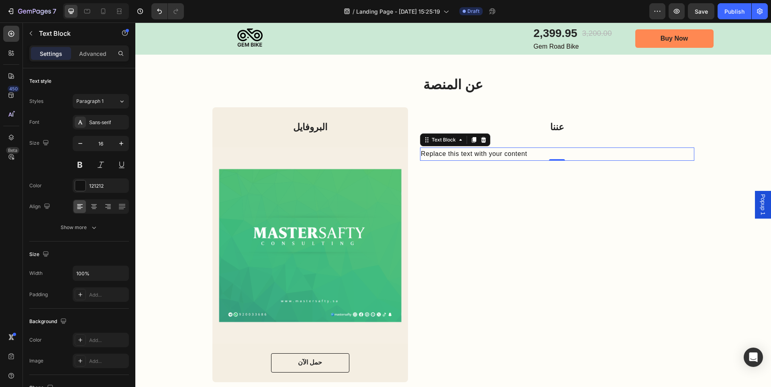
click at [482, 147] on div "Replace this text with your content" at bounding box center [557, 153] width 274 height 13
click at [482, 148] on p "Replace this text with your content" at bounding box center [557, 154] width 273 height 12
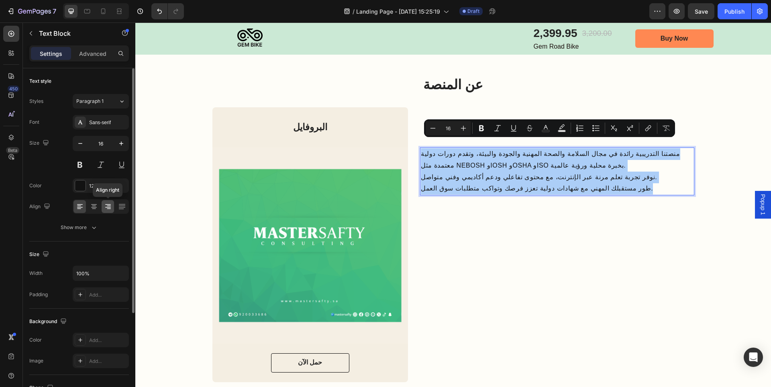
click at [112, 210] on div at bounding box center [108, 206] width 12 height 13
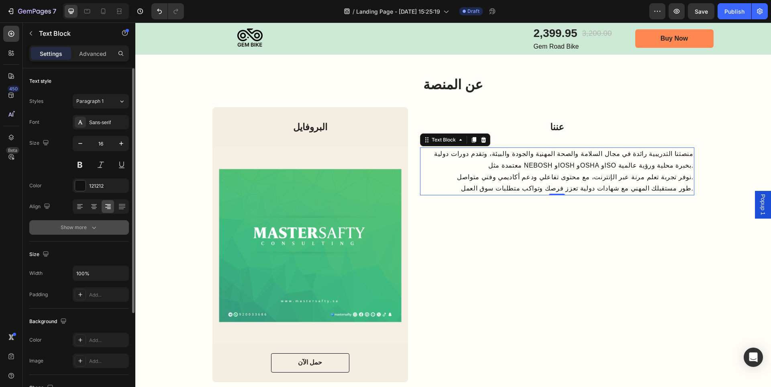
click at [110, 225] on button "Show more" at bounding box center [79, 227] width 100 height 14
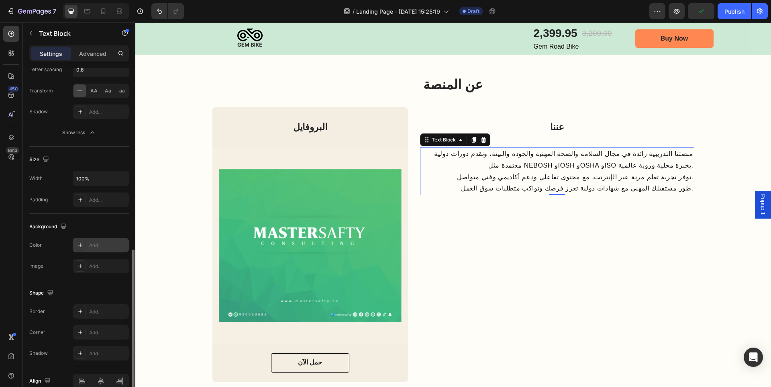
scroll to position [241, 0]
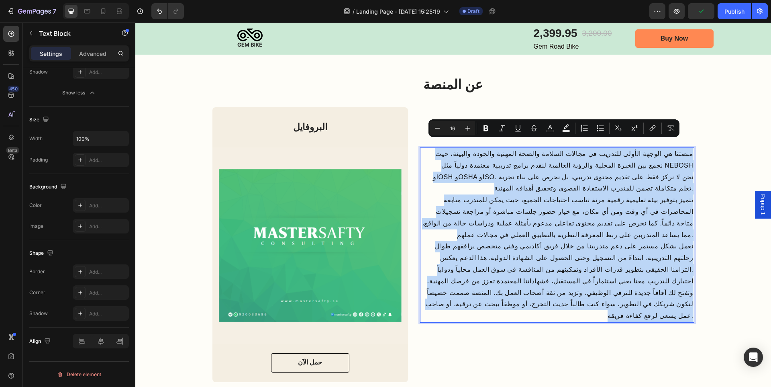
click at [438, 170] on p "منصتنا هي الوجهة الأولى للتدريب في مجالات السلامة والصحة المهنية والجودة والبيئ…" at bounding box center [557, 171] width 273 height 46
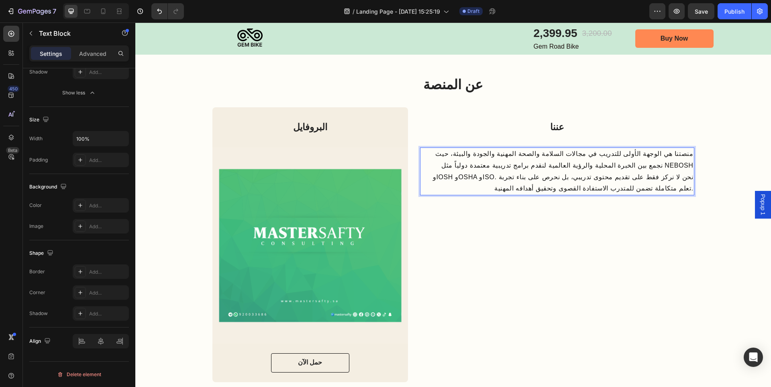
click at [452, 170] on p "منصتنا هي الوجهة الأولى للتدريب في مجالات السلامة والصحة المهنية والجودة والبيئ…" at bounding box center [557, 171] width 273 height 46
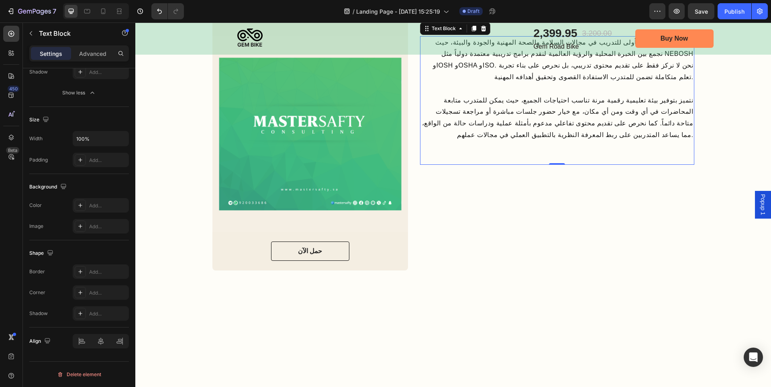
scroll to position [1181, 0]
click at [564, 164] on p "منصتنا هي الوجهة الأولى للتدريب في مجالات السلامة والصحة المهنية والجودة والبيئ…" at bounding box center [557, 100] width 273 height 127
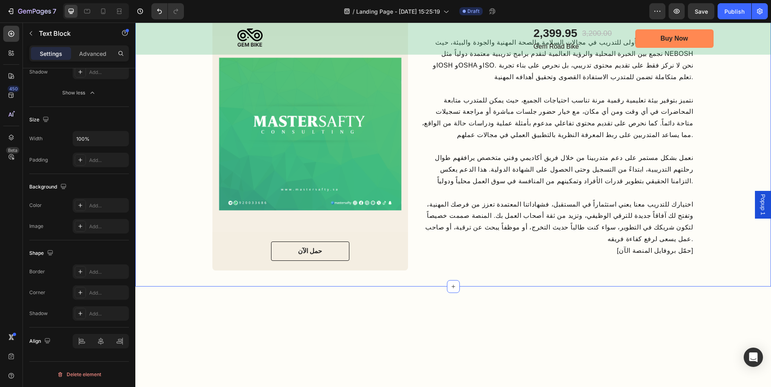
click at [710, 254] on div "عن المنصة Heading البروفايل Heading Image حمل الآن Button Row عننا Heading منصت…" at bounding box center [453, 117] width 620 height 306
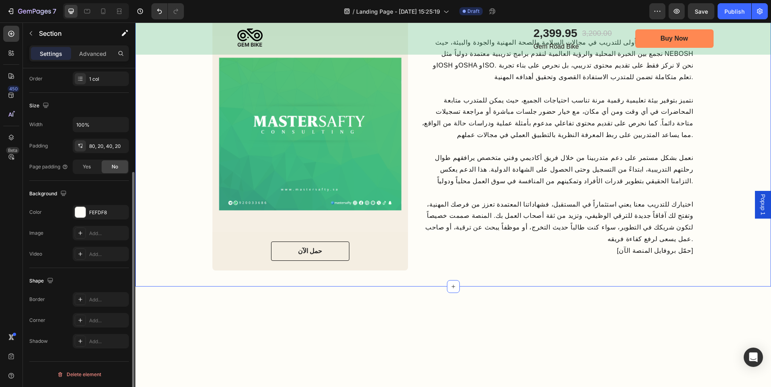
scroll to position [0, 0]
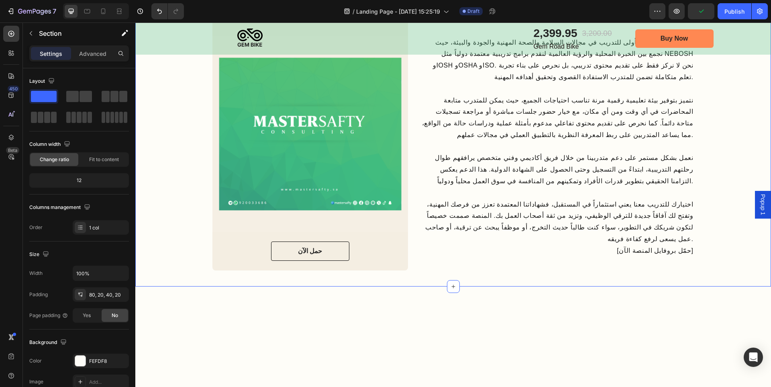
click at [724, 270] on div "عن المنصة Heading البروفايل Heading Image حمل الآن Button Row عننا Heading منصت…" at bounding box center [453, 117] width 620 height 306
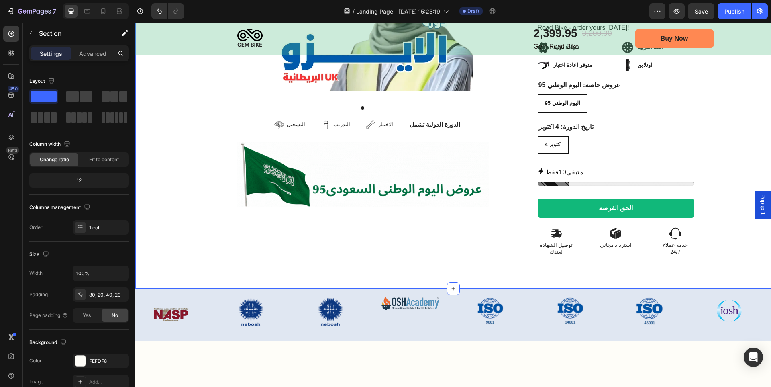
scroll to position [362, 0]
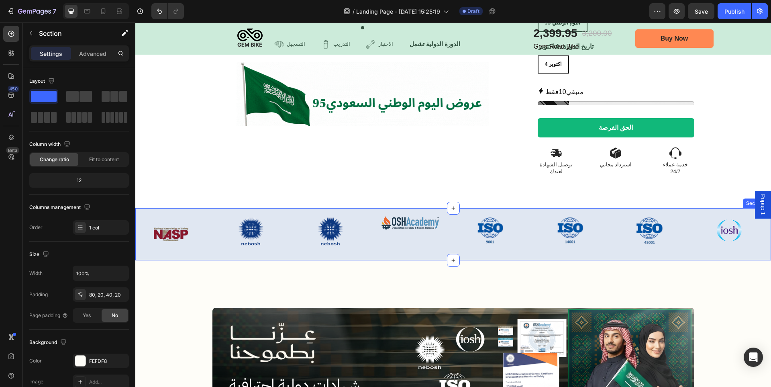
click at [683, 242] on div "Image Image Image Image Image Image Image Image Carousel Section 4" at bounding box center [453, 234] width 636 height 52
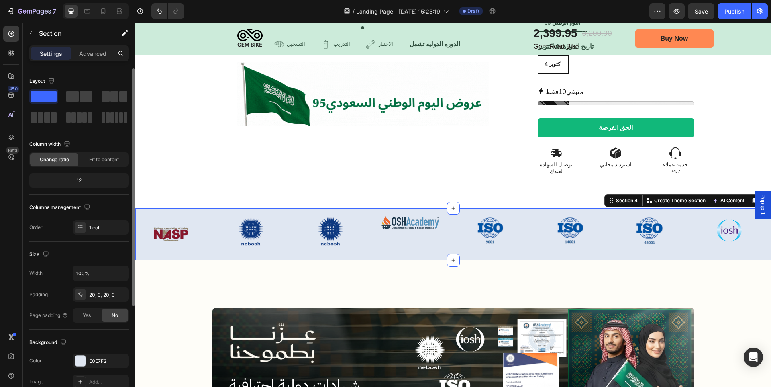
scroll to position [149, 0]
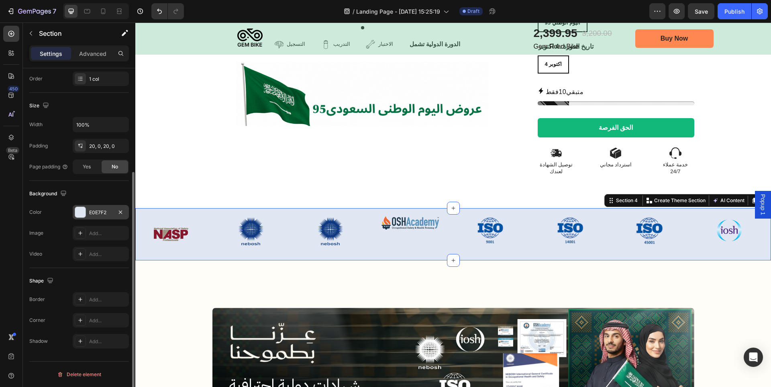
click at [80, 214] on div at bounding box center [80, 212] width 10 height 10
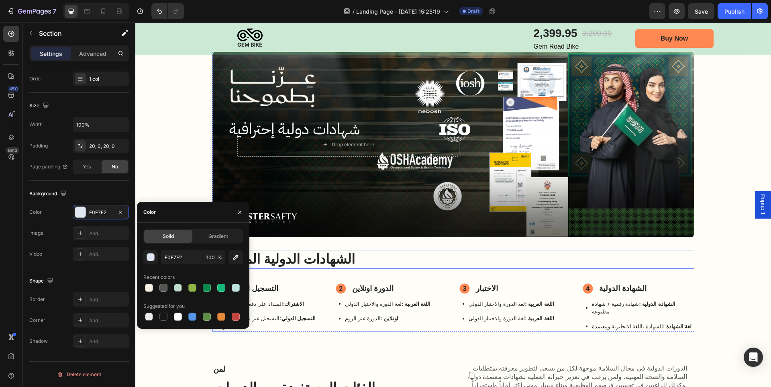
scroll to position [402, 0]
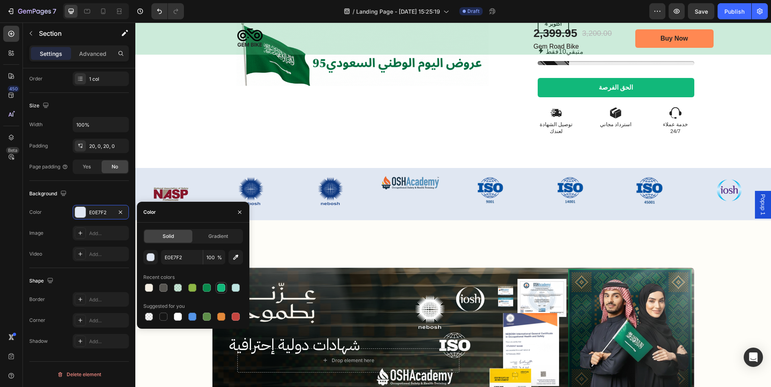
click at [218, 288] on div at bounding box center [221, 288] width 8 height 8
type input "11B87A"
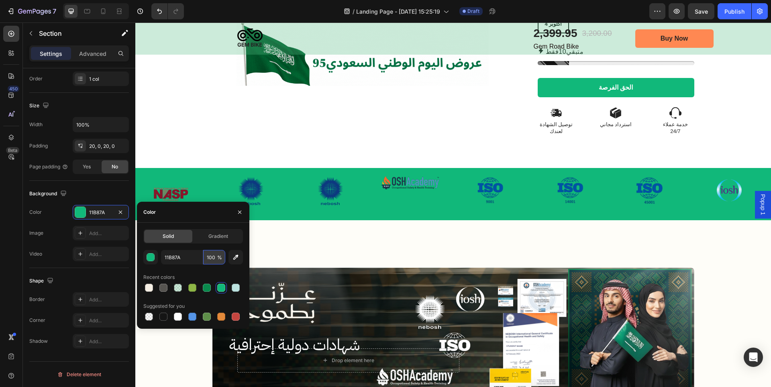
click at [215, 258] on input "100" at bounding box center [214, 257] width 22 height 14
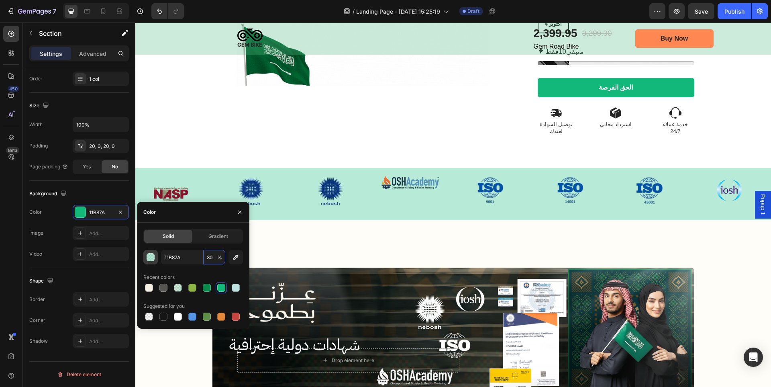
type input "30"
click at [149, 259] on div "button" at bounding box center [151, 258] width 8 height 8
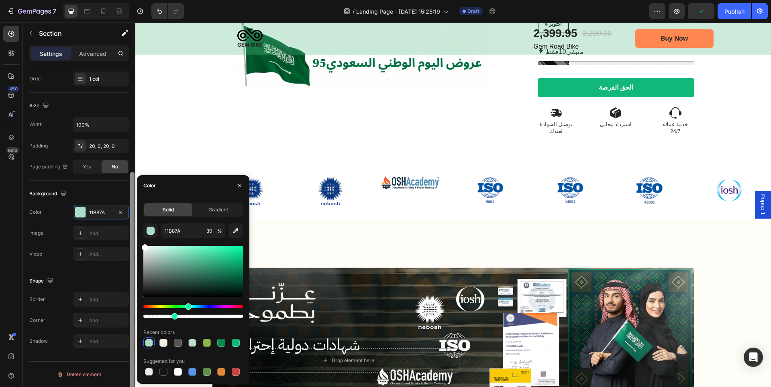
type input "FFFFFF"
drag, startPoint x: 143, startPoint y: 243, endPoint x: 131, endPoint y: 239, distance: 12.7
click at [131, 239] on div "450 Beta Sections(18) Elements(83) Section Element Hero Section Product Detail …" at bounding box center [67, 204] width 135 height 364
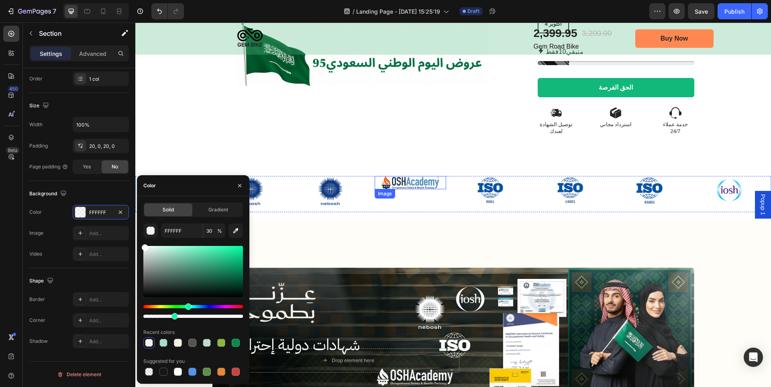
click at [396, 176] on img at bounding box center [411, 182] width 72 height 13
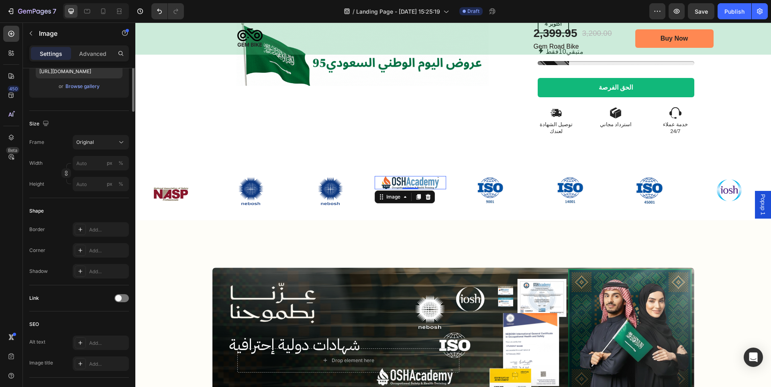
scroll to position [0, 0]
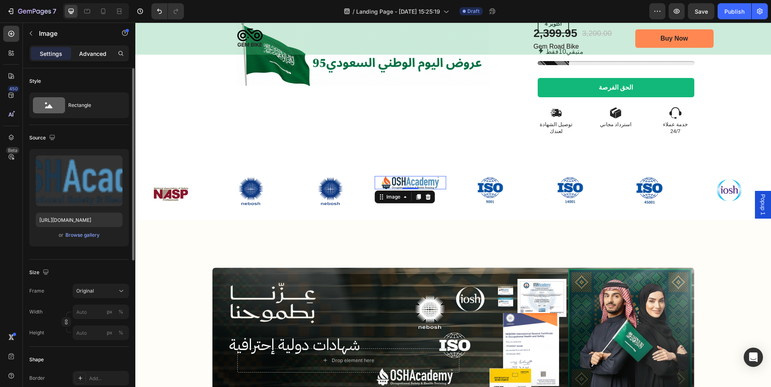
click at [91, 53] on p "Advanced" at bounding box center [92, 53] width 27 height 8
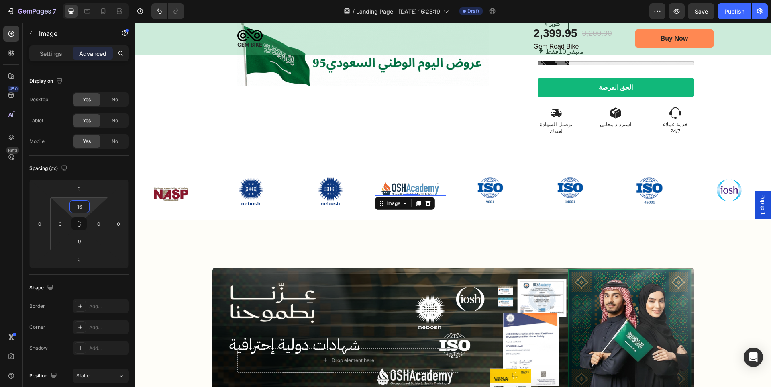
type input "20"
drag, startPoint x: 80, startPoint y: 213, endPoint x: 76, endPoint y: 209, distance: 5.7
click at [76, 0] on html "7 Version history / Landing Page - Aug 26, 15:25:19 Draft Preview Save Publish …" at bounding box center [385, 0] width 771 height 0
click at [663, 204] on div "Image Image Image Image 0 Image Image Image Image Carousel Section 4" at bounding box center [453, 194] width 636 height 52
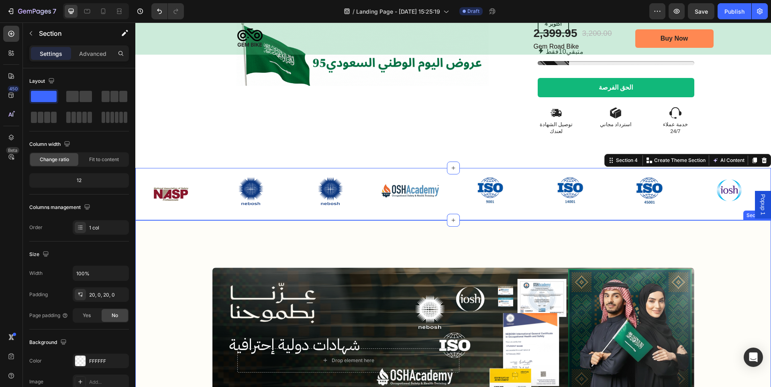
scroll to position [442, 0]
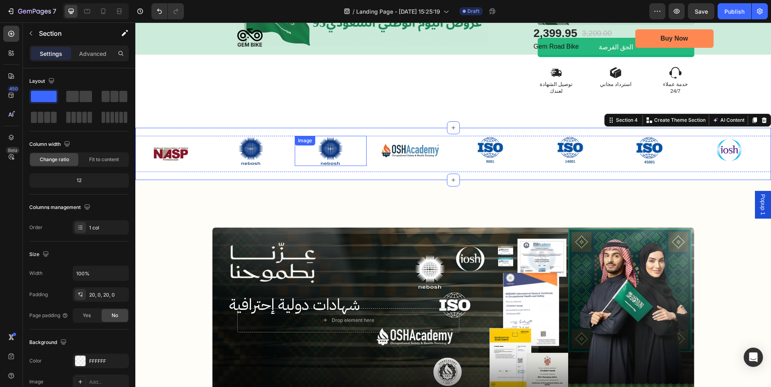
click at [331, 136] on div "Image" at bounding box center [331, 151] width 72 height 30
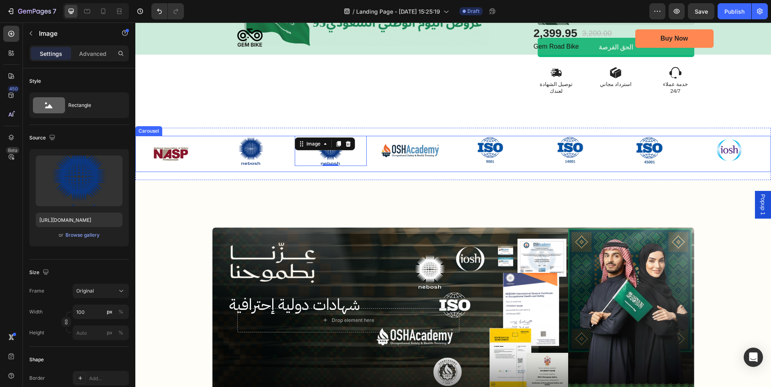
click at [694, 151] on div "Image" at bounding box center [730, 154] width 72 height 36
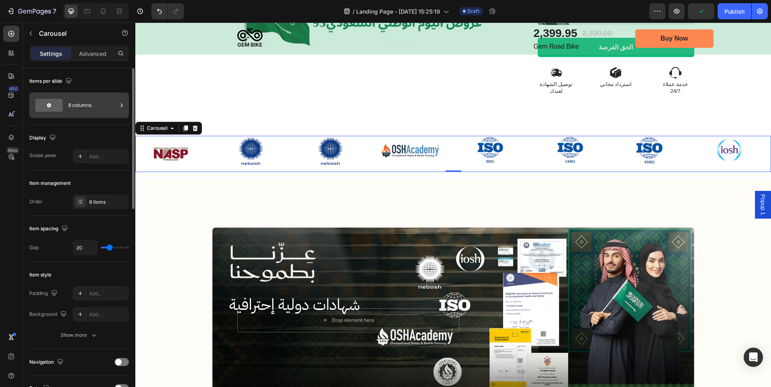
click at [79, 106] on div "8 columns" at bounding box center [92, 105] width 49 height 18
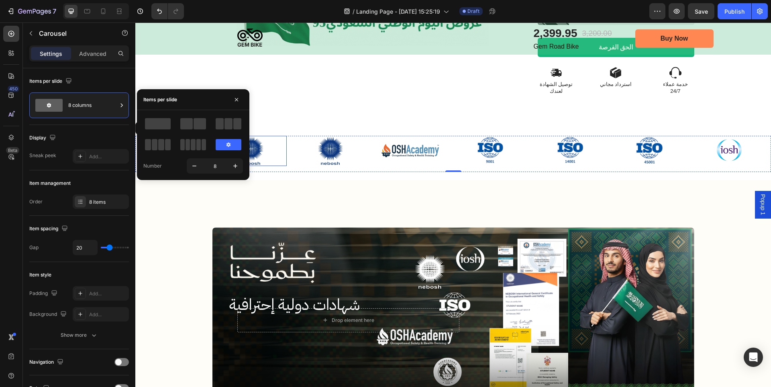
click at [270, 142] on img at bounding box center [251, 151] width 40 height 30
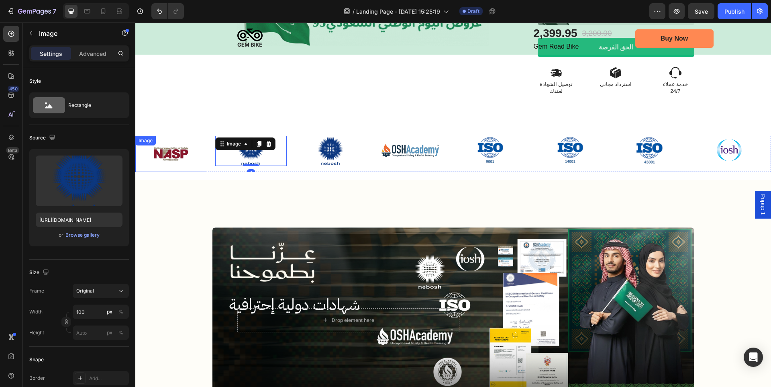
click at [187, 136] on img at bounding box center [171, 154] width 36 height 36
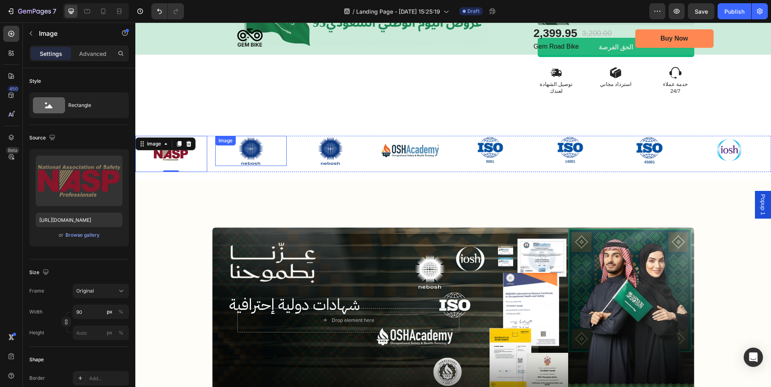
click at [242, 136] on div "Image" at bounding box center [251, 151] width 72 height 30
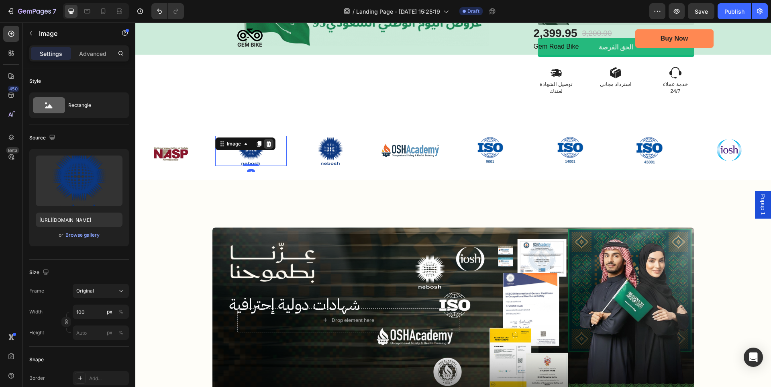
click at [268, 141] on icon at bounding box center [268, 144] width 5 height 6
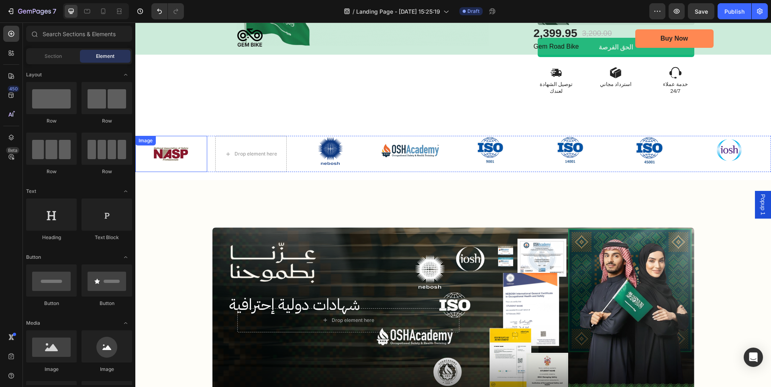
click at [198, 137] on div at bounding box center [171, 154] width 72 height 36
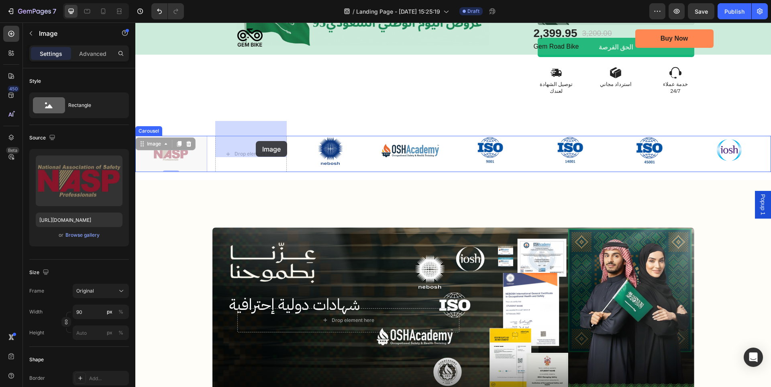
drag, startPoint x: 170, startPoint y: 139, endPoint x: 256, endPoint y: 141, distance: 86.0
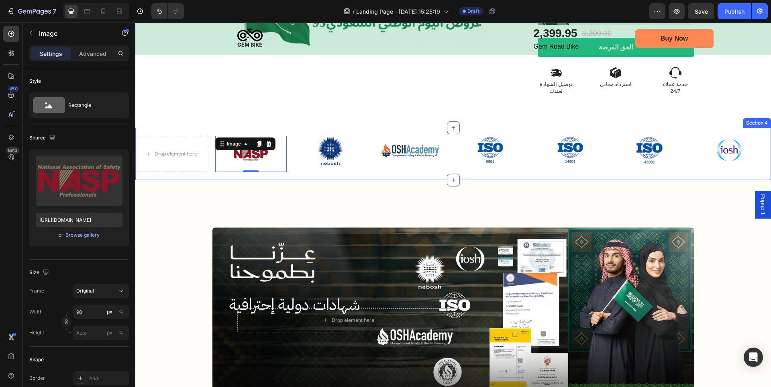
click at [212, 128] on div "Drop element here Image 0 Image Image Image Image Image Image Carousel Section 4" at bounding box center [453, 154] width 636 height 52
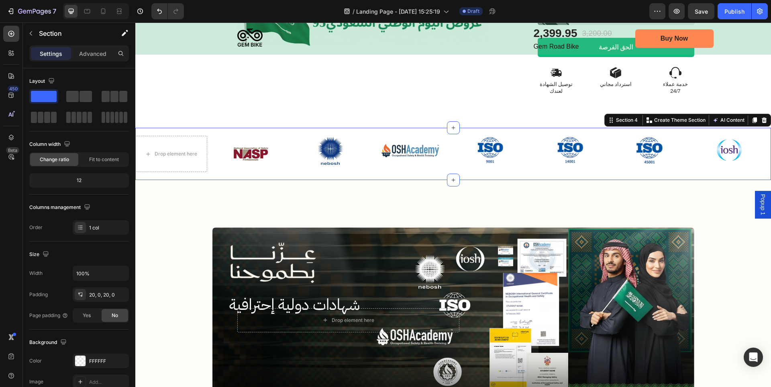
click at [213, 161] on div "Drop element here Image Image Image Image Image Image Image Carousel Section 4 …" at bounding box center [453, 154] width 636 height 52
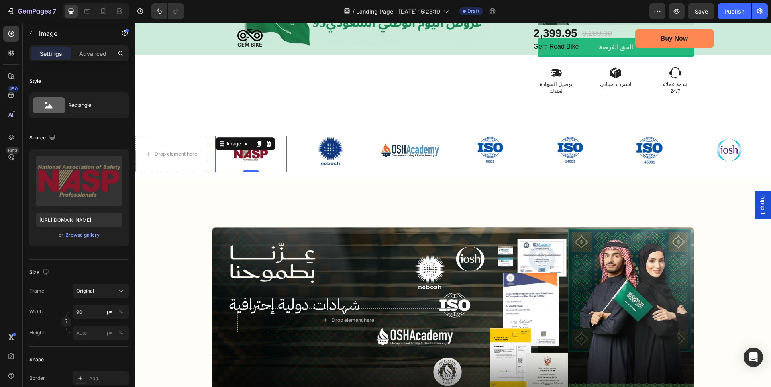
click at [221, 155] on div at bounding box center [251, 154] width 72 height 36
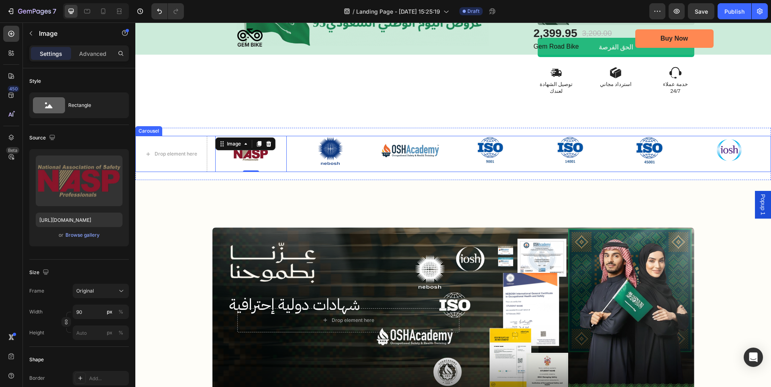
click at [211, 155] on div "Drop element here Image 0 Image Image Image Image Image Image" at bounding box center [453, 154] width 636 height 36
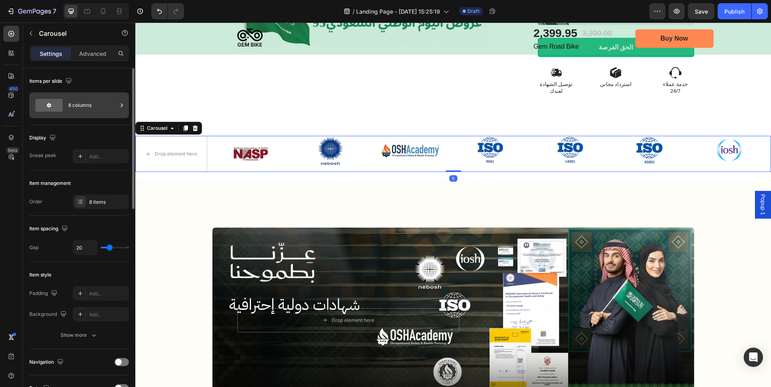
click at [83, 108] on div "8 columns" at bounding box center [92, 105] width 49 height 18
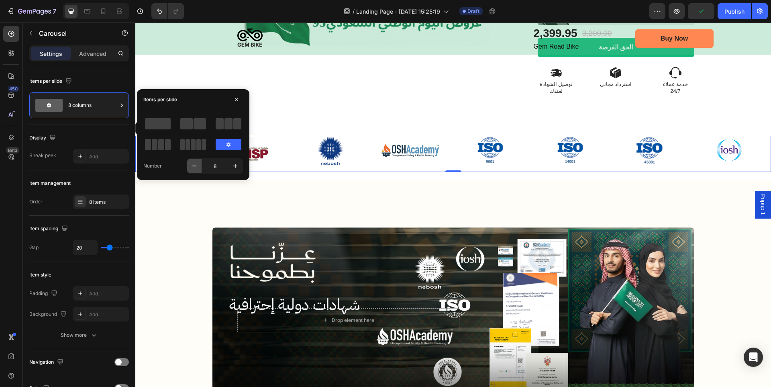
click at [198, 166] on icon "button" at bounding box center [194, 166] width 8 height 8
type input "7"
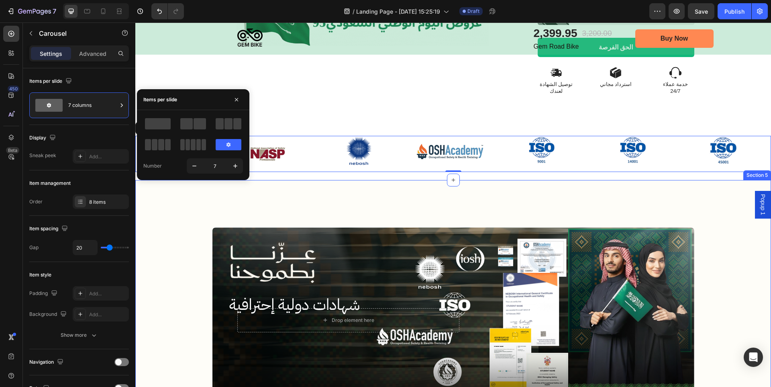
click at [326, 180] on div "Drop element here Image Hero Banner الشهادات الدولية المعتمدة Heading التسجيل ا…" at bounding box center [453, 359] width 636 height 359
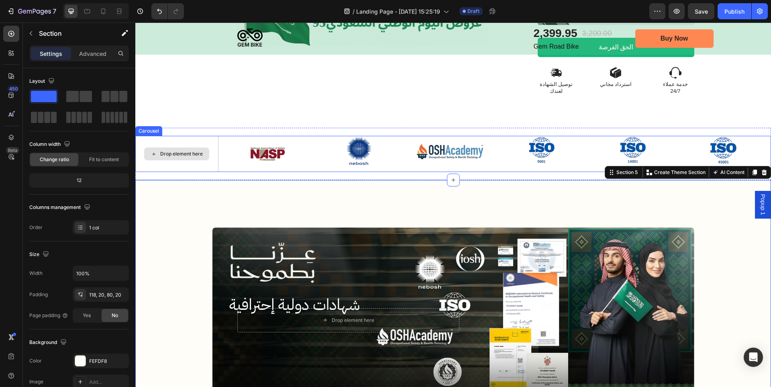
click at [183, 147] on div "Drop element here" at bounding box center [176, 153] width 65 height 13
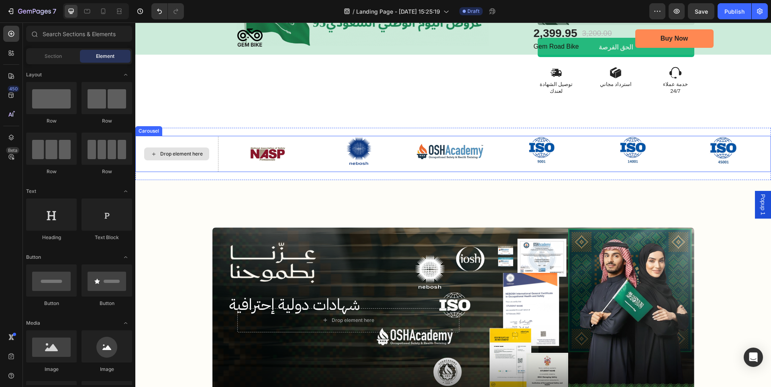
click at [185, 151] on div "Drop element here" at bounding box center [181, 154] width 43 height 6
click at [282, 144] on img at bounding box center [268, 154] width 36 height 36
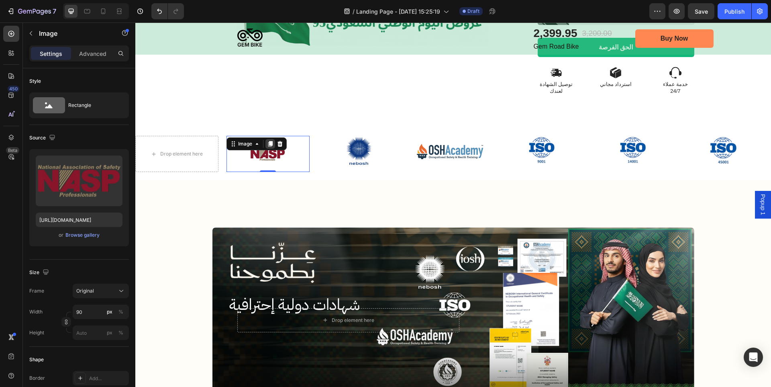
click at [268, 141] on icon at bounding box center [270, 144] width 4 height 6
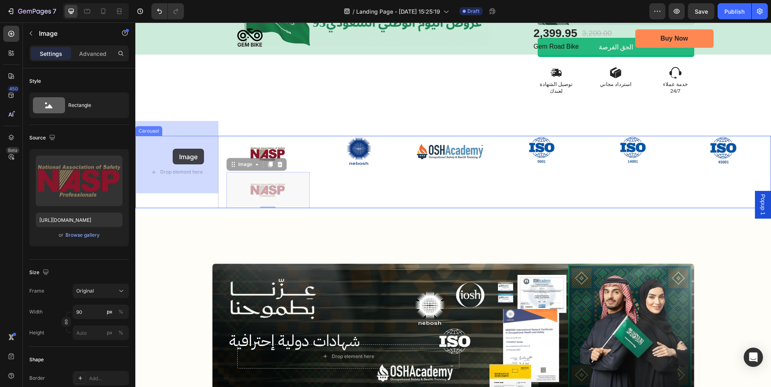
drag, startPoint x: 240, startPoint y: 151, endPoint x: 173, endPoint y: 149, distance: 67.5
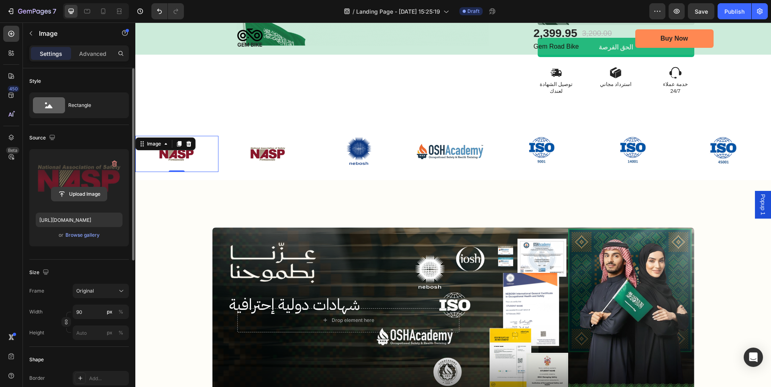
click at [84, 192] on input "file" at bounding box center [78, 194] width 55 height 14
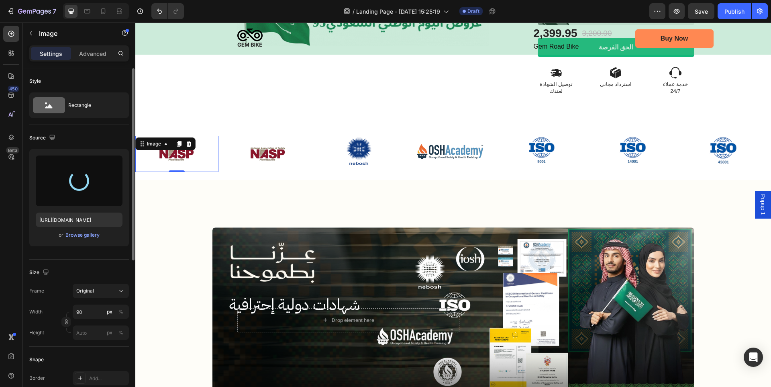
type input "https://cdn.shopify.com/s/files/1/0714/7847/7019/files/gempages_559844796739355…"
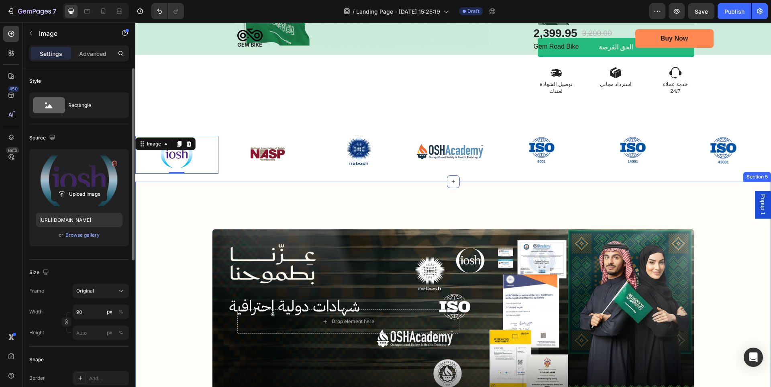
click at [456, 190] on div "Drop element here Image Hero Banner الشهادات الدولية المعتمدة Heading التسجيل ا…" at bounding box center [453, 361] width 636 height 359
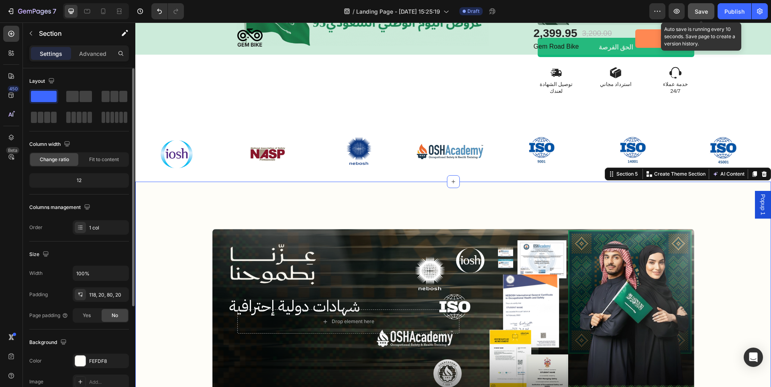
click at [702, 16] on button "Save" at bounding box center [701, 11] width 27 height 16
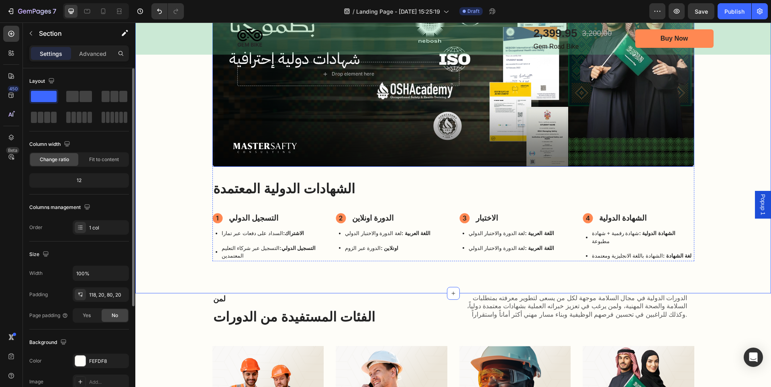
scroll to position [683, 0]
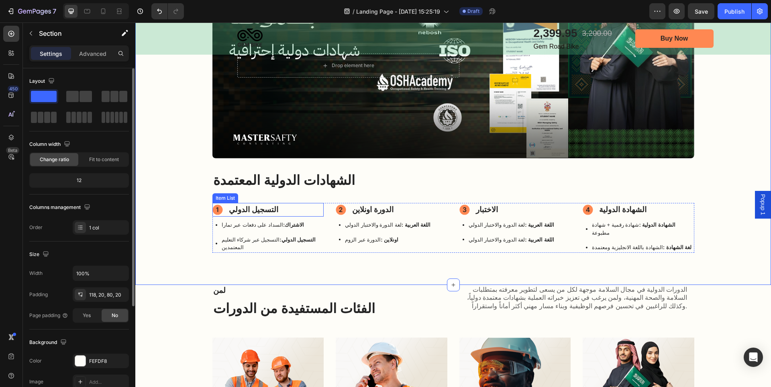
click at [218, 211] on circle at bounding box center [218, 209] width 10 height 10
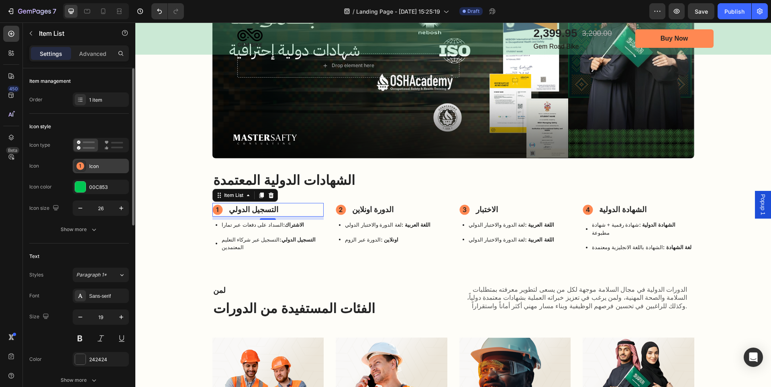
click at [82, 165] on circle at bounding box center [80, 166] width 8 height 8
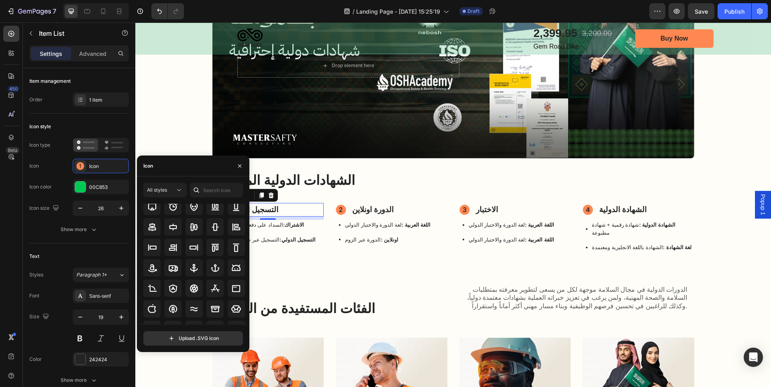
scroll to position [88, 0]
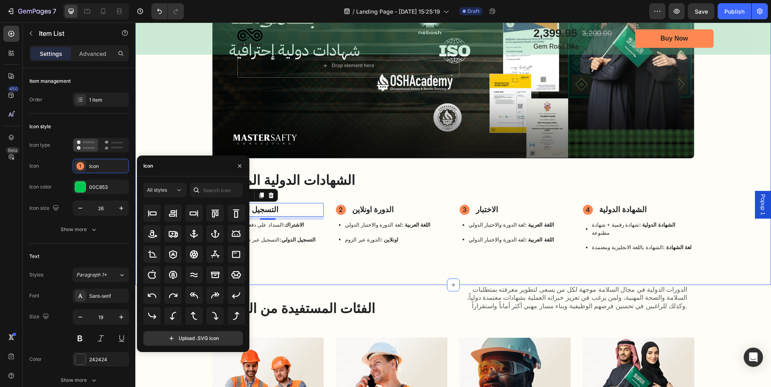
click at [461, 260] on div "Drop element here Image Hero Banner الشهادات الدولية المعتمدة Heading التسجيل ا…" at bounding box center [453, 105] width 636 height 359
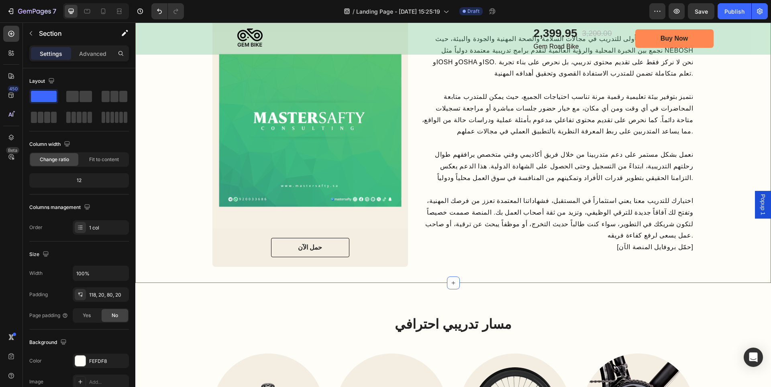
scroll to position [1326, 0]
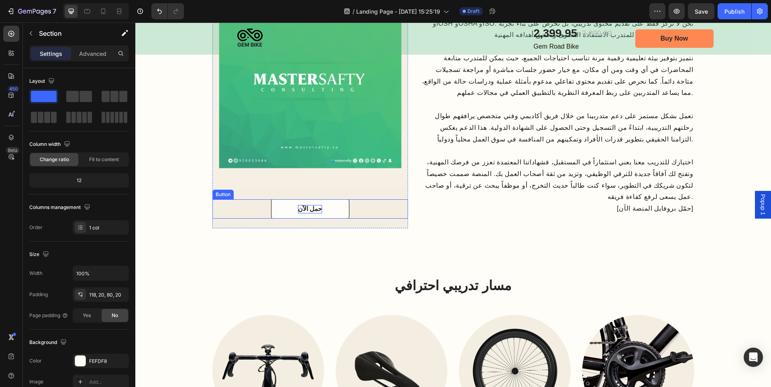
click at [310, 211] on p "حمل الآن" at bounding box center [310, 209] width 24 height 8
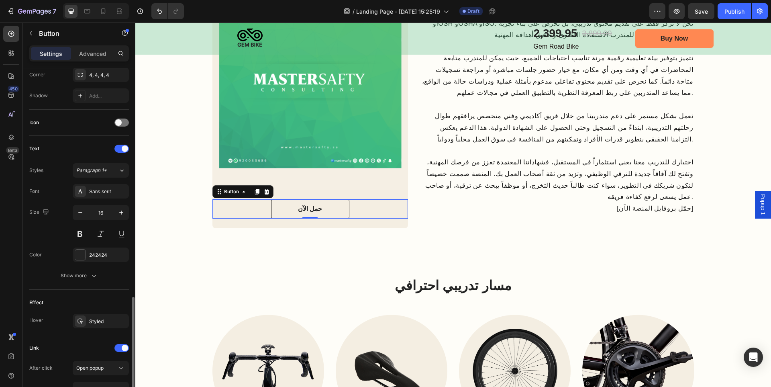
scroll to position [276, 0]
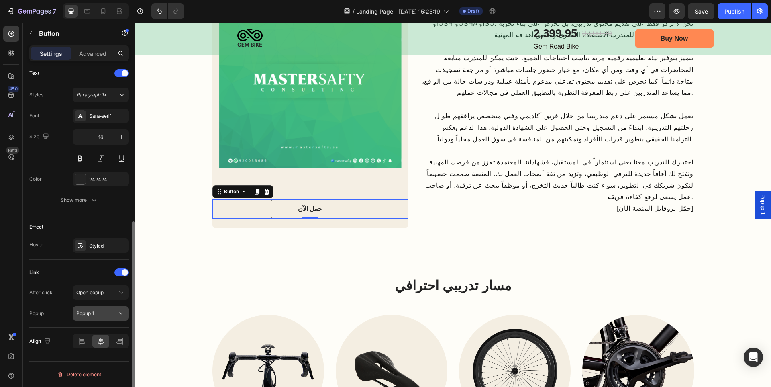
click at [125, 315] on icon at bounding box center [121, 313] width 8 height 8
click at [761, 204] on span "Popup 1" at bounding box center [763, 204] width 8 height 21
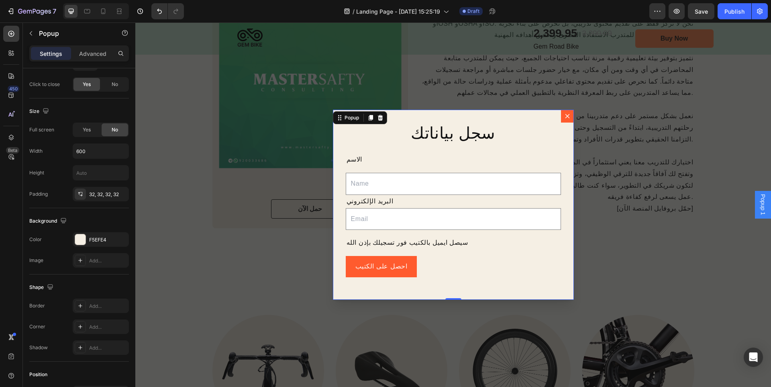
scroll to position [0, 0]
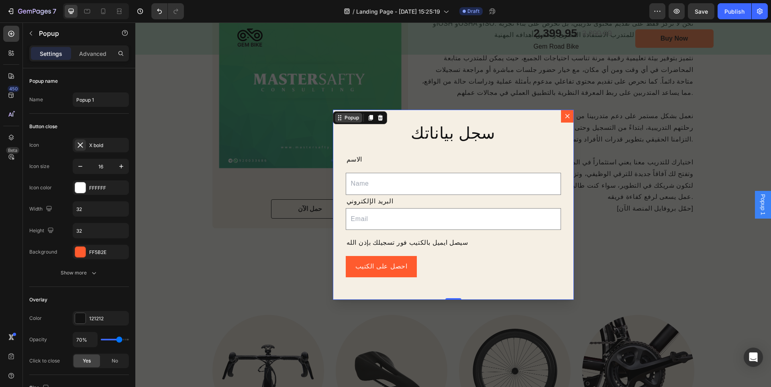
click at [348, 121] on div "Popup" at bounding box center [352, 117] width 18 height 7
click at [340, 118] on icon "Dialog content" at bounding box center [340, 117] width 1 height 1
click at [700, 232] on div "Backdrop" at bounding box center [453, 204] width 636 height 364
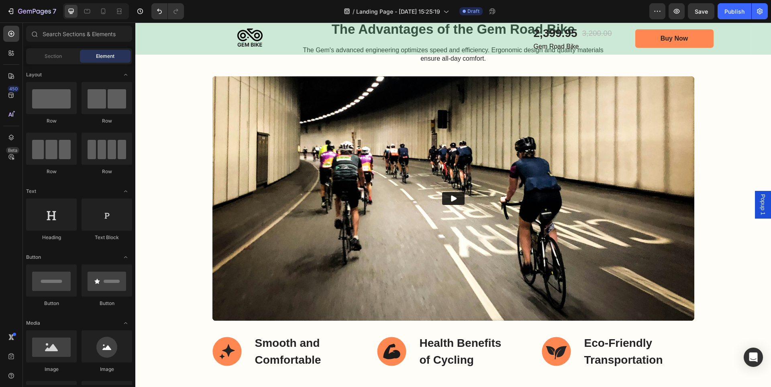
scroll to position [1808, 0]
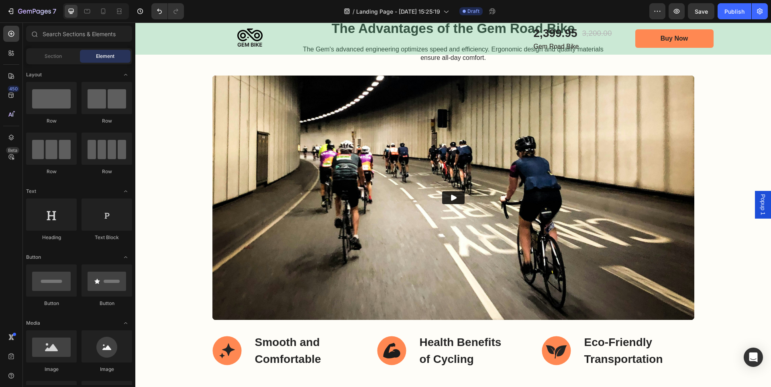
click at [663, 194] on img at bounding box center [454, 198] width 482 height 244
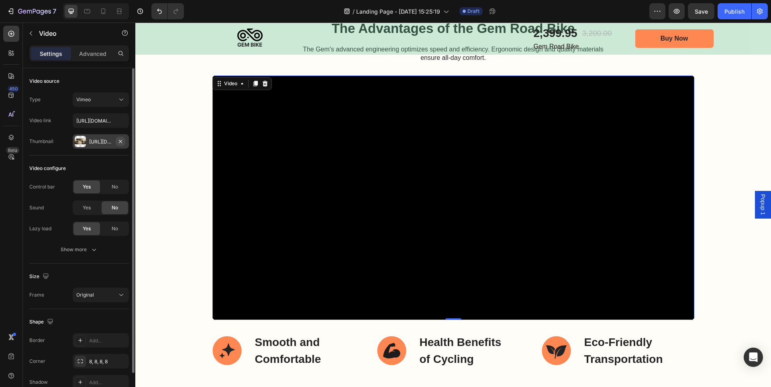
click at [121, 143] on icon "button" at bounding box center [120, 141] width 6 height 6
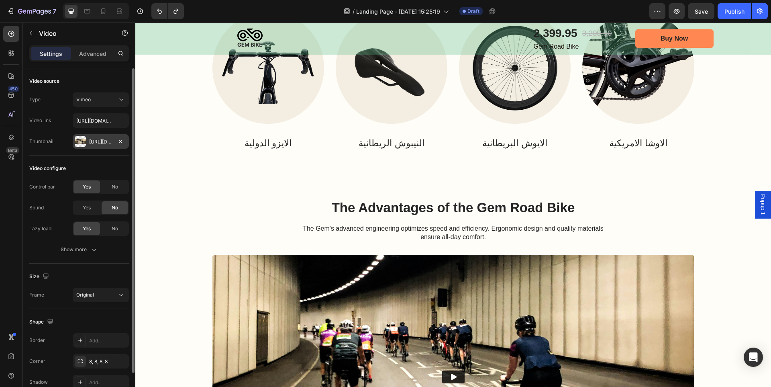
scroll to position [1647, 0]
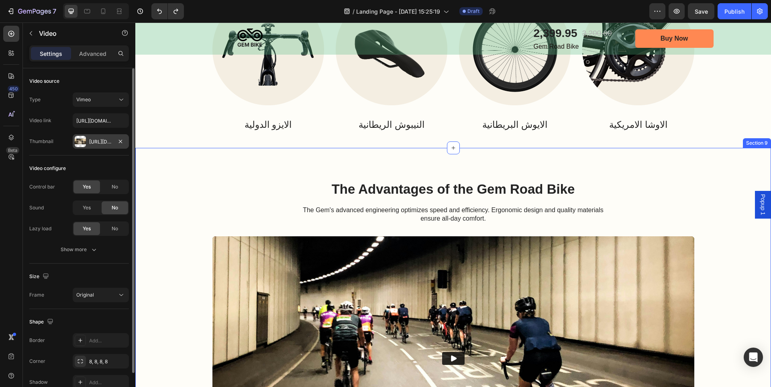
click at [709, 192] on div "The Advantages of the Gem Road Bike Heading The Gem's advanced engineering opti…" at bounding box center [453, 355] width 620 height 350
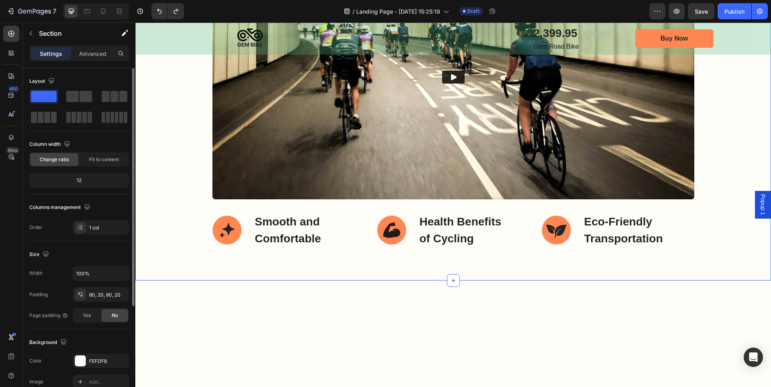
scroll to position [1687, 0]
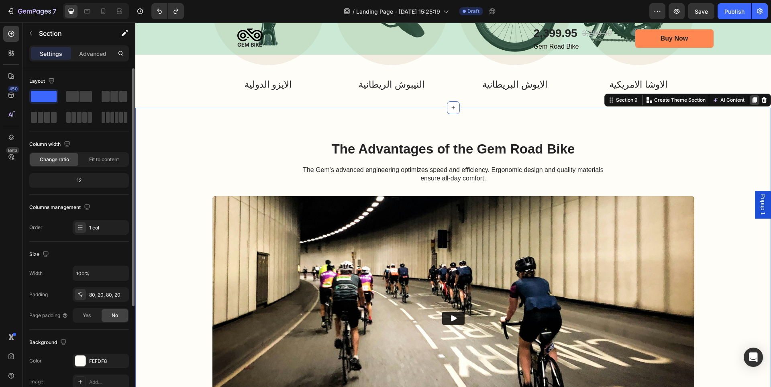
click at [753, 100] on icon at bounding box center [755, 100] width 4 height 6
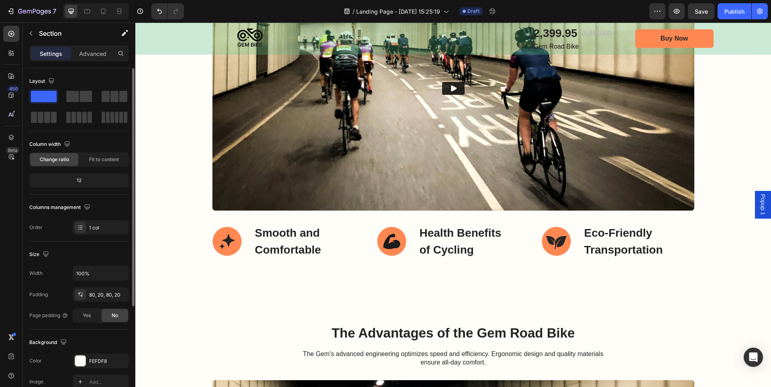
scroll to position [1716, 0]
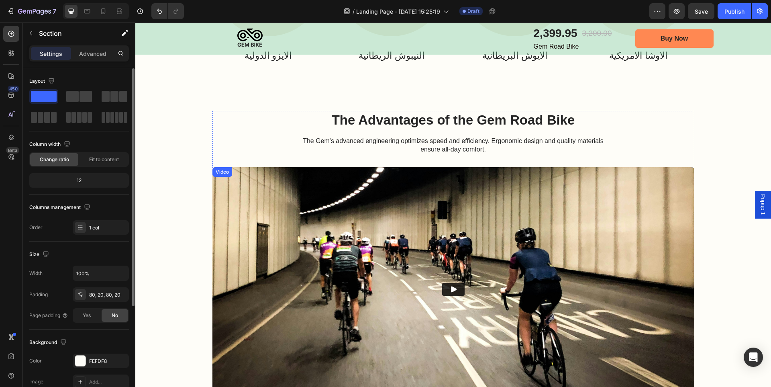
click at [617, 188] on img at bounding box center [454, 289] width 482 height 244
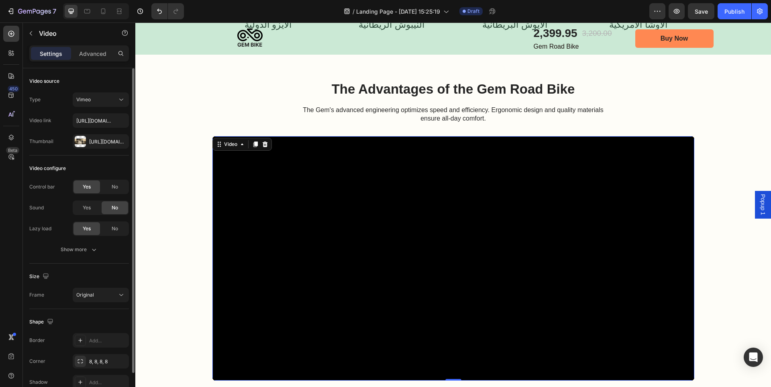
scroll to position [1756, 0]
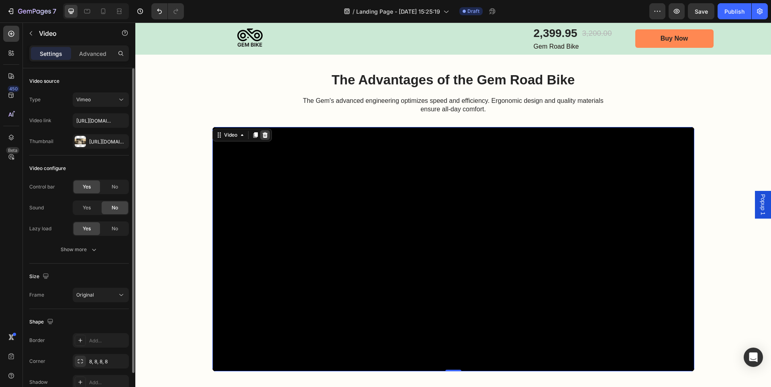
click at [263, 135] on icon at bounding box center [265, 135] width 6 height 6
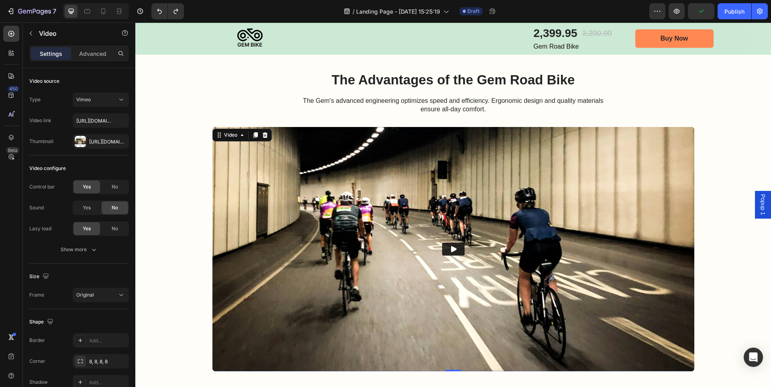
click at [343, 169] on img at bounding box center [454, 249] width 482 height 244
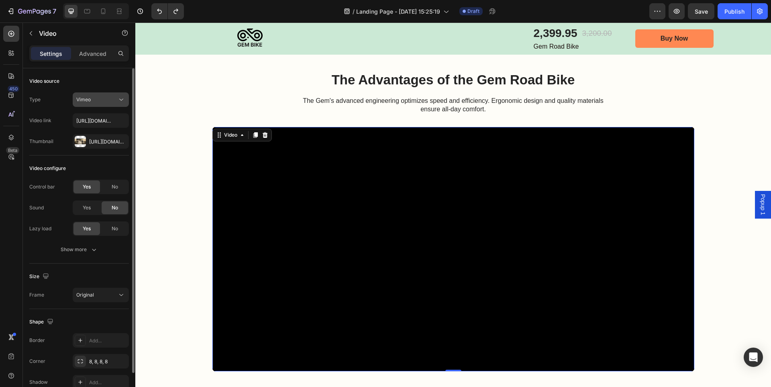
click at [107, 103] on div "Vimeo" at bounding box center [96, 99] width 41 height 7
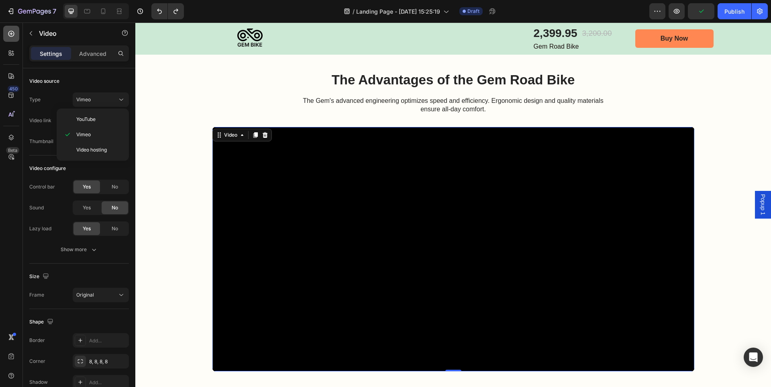
click at [14, 35] on icon at bounding box center [11, 34] width 8 height 8
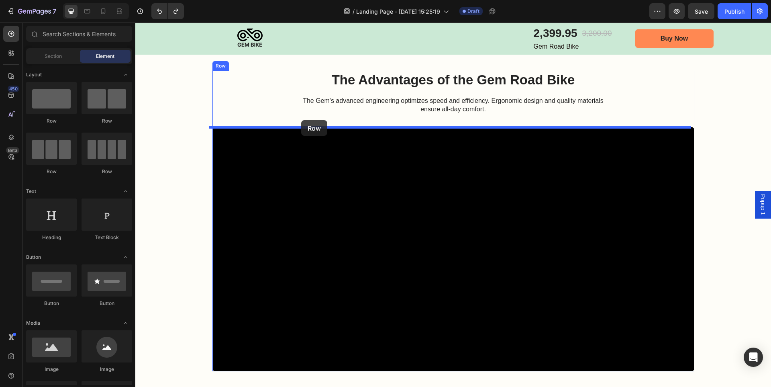
drag, startPoint x: 189, startPoint y: 125, endPoint x: 301, endPoint y: 120, distance: 112.6
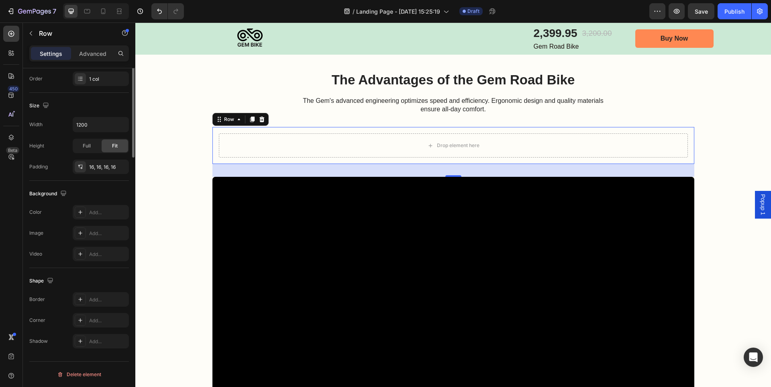
scroll to position [0, 0]
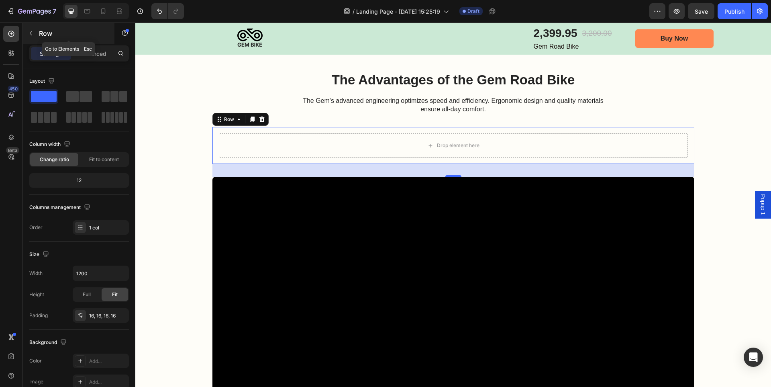
click at [31, 32] on icon "button" at bounding box center [31, 33] width 6 height 6
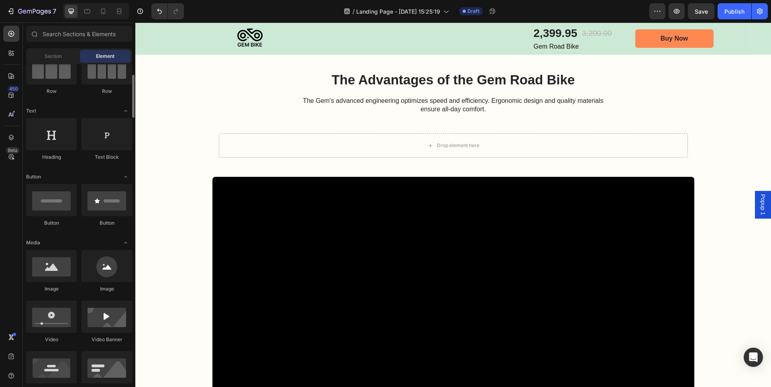
scroll to position [121, 0]
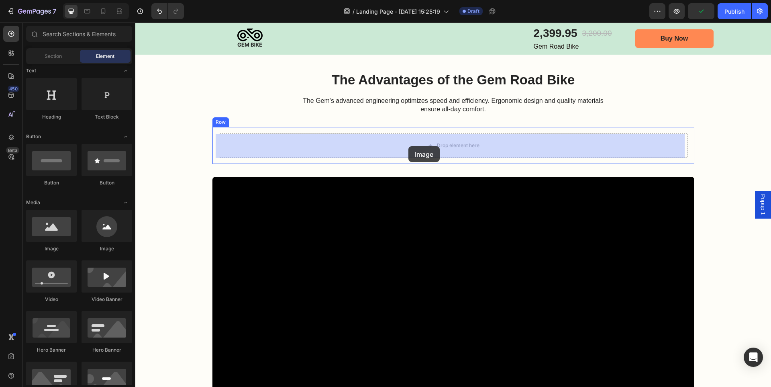
drag, startPoint x: 190, startPoint y: 253, endPoint x: 409, endPoint y: 146, distance: 243.5
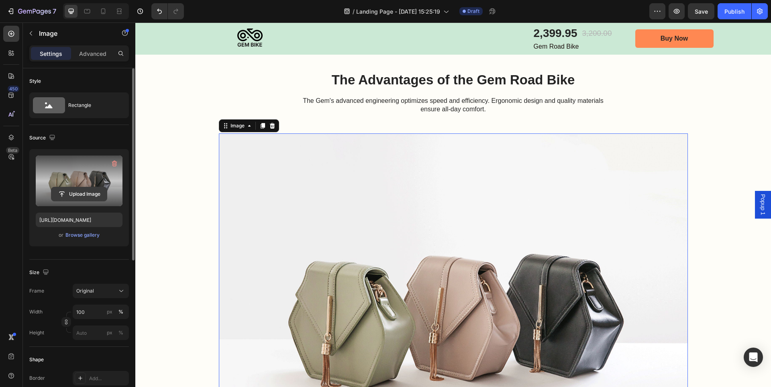
click at [84, 194] on input "file" at bounding box center [78, 194] width 55 height 14
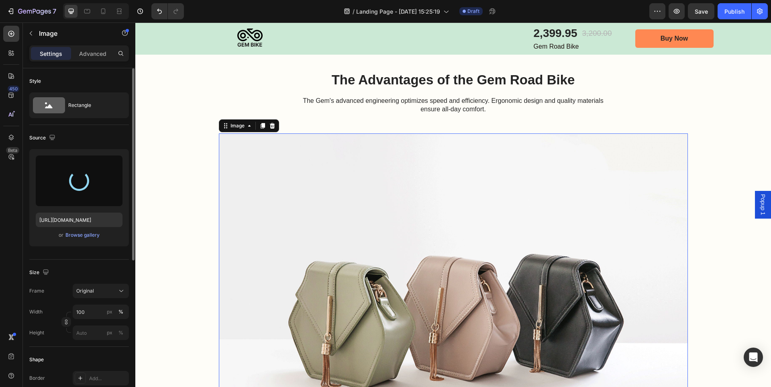
type input "https://cdn.shopify.com/s/files/1/0714/7847/7019/files/gempages_559844796739355…"
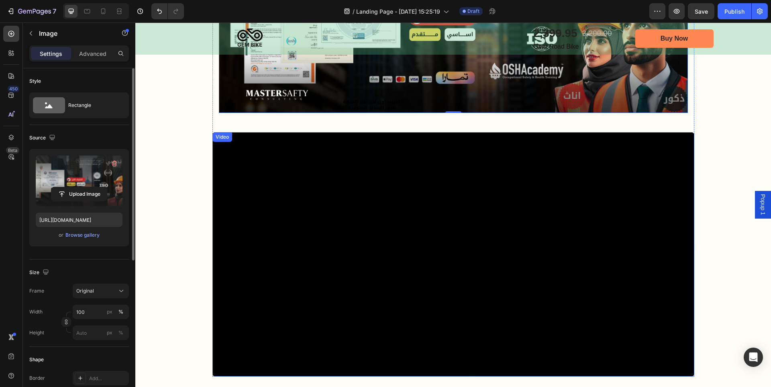
scroll to position [2118, 0]
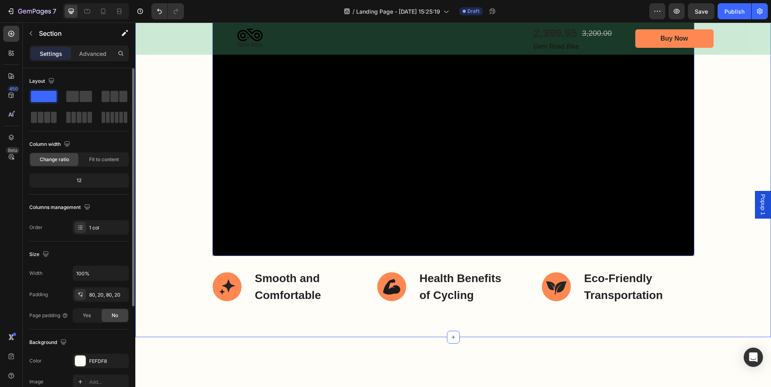
scroll to position [1917, 0]
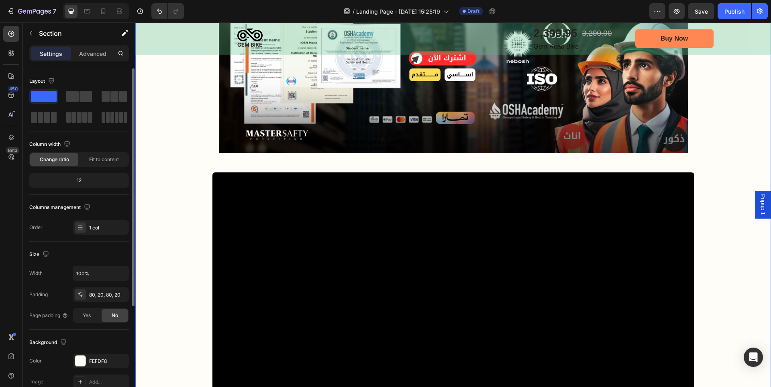
click at [156, 150] on div "The Advantages of the Gem Road Bike Heading The Gem's advanced engineering opti…" at bounding box center [453, 188] width 620 height 556
click at [263, 137] on img at bounding box center [453, 63] width 469 height 180
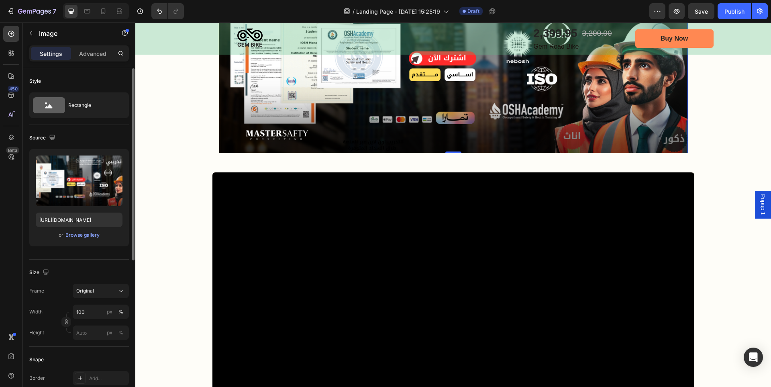
click at [660, 125] on img at bounding box center [453, 63] width 469 height 180
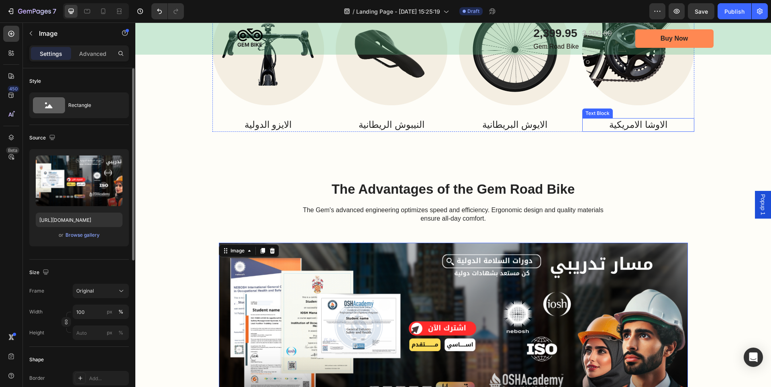
scroll to position [1636, 0]
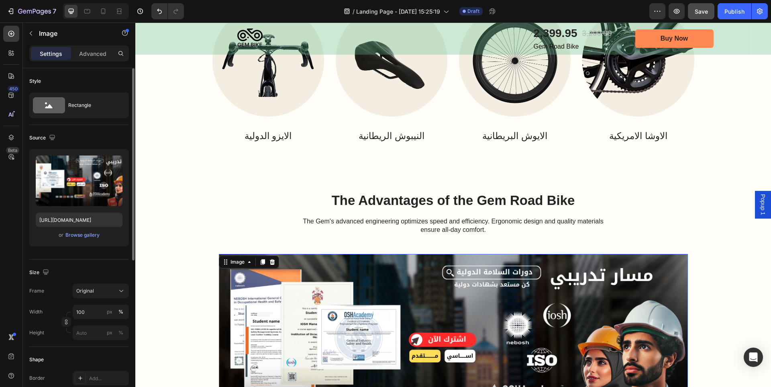
click at [705, 10] on span "Save" at bounding box center [701, 11] width 13 height 7
click at [645, 265] on img at bounding box center [453, 344] width 469 height 180
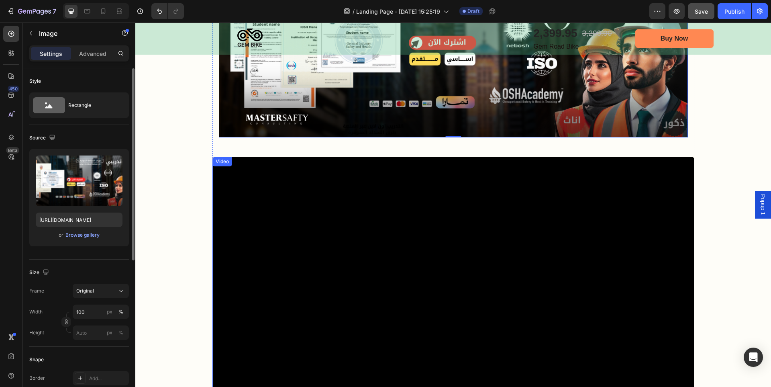
scroll to position [1957, 0]
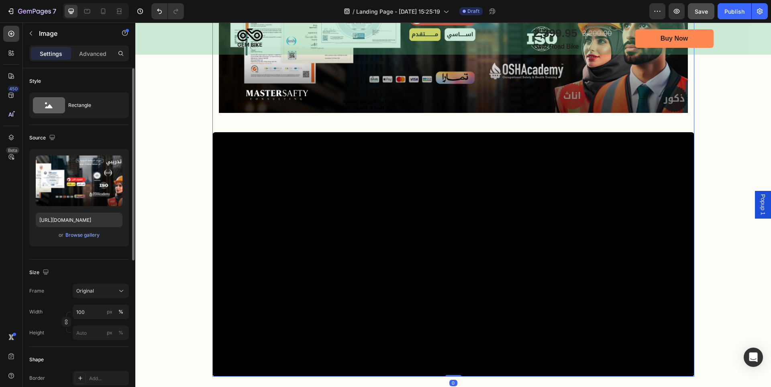
click at [599, 128] on div "The Advantages of the Gem Road Bike Heading The Gem's advanced engineering opti…" at bounding box center [454, 123] width 482 height 507
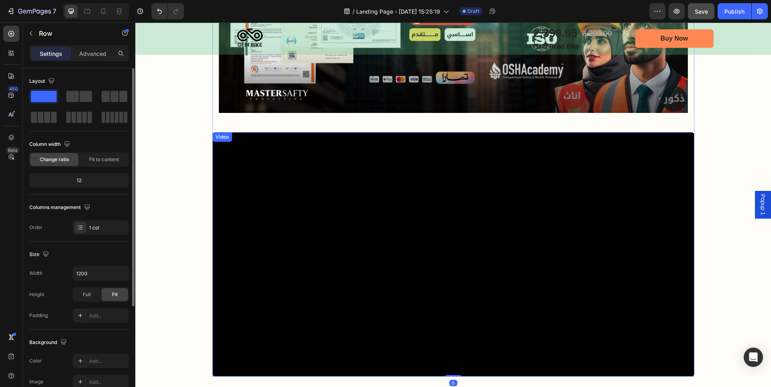
scroll to position [2158, 0]
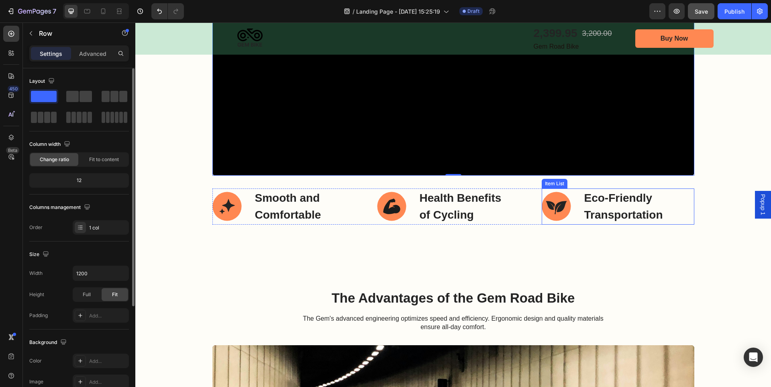
click at [663, 209] on p "Eco-Friendly Transportation" at bounding box center [639, 207] width 109 height 34
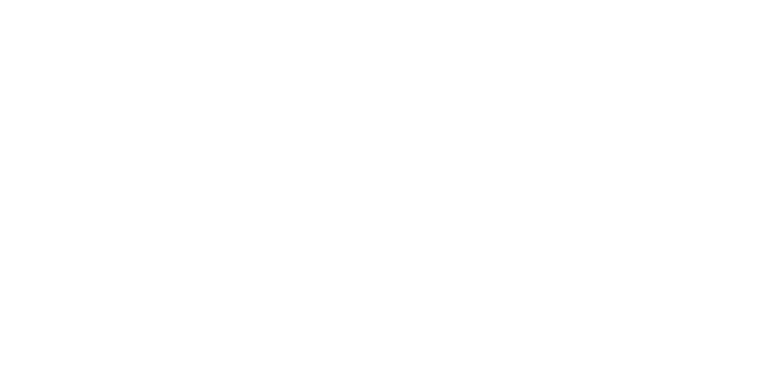
scroll to position [1997, 0]
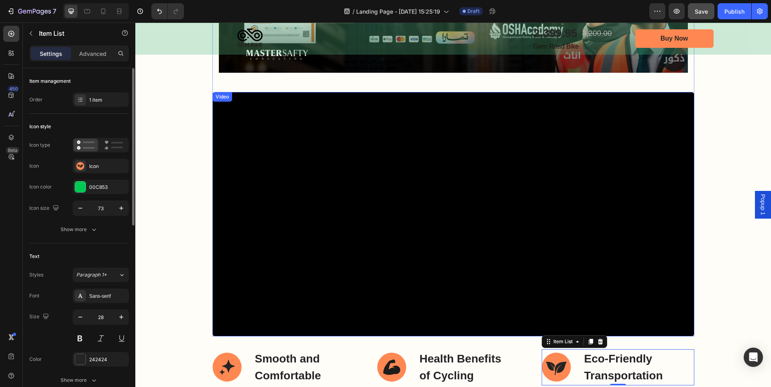
click at [220, 97] on div "Video" at bounding box center [222, 96] width 16 height 7
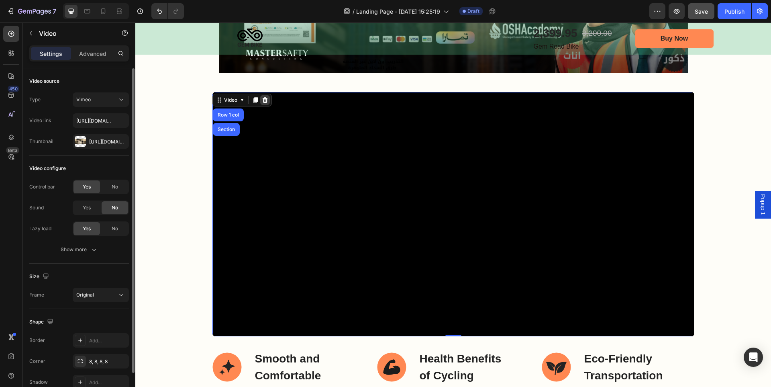
click at [262, 101] on icon at bounding box center [265, 100] width 6 height 6
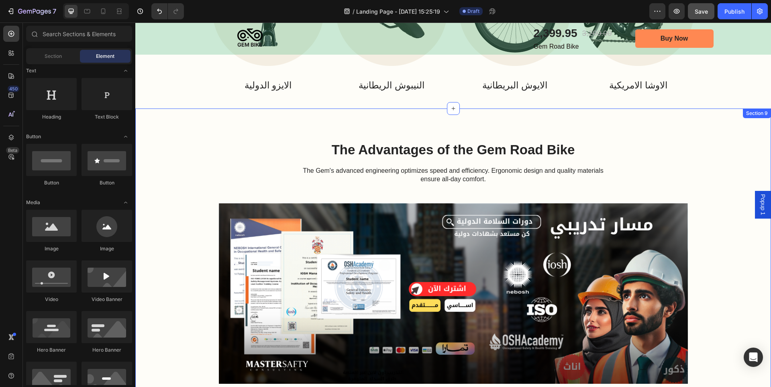
scroll to position [1676, 0]
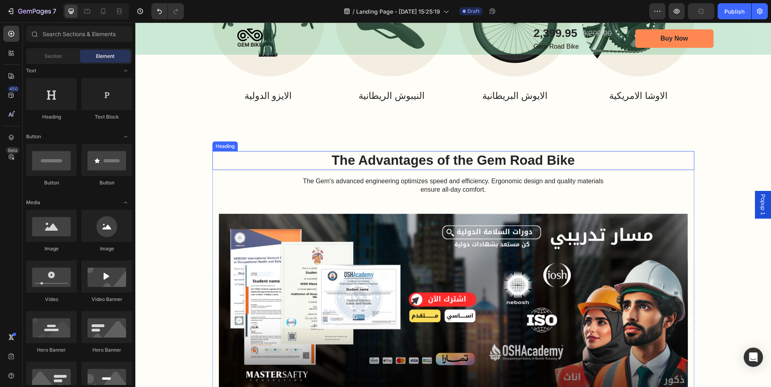
click at [514, 167] on h2 "The Advantages of the Gem Road Bike" at bounding box center [454, 160] width 482 height 19
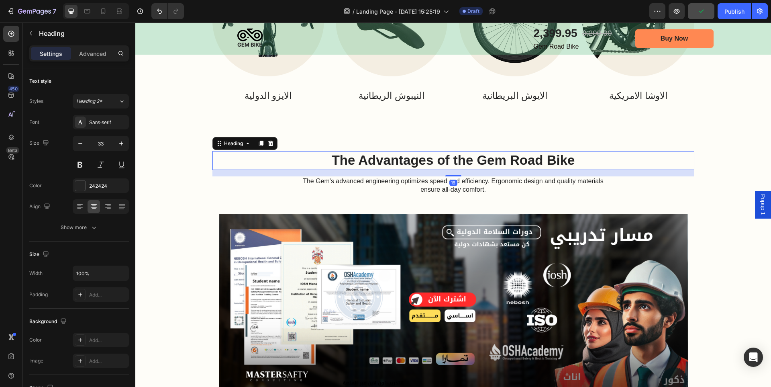
click at [514, 167] on h2 "The Advantages of the Gem Road Bike" at bounding box center [454, 160] width 482 height 19
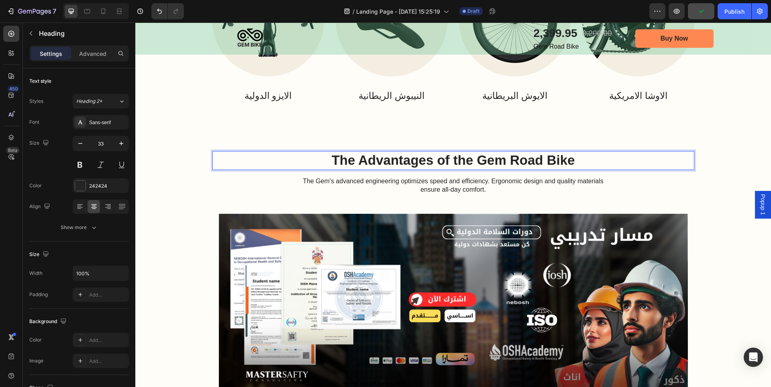
click at [514, 167] on p "The Advantages of the Gem Road Bike" at bounding box center [453, 160] width 480 height 17
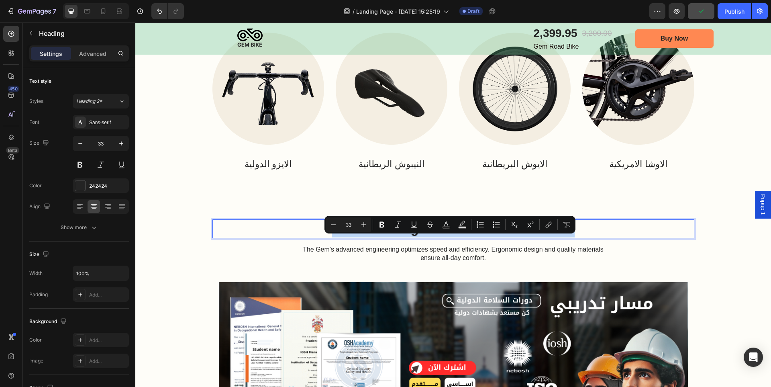
scroll to position [1556, 0]
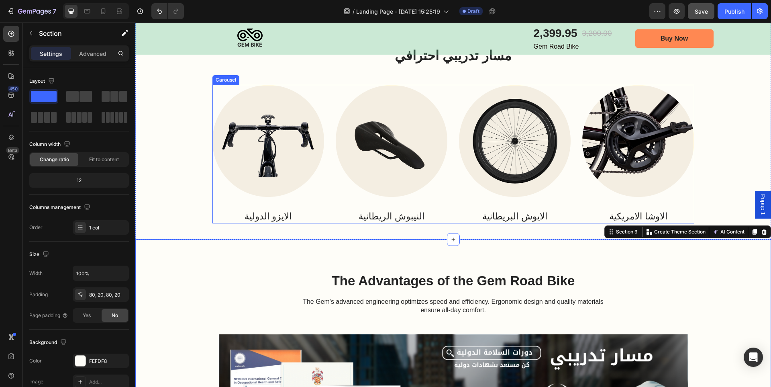
click at [685, 201] on div "Image الاوشا الامريكية Text Block" at bounding box center [639, 154] width 112 height 139
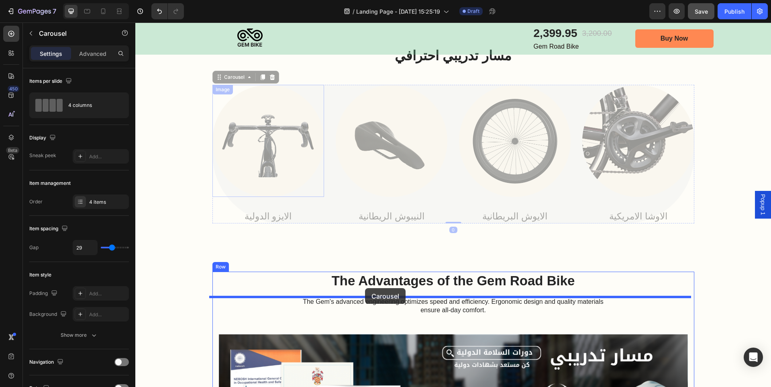
drag, startPoint x: 215, startPoint y: 83, endPoint x: 364, endPoint y: 288, distance: 253.5
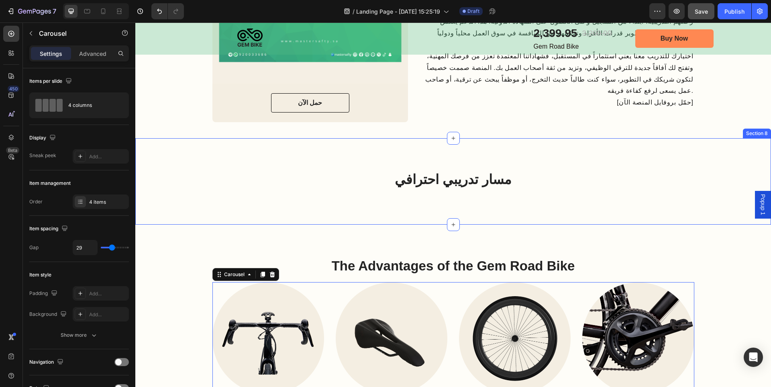
scroll to position [1395, 0]
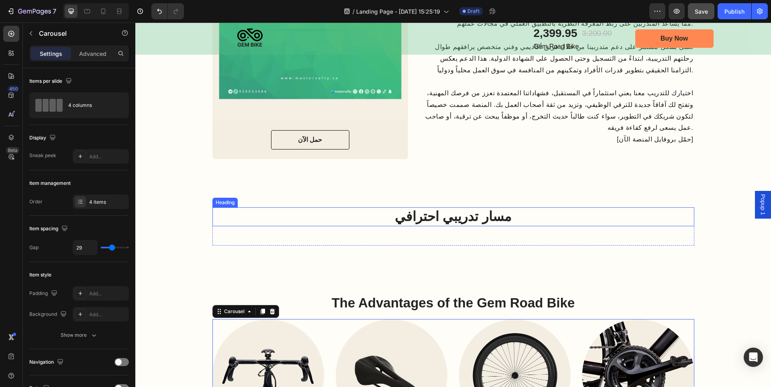
click at [459, 220] on h2 "مسار تدريبي احترافي" at bounding box center [454, 216] width 482 height 19
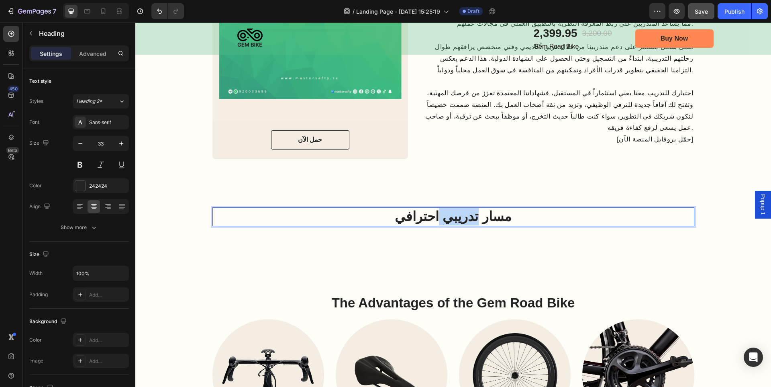
click at [459, 220] on p "مسار تدريبي احترافي" at bounding box center [453, 216] width 480 height 17
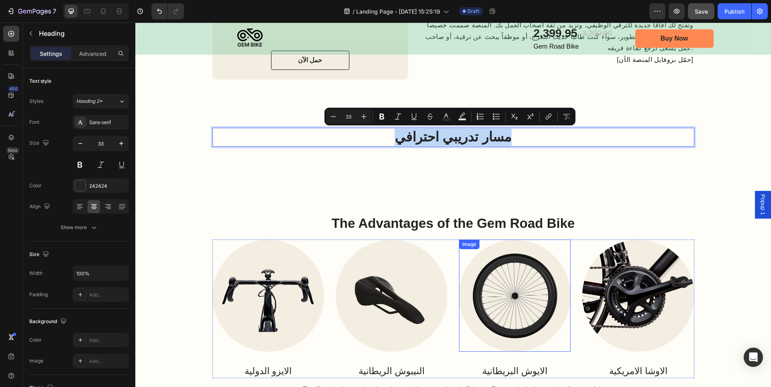
scroll to position [1475, 0]
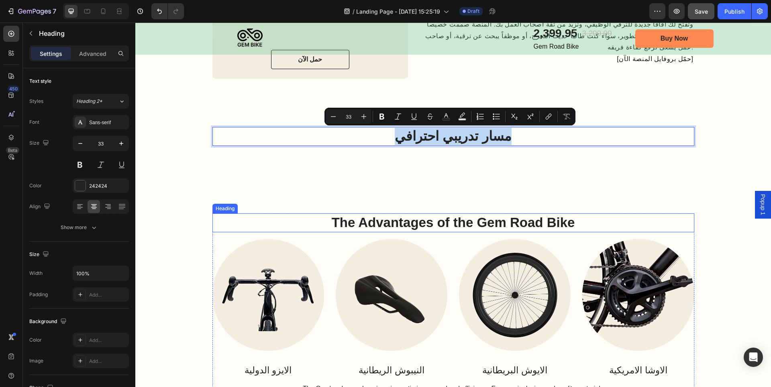
click at [471, 219] on p "The Advantages of the Gem Road Bike" at bounding box center [453, 222] width 480 height 17
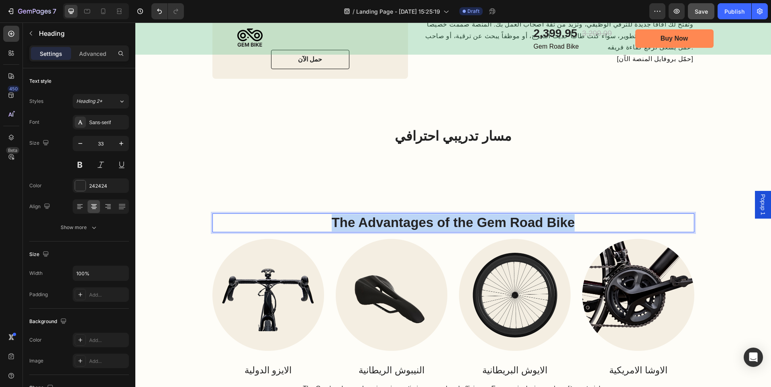
click at [471, 219] on p "The Advantages of the Gem Road Bike" at bounding box center [453, 222] width 480 height 17
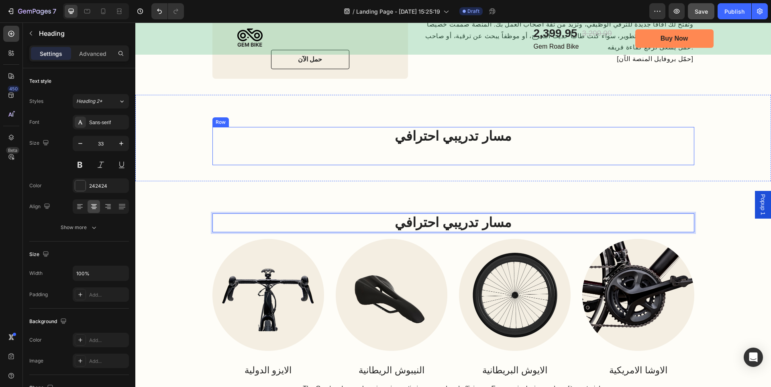
click at [507, 149] on div "مسار تدريبي احترافي Heading" at bounding box center [454, 146] width 482 height 38
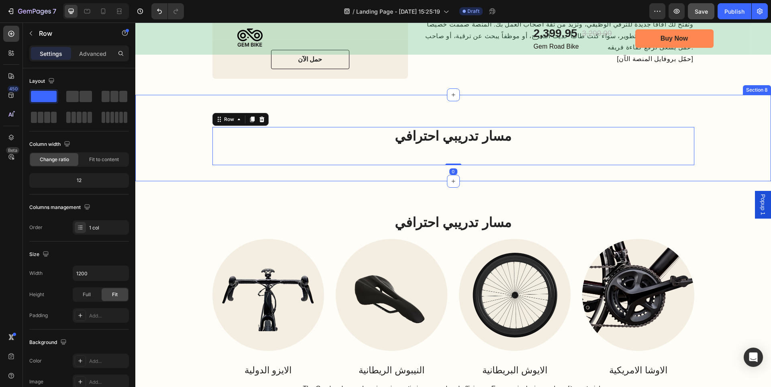
click at [574, 113] on div "مسار تدريبي احترافي Heading Row 0 Section 8" at bounding box center [453, 138] width 636 height 86
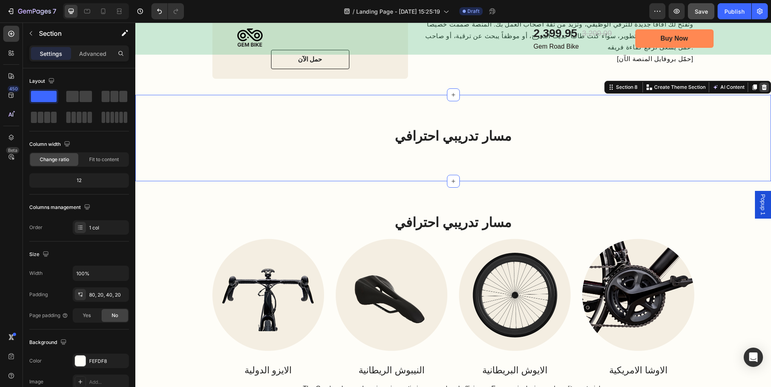
click at [762, 87] on icon at bounding box center [764, 87] width 5 height 6
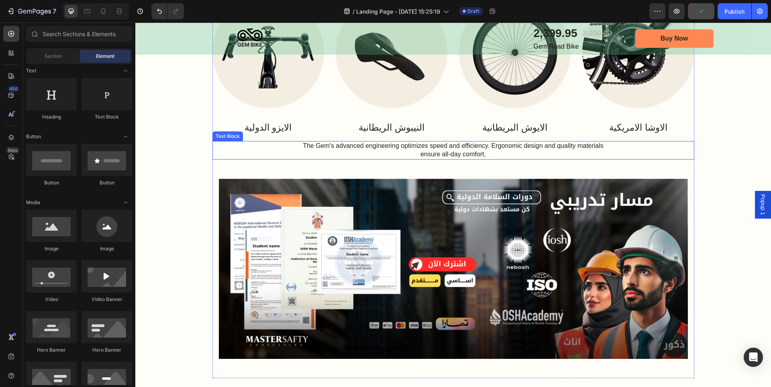
scroll to position [1636, 0]
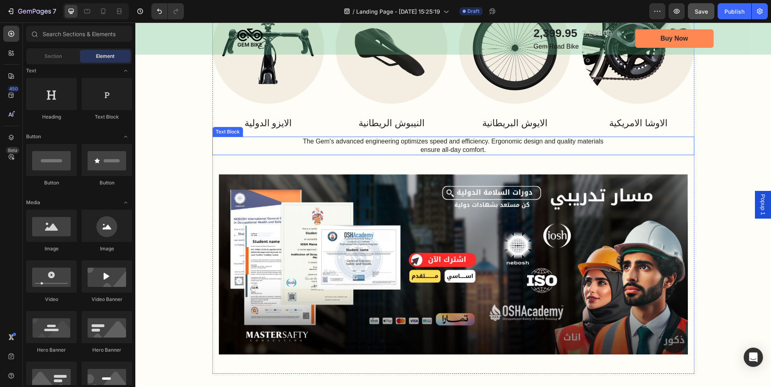
click at [566, 144] on p "The Gem's advanced engineering optimizes speed and efficiency. Ergonomic design…" at bounding box center [454, 145] width 316 height 17
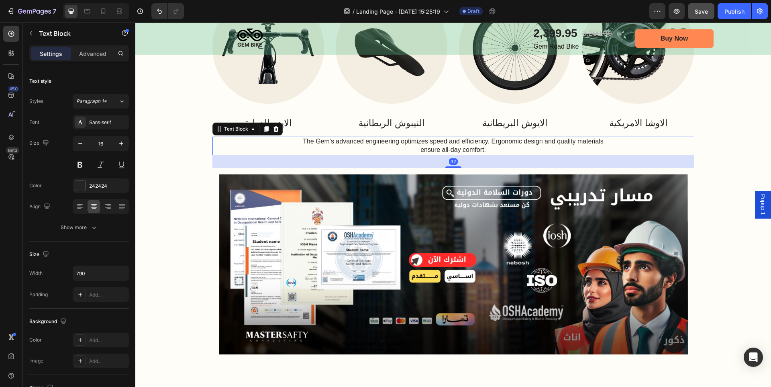
click at [566, 144] on p "The Gem's advanced engineering optimizes speed and efficiency. Ergonomic design…" at bounding box center [454, 145] width 316 height 17
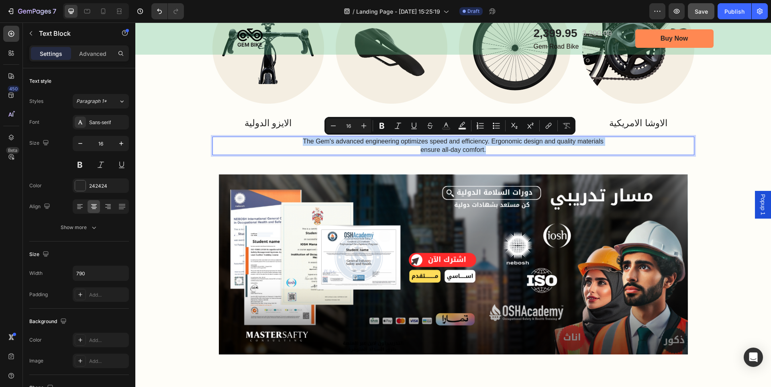
click at [497, 143] on p "The Gem's advanced engineering optimizes speed and efficiency. Ergonomic design…" at bounding box center [454, 145] width 316 height 17
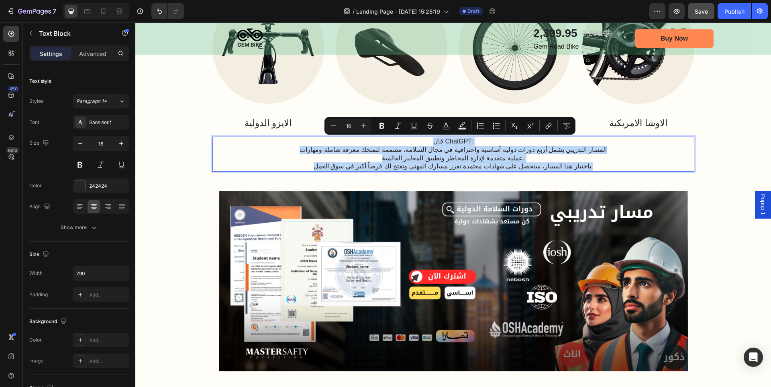
click at [459, 135] on div "Image الايزو الدولية Text Block Image النيبوش الريطانية Text Block Image الايوش…" at bounding box center [454, 64] width 482 height 145
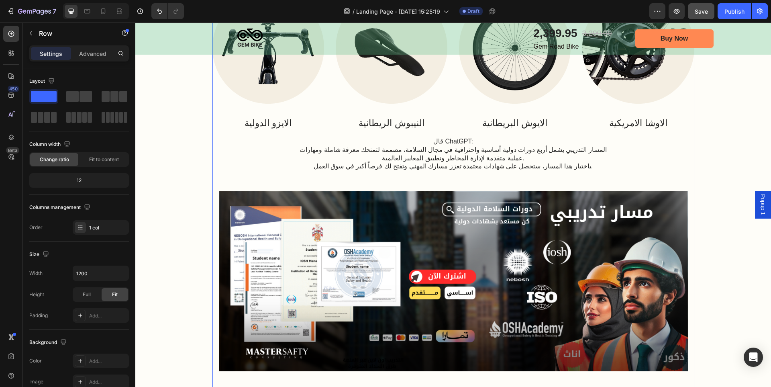
click at [459, 135] on div "Image الايزو الدولية Text Block Image النيبوش الريطانية Text Block Image الايوش…" at bounding box center [454, 64] width 482 height 145
click at [458, 142] on p "قال ChatGPT:" at bounding box center [454, 141] width 316 height 8
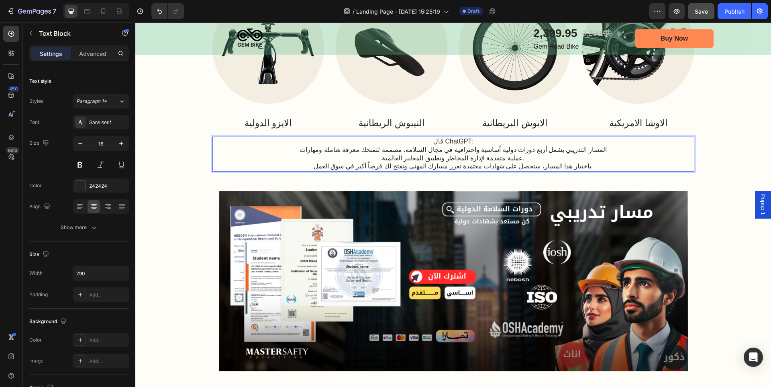
click at [458, 142] on p "قال ChatGPT:" at bounding box center [454, 141] width 316 height 8
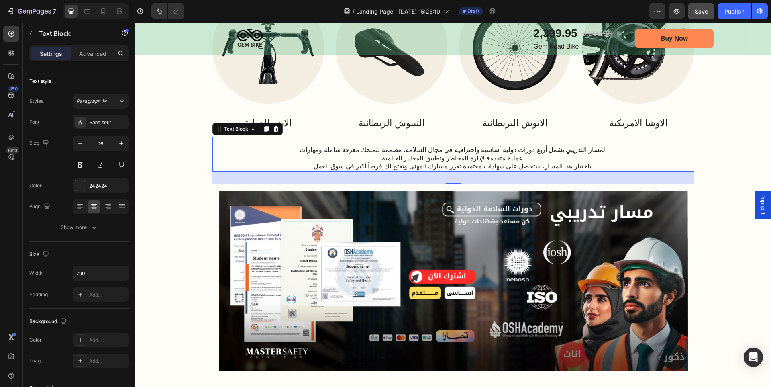
click at [621, 152] on div "المسار التدريبي يشمل أربع دورات دولية أساسية واحترافية في مجال السلامة، مصممة ل…" at bounding box center [454, 154] width 482 height 35
click at [607, 150] on p "المسار التدريبي يشمل أربع دورات دولية أساسية واحترافية في مجال السلامة، مصممة ل…" at bounding box center [454, 158] width 316 height 25
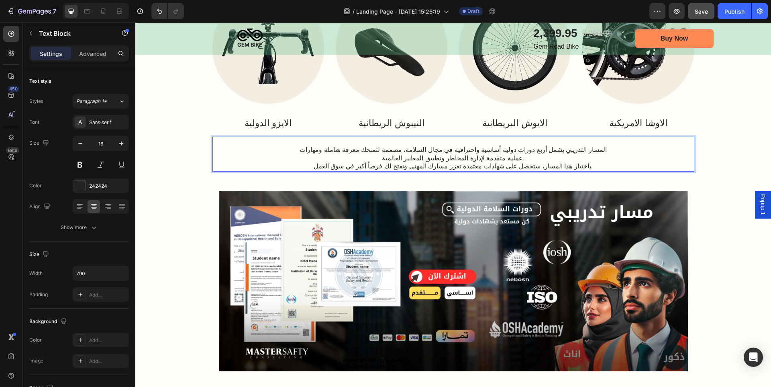
click at [607, 150] on p "المسار التدريبي يشمل أربع دورات دولية أساسية واحترافية في مجال السلامة، مصممة ل…" at bounding box center [454, 158] width 316 height 25
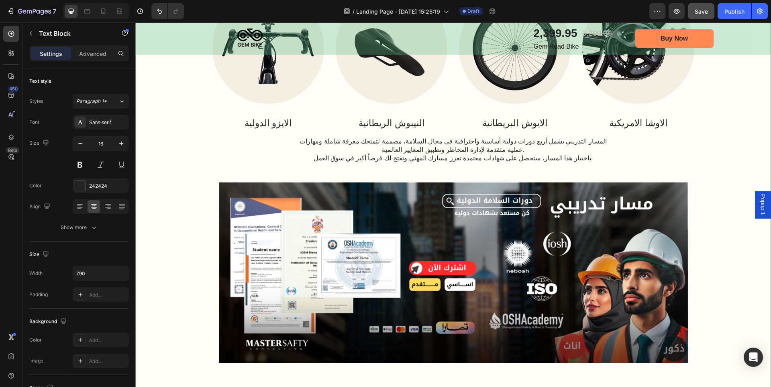
click at [708, 153] on div "مسار تدريبي احترافي Heading Image الايزو الدولية Text Block Image النيبوش الريط…" at bounding box center [453, 198] width 620 height 465
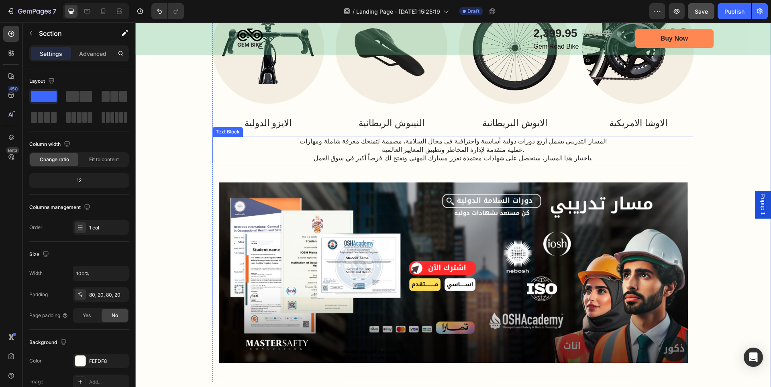
click at [638, 145] on div "المسار التدريبي يشمل أربع دورات دولية أساسية واحترافية في مجال السلامة، مصممة ل…" at bounding box center [454, 150] width 482 height 27
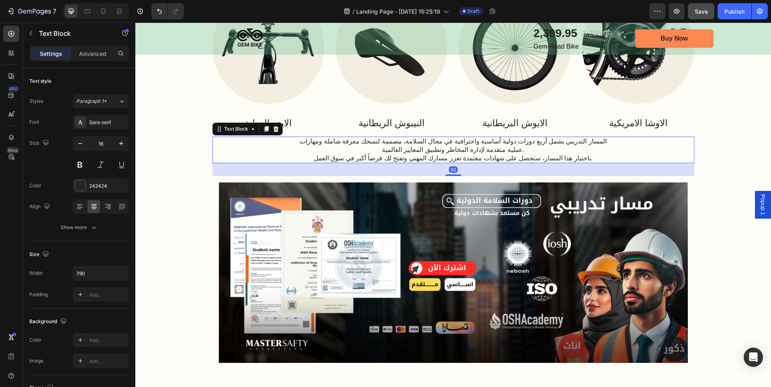
click at [638, 145] on div "المسار التدريبي يشمل أربع دورات دولية أساسية واحترافية في مجال السلامة، مصممة ل…" at bounding box center [454, 150] width 482 height 27
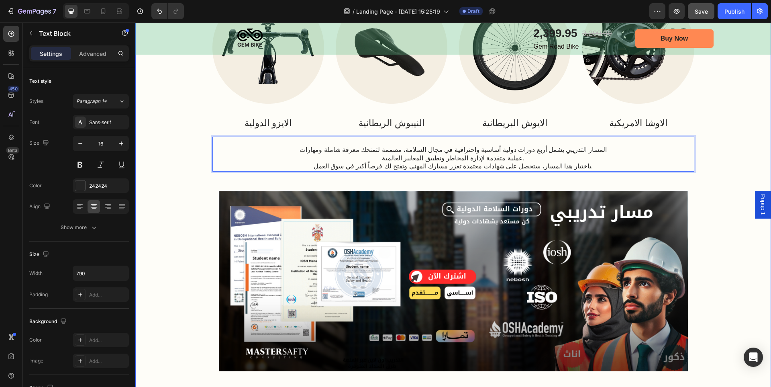
click at [722, 144] on div "مسار تدريبي احترافي Heading Image الايزو الدولية Text Block Image النيبوش الريط…" at bounding box center [453, 202] width 620 height 473
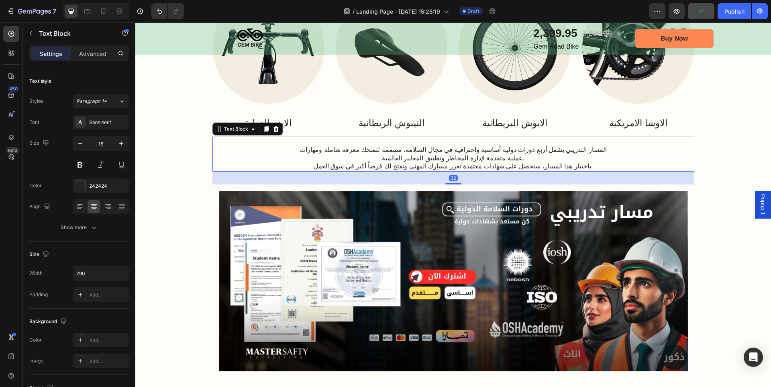
click at [573, 166] on p "المسار التدريبي يشمل أربع دورات دولية أساسية واحترافية في مجال السلامة، مصممة ل…" at bounding box center [454, 153] width 316 height 33
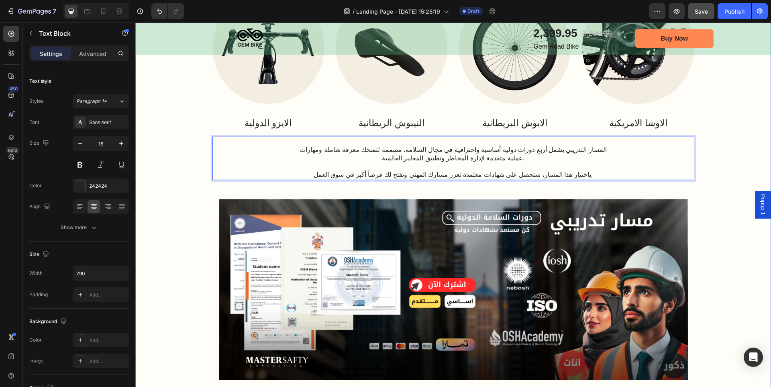
click at [726, 157] on div "مسار تدريبي احترافي Heading Image الايزو الدولية Text Block Image النيبوش الريط…" at bounding box center [453, 206] width 620 height 481
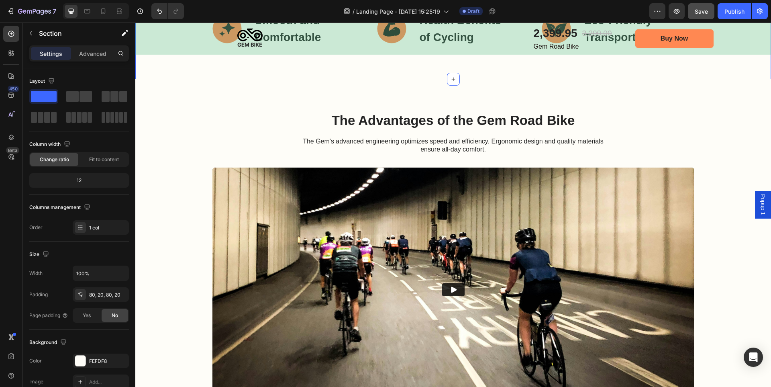
scroll to position [2078, 0]
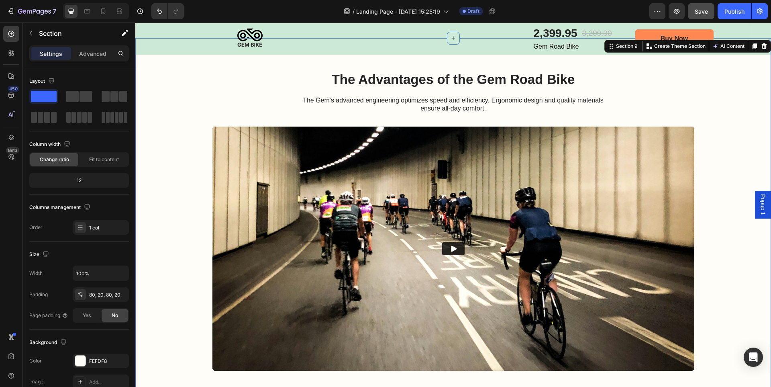
click at [721, 152] on div "The Advantages of the Gem Road Bike Heading The Gem's advanced engineering opti…" at bounding box center [453, 245] width 620 height 350
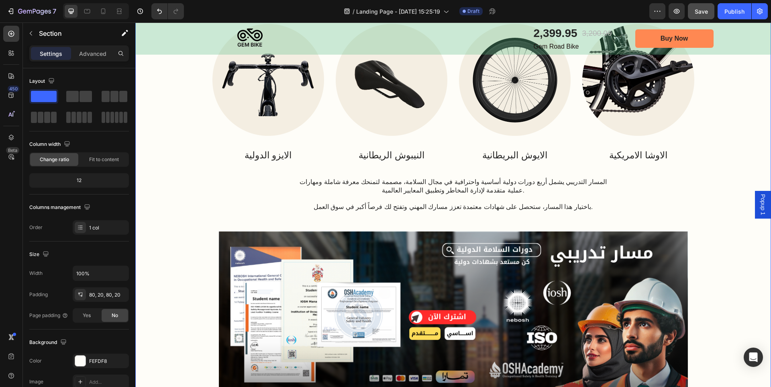
scroll to position [1556, 0]
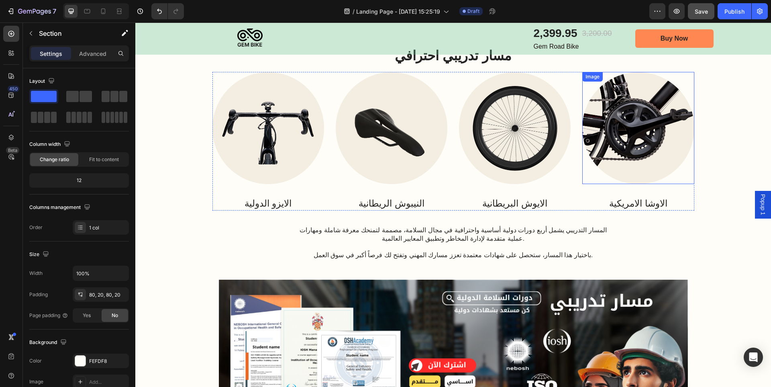
click at [623, 122] on img at bounding box center [639, 128] width 112 height 112
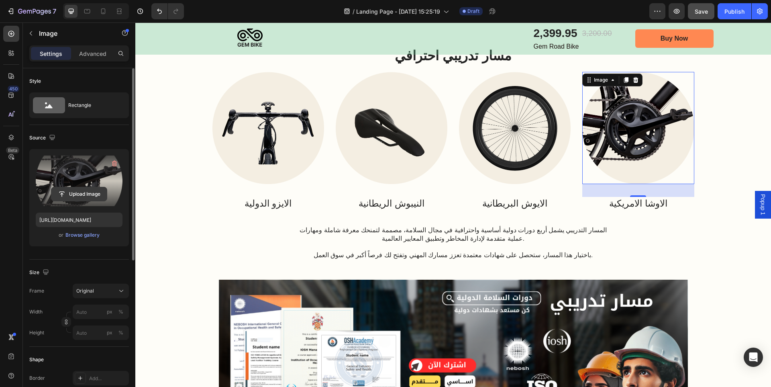
click at [88, 192] on input "file" at bounding box center [78, 194] width 55 height 14
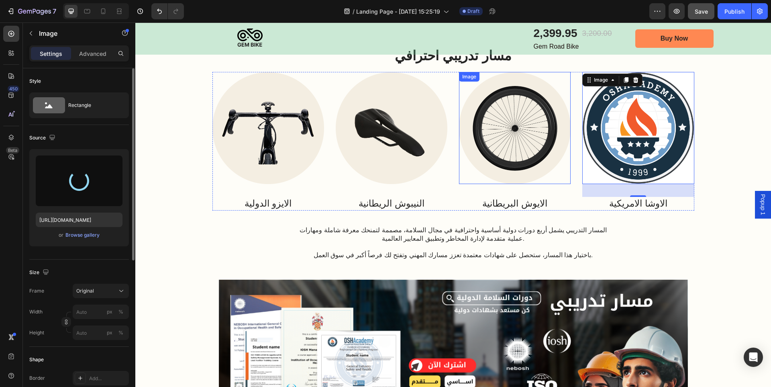
type input "https://cdn.shopify.com/s/files/1/0714/7847/7019/files/gempages_559844796739355…"
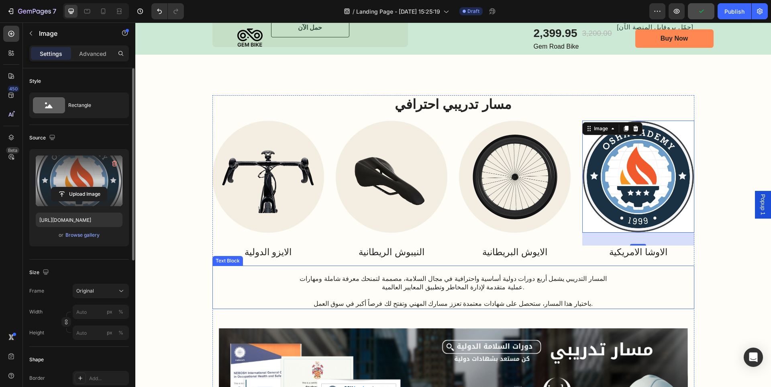
scroll to position [1515, 0]
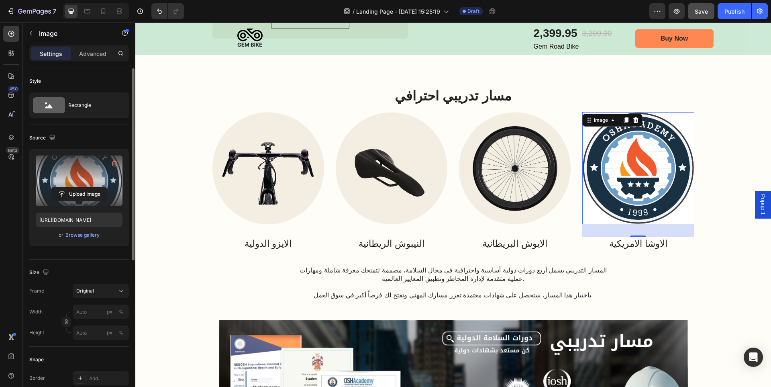
click at [680, 155] on img at bounding box center [639, 168] width 112 height 112
click at [491, 196] on img at bounding box center [515, 168] width 112 height 112
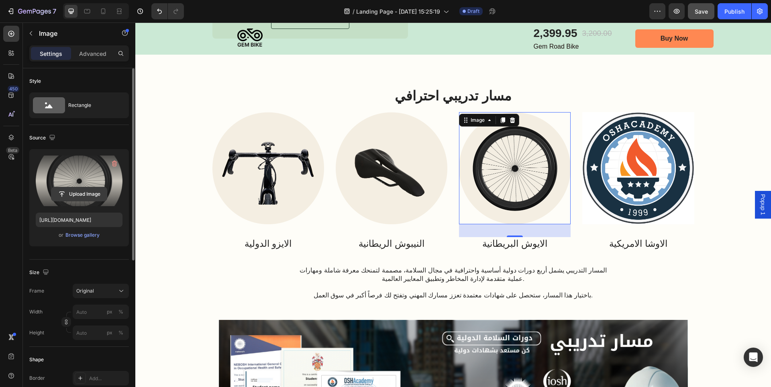
click at [92, 196] on input "file" at bounding box center [78, 194] width 55 height 14
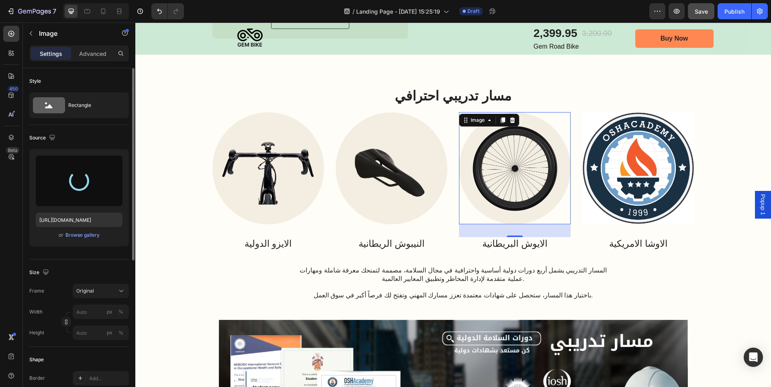
type input "https://cdn.shopify.com/s/files/1/0714/7847/7019/files/gempages_559844796739355…"
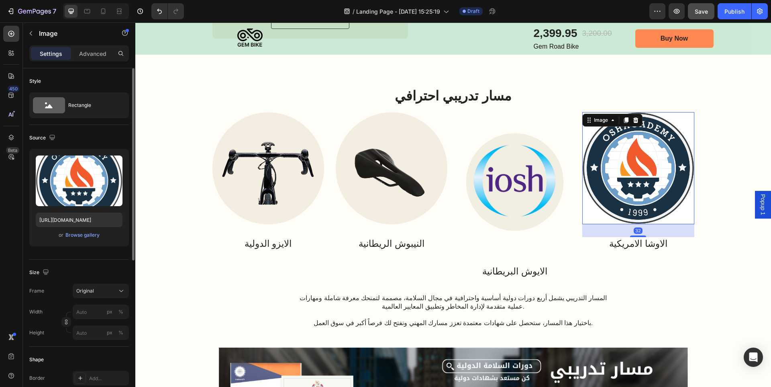
click at [618, 194] on img at bounding box center [639, 168] width 112 height 112
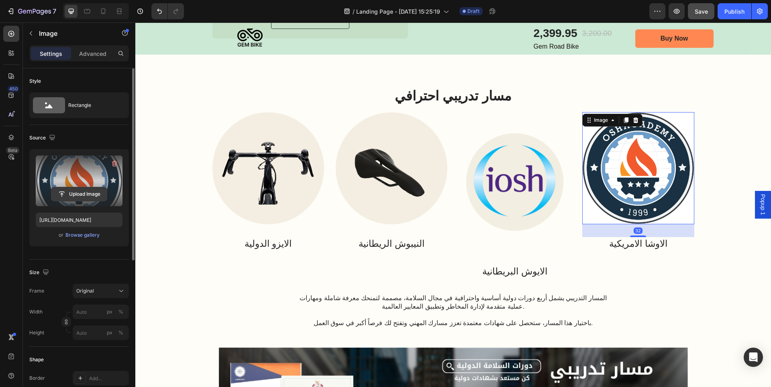
click at [101, 198] on input "file" at bounding box center [78, 194] width 55 height 14
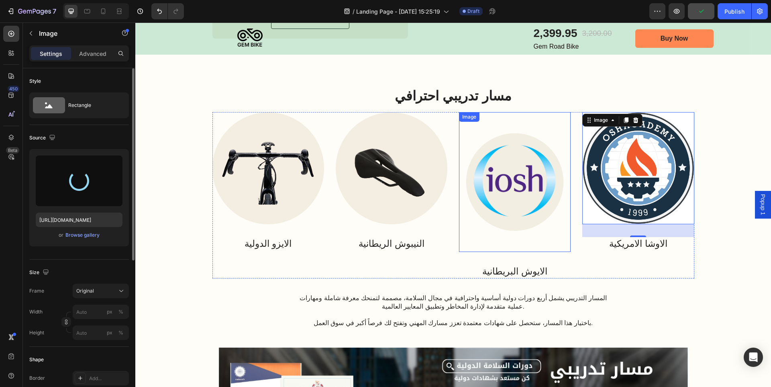
type input "https://cdn.shopify.com/s/files/1/0714/7847/7019/files/gempages_559844796739355…"
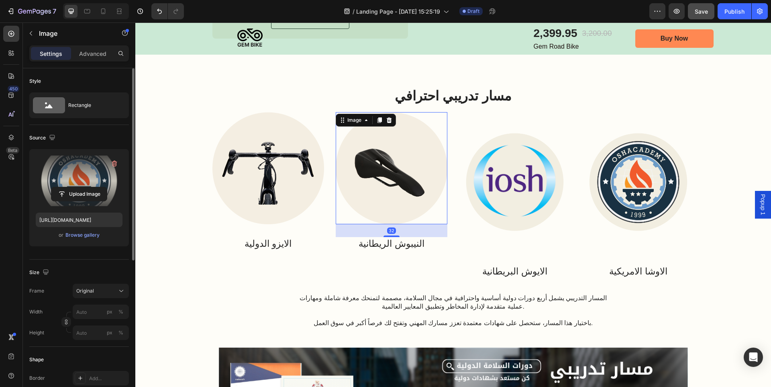
click at [381, 186] on img at bounding box center [392, 168] width 112 height 112
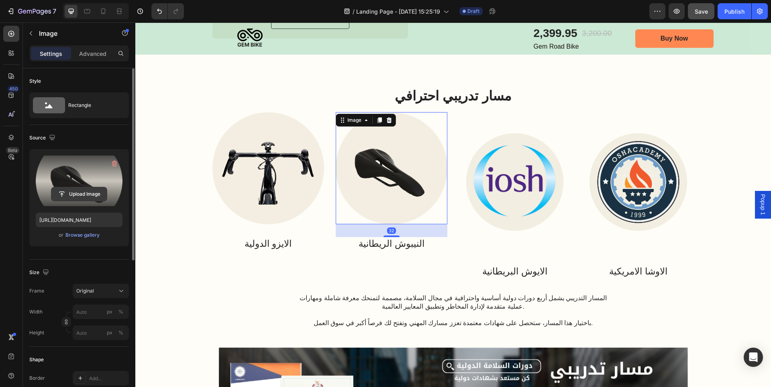
click at [95, 195] on input "file" at bounding box center [78, 194] width 55 height 14
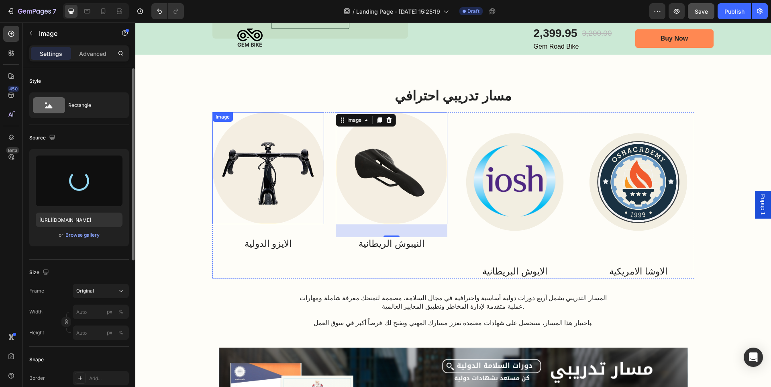
type input "https://cdn.shopify.com/s/files/1/0714/7847/7019/files/gempages_559844796739355…"
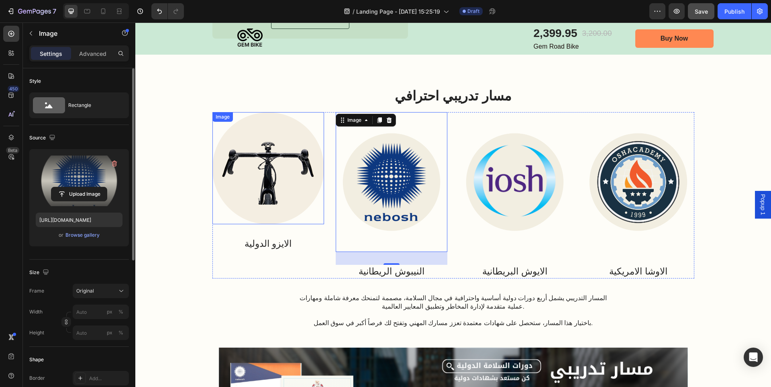
click at [272, 174] on img at bounding box center [269, 168] width 112 height 112
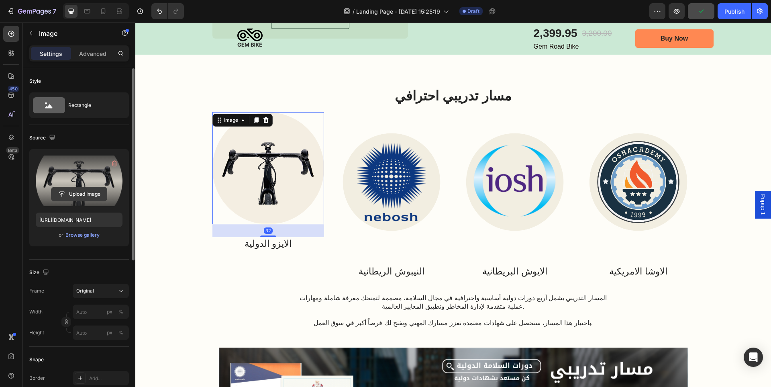
click at [85, 194] on input "file" at bounding box center [78, 194] width 55 height 14
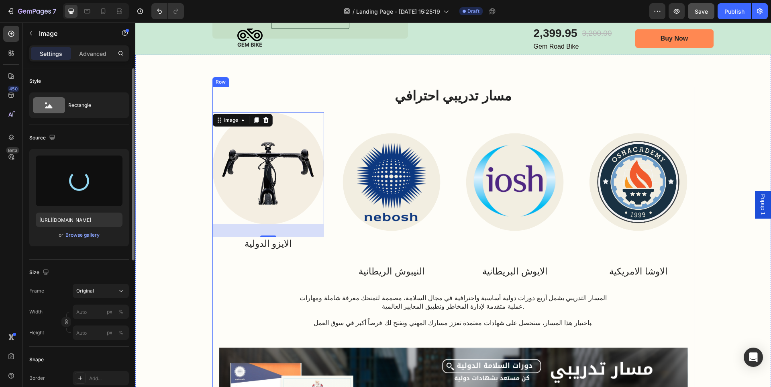
type input "https://cdn.shopify.com/s/files/1/0714/7847/7019/files/gempages_559844796739355…"
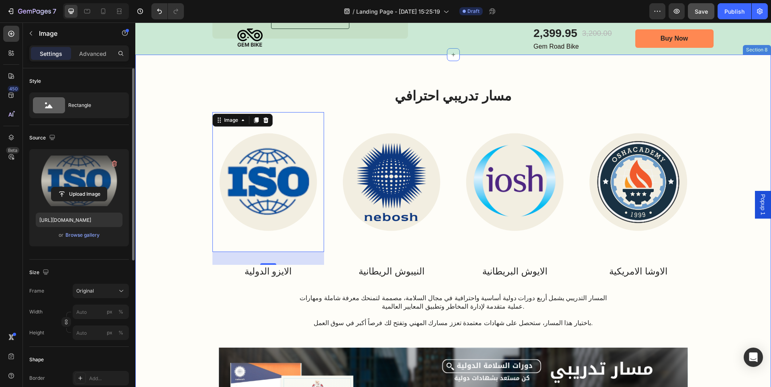
click at [709, 200] on div "مسار تدريبي احترافي Heading Image 32 الايزو الدولية Text Block Image النيبوش ال…" at bounding box center [453, 341] width 620 height 509
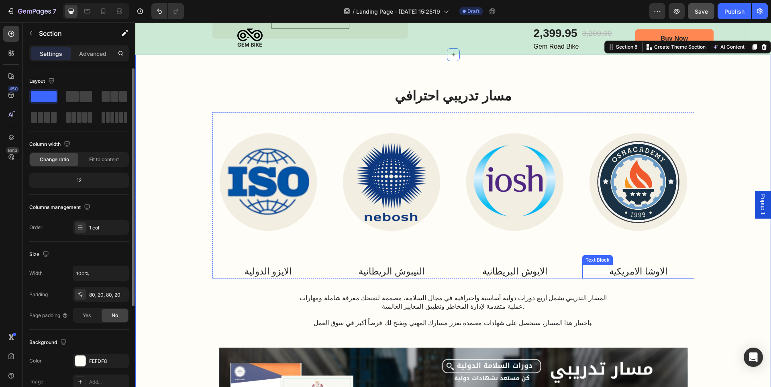
click at [644, 270] on p "الاوشا الامريكية" at bounding box center [638, 272] width 110 height 12
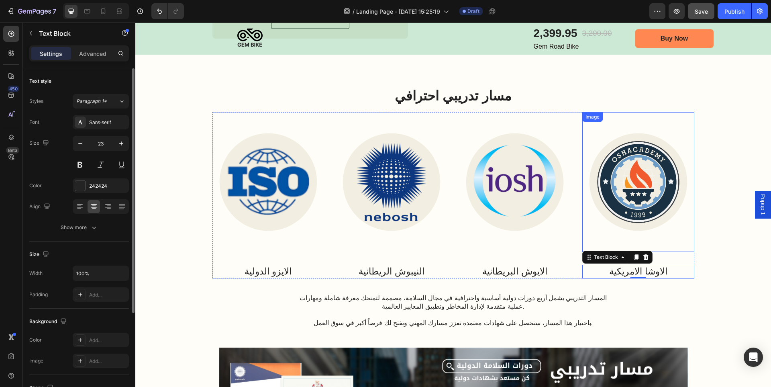
click at [663, 247] on img at bounding box center [639, 182] width 112 height 140
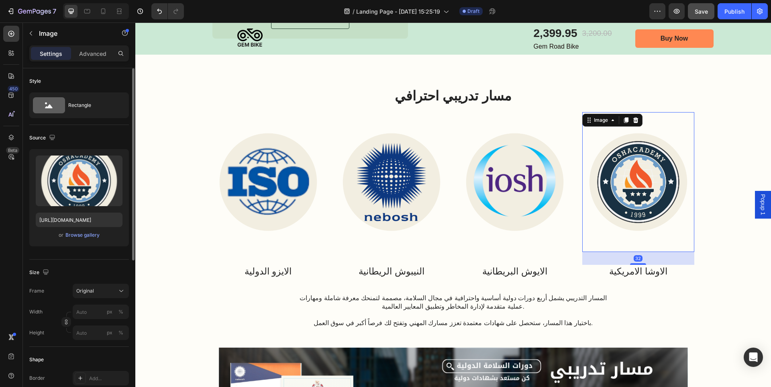
click at [663, 255] on div "32" at bounding box center [639, 258] width 112 height 13
click at [94, 50] on p "Advanced" at bounding box center [92, 53] width 27 height 8
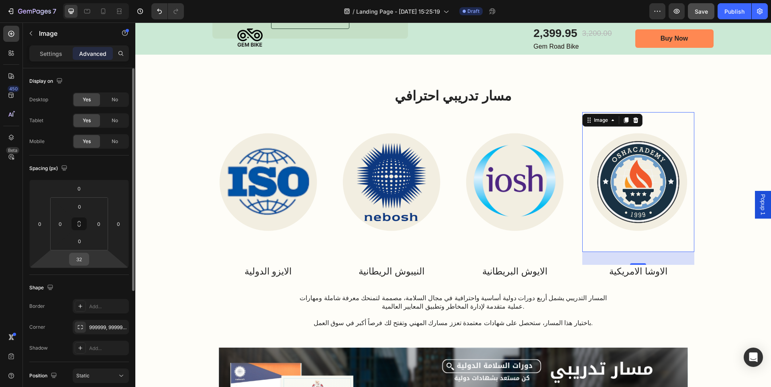
click at [88, 262] on div "32" at bounding box center [79, 259] width 20 height 13
click at [82, 259] on input "32" at bounding box center [79, 259] width 16 height 12
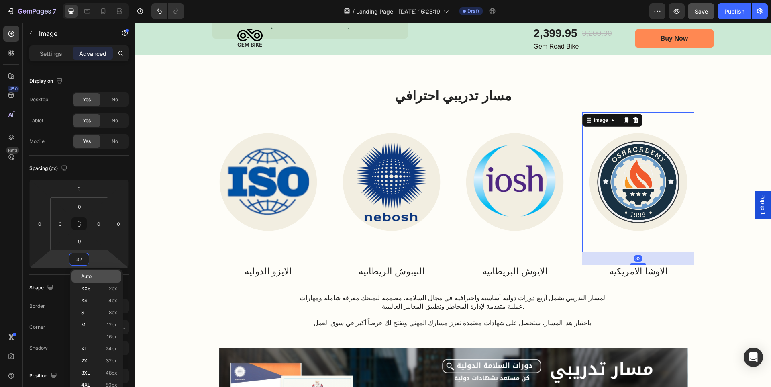
click at [88, 274] on span "Auto" at bounding box center [86, 277] width 10 height 6
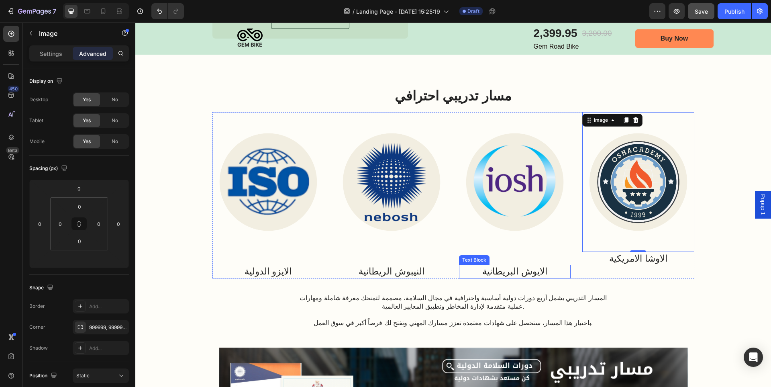
click at [517, 268] on p "الايوش البريطانية" at bounding box center [515, 272] width 110 height 12
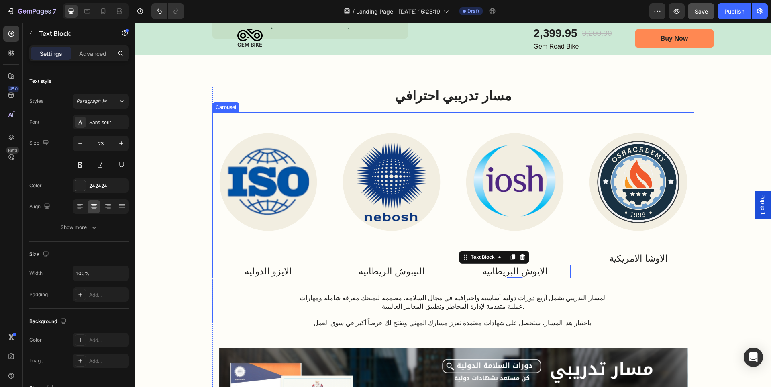
click at [532, 254] on div "Image الايوش البريطانية Text Block 0" at bounding box center [515, 195] width 112 height 166
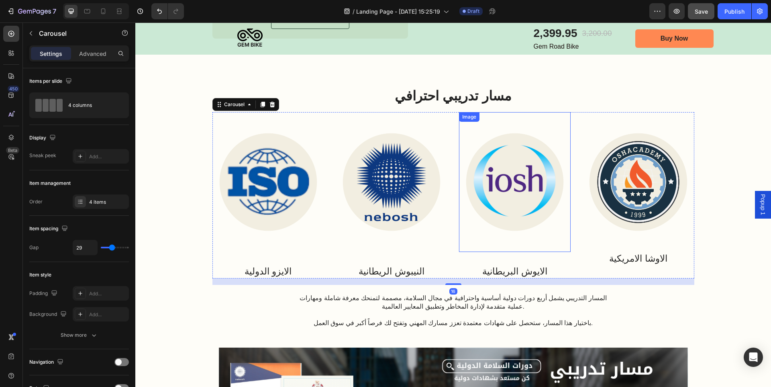
click at [528, 217] on img at bounding box center [515, 182] width 112 height 140
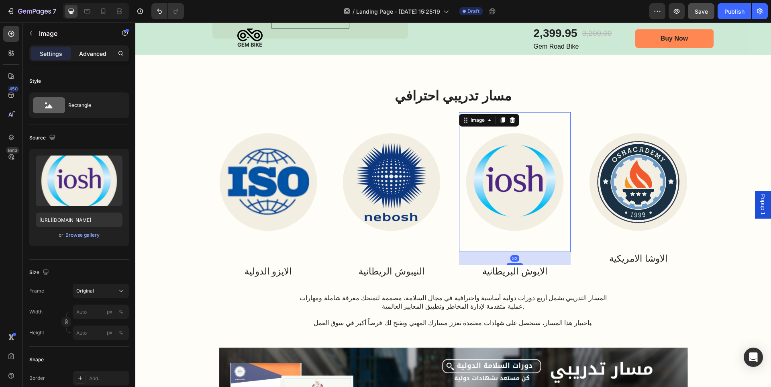
click at [87, 49] on p "Advanced" at bounding box center [92, 53] width 27 height 8
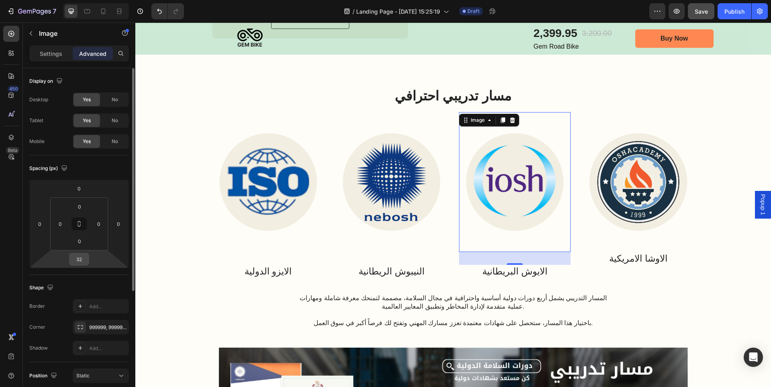
click at [85, 260] on input "32" at bounding box center [79, 259] width 16 height 12
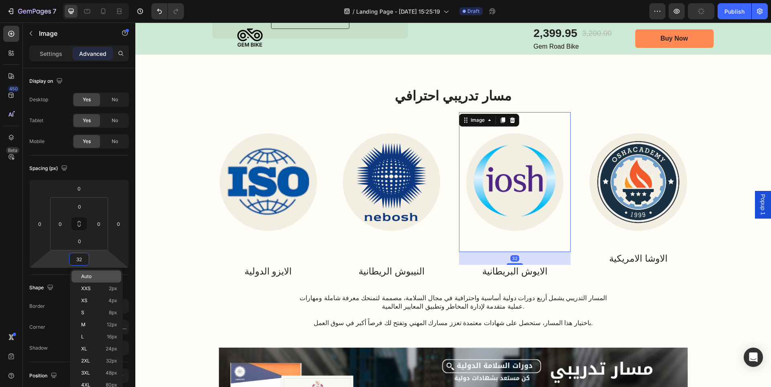
click at [87, 272] on div "Auto" at bounding box center [97, 276] width 50 height 12
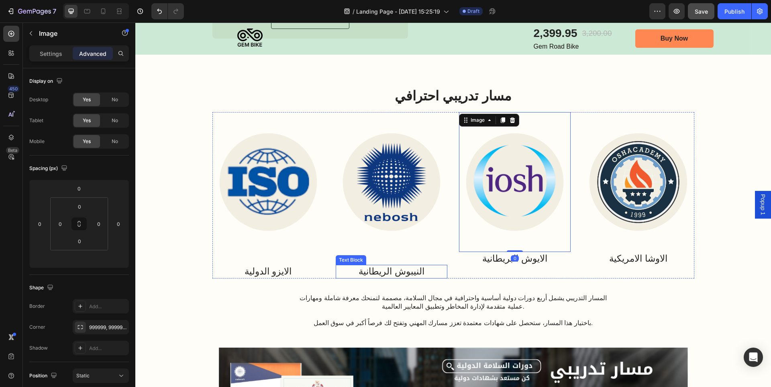
click at [408, 270] on p "النيبوش الريطانية" at bounding box center [392, 272] width 110 height 12
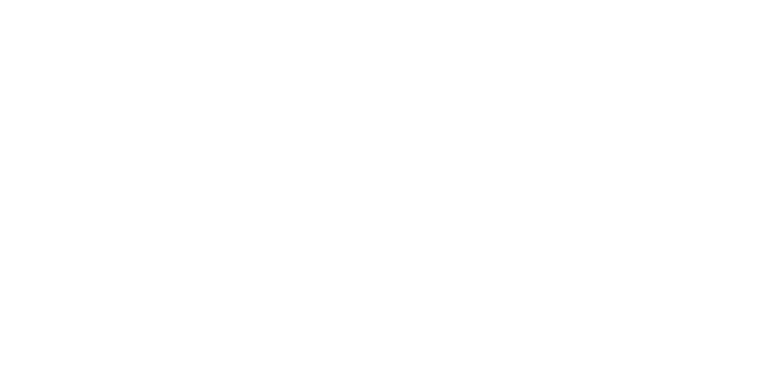
click at [92, 54] on p "Advanced" at bounding box center [92, 53] width 27 height 8
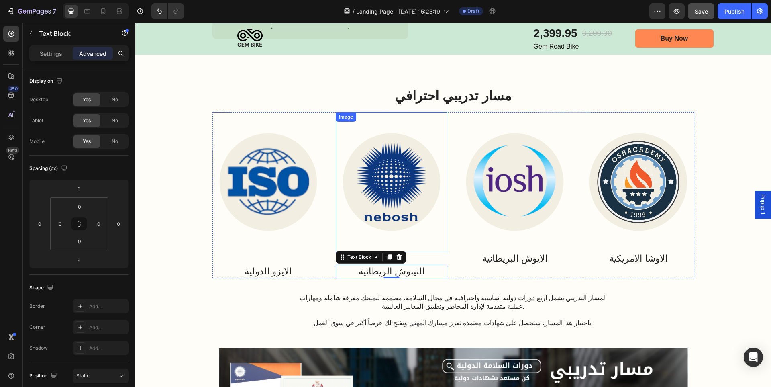
click at [439, 215] on img at bounding box center [392, 182] width 112 height 140
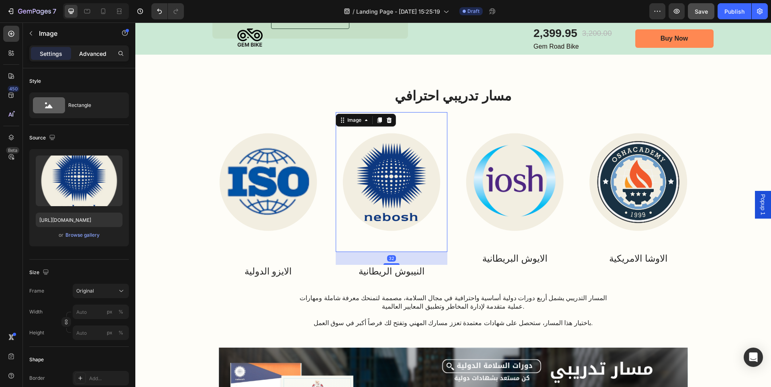
click at [105, 49] on p "Advanced" at bounding box center [92, 53] width 27 height 8
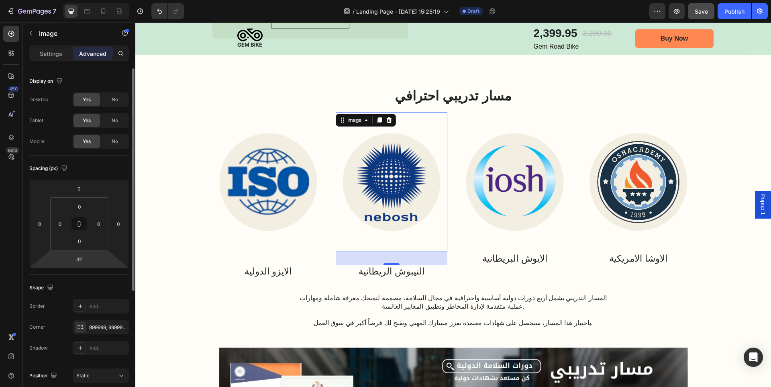
click at [96, 0] on html "7 Version history / Landing Page - Aug 26, 15:25:19 Draft Preview Save Publish …" at bounding box center [385, 0] width 771 height 0
click at [80, 264] on input "32" at bounding box center [79, 259] width 16 height 12
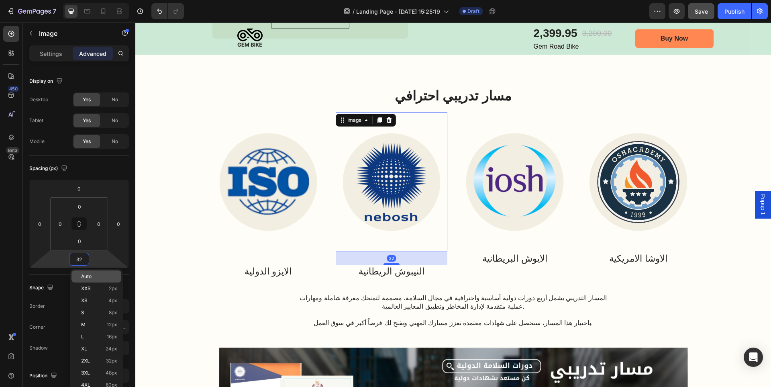
click at [89, 274] on span "Auto" at bounding box center [86, 277] width 10 height 6
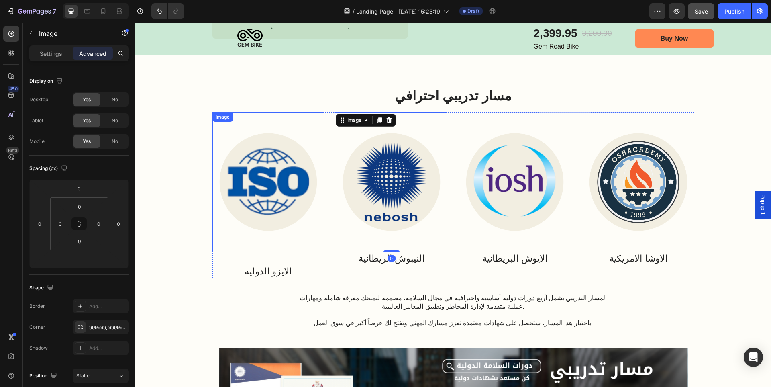
click at [283, 230] on img at bounding box center [269, 182] width 112 height 140
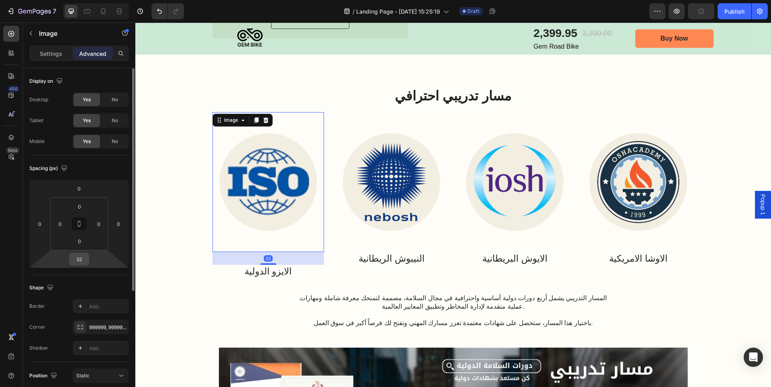
click at [87, 263] on input "32" at bounding box center [79, 259] width 16 height 12
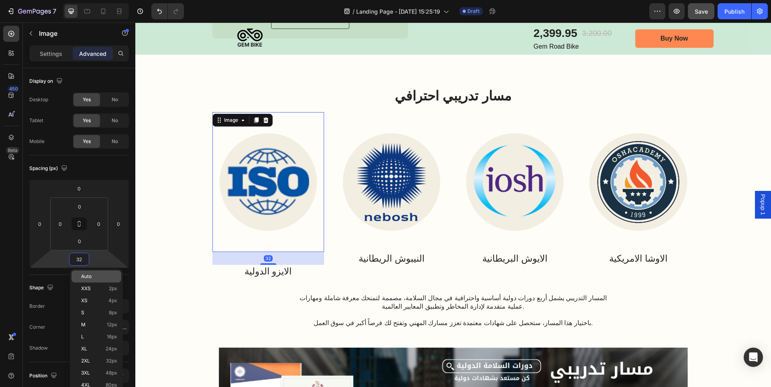
click at [88, 272] on div "Auto" at bounding box center [97, 276] width 50 height 12
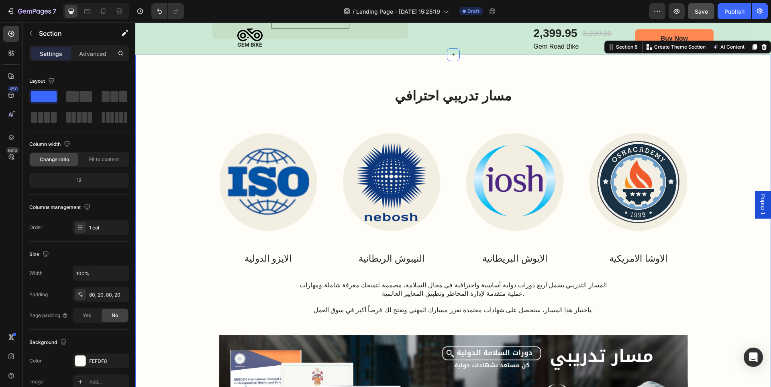
click at [725, 228] on div "مسار تدريبي احترافي Heading Image الايزو الدولية Text Block Image النيبوش الريط…" at bounding box center [453, 335] width 620 height 496
click at [716, 144] on div "مسار تدريبي احترافي Heading Image الايزو الدولية Text Block Image النيبوش الريط…" at bounding box center [453, 335] width 620 height 496
click at [687, 170] on img at bounding box center [639, 182] width 112 height 140
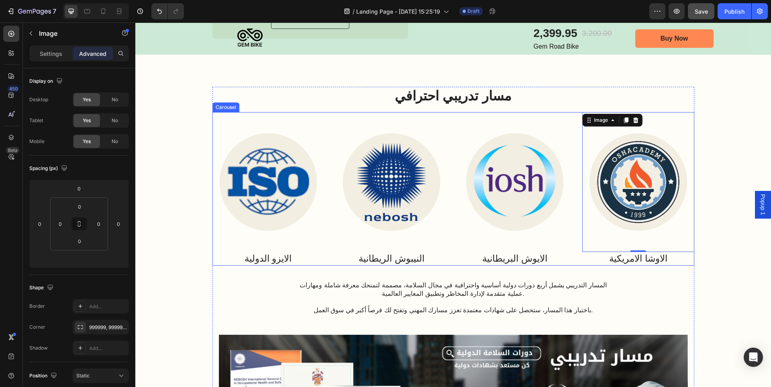
click at [570, 124] on div "Image الايزو الدولية Text Block Image النيبوش الريطانية Text Block Image الايوش…" at bounding box center [454, 188] width 482 height 153
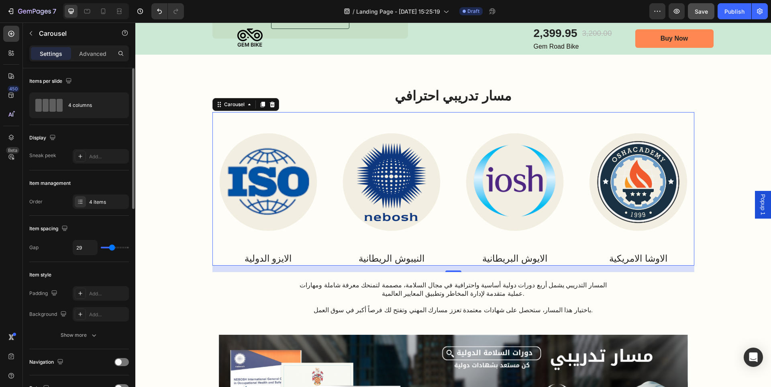
type input "27"
type input "25"
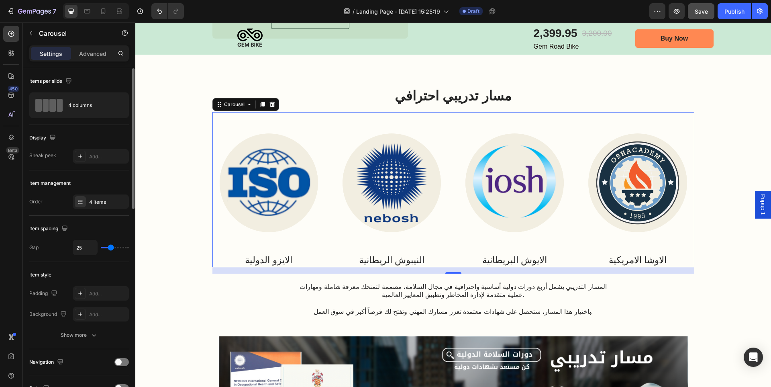
type input "24"
type input "22"
type input "21"
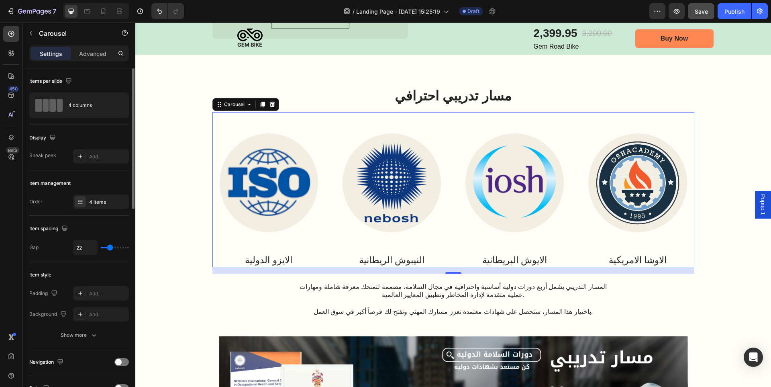
type input "21"
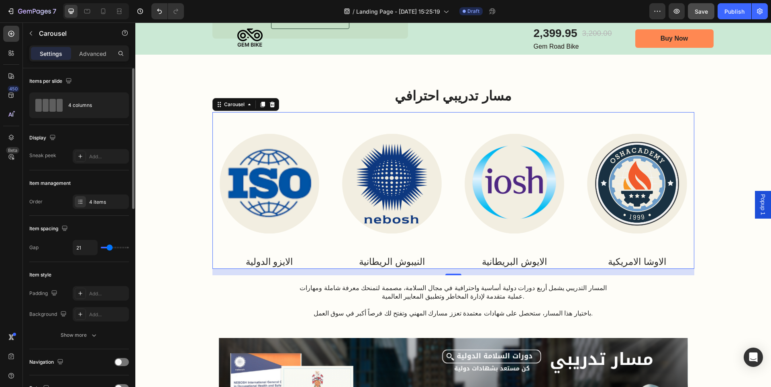
type input "18"
type input "16"
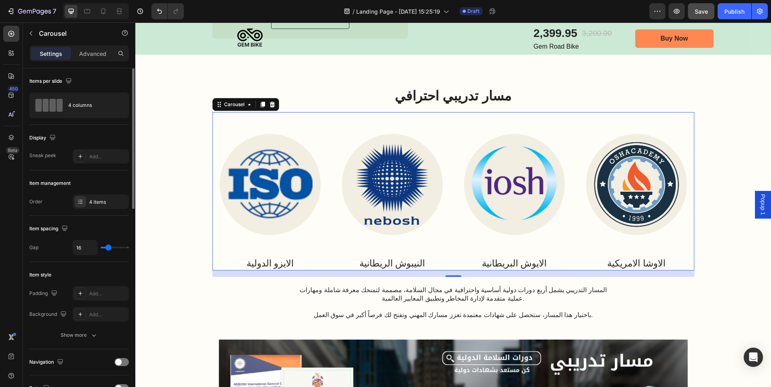
type input "15"
type input "12"
type input "9"
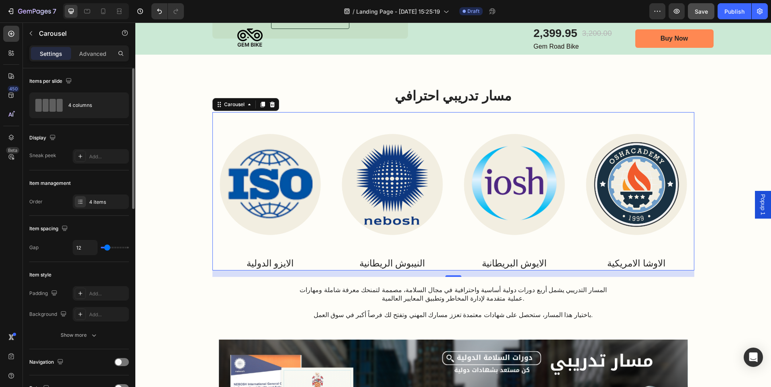
type input "9"
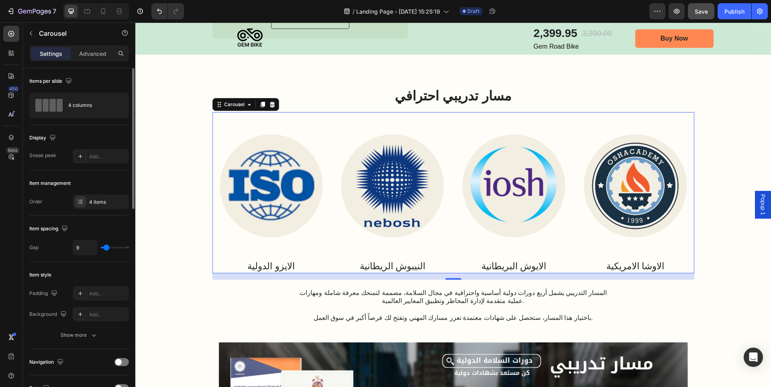
type input "37"
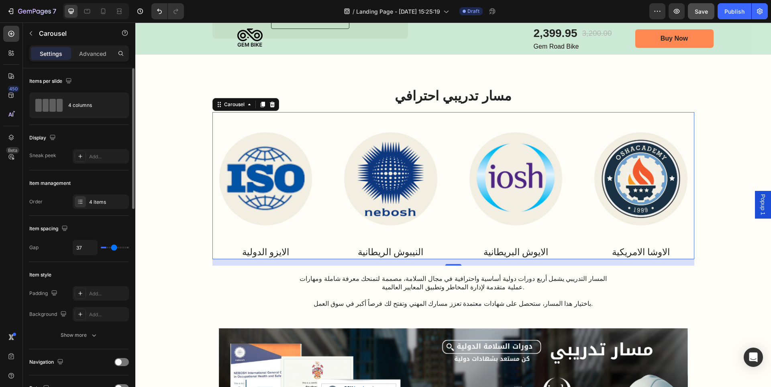
type input "46"
type input "47"
type input "50"
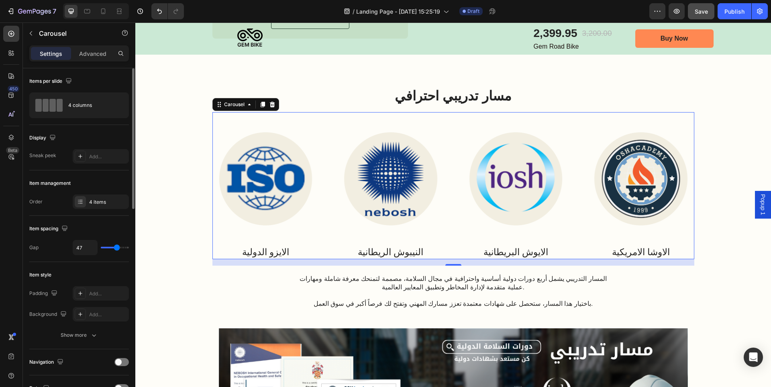
type input "50"
type input "58"
type input "59"
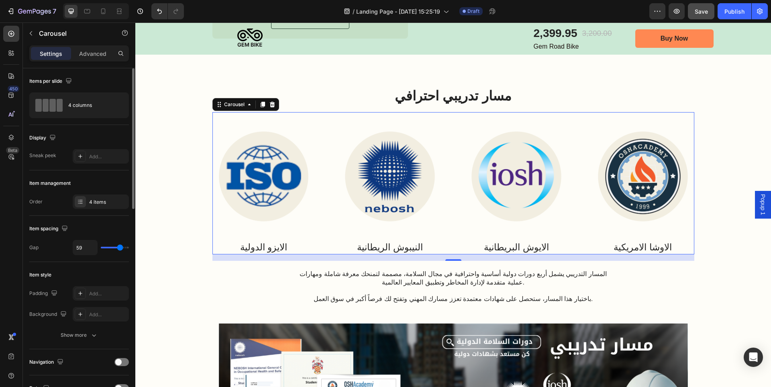
type input "68"
type input "73"
type input "74"
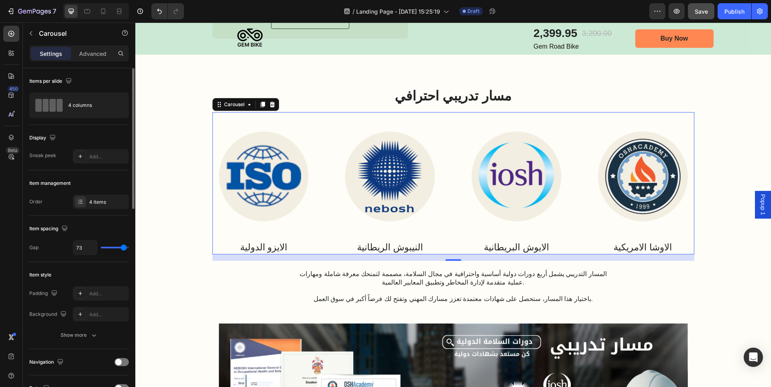
type input "74"
type input "76"
type input "77"
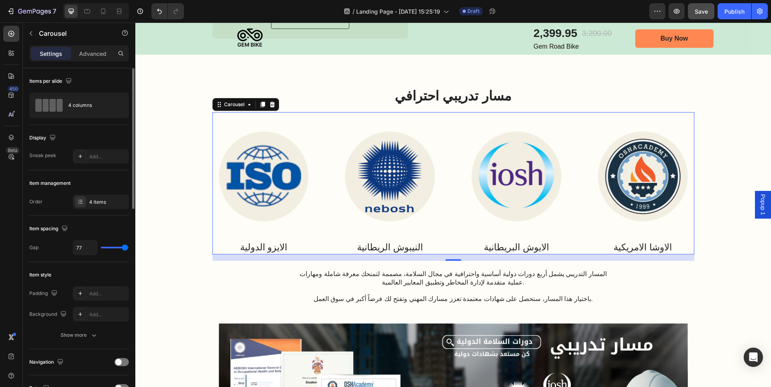
type input "80"
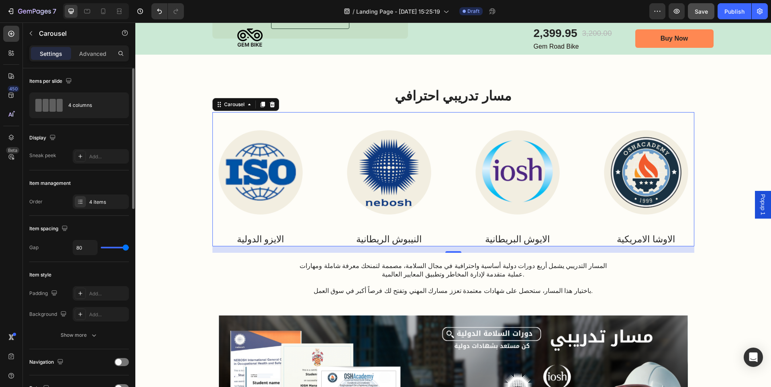
drag, startPoint x: 112, startPoint y: 249, endPoint x: 139, endPoint y: 248, distance: 27.3
type input "80"
click at [129, 248] on input "range" at bounding box center [115, 248] width 28 height 2
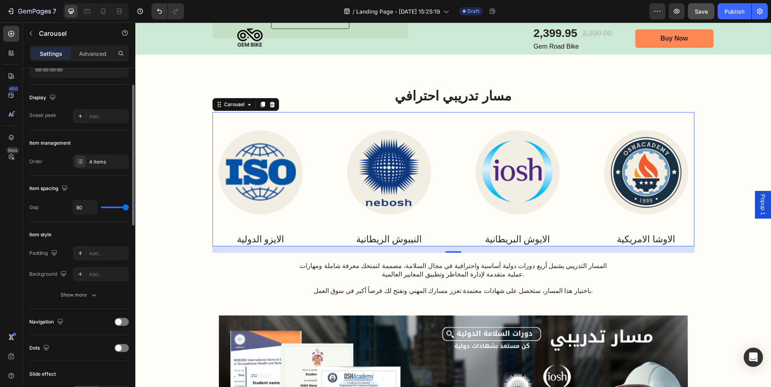
scroll to position [80, 0]
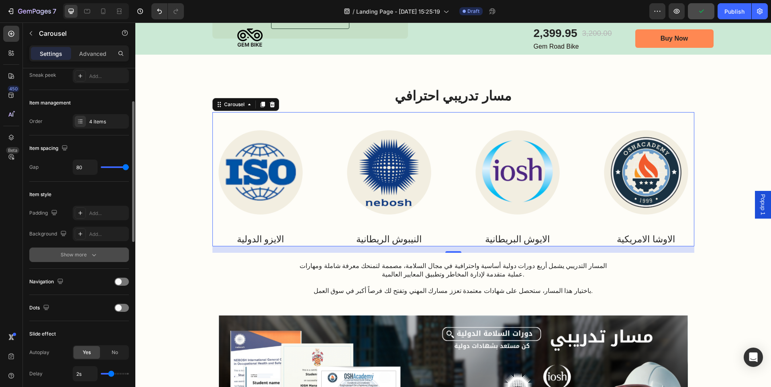
click at [92, 259] on button "Show more" at bounding box center [79, 254] width 100 height 14
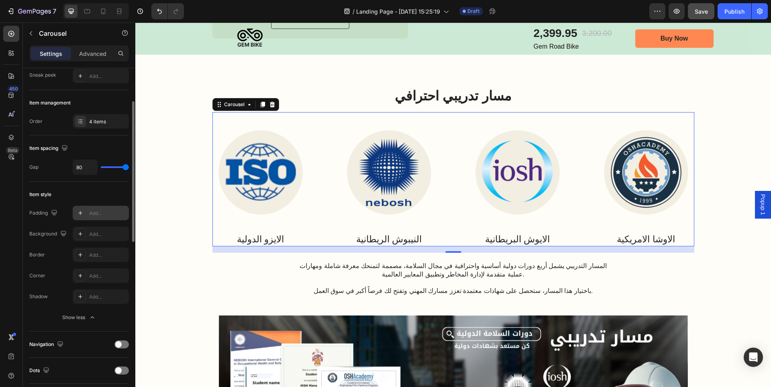
click at [103, 213] on div "Add..." at bounding box center [108, 213] width 38 height 7
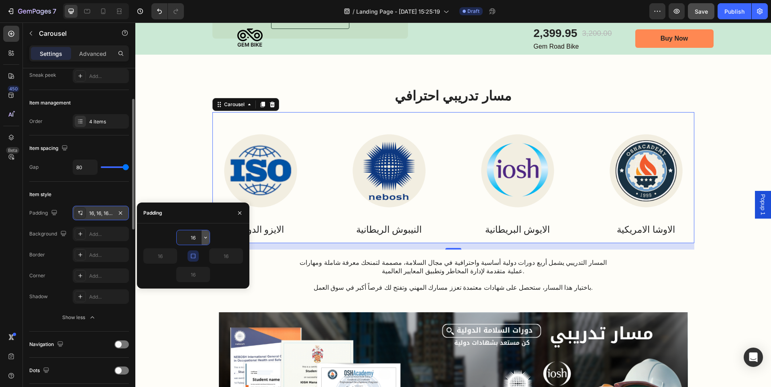
click at [205, 235] on icon "button" at bounding box center [205, 237] width 6 height 6
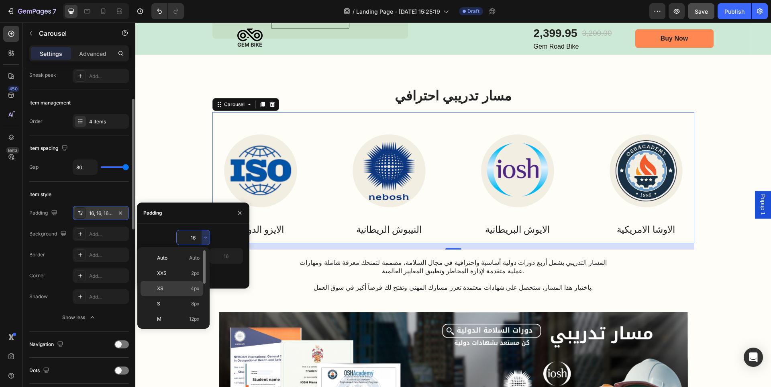
click at [186, 285] on p "XS 4px" at bounding box center [178, 288] width 43 height 7
type input "4"
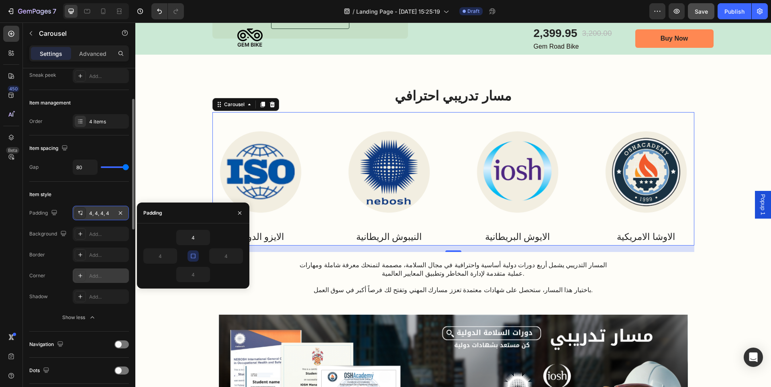
click at [104, 278] on div "Add..." at bounding box center [108, 275] width 38 height 7
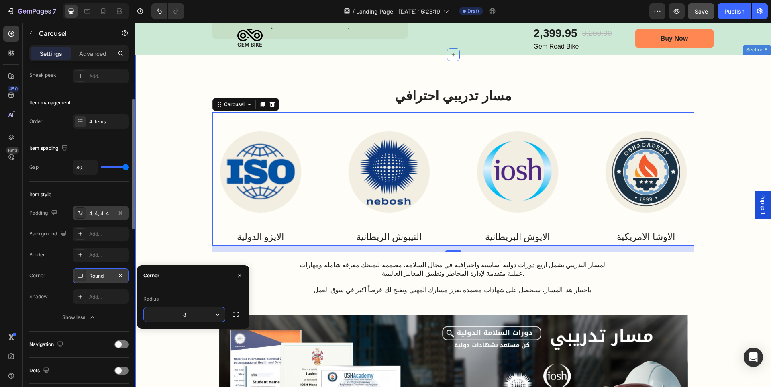
click at [180, 249] on div "مسار تدريبي احترافي Heading Image الايزو الدولية Text Block Image النيبوش الريط…" at bounding box center [453, 325] width 620 height 476
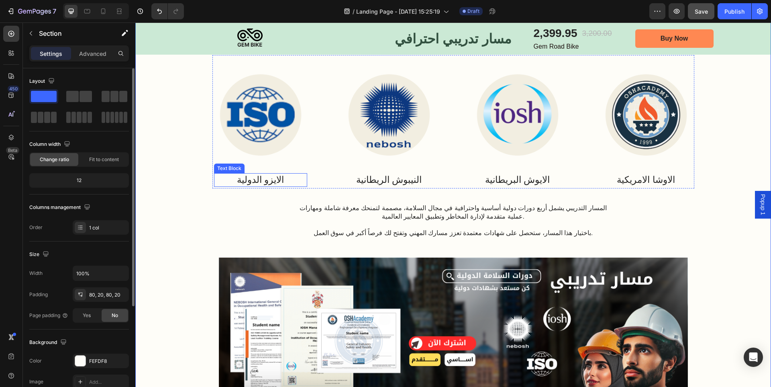
scroll to position [1596, 0]
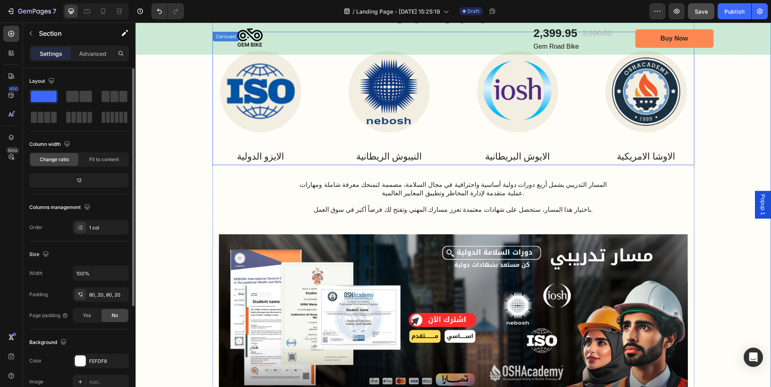
click at [325, 144] on div "Image الايزو الدولية Text Block Image النيبوش الريطانية Text Block Image الايوش…" at bounding box center [454, 98] width 482 height 133
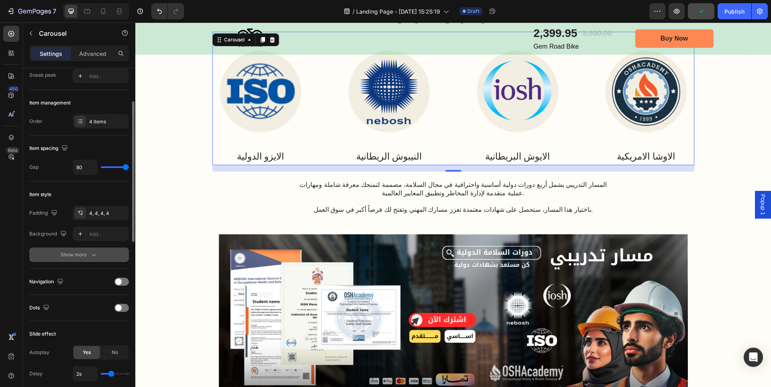
scroll to position [121, 0]
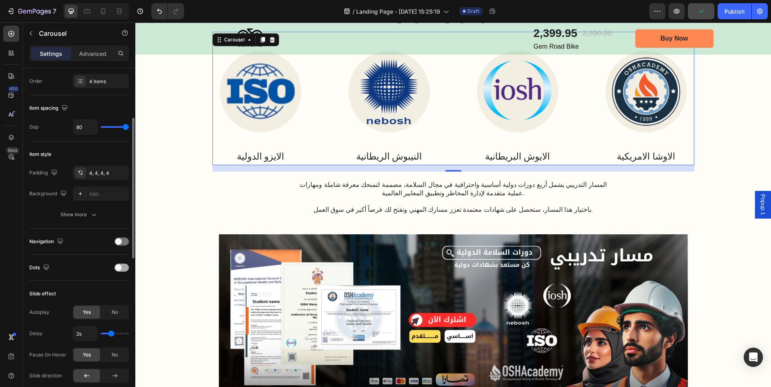
click at [121, 266] on span at bounding box center [118, 267] width 6 height 6
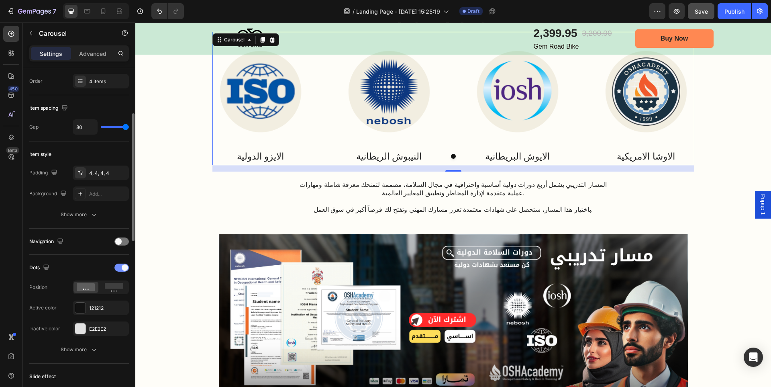
click at [121, 266] on div at bounding box center [121, 268] width 14 height 8
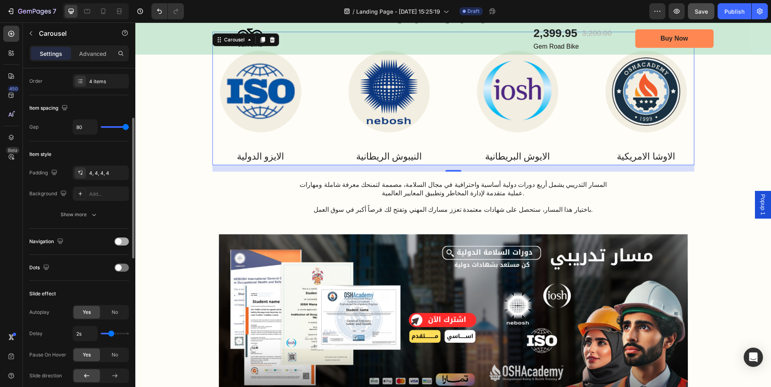
click at [121, 239] on span at bounding box center [118, 241] width 6 height 6
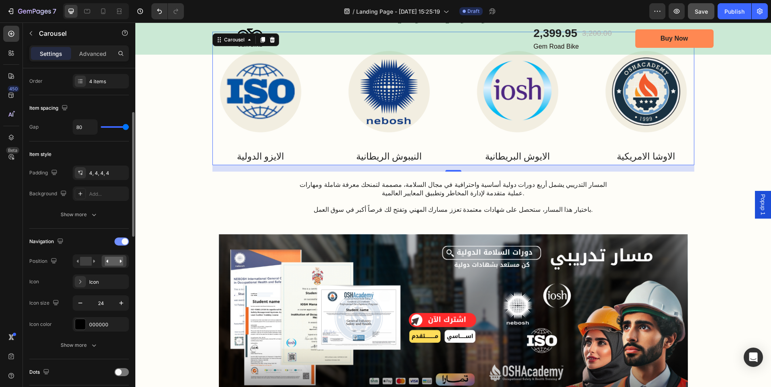
click at [121, 239] on div at bounding box center [121, 241] width 14 height 8
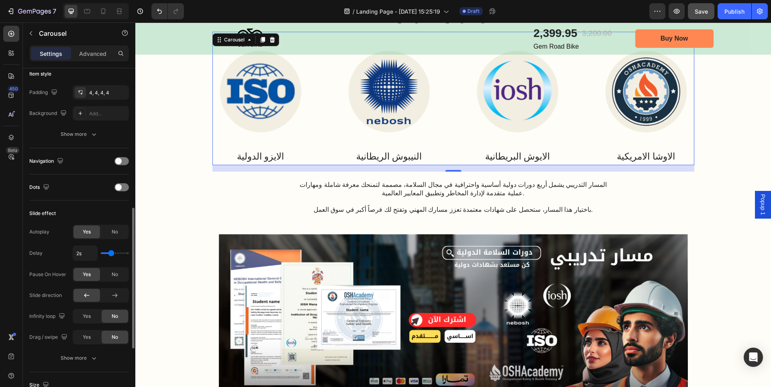
scroll to position [281, 0]
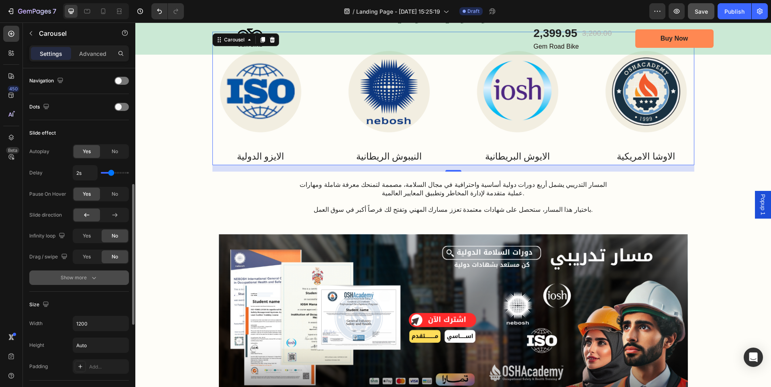
click at [89, 284] on button "Show more" at bounding box center [79, 277] width 100 height 14
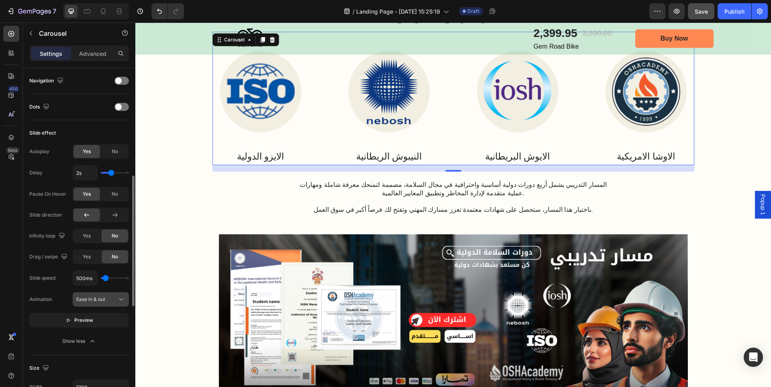
click at [102, 302] on span "Ease in & out" at bounding box center [90, 299] width 29 height 7
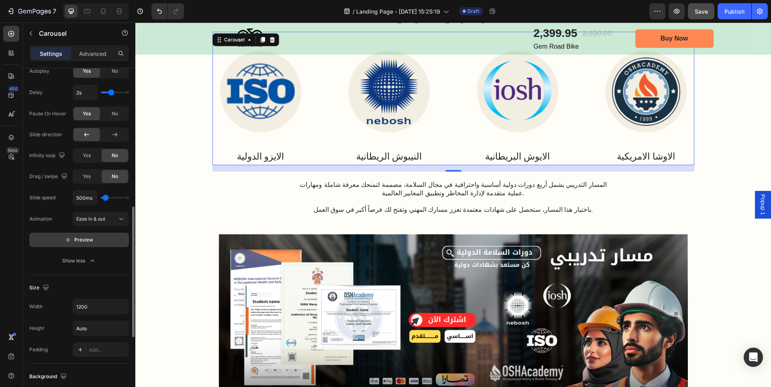
click at [98, 243] on button "Preview" at bounding box center [79, 240] width 100 height 14
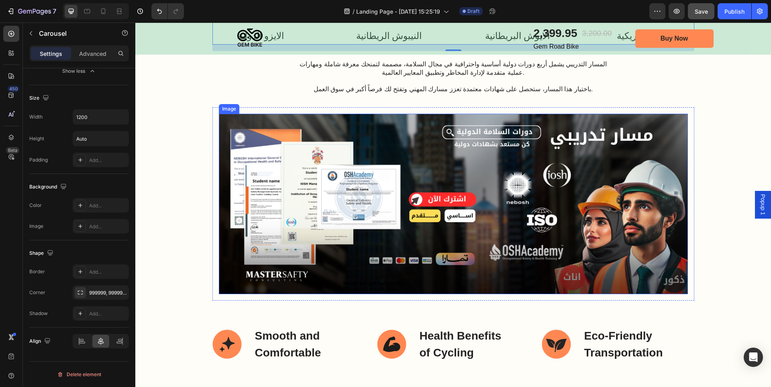
scroll to position [1676, 0]
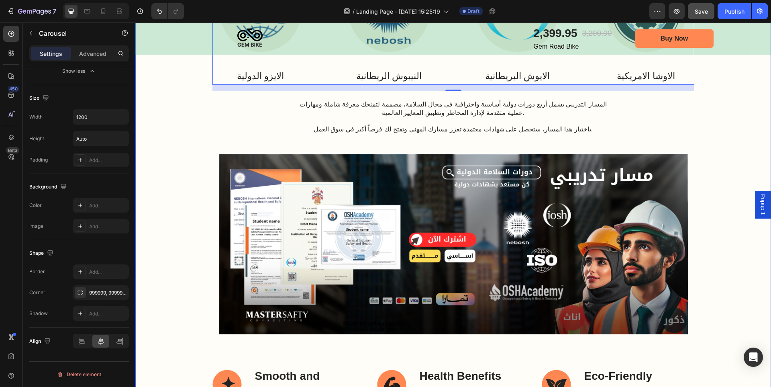
click at [692, 186] on div "مسار تدريبي احترافي Heading Image الايزو الدولية Text Block Image النيبوش الريط…" at bounding box center [453, 164] width 620 height 476
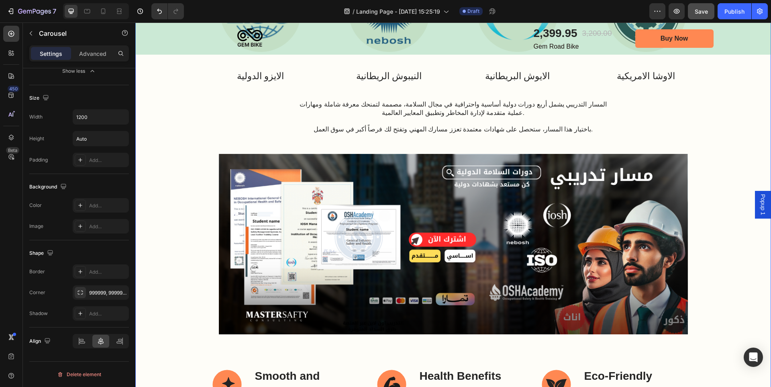
scroll to position [0, 0]
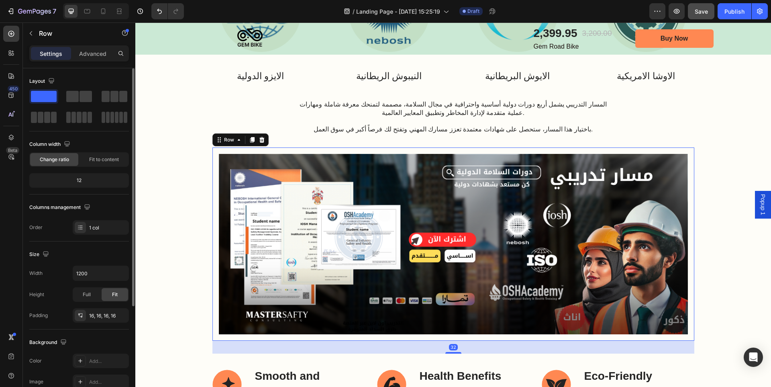
click at [688, 186] on div "Image Row 32" at bounding box center [454, 243] width 482 height 193
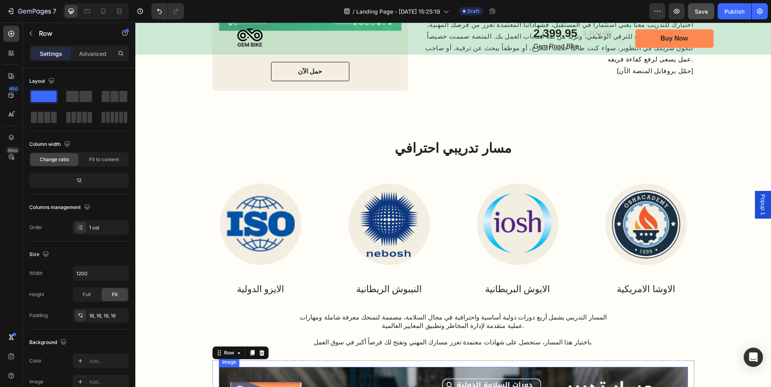
scroll to position [1515, 0]
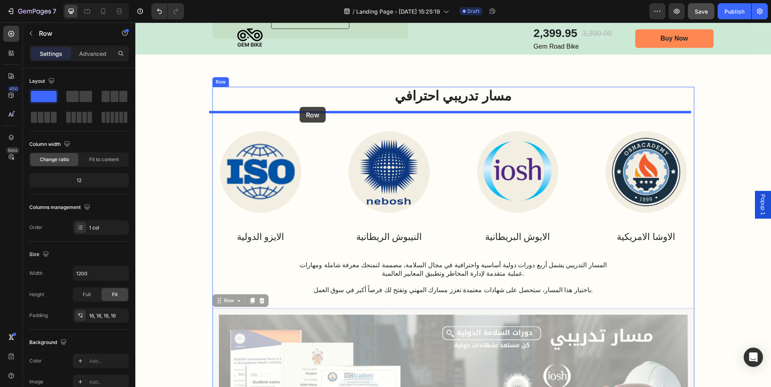
drag, startPoint x: 214, startPoint y: 302, endPoint x: 300, endPoint y: 107, distance: 213.2
click at [300, 107] on div "Header Image 2,399.95 Product Price Product Price 3,200.00 Product Price Produc…" at bounding box center [453, 99] width 636 height 3184
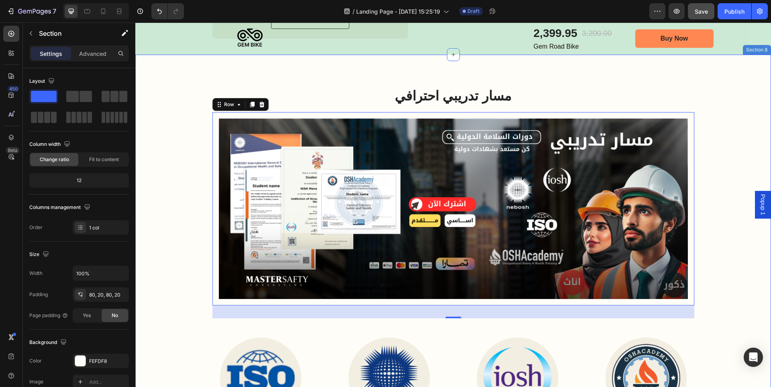
click at [719, 231] on div "مسار تدريبي احترافي Heading Image Row 32 Image الايزو الدولية Text Block Image …" at bounding box center [453, 325] width 620 height 476
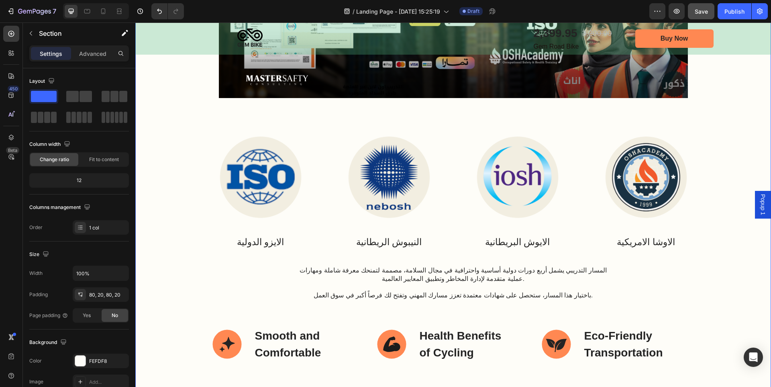
scroll to position [1756, 0]
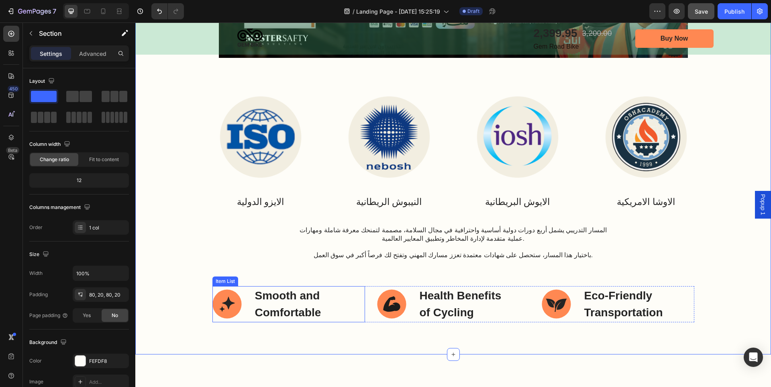
click at [293, 308] on p "Smooth and Comfortable" at bounding box center [309, 304] width 109 height 34
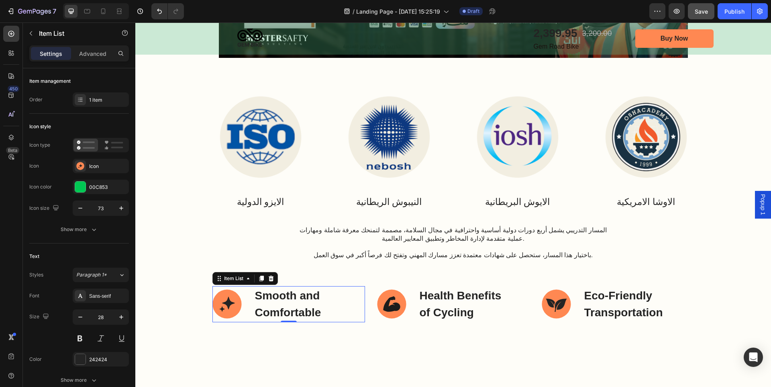
click at [293, 308] on p "Smooth and Comfortable" at bounding box center [309, 304] width 109 height 34
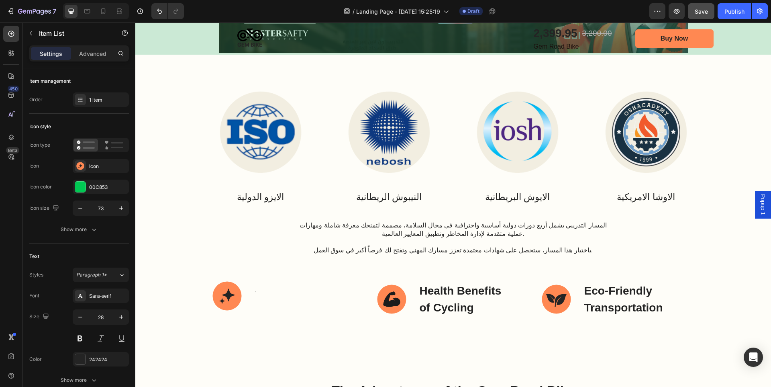
scroll to position [1753, 0]
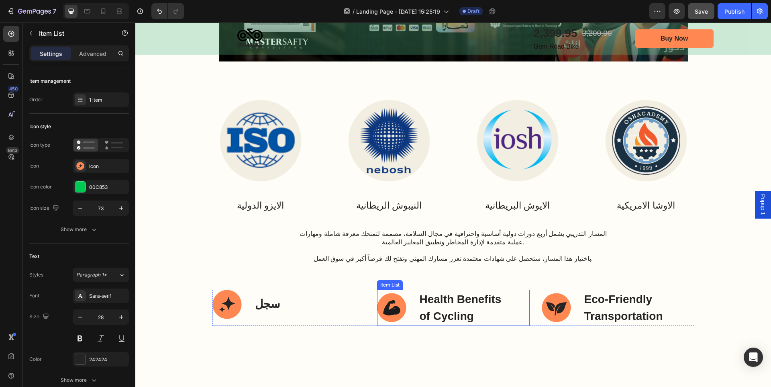
click at [487, 300] on p "Health Benefits of Cycling" at bounding box center [467, 308] width 94 height 34
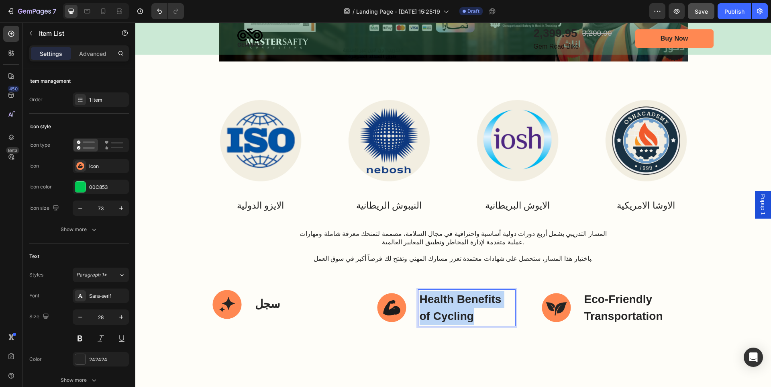
click at [487, 300] on p "Health Benefits of Cycling" at bounding box center [467, 308] width 94 height 34
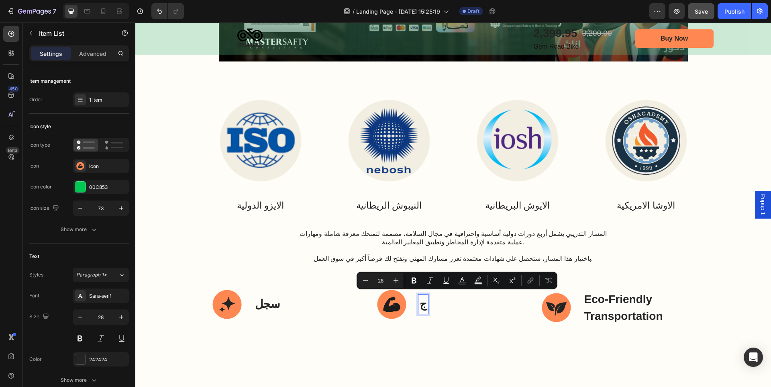
scroll to position [1758, 0]
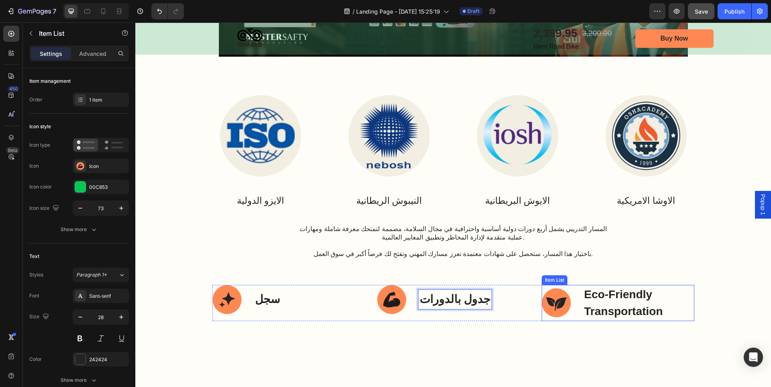
click at [621, 303] on p "Eco-Friendly Transportation" at bounding box center [639, 303] width 109 height 34
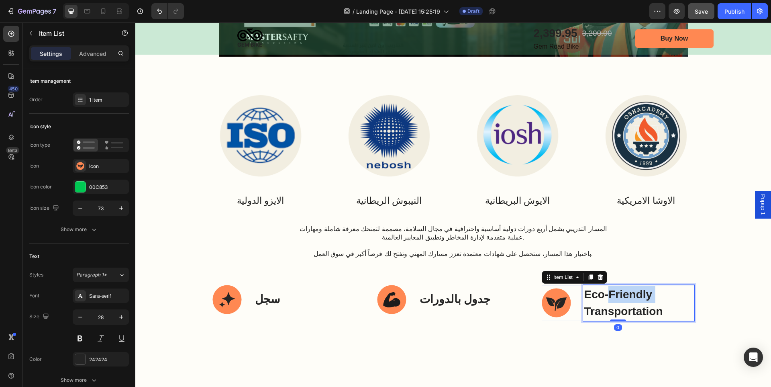
click at [616, 301] on div at bounding box center [616, 301] width 0 height 0
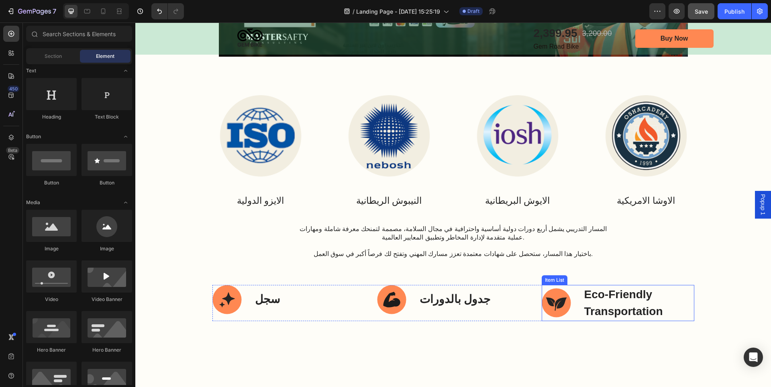
click at [637, 302] on p "Eco-Friendly Transportation" at bounding box center [639, 303] width 109 height 34
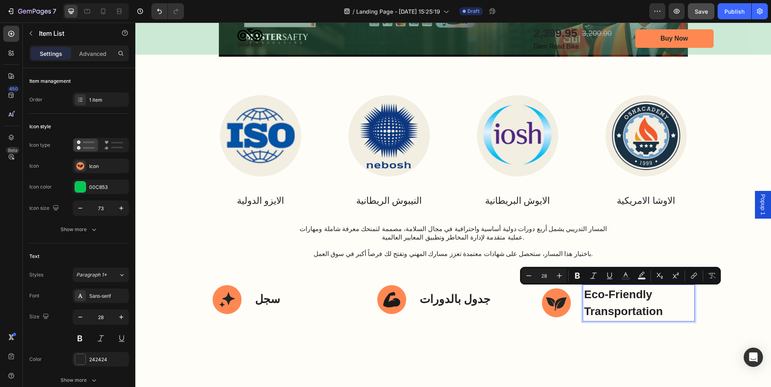
scroll to position [1762, 0]
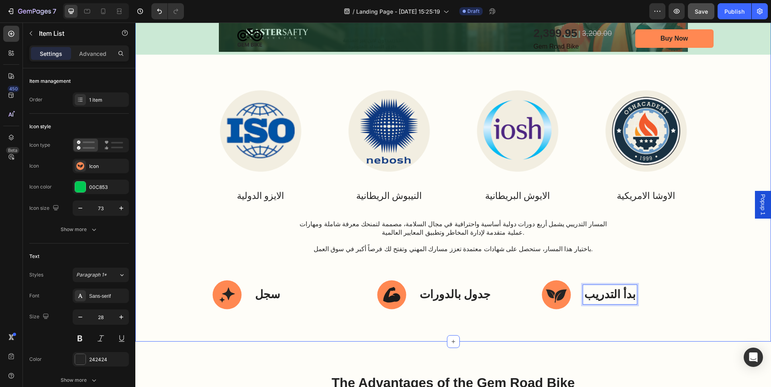
click at [531, 331] on div "مسار تدريبي احترافي Heading Image Row Image الايزو الدولية Text Block Image الن…" at bounding box center [453, 75] width 636 height 534
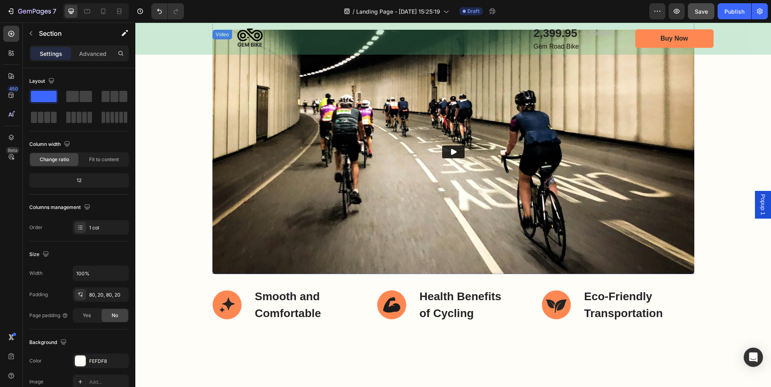
scroll to position [2164, 0]
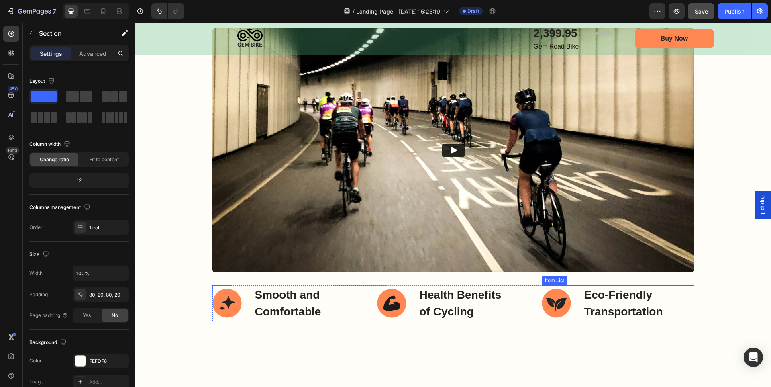
click at [689, 296] on p "Eco-Friendly Transportation" at bounding box center [639, 303] width 109 height 34
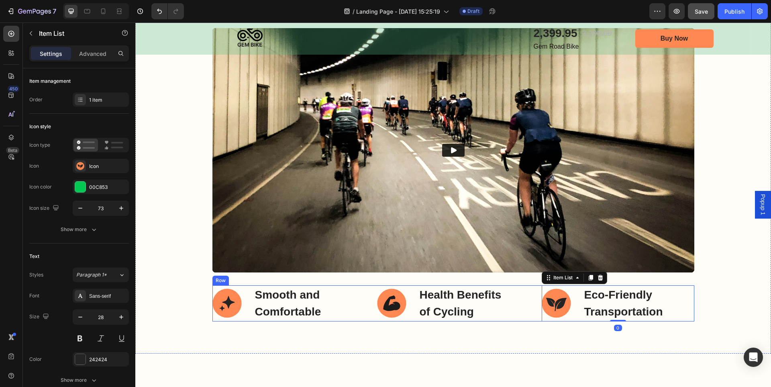
click at [529, 301] on div "Smooth and Comfortable Item List Health Benefits of Cycling Item List Eco-Frien…" at bounding box center [454, 303] width 482 height 36
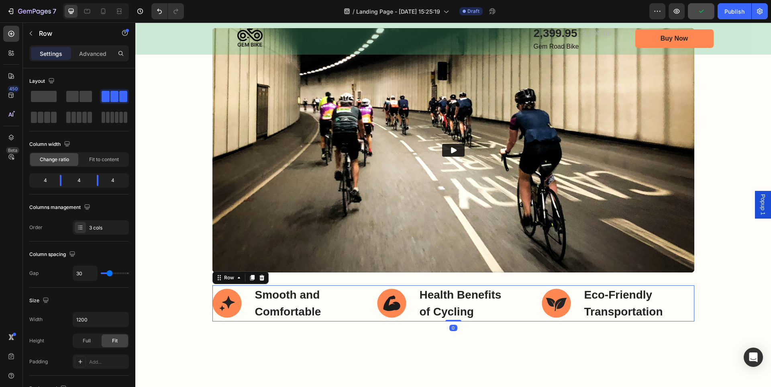
click at [260, 279] on icon at bounding box center [262, 277] width 6 height 6
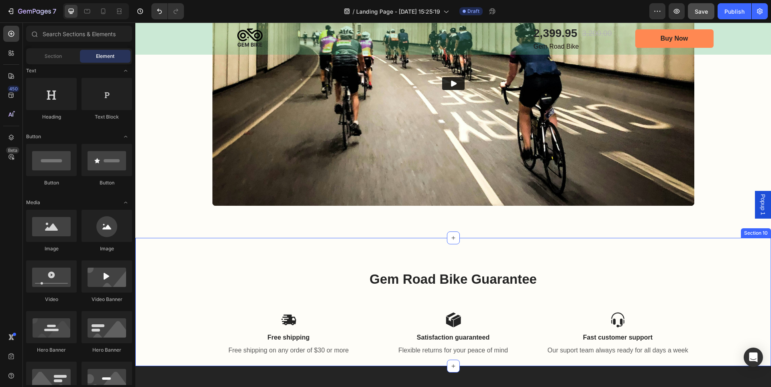
scroll to position [2285, 0]
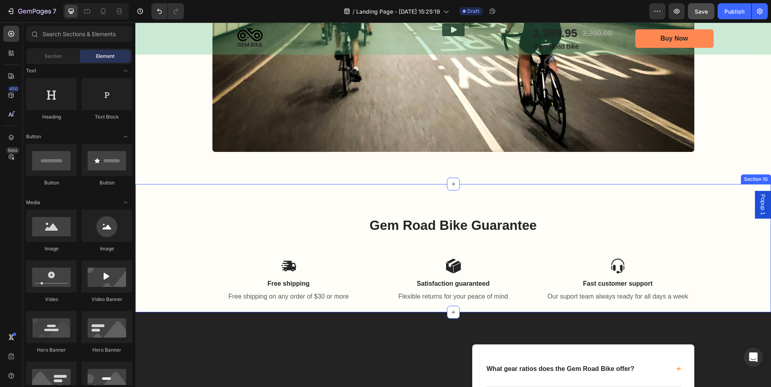
click at [605, 199] on div "Gem Road Bike Guarantee Heading Icon Free shipping Text Block Free shipping on …" at bounding box center [453, 248] width 636 height 129
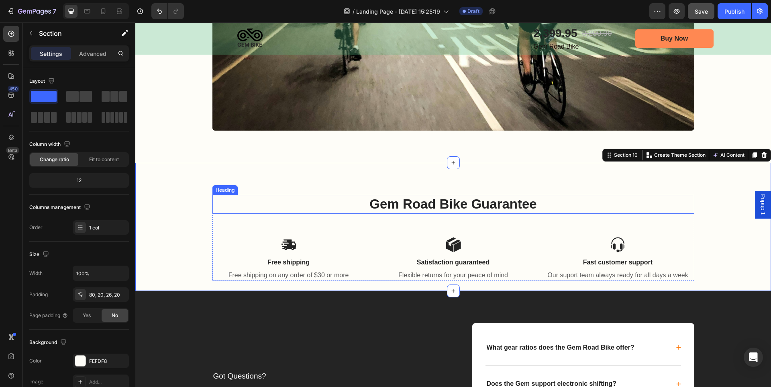
scroll to position [2325, 0]
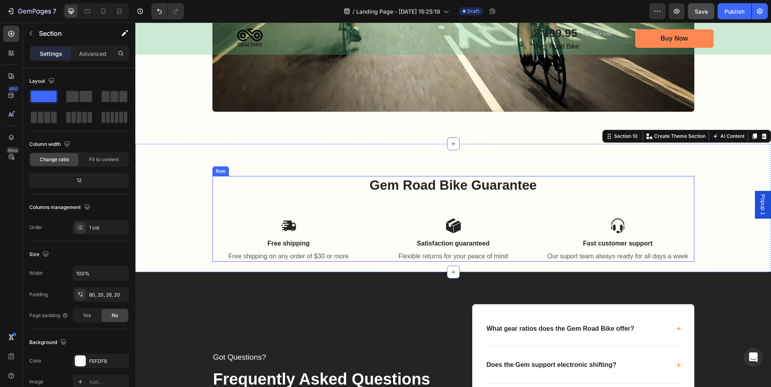
click at [609, 196] on div "Gem Road Bike Guarantee Heading Icon Free shipping Text Block Free shipping on …" at bounding box center [454, 219] width 482 height 86
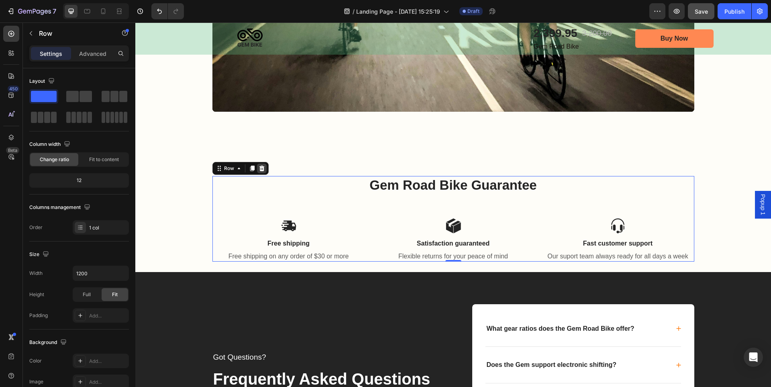
click at [261, 169] on icon at bounding box center [262, 168] width 6 height 6
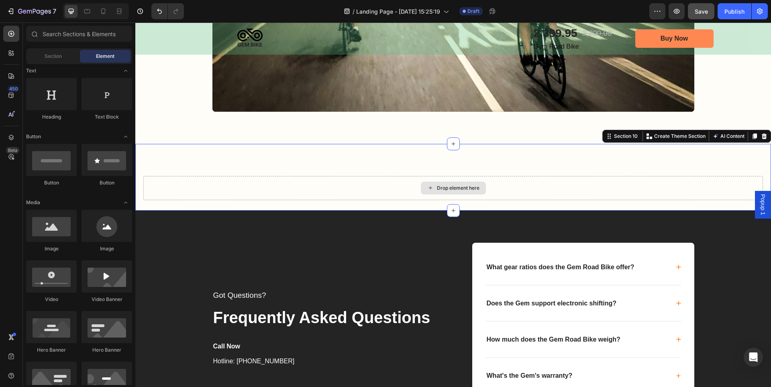
click at [541, 188] on div "Drop element here" at bounding box center [453, 188] width 620 height 24
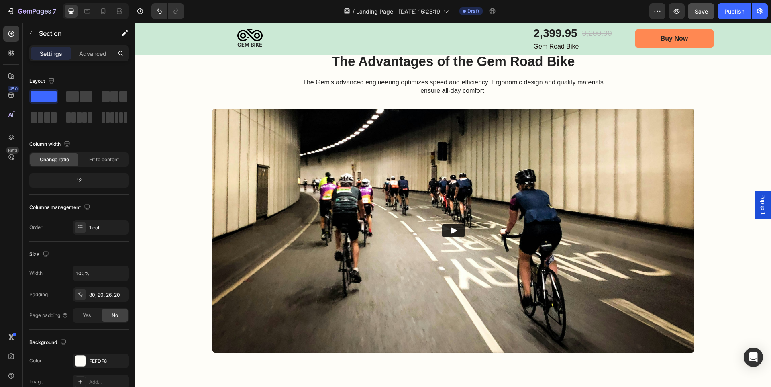
scroll to position [2044, 0]
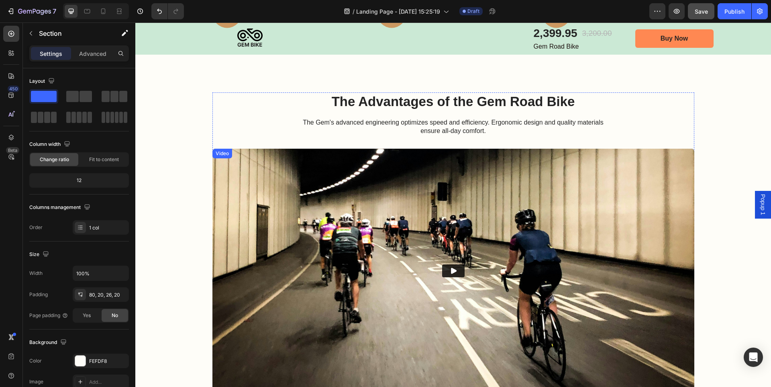
click at [511, 237] on img at bounding box center [454, 271] width 482 height 244
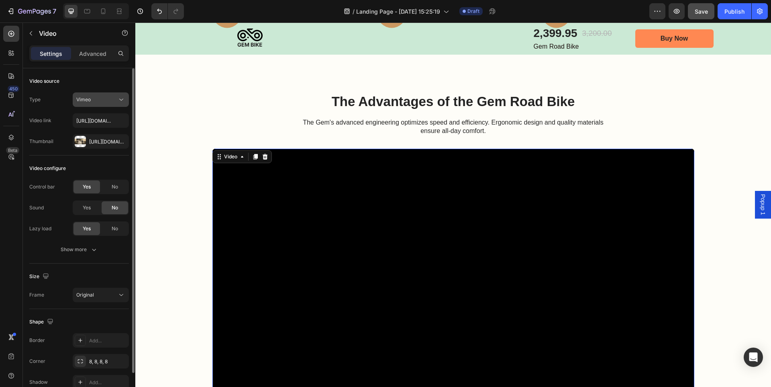
click at [106, 95] on button "Vimeo" at bounding box center [101, 99] width 56 height 14
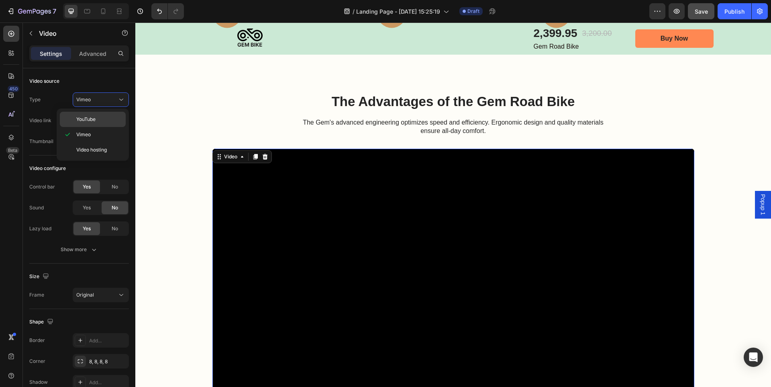
click at [98, 117] on p "YouTube" at bounding box center [99, 119] width 46 height 7
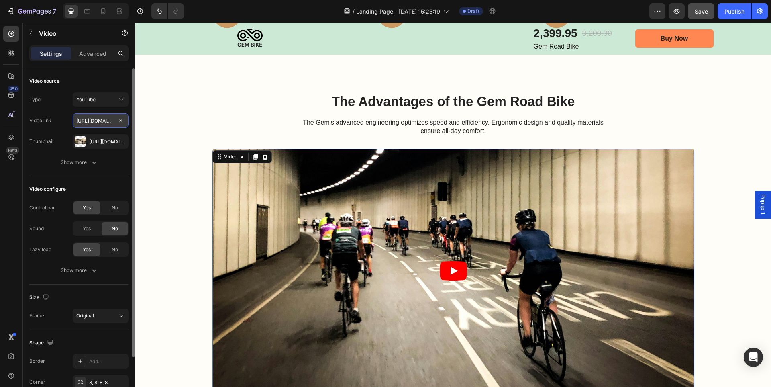
click at [103, 123] on input "https://www.youtube.com/watch?v=cyzh48XRS4M" at bounding box center [101, 120] width 56 height 14
paste input "7josFxNs4yI"
type input "https://www.youtube.com/watch?v=7josFxNs4yI"
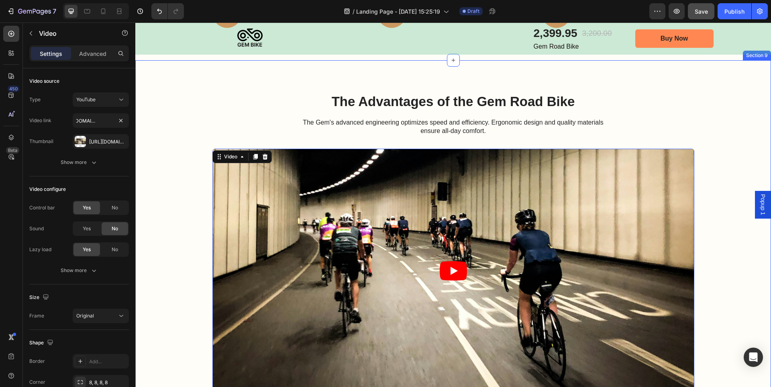
click at [168, 129] on div "The Advantages of the Gem Road Bike Heading The Gem's advanced engineering opti…" at bounding box center [453, 242] width 620 height 301
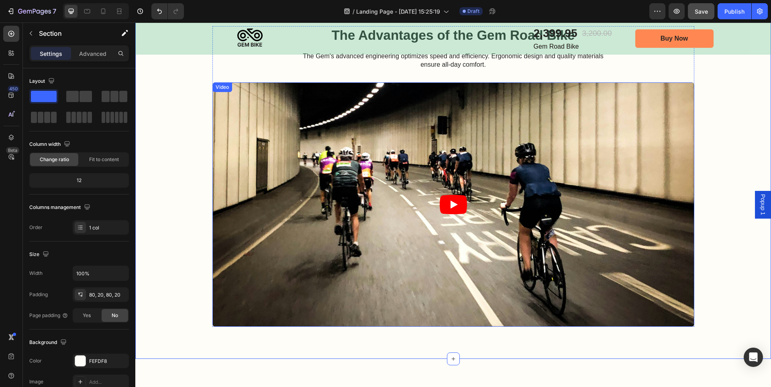
scroll to position [2124, 0]
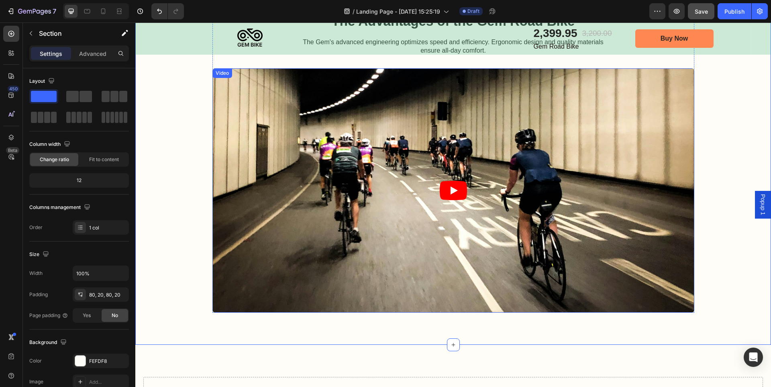
click at [607, 202] on article at bounding box center [454, 190] width 482 height 244
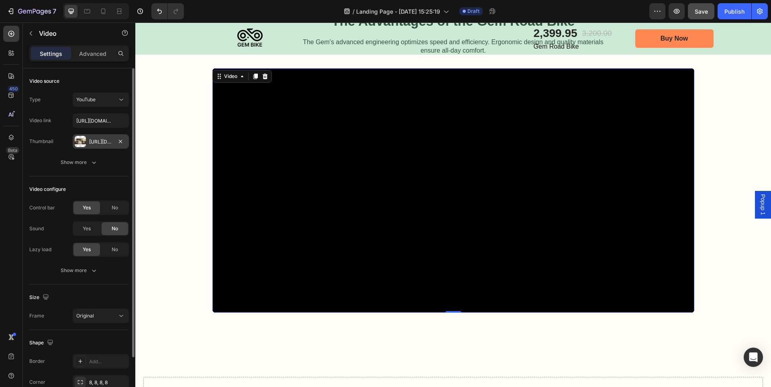
click at [109, 141] on div "Https://cdn.Shopify.Com/s/files/1/0714/7847/7019/files/gempages_559844796739355…" at bounding box center [100, 141] width 23 height 7
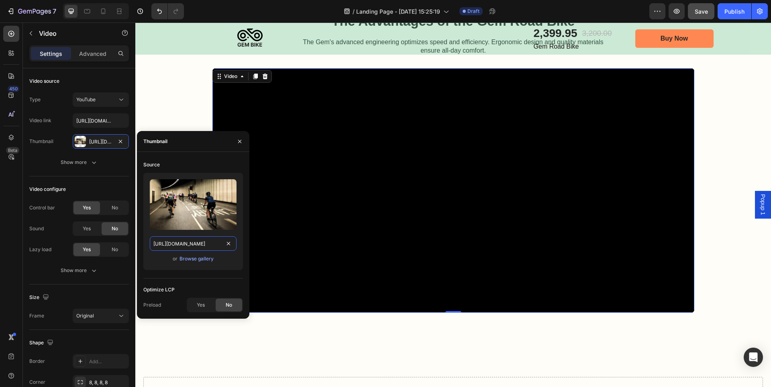
click at [197, 246] on input "https://cdn.shopify.com/s/files/1/0714/7847/7019/files/gempages_559844796739355…" at bounding box center [193, 243] width 87 height 14
